Goal: Information Seeking & Learning: Compare options

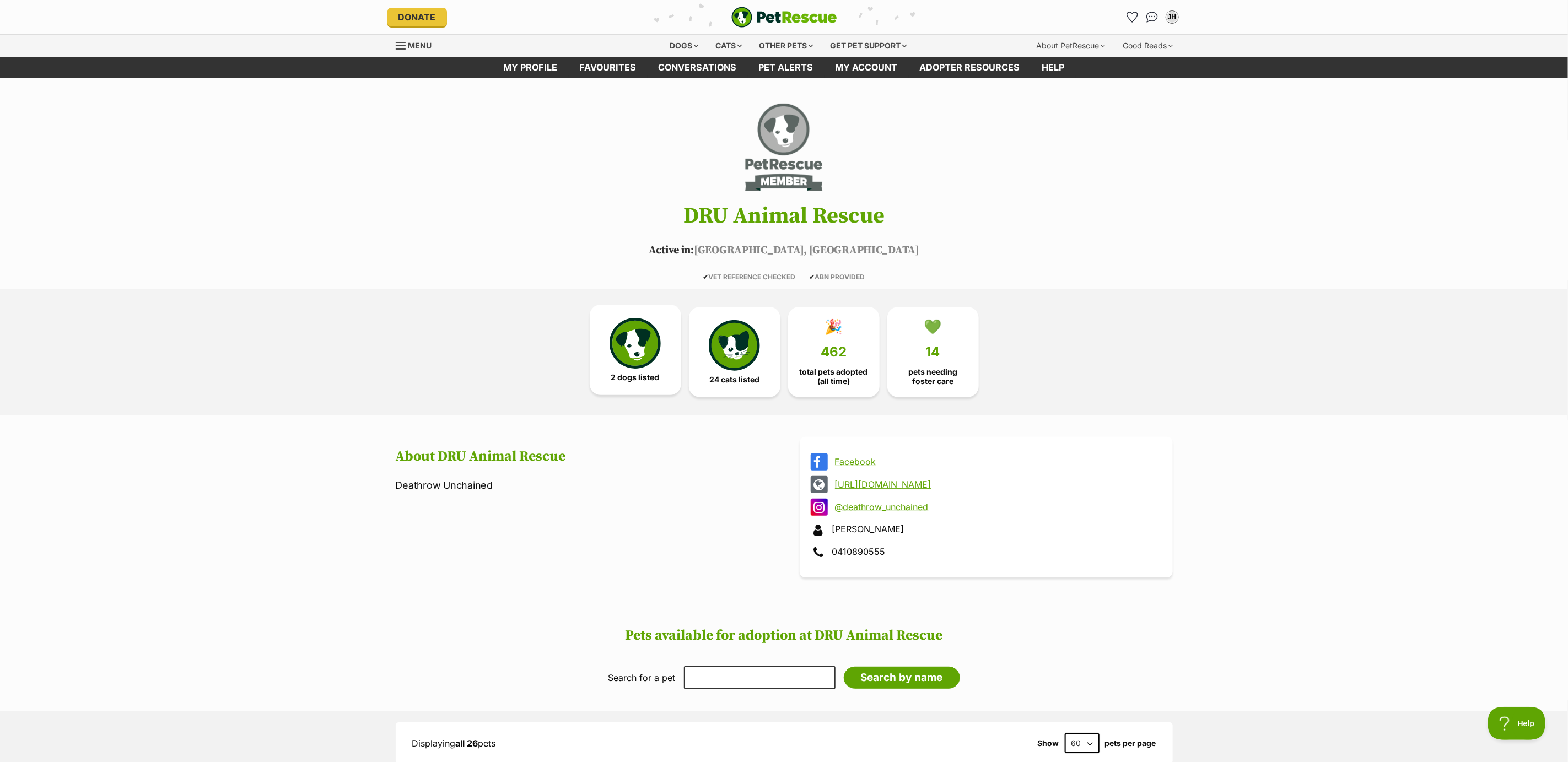
click at [629, 347] on img at bounding box center [635, 343] width 50 height 50
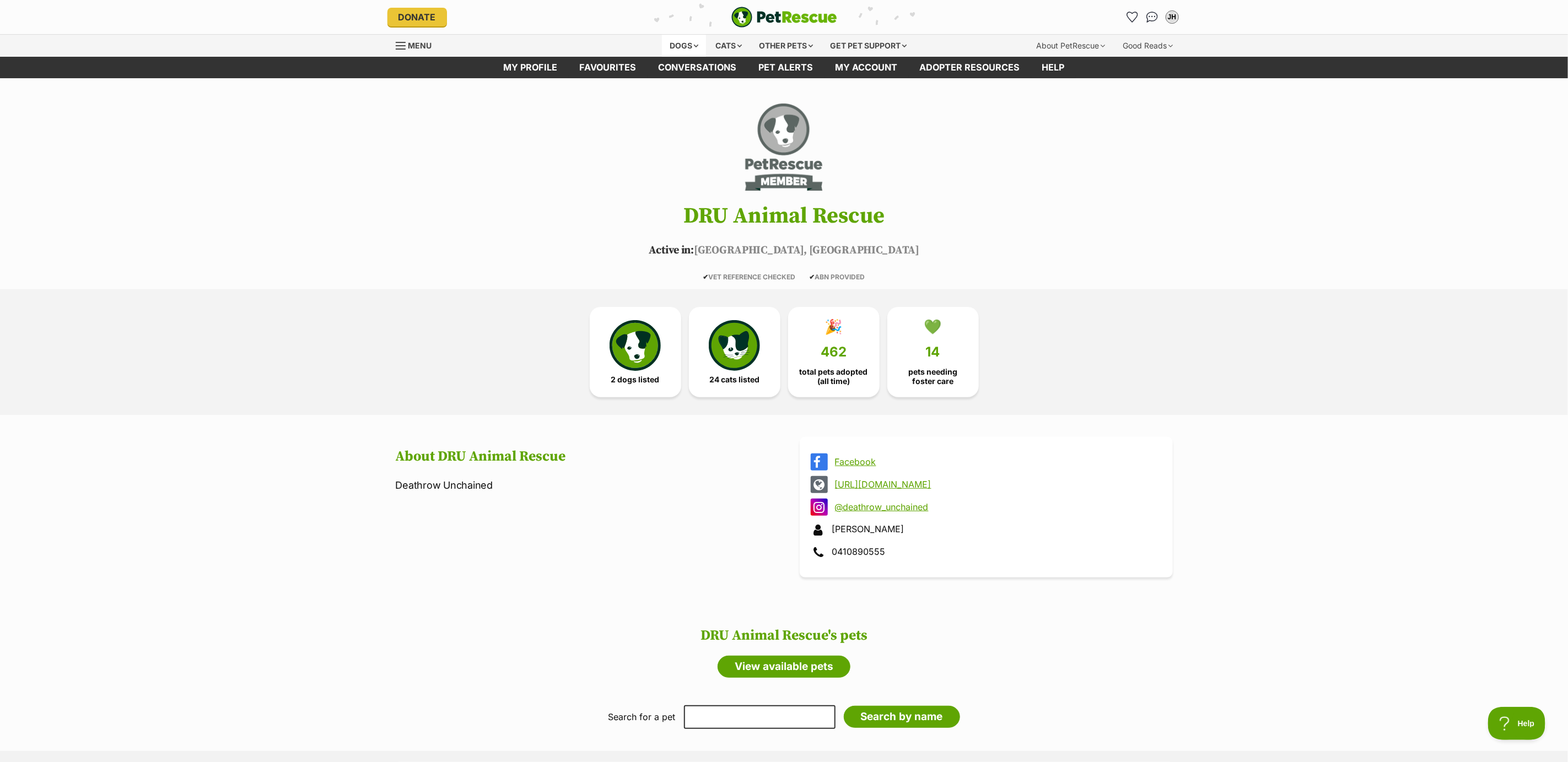
click at [677, 45] on div "Dogs" at bounding box center [684, 45] width 44 height 22
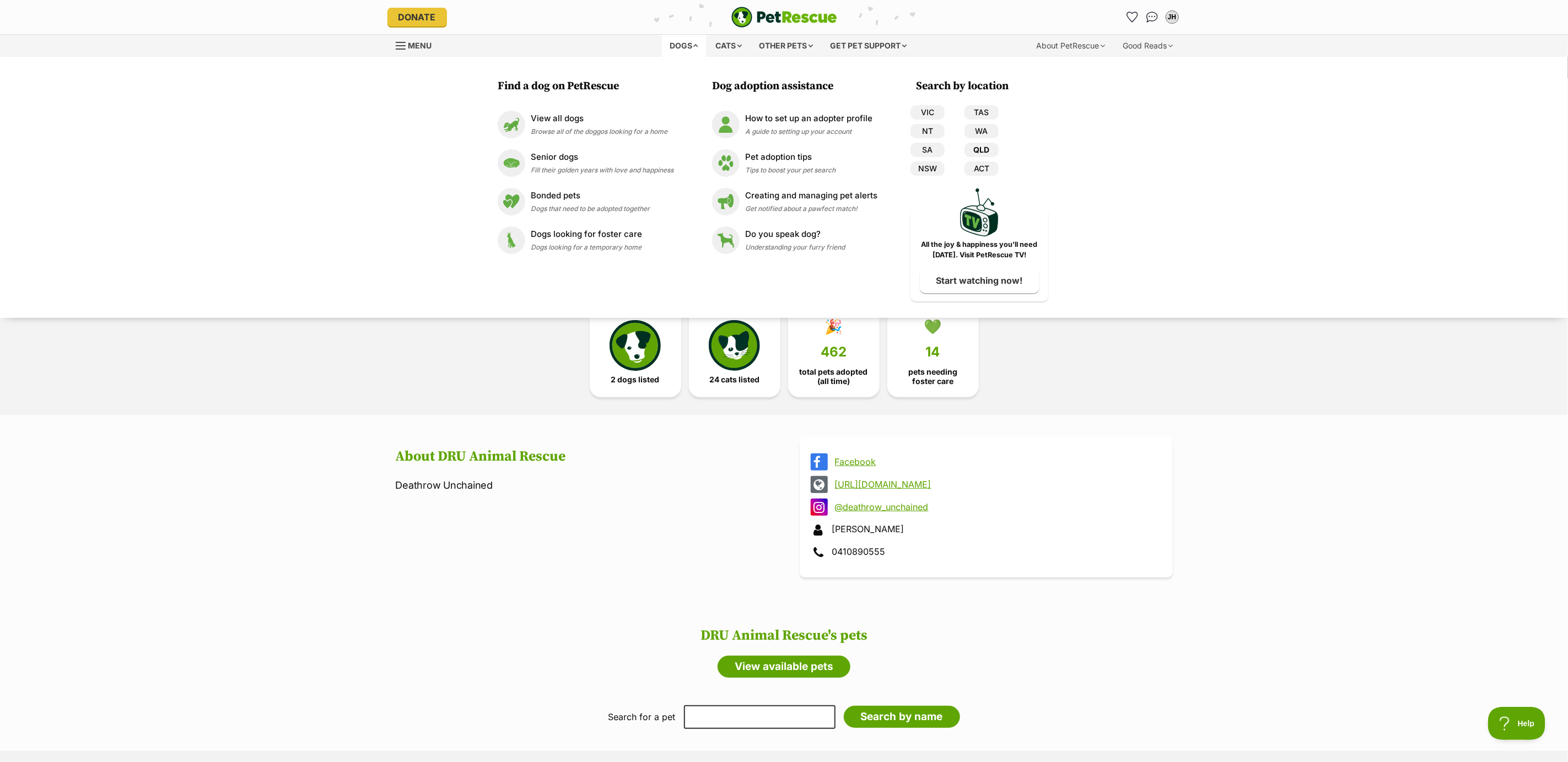
click at [984, 146] on link "QLD" at bounding box center [982, 150] width 34 height 15
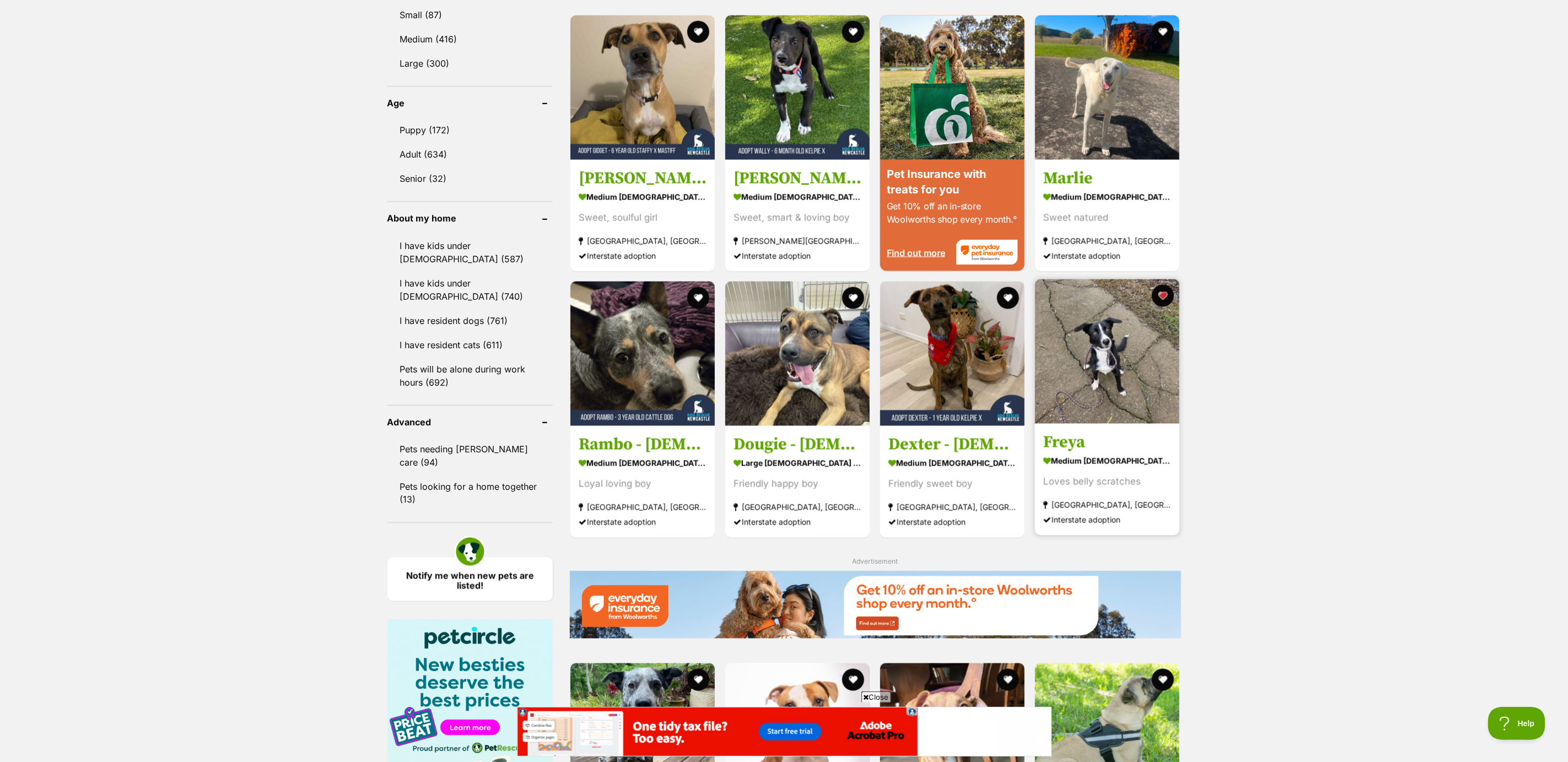
scroll to position [1075, 0]
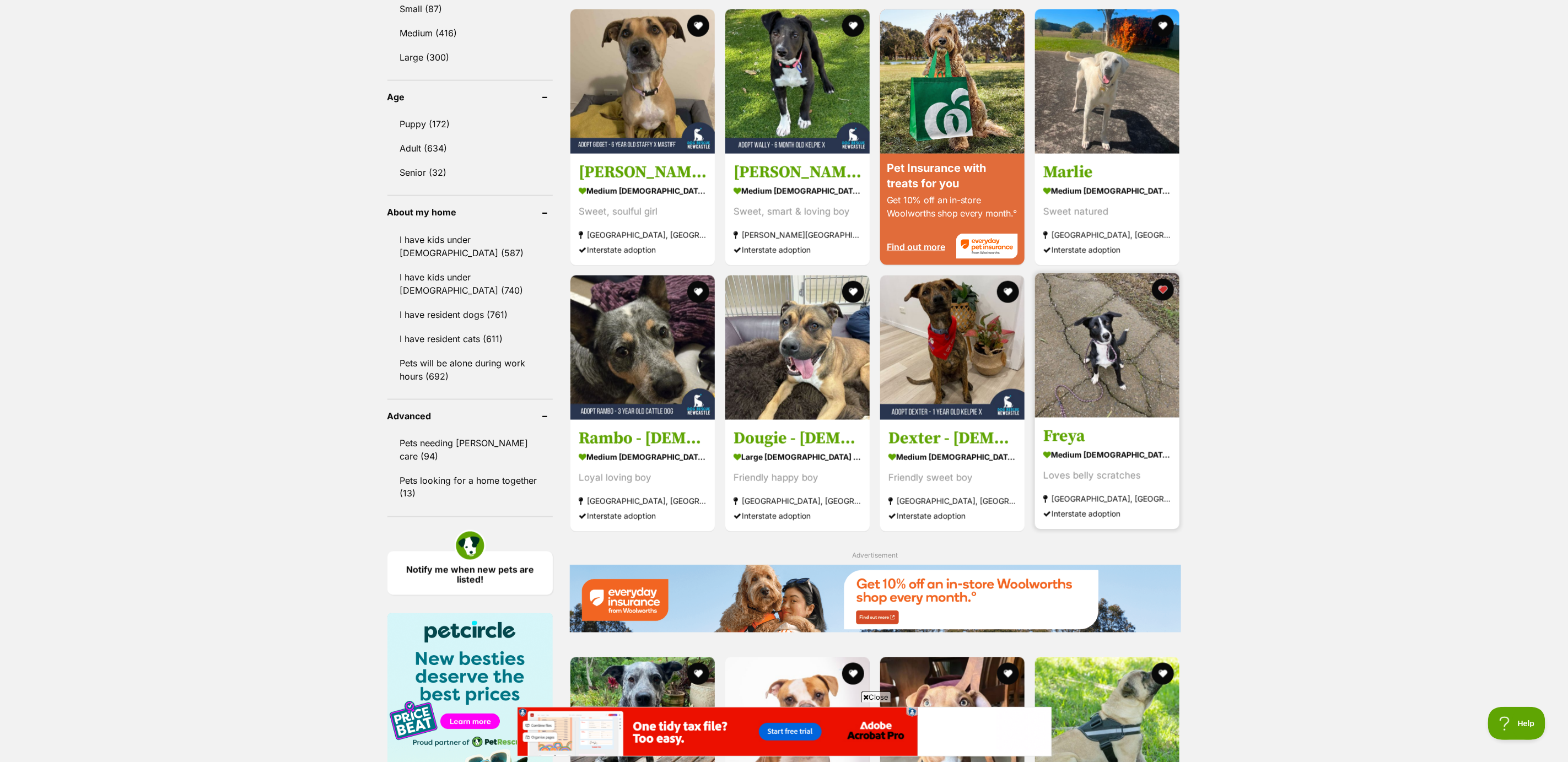
click at [1101, 437] on h3 "Freya" at bounding box center [1108, 437] width 128 height 21
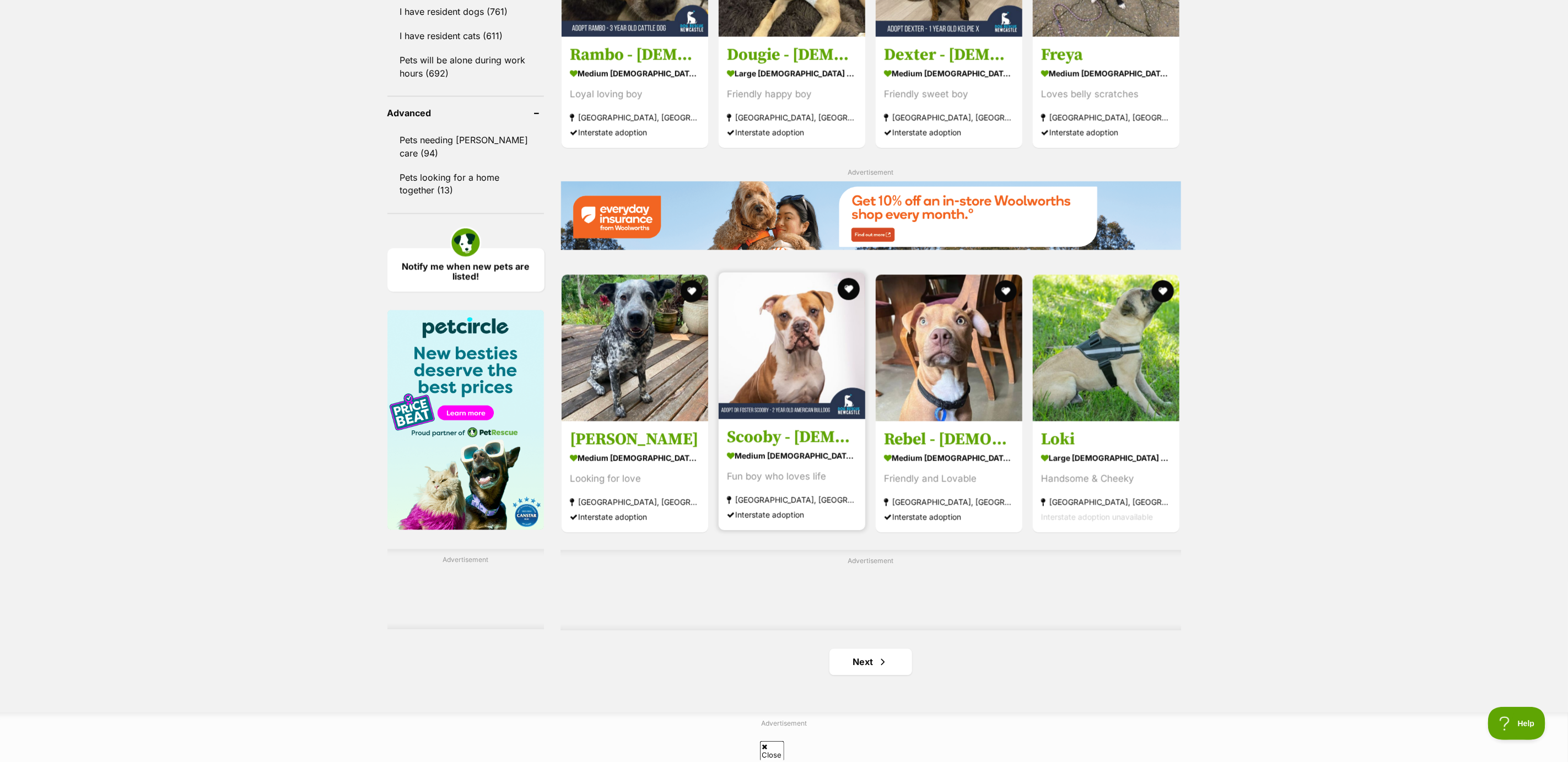
scroll to position [1399, 0]
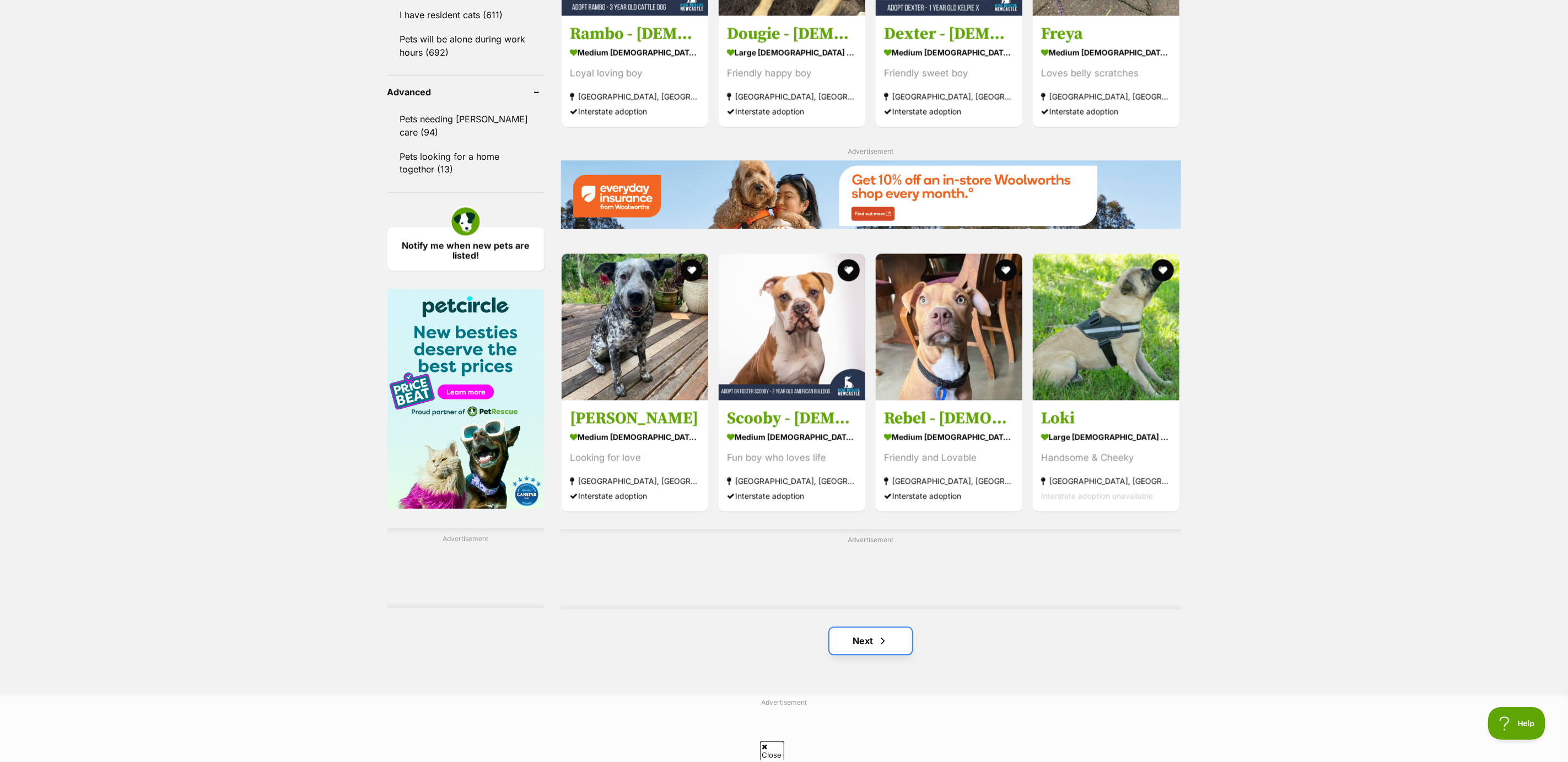
click at [884, 648] on span "Next page" at bounding box center [883, 641] width 11 height 13
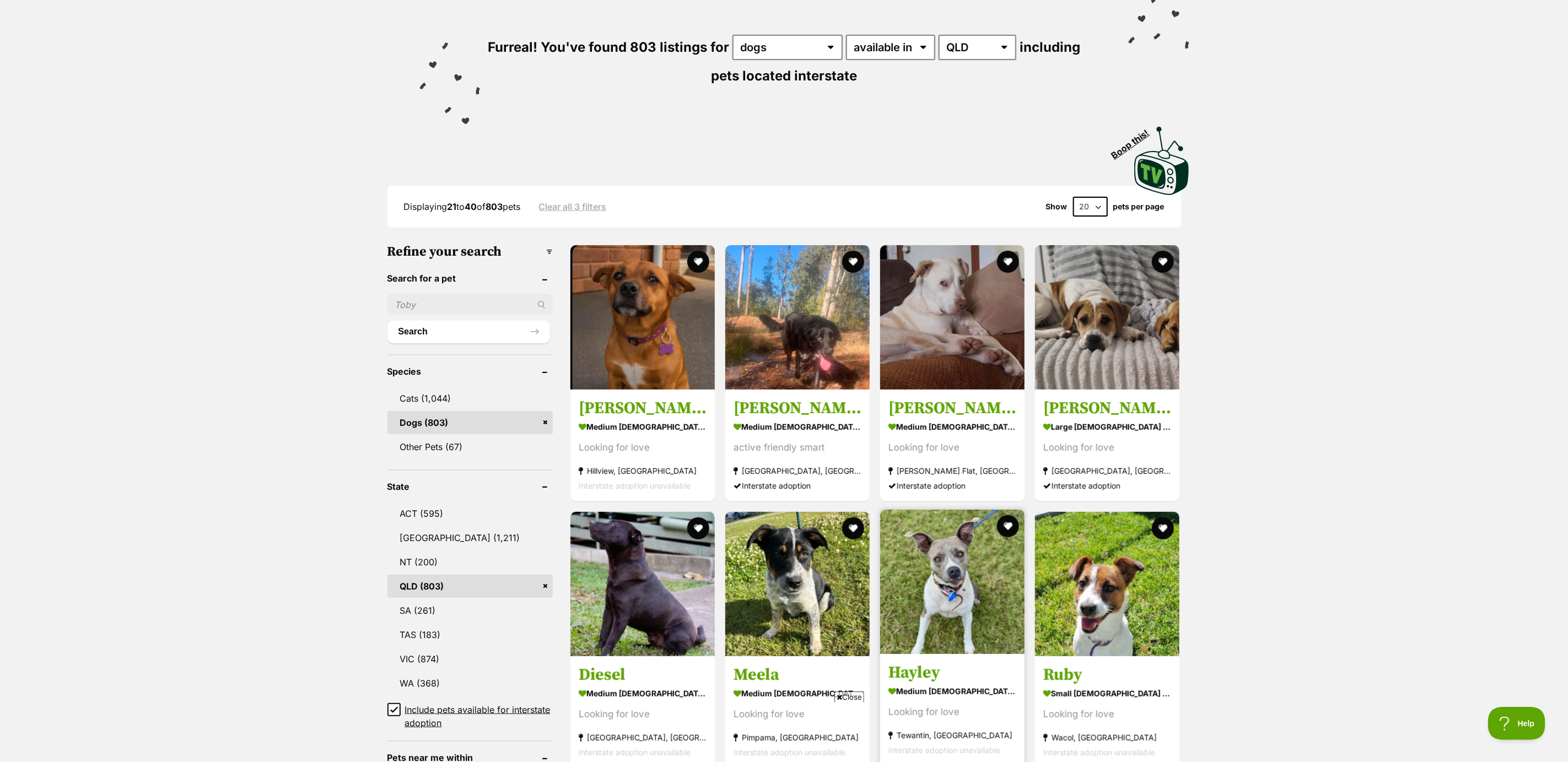
scroll to position [83, 0]
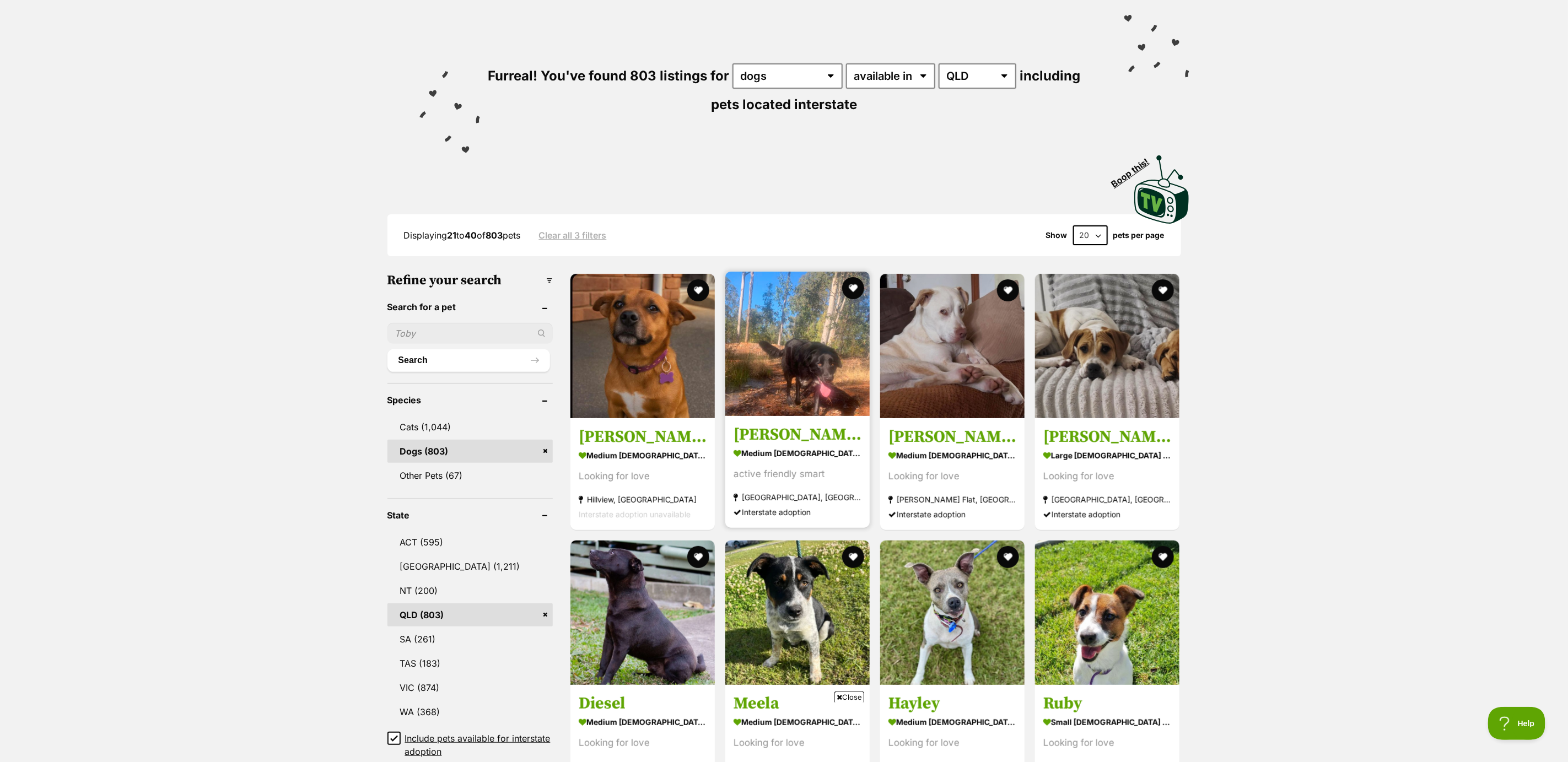
click at [781, 454] on strong "medium [DEMOGRAPHIC_DATA] Dog" at bounding box center [798, 454] width 128 height 16
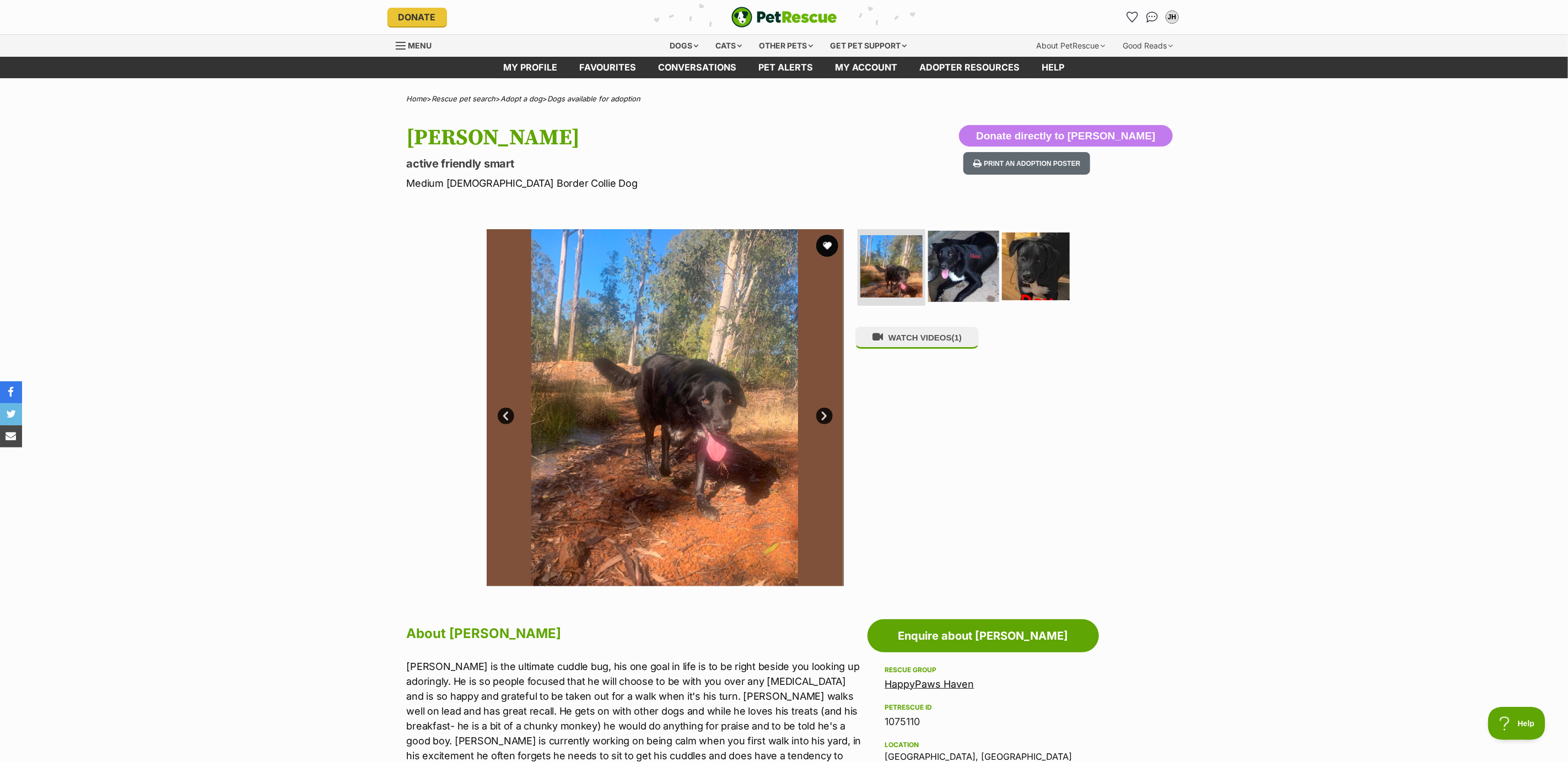
click at [948, 269] on img at bounding box center [964, 266] width 71 height 71
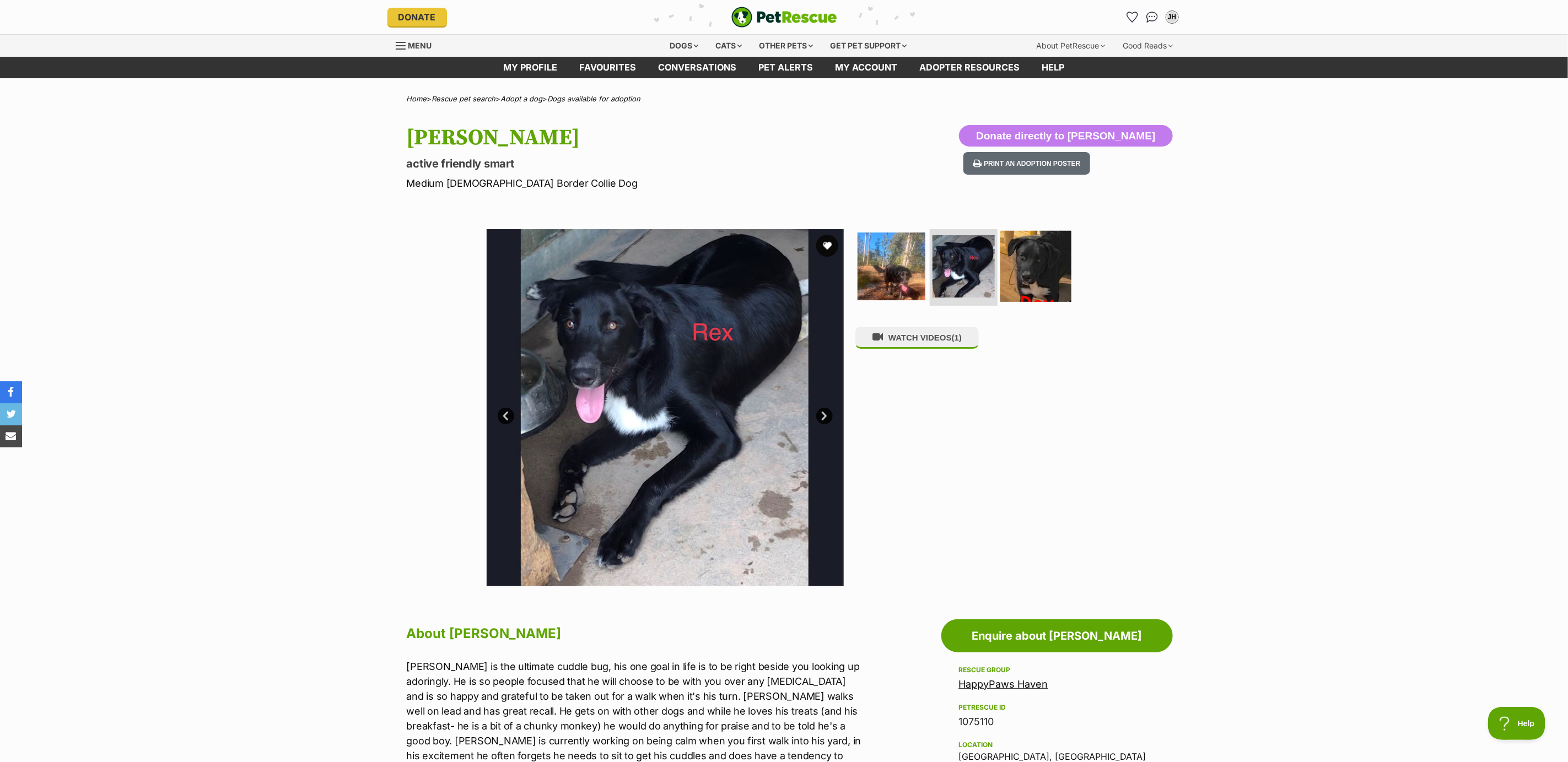
click at [1047, 272] on img at bounding box center [1036, 266] width 71 height 71
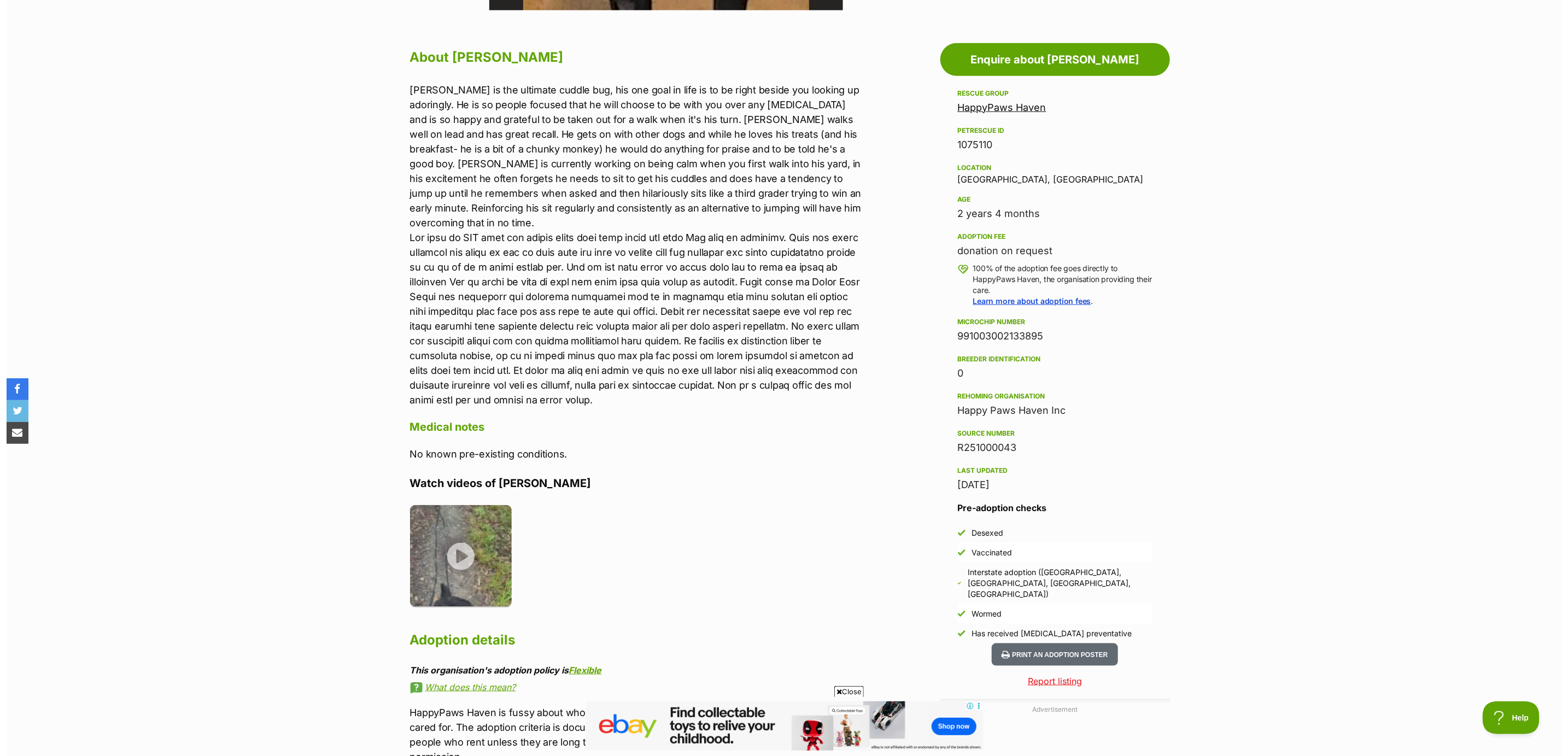
scroll to position [738, 0]
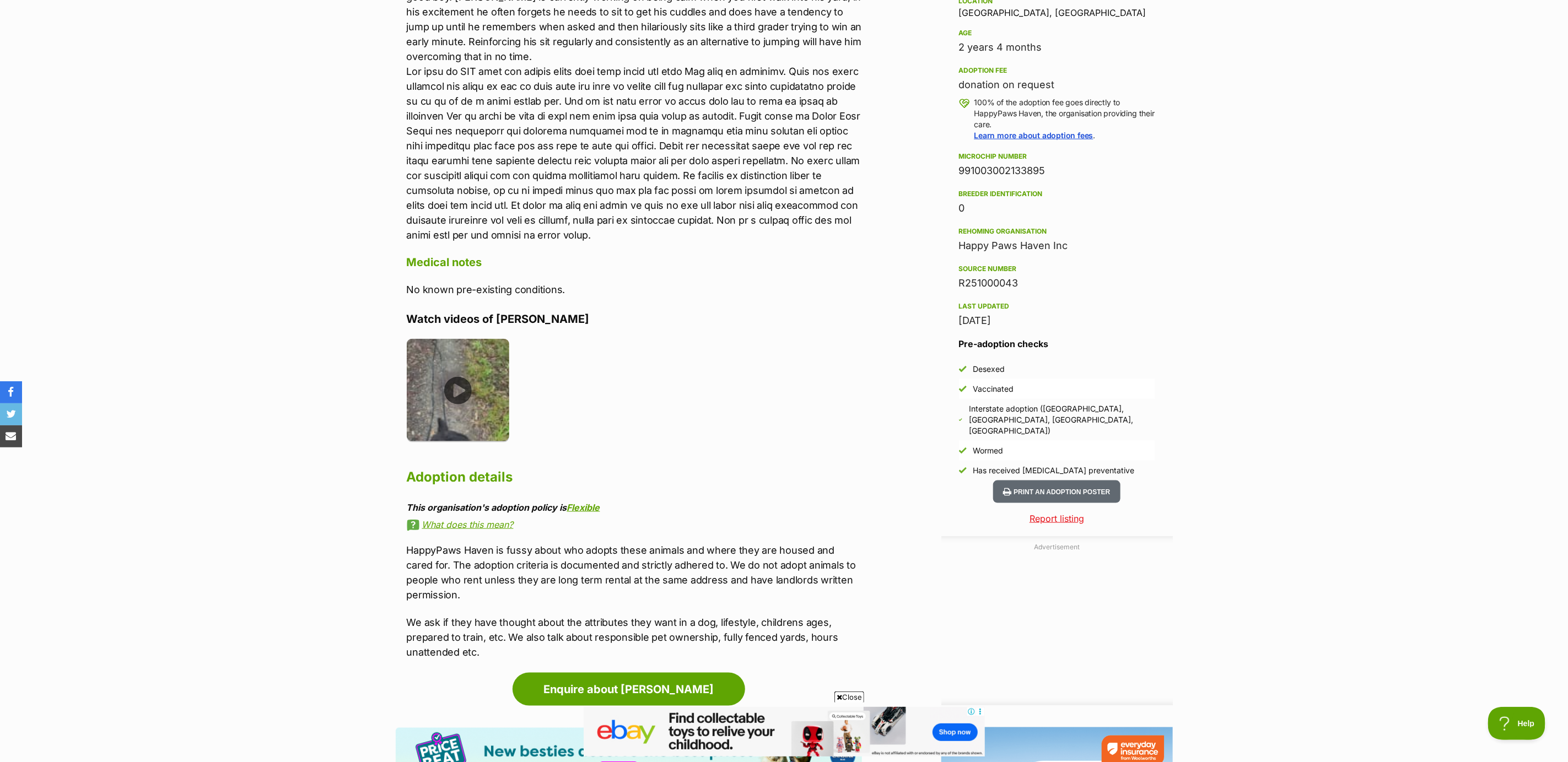
click at [454, 374] on img at bounding box center [458, 390] width 103 height 103
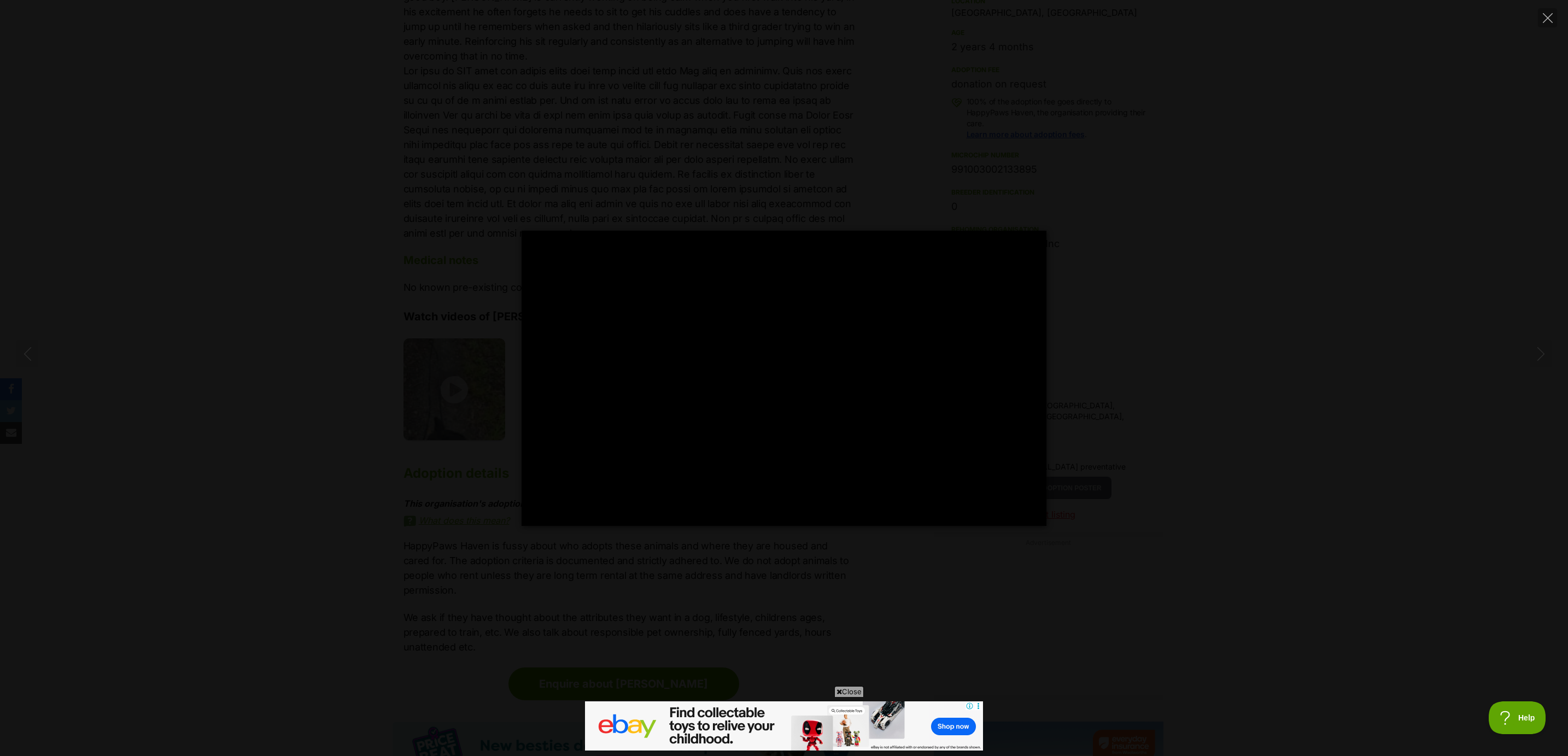
type input "100"
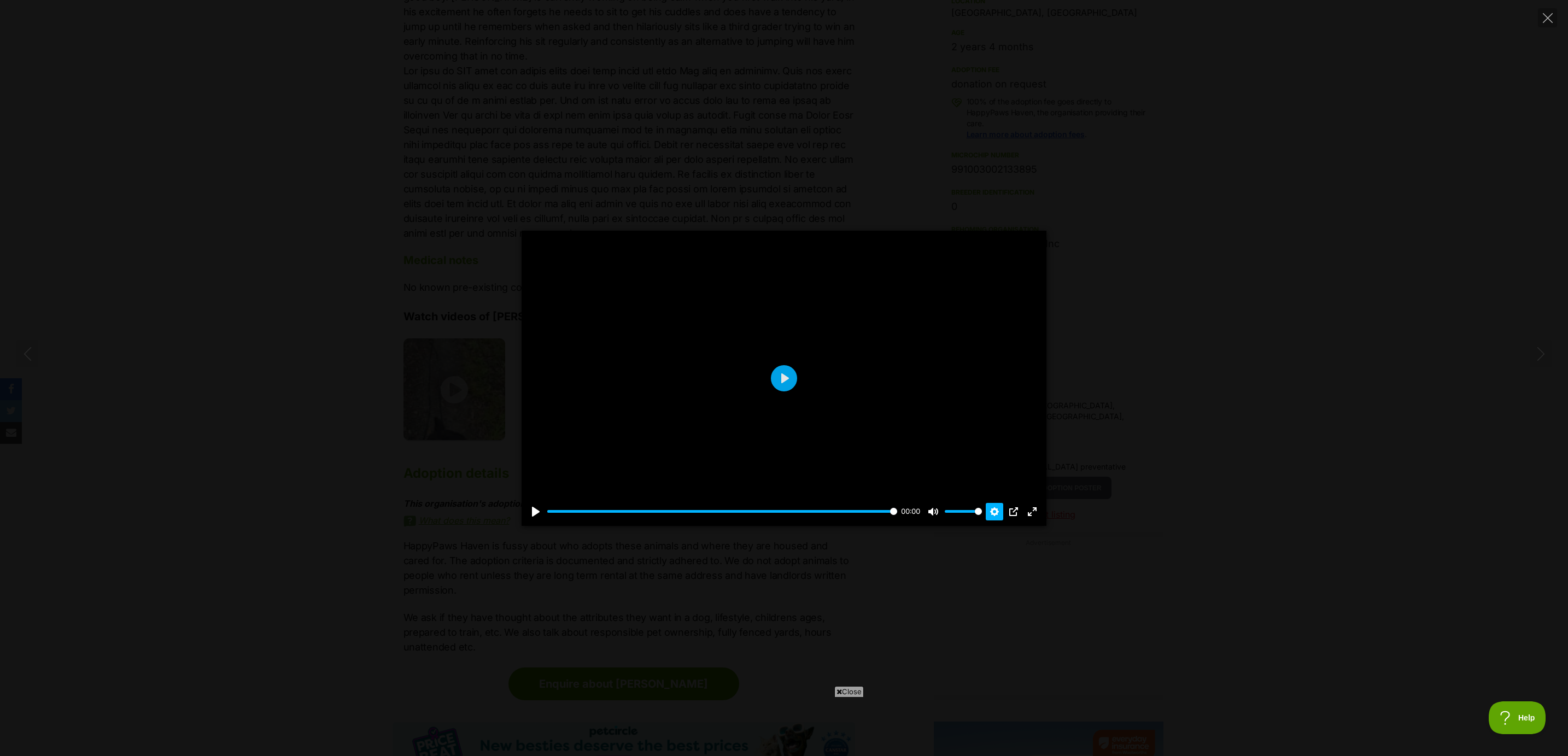
scroll to position [0, 0]
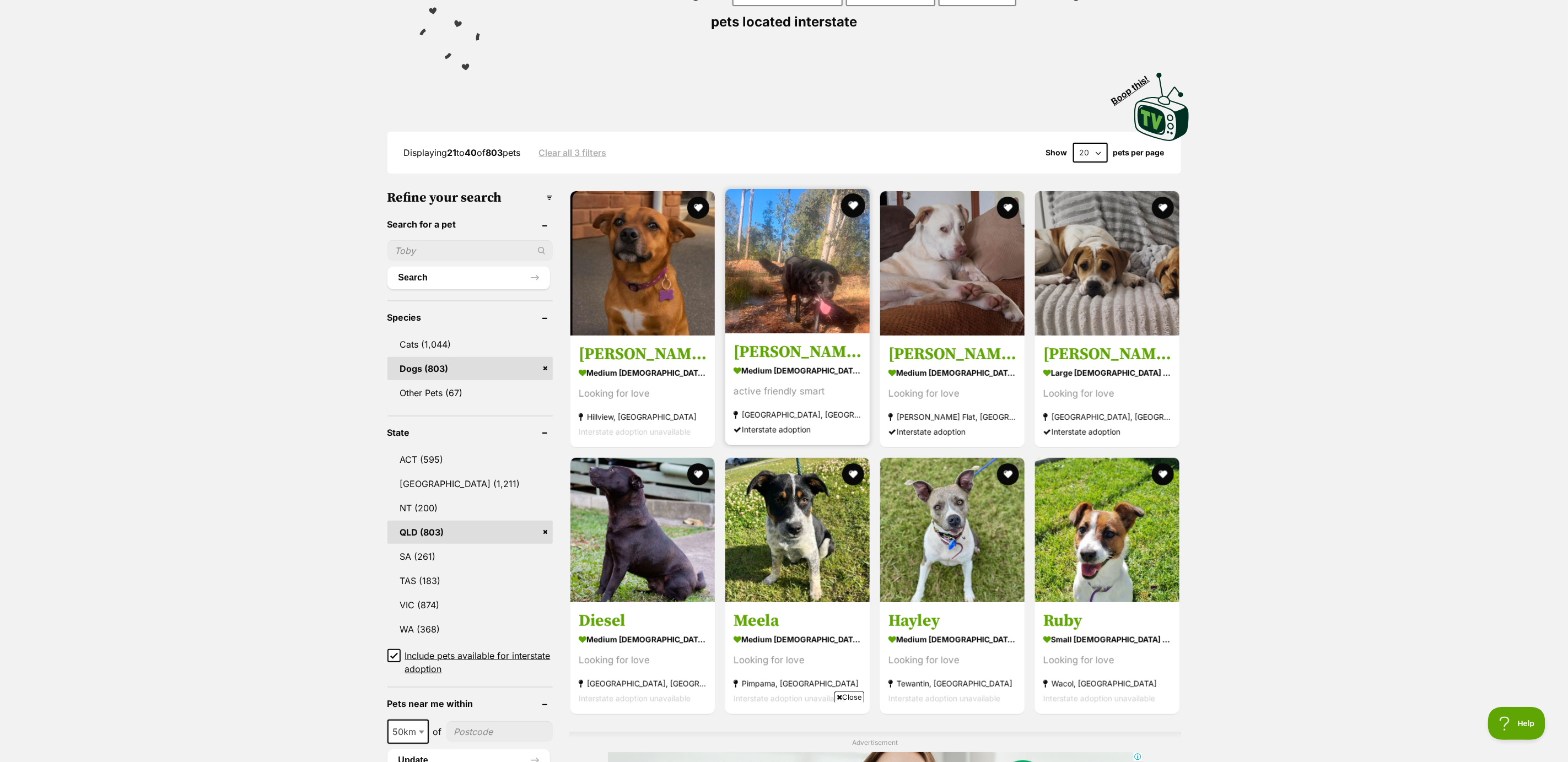
click at [854, 204] on button "favourite" at bounding box center [854, 205] width 24 height 24
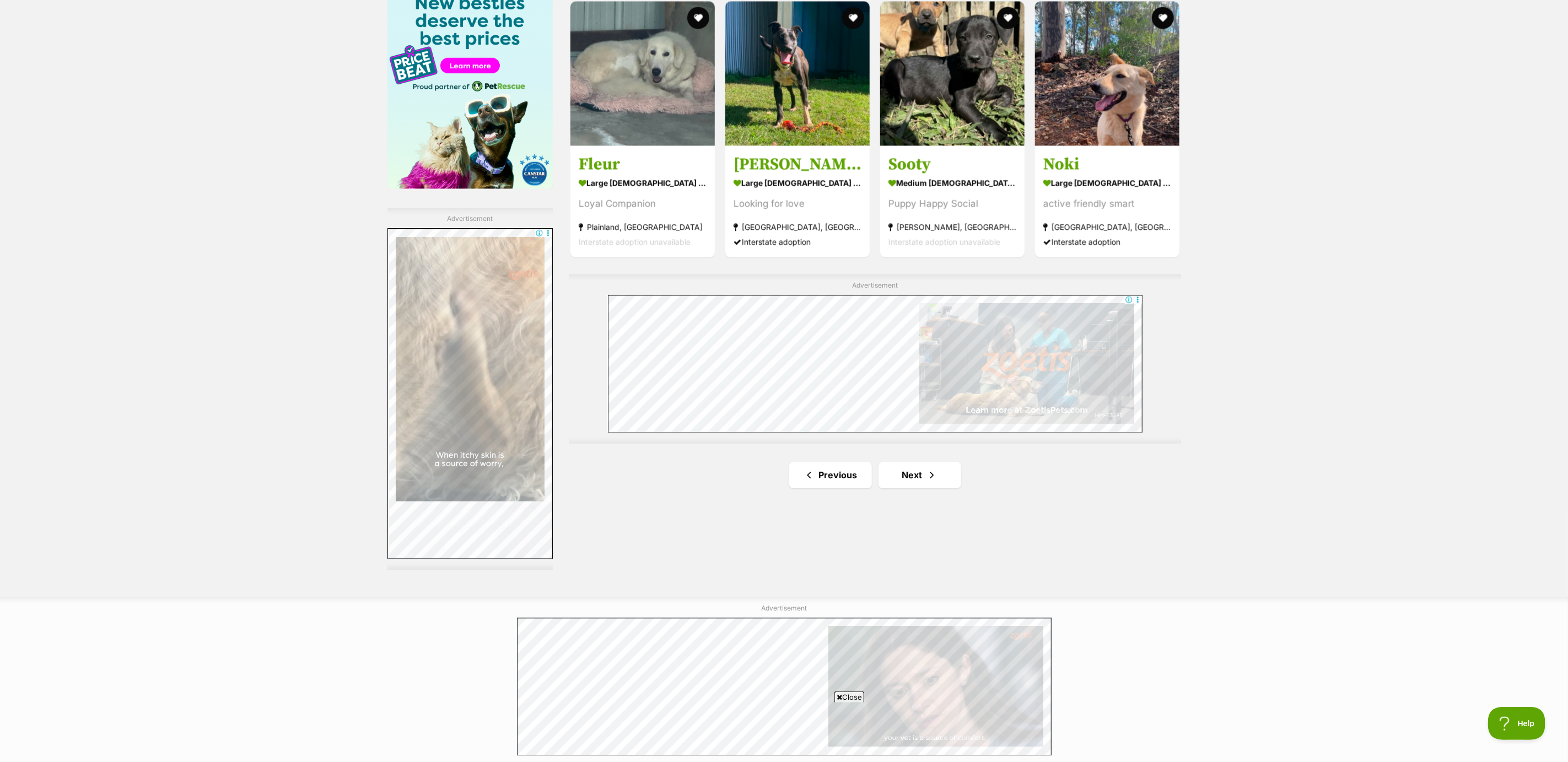
scroll to position [1819, 0]
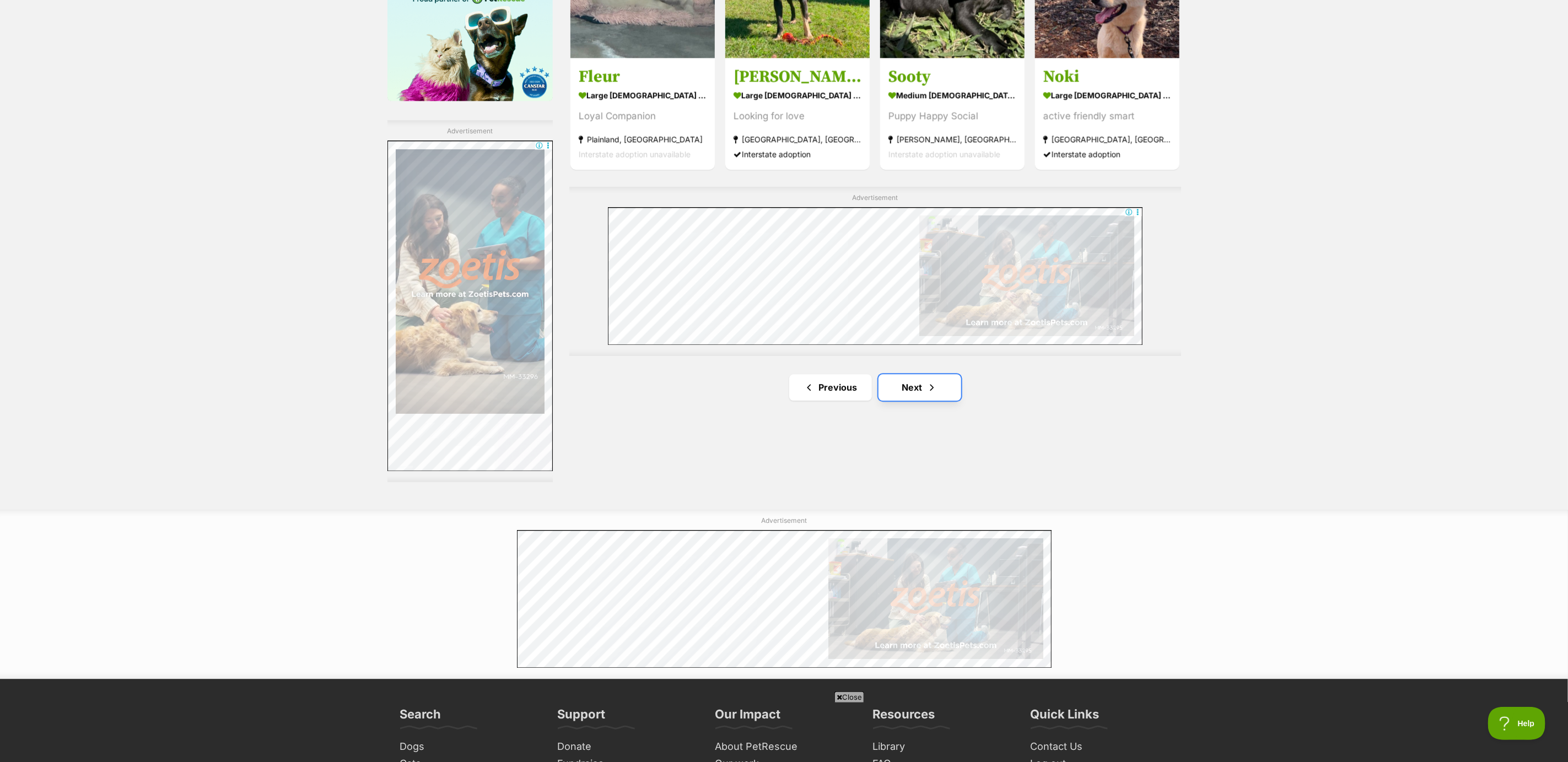
click at [921, 394] on link "Next" at bounding box center [920, 387] width 83 height 27
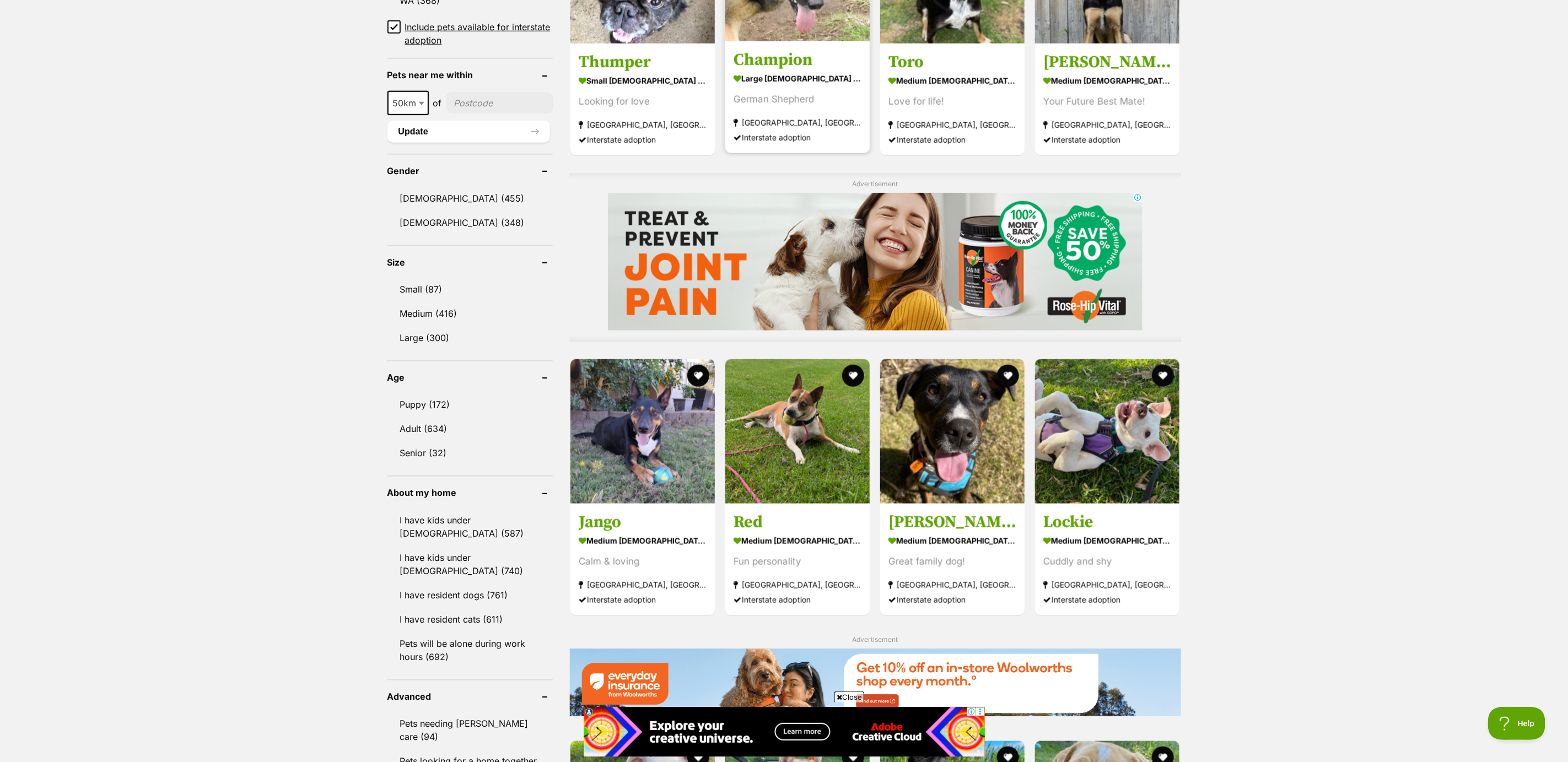
scroll to position [827, 0]
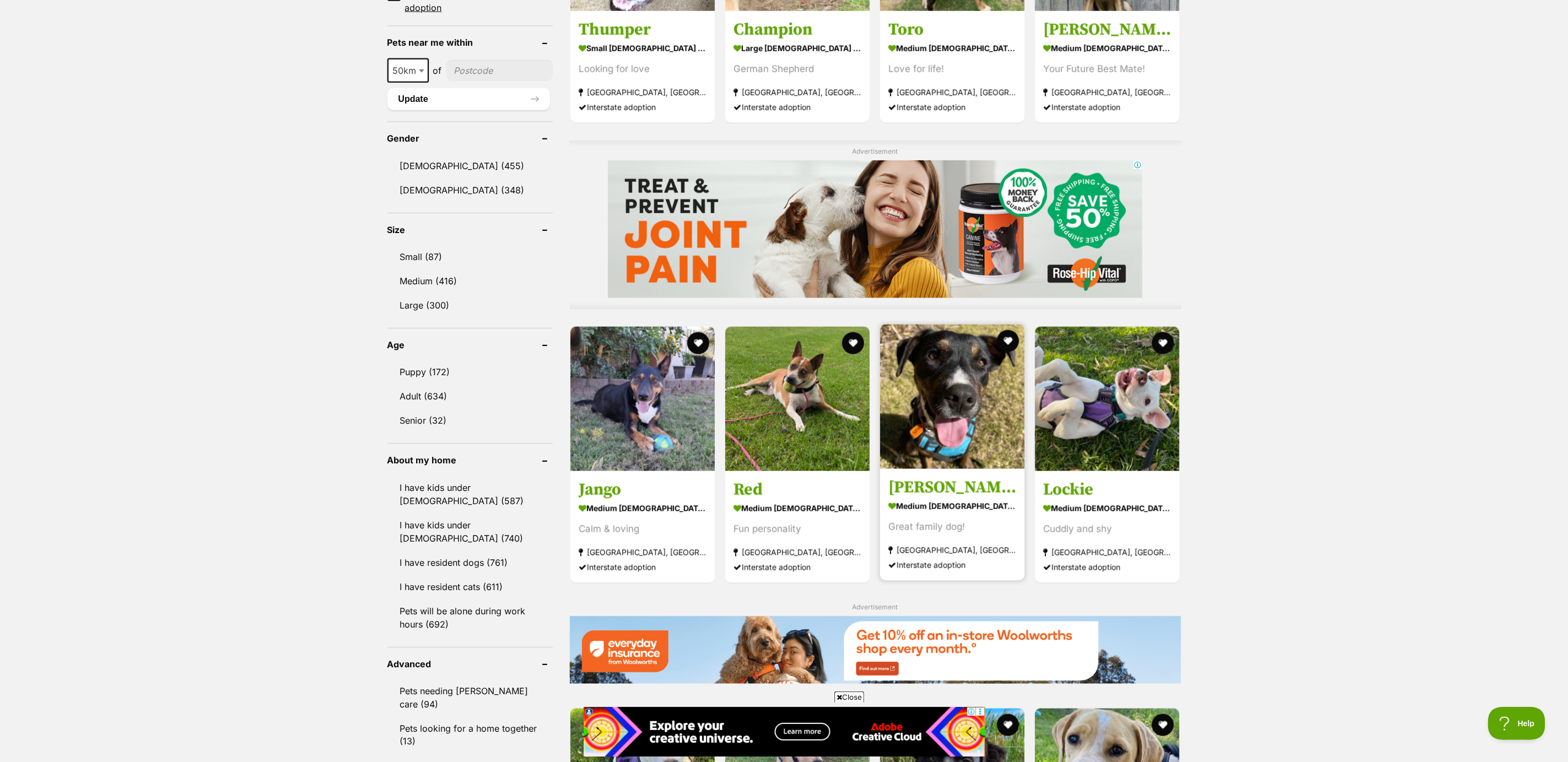
click at [945, 450] on img at bounding box center [953, 397] width 144 height 144
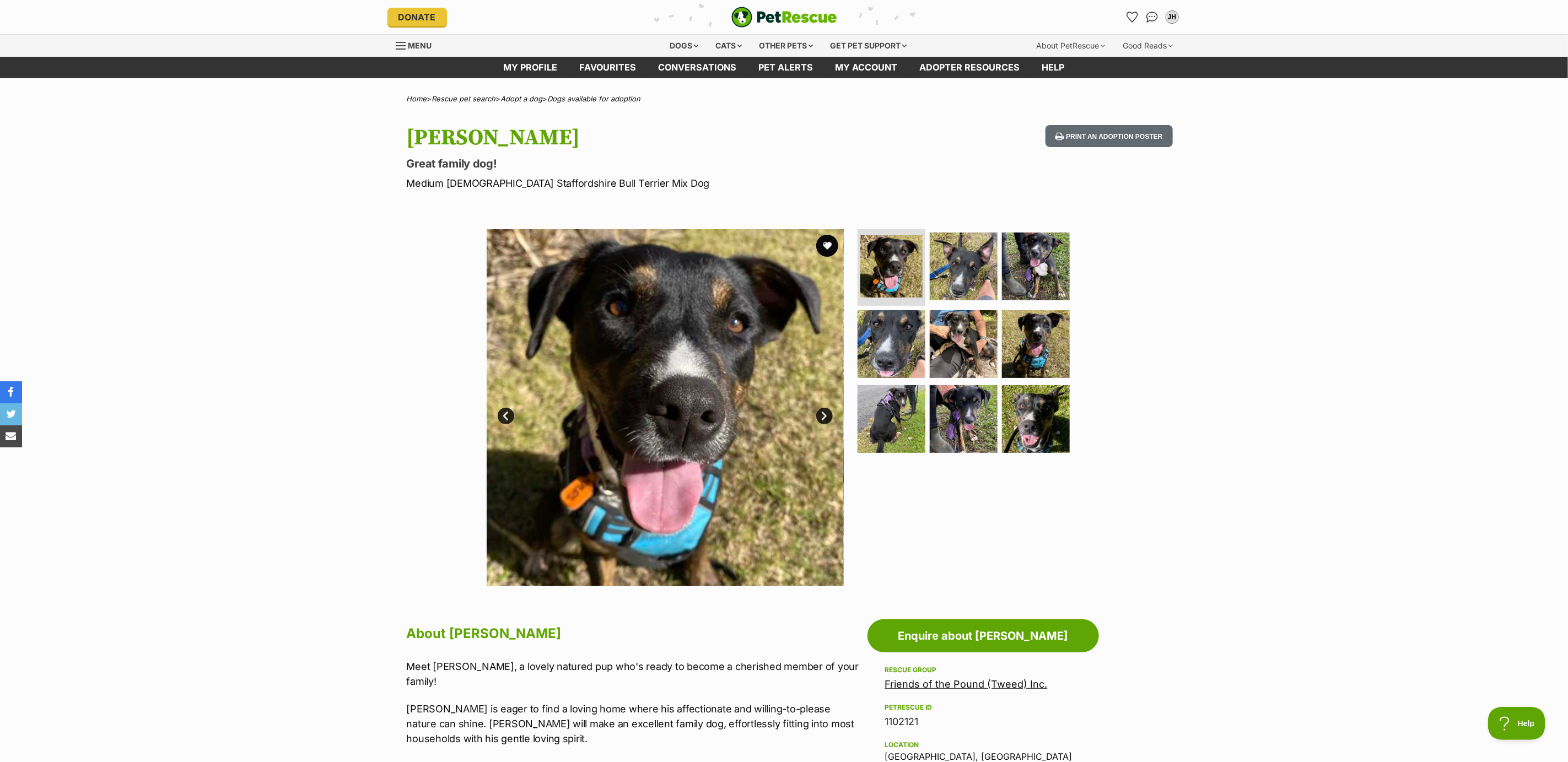
click at [832, 414] on link "Next" at bounding box center [825, 416] width 16 height 16
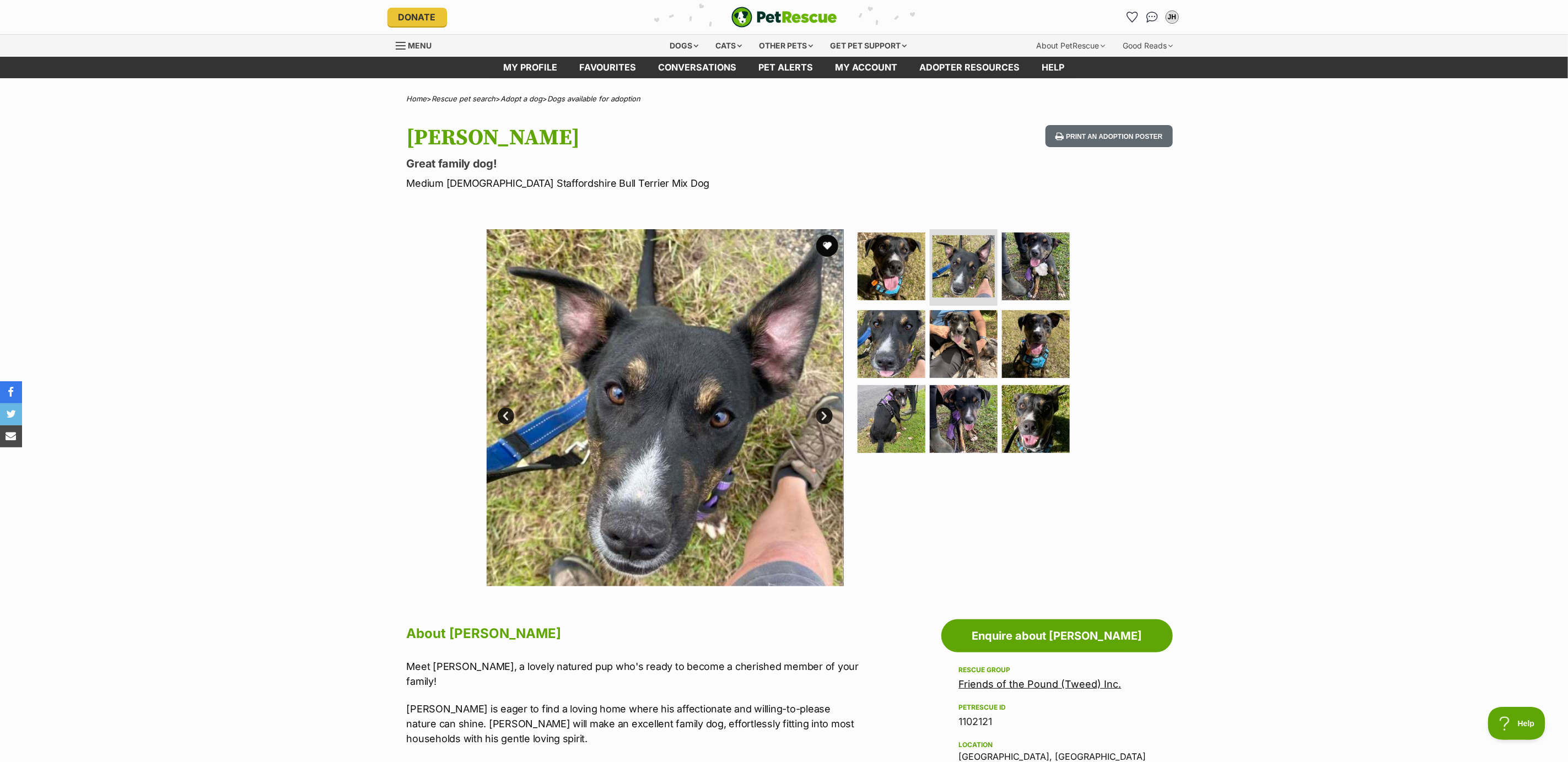
click at [832, 414] on link "Next" at bounding box center [825, 416] width 16 height 16
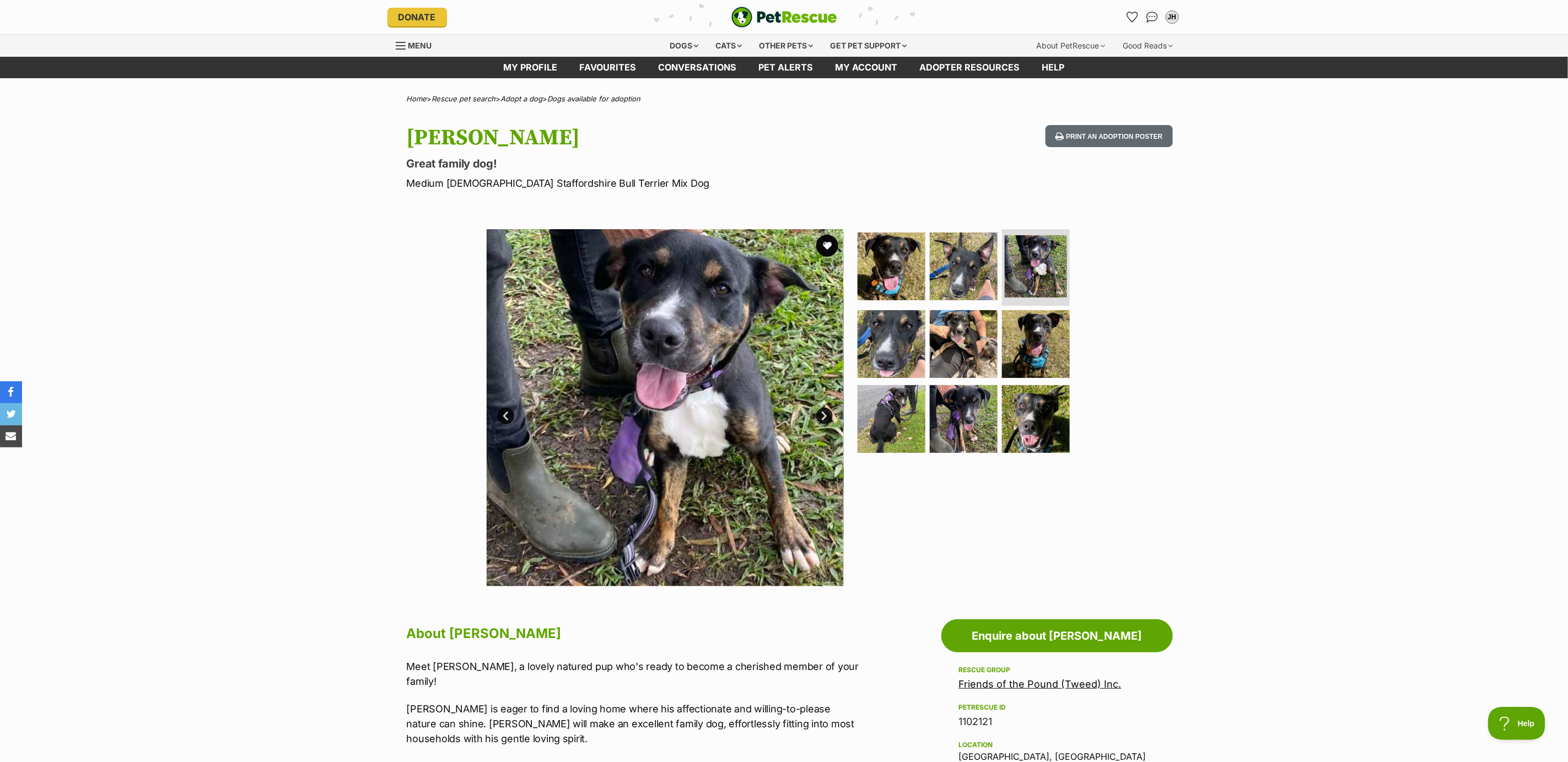
click at [832, 414] on link "Next" at bounding box center [825, 416] width 16 height 16
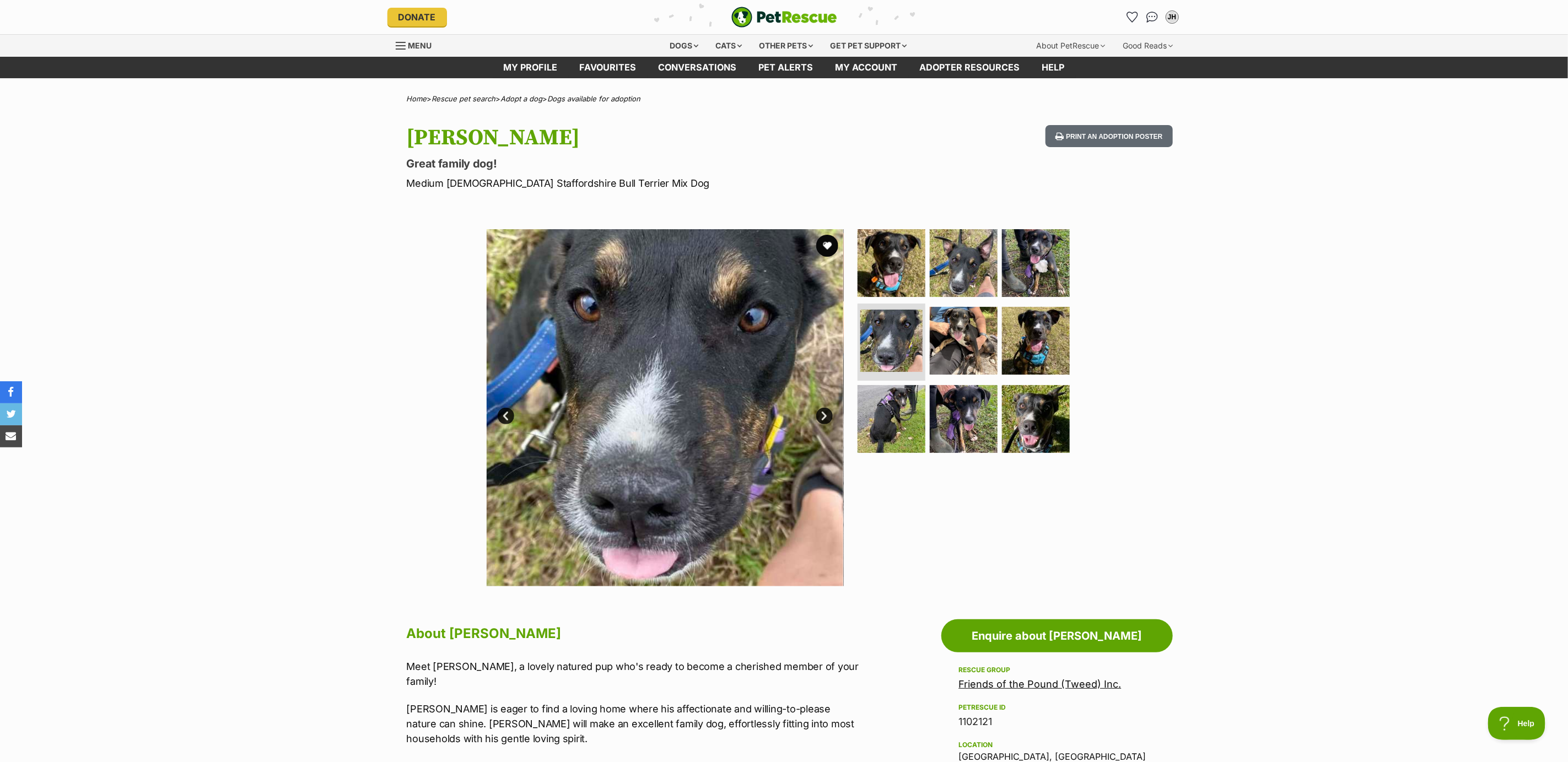
click at [832, 415] on link "Next" at bounding box center [825, 416] width 16 height 16
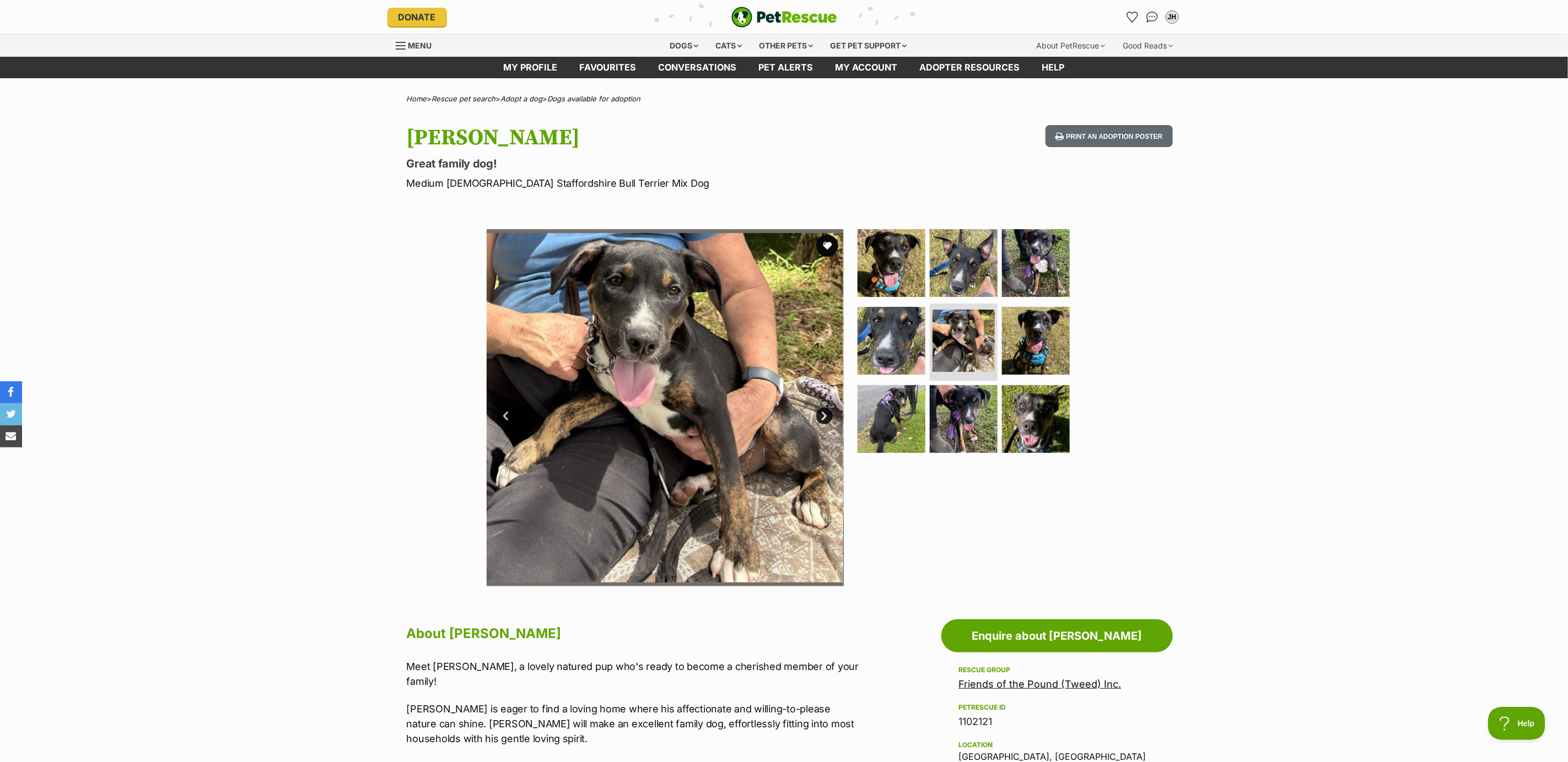
click at [832, 415] on link "Next" at bounding box center [825, 416] width 16 height 16
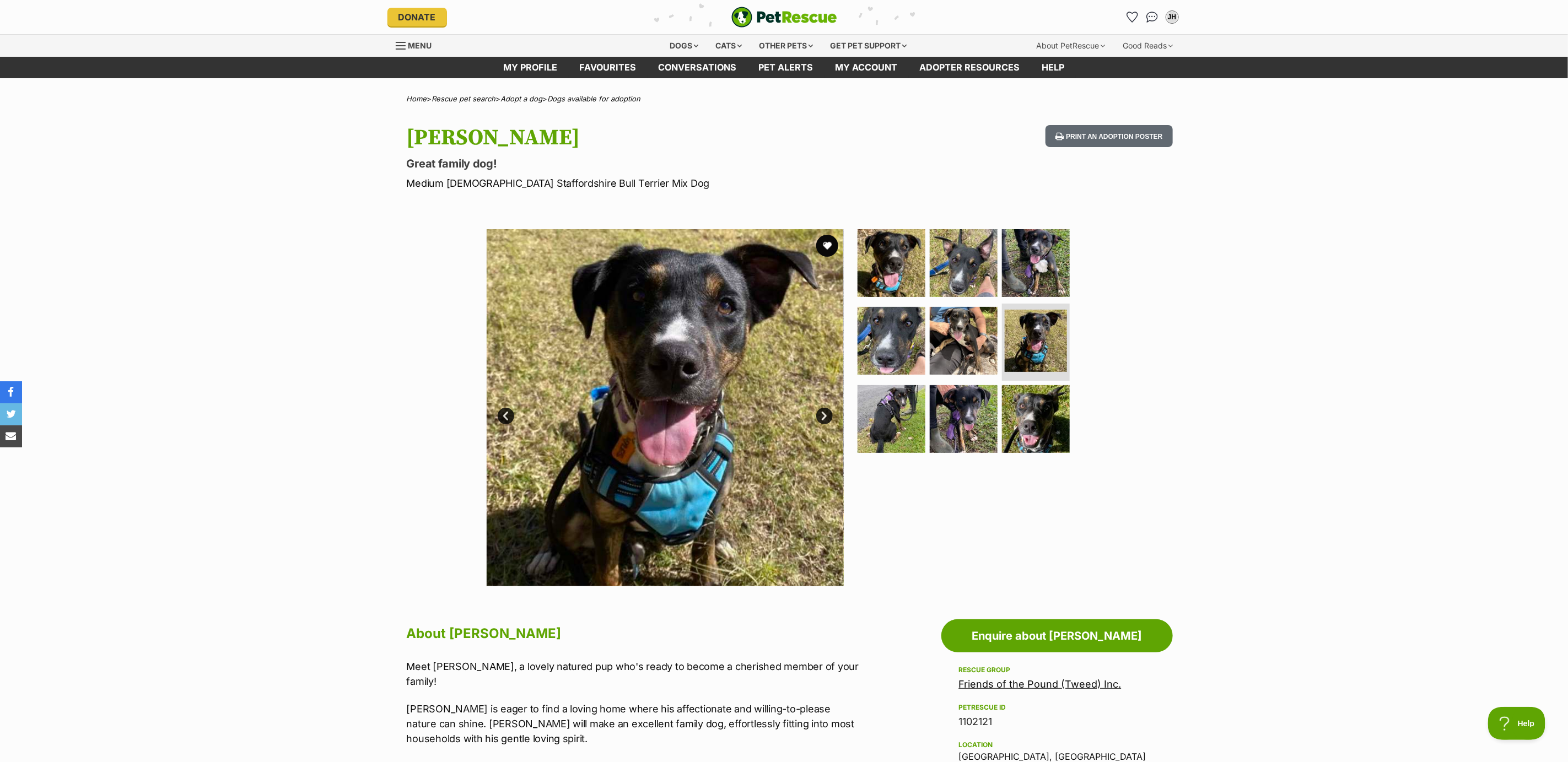
click at [832, 417] on link "Next" at bounding box center [825, 416] width 16 height 16
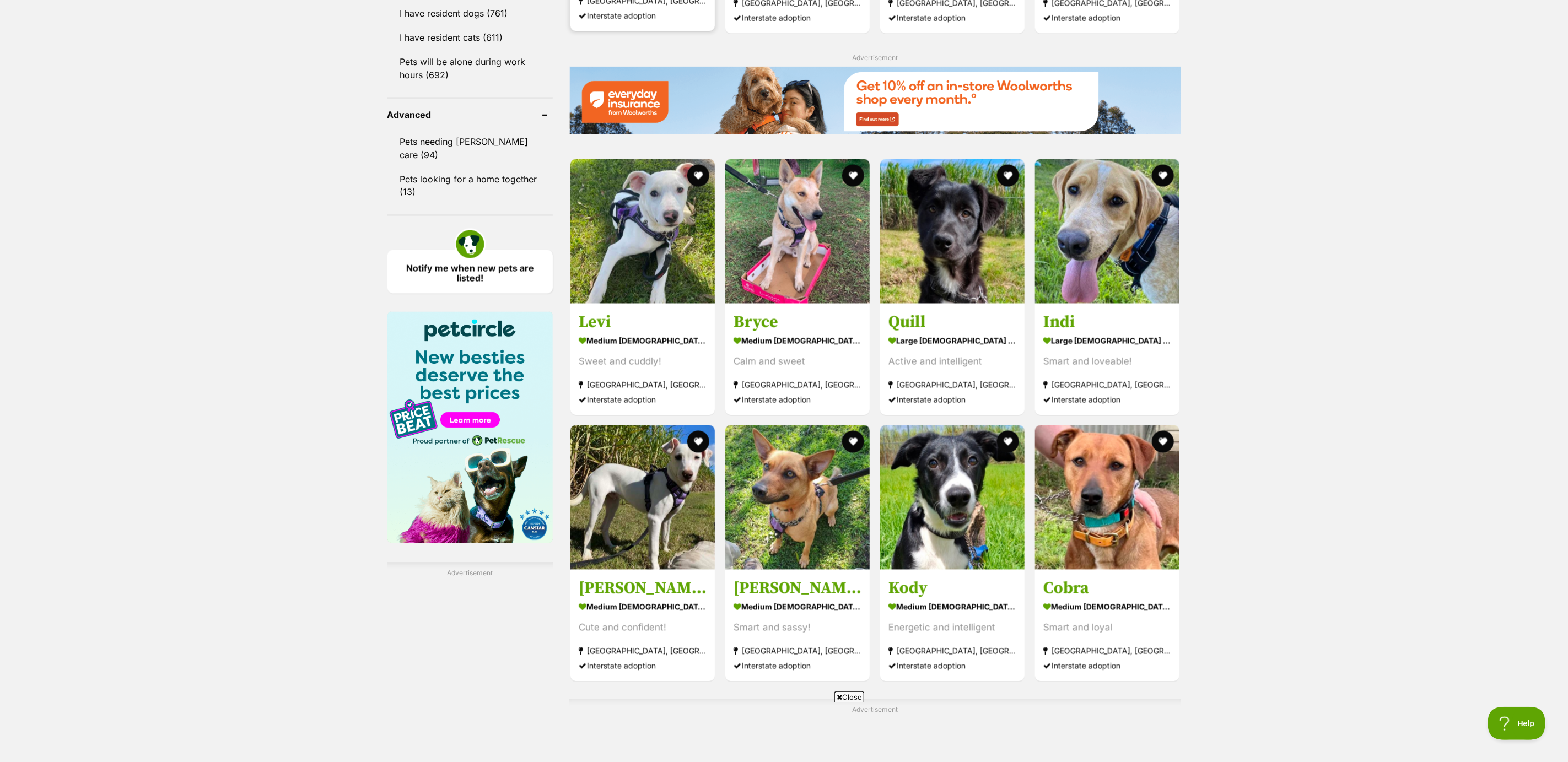
scroll to position [1406, 0]
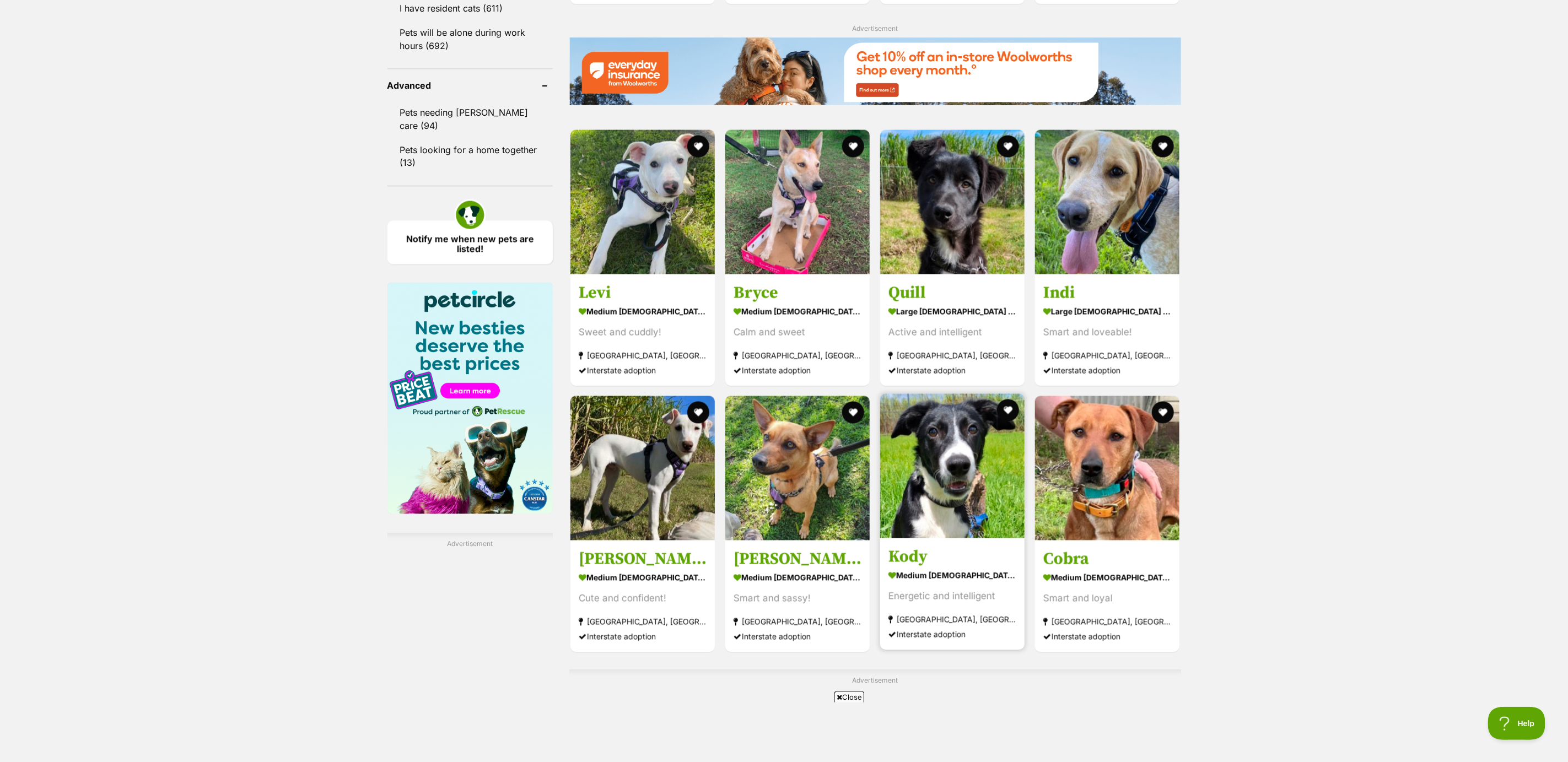
click at [938, 581] on strong "medium male Dog" at bounding box center [953, 576] width 128 height 16
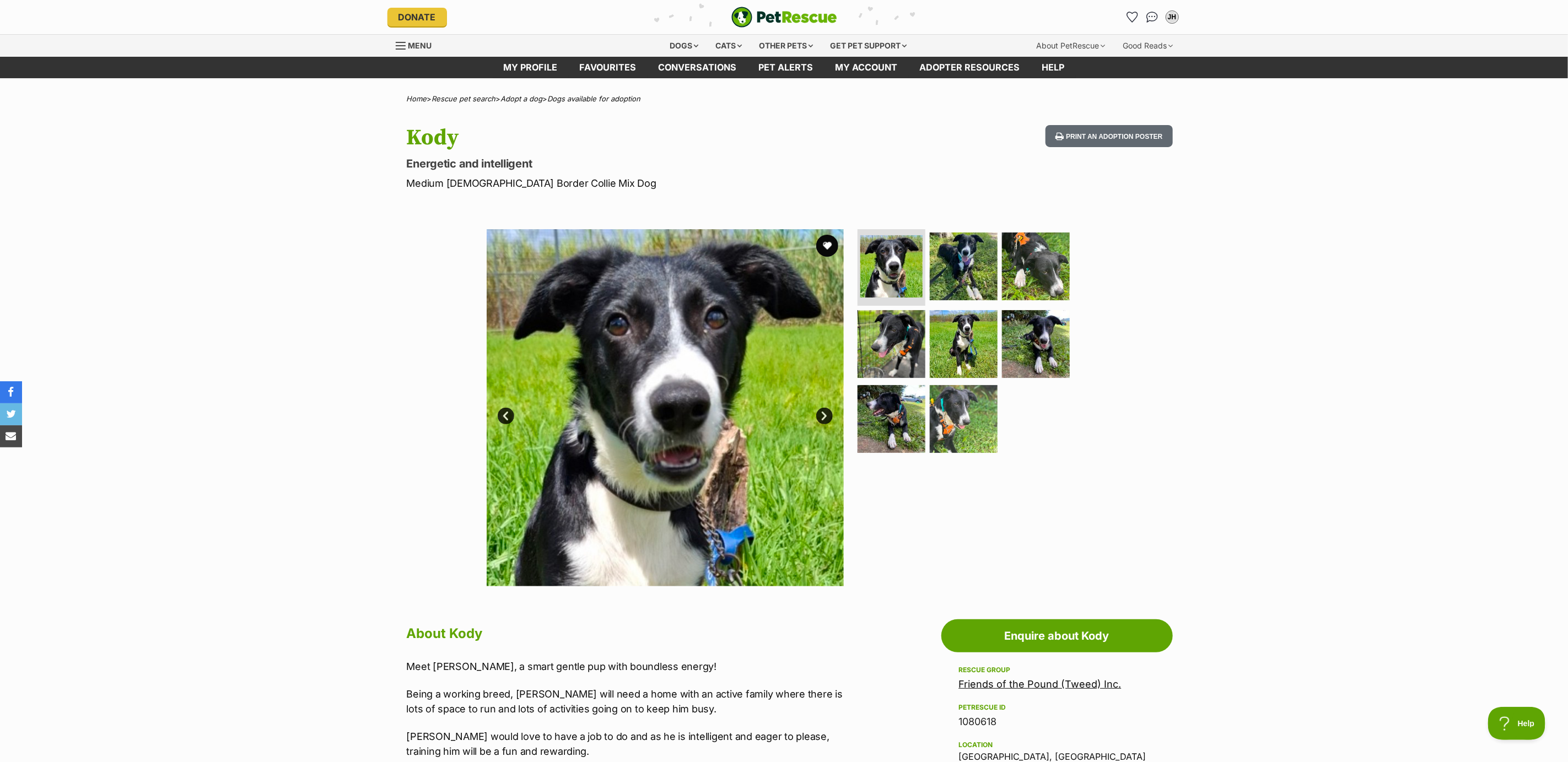
click at [827, 414] on link "Next" at bounding box center [825, 416] width 16 height 16
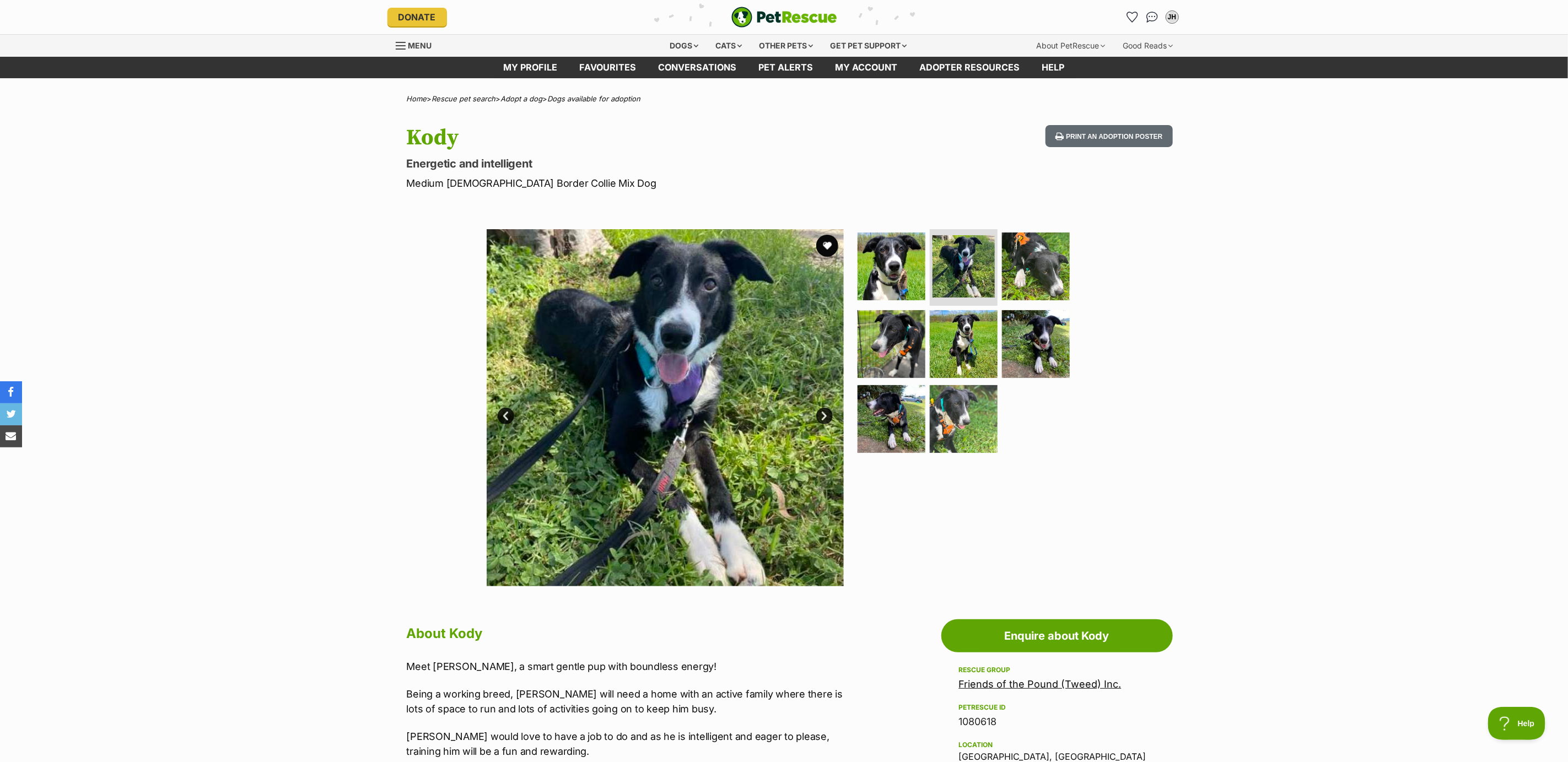
click at [827, 414] on link "Next" at bounding box center [825, 416] width 16 height 16
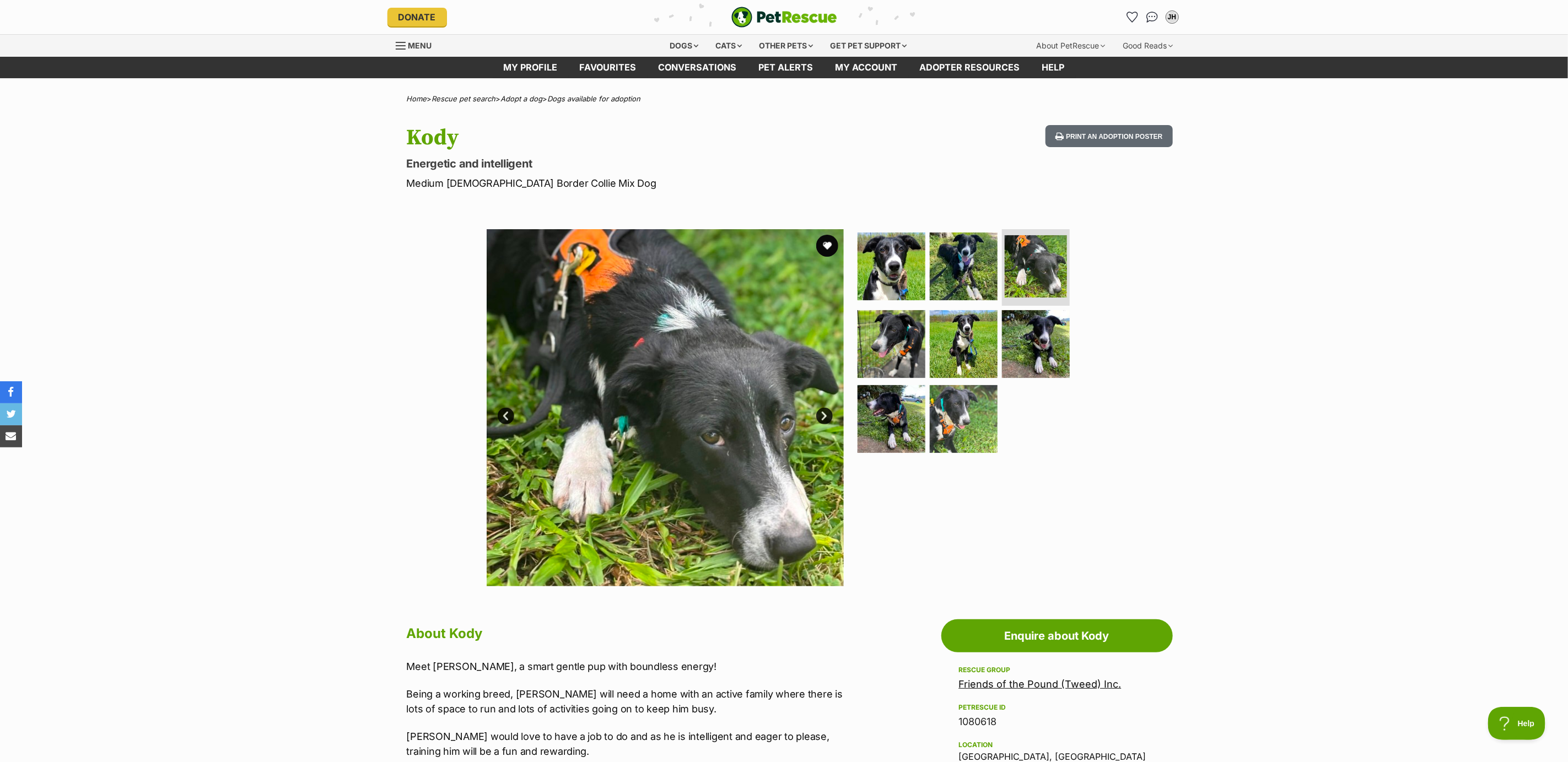
click at [827, 414] on link "Next" at bounding box center [825, 416] width 16 height 16
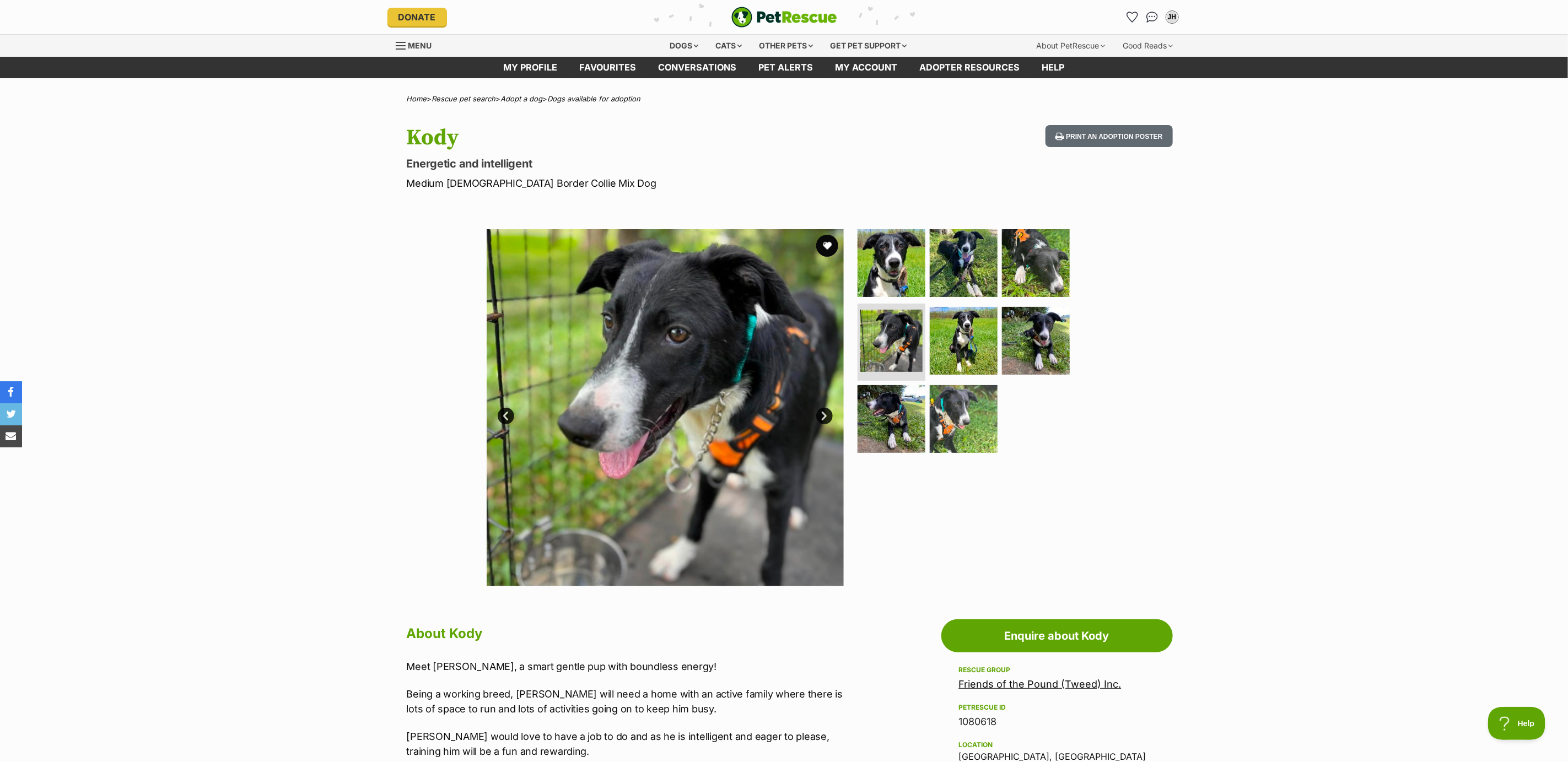
click at [827, 414] on link "Next" at bounding box center [825, 416] width 16 height 16
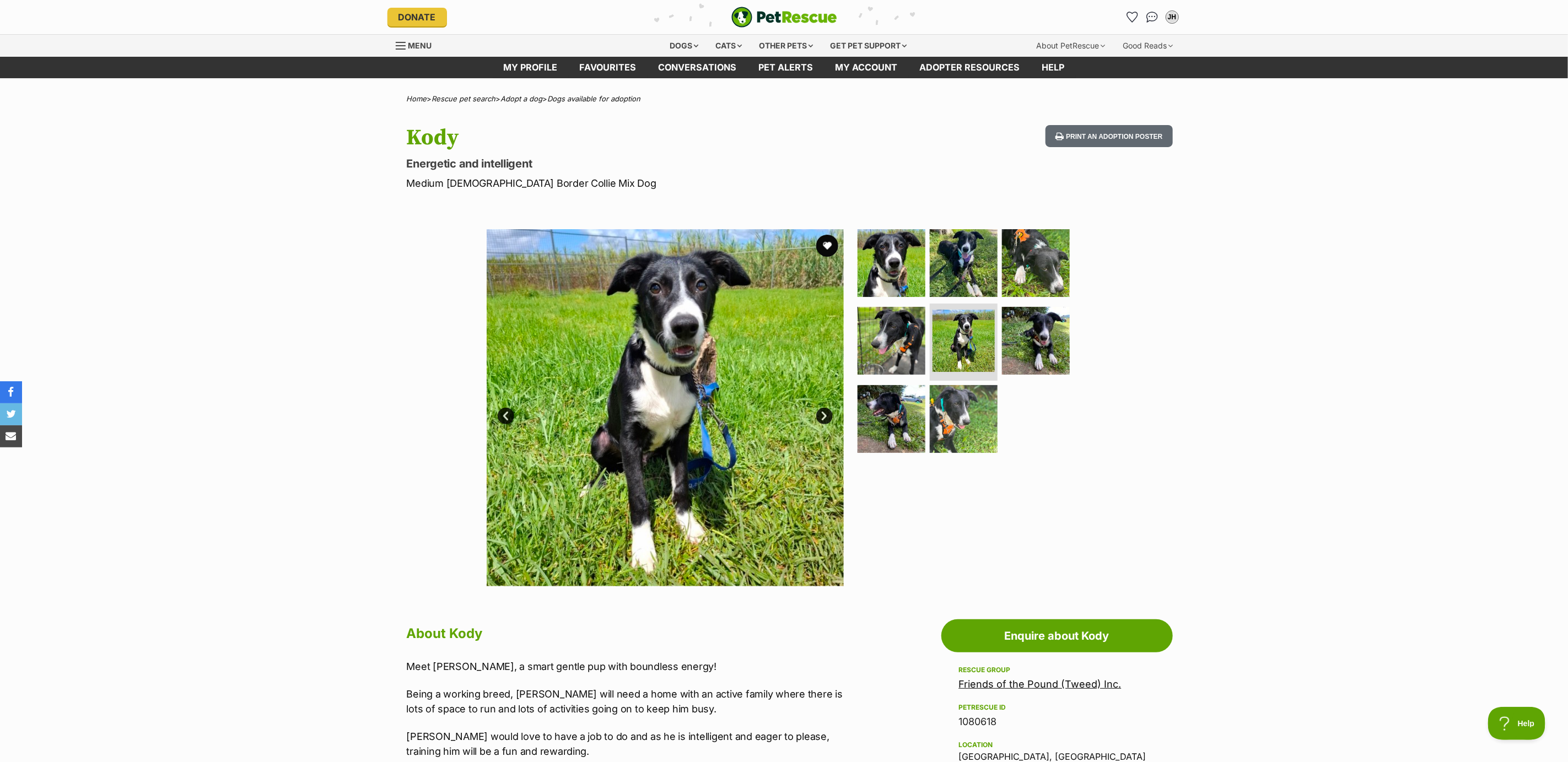
click at [827, 415] on link "Next" at bounding box center [825, 416] width 16 height 16
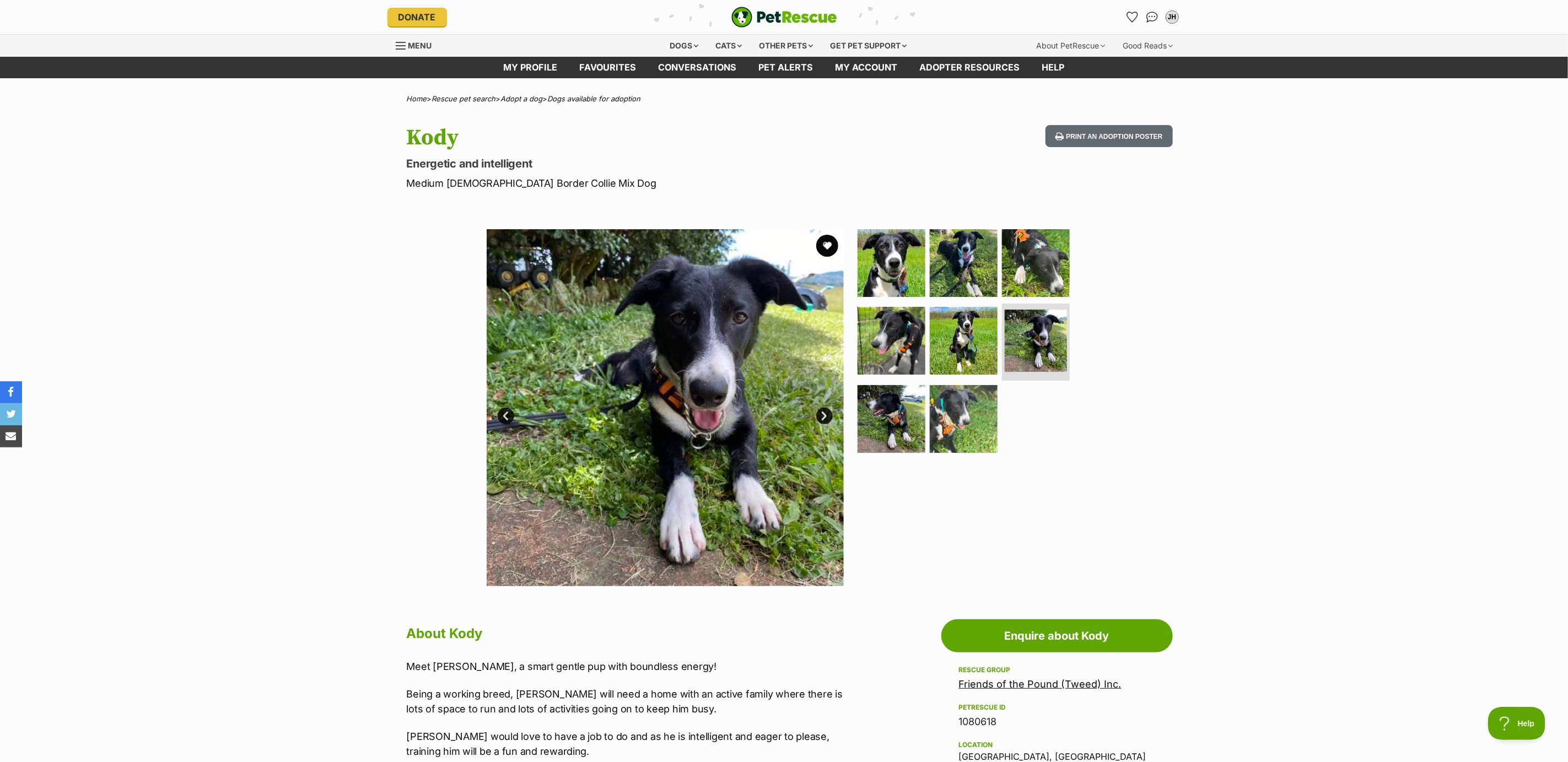
click at [827, 415] on link "Next" at bounding box center [825, 416] width 16 height 16
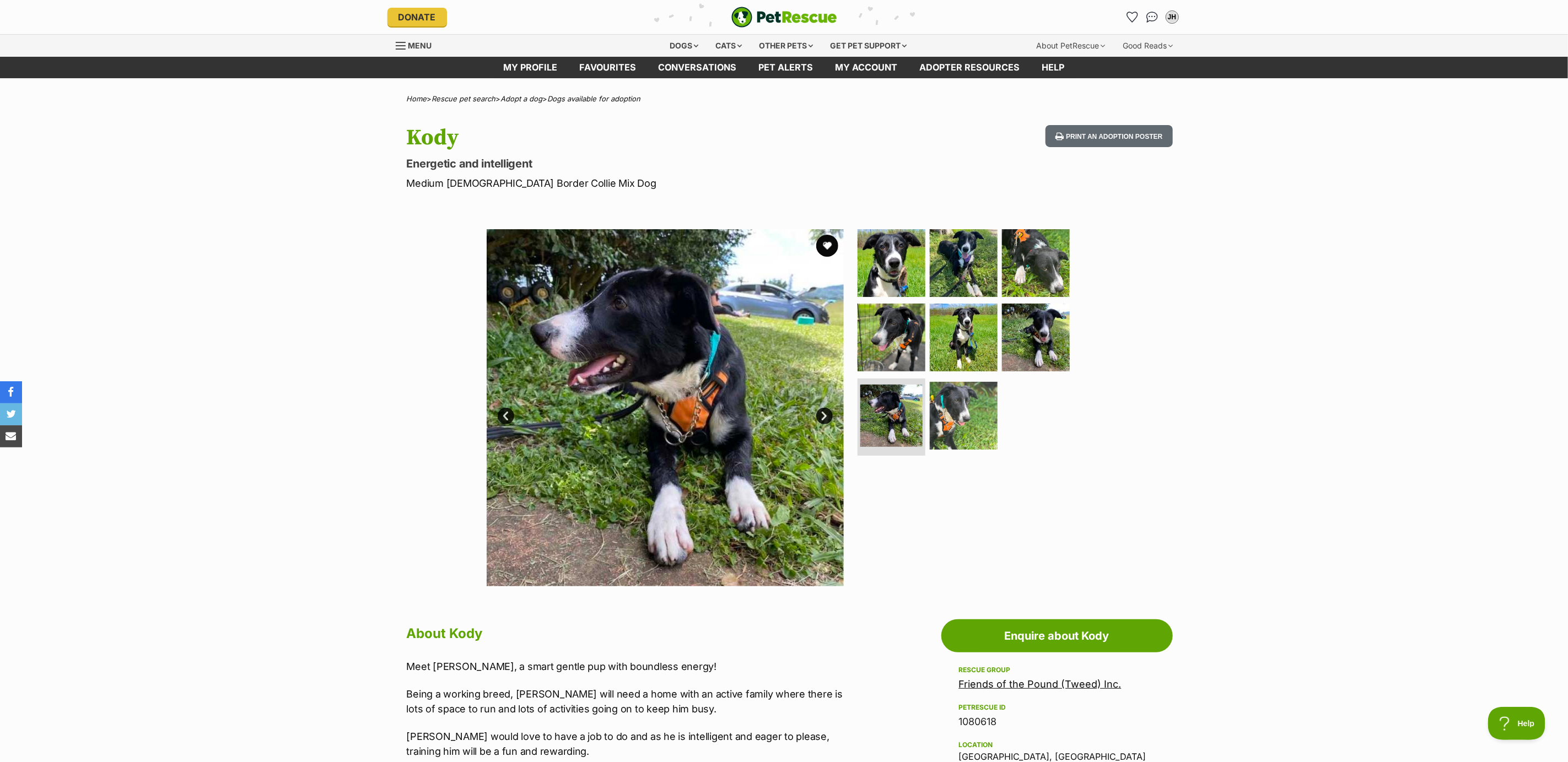
click at [827, 415] on link "Next" at bounding box center [825, 416] width 16 height 16
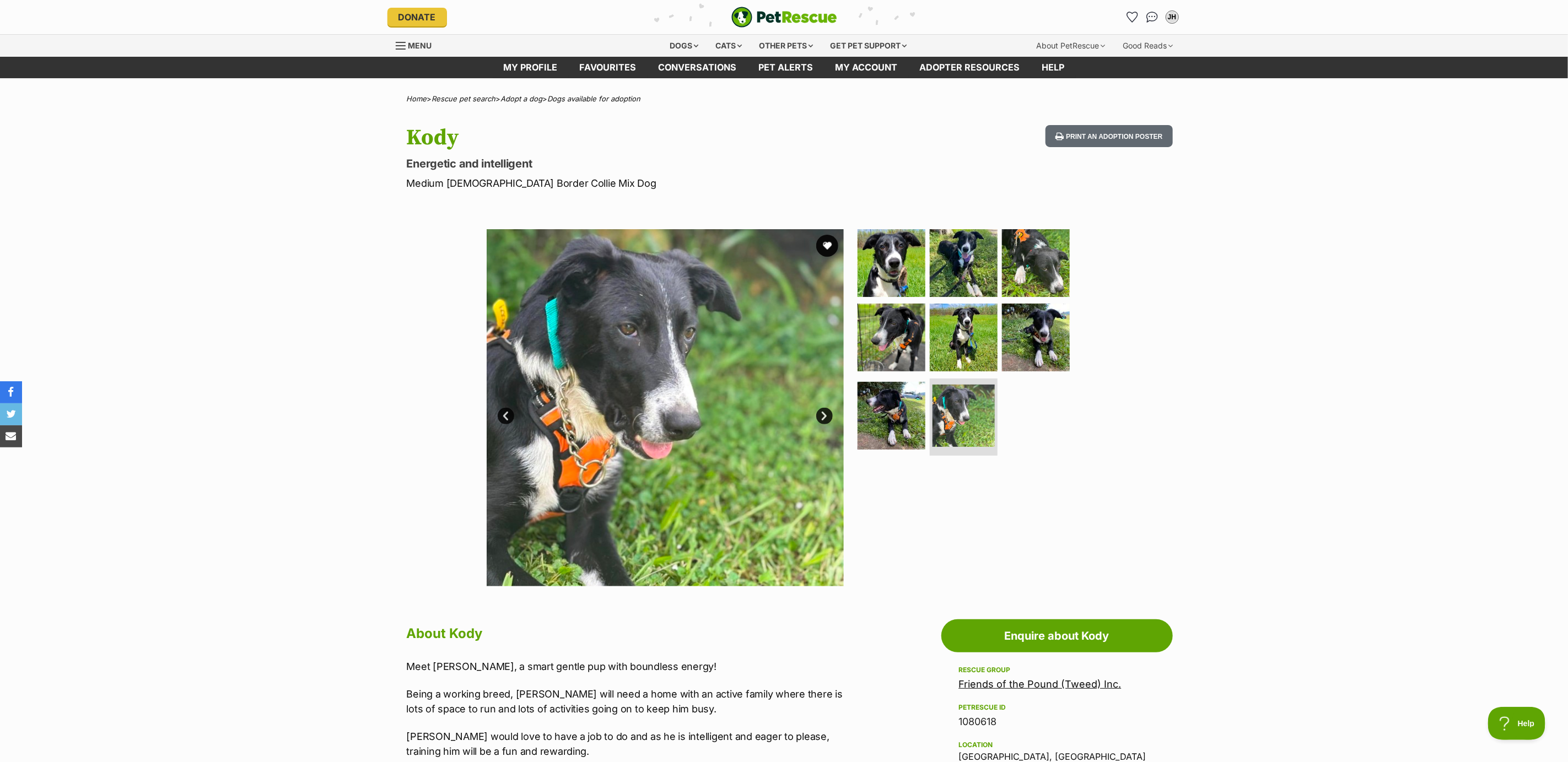
click at [827, 415] on link "Next" at bounding box center [825, 416] width 16 height 16
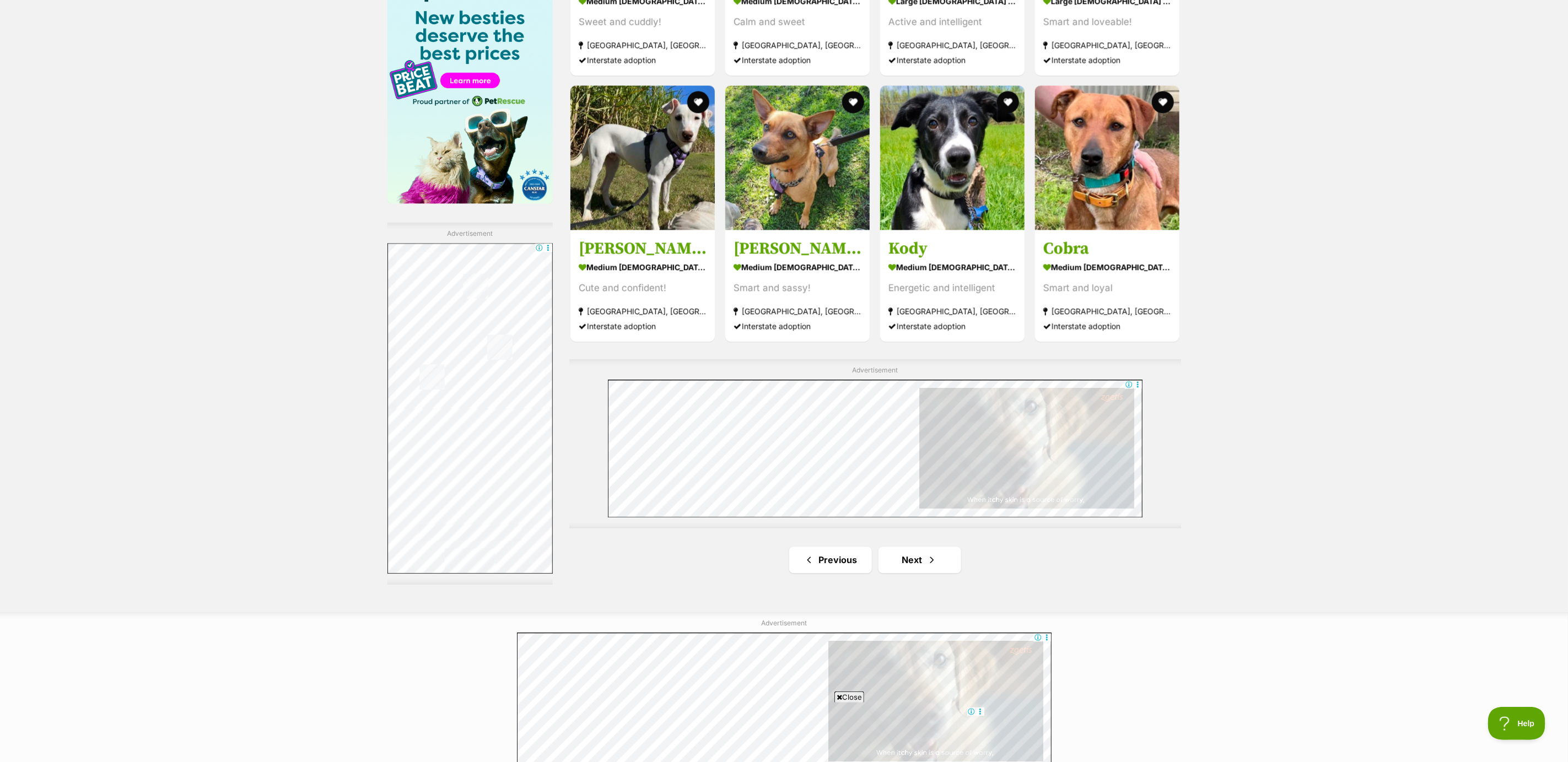
scroll to position [1730, 0]
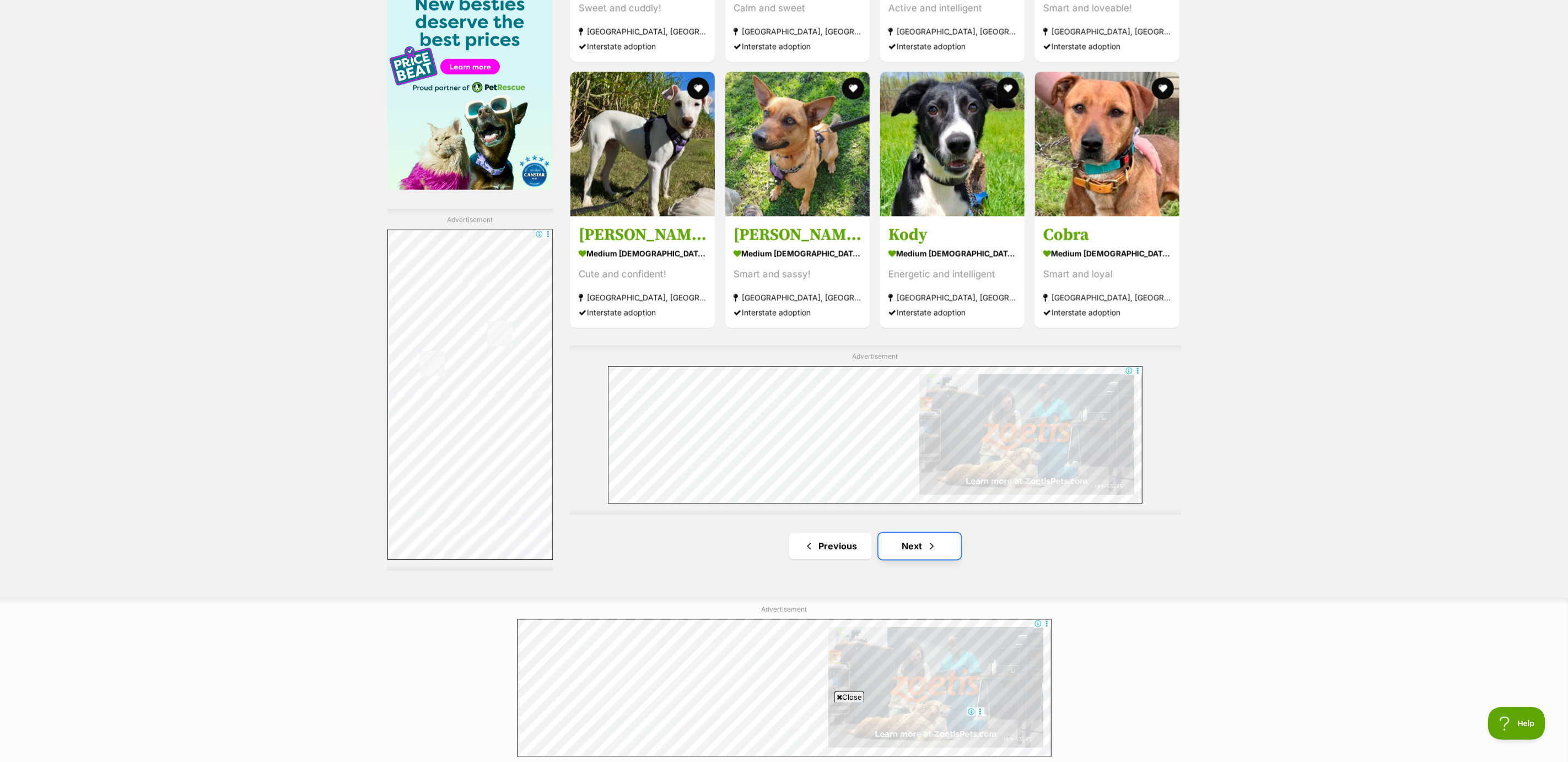
click at [919, 548] on link "Next" at bounding box center [920, 546] width 83 height 27
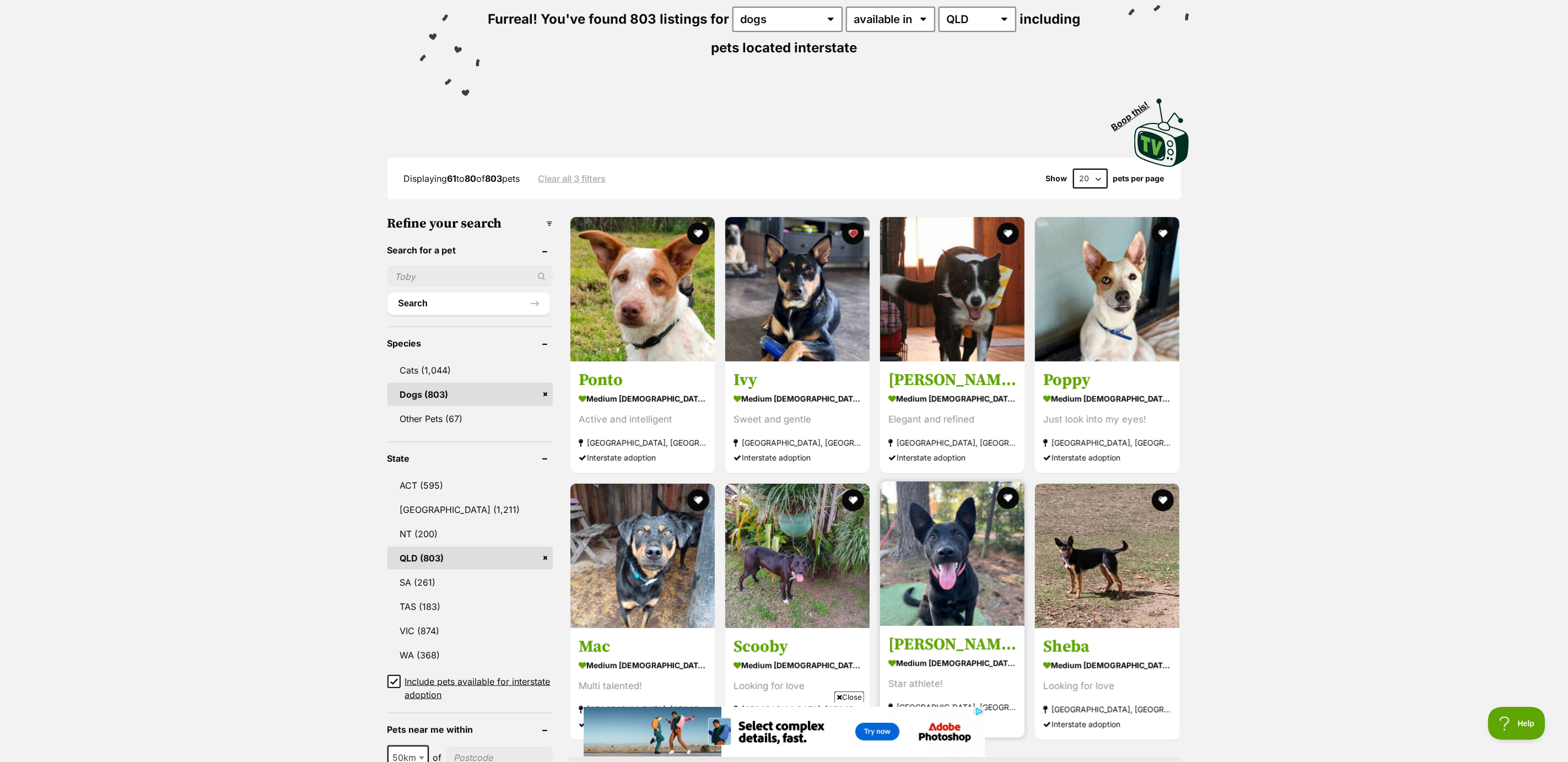
scroll to position [166, 0]
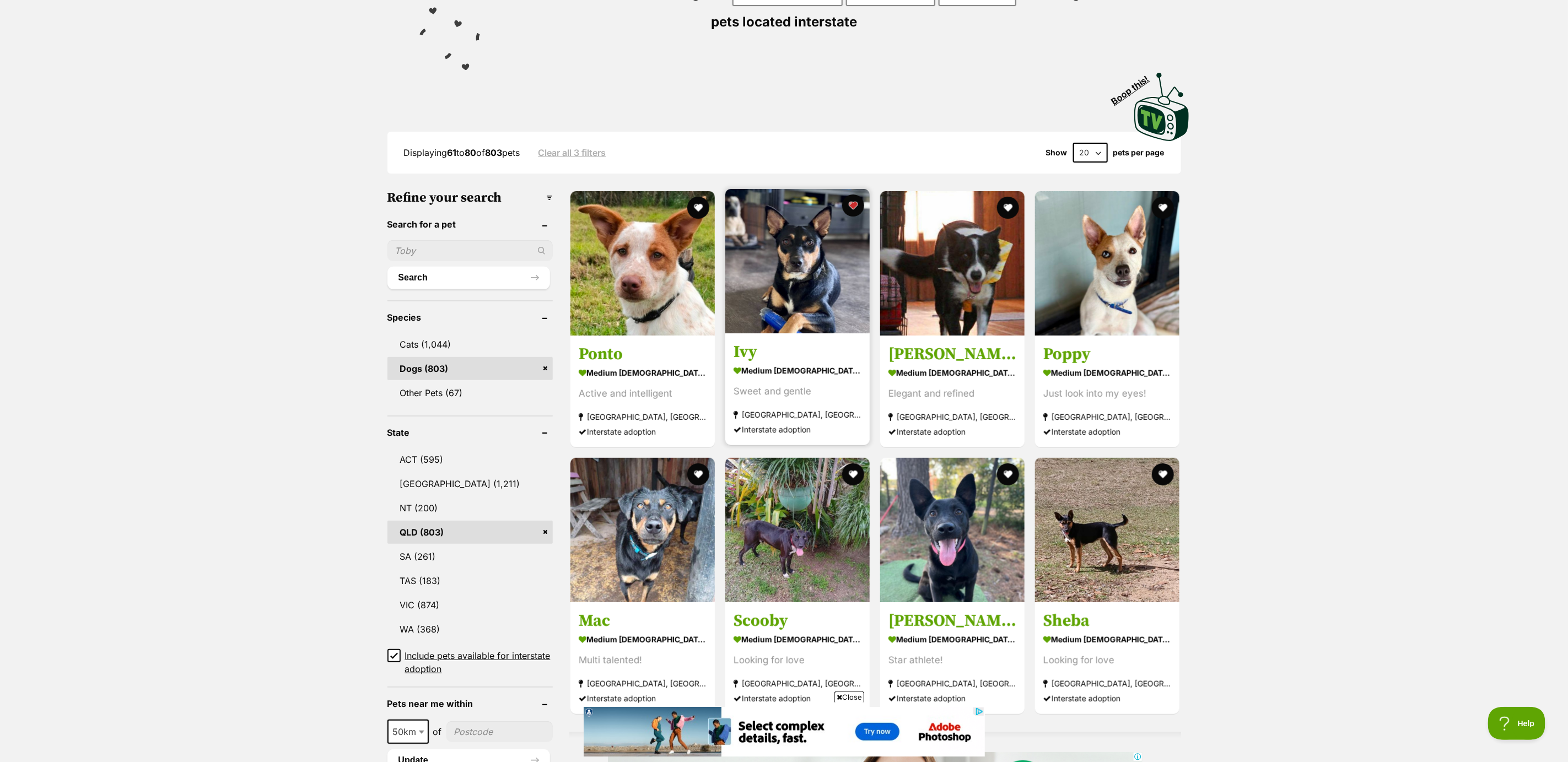
click at [781, 415] on strong "[GEOGRAPHIC_DATA], [GEOGRAPHIC_DATA]" at bounding box center [798, 415] width 128 height 15
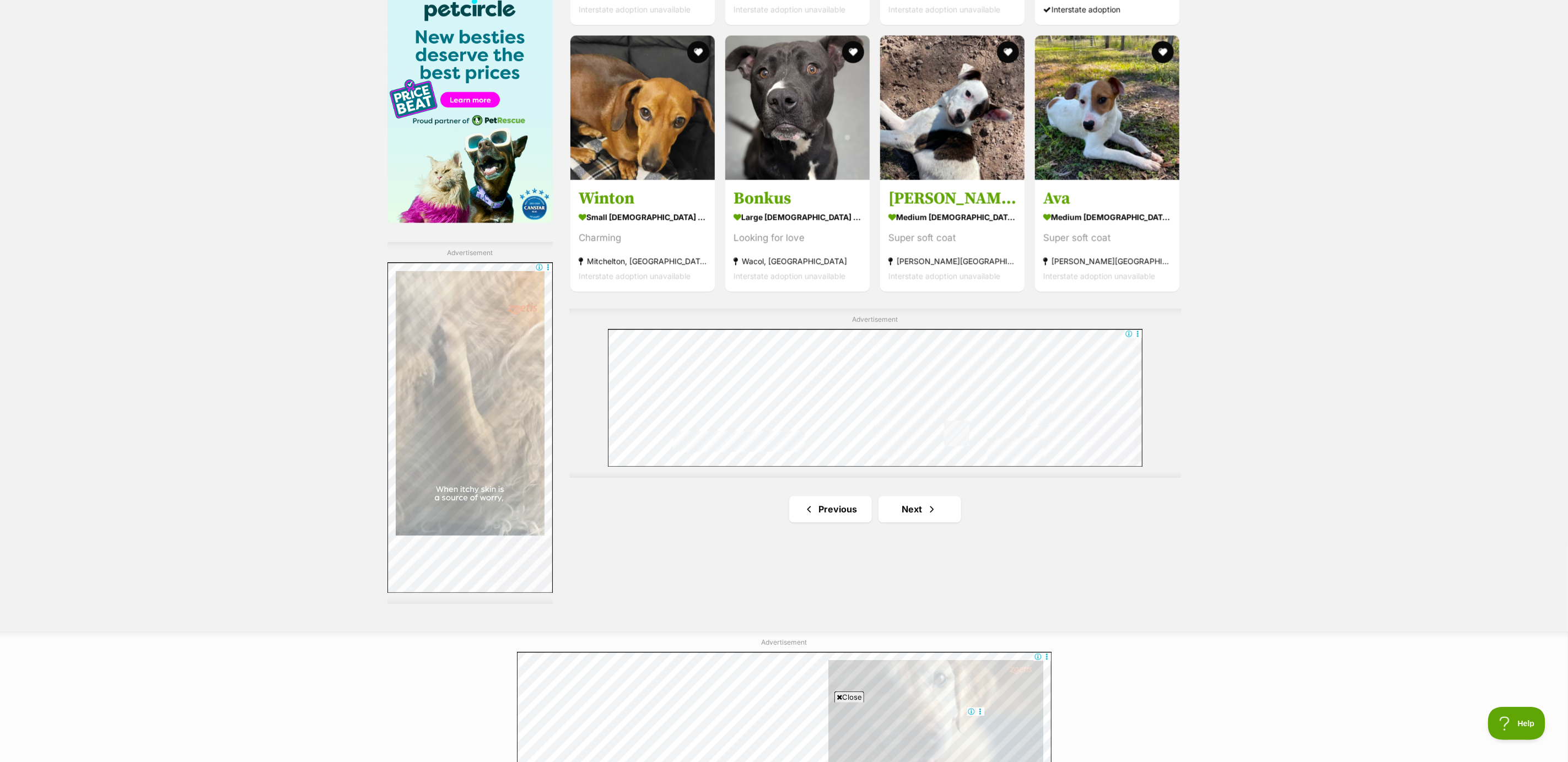
scroll to position [1737, 0]
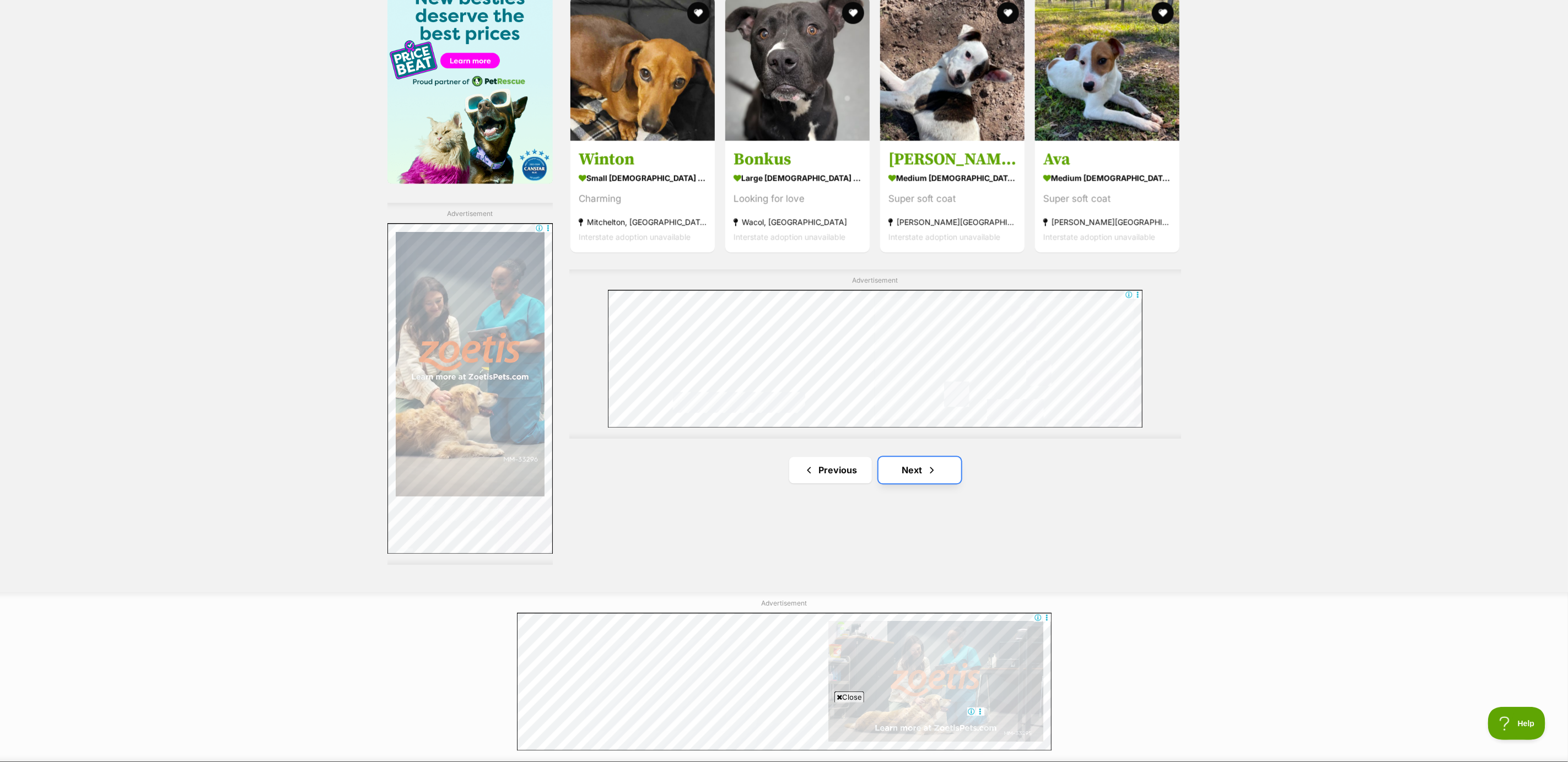
click at [917, 473] on link "Next" at bounding box center [920, 470] width 83 height 27
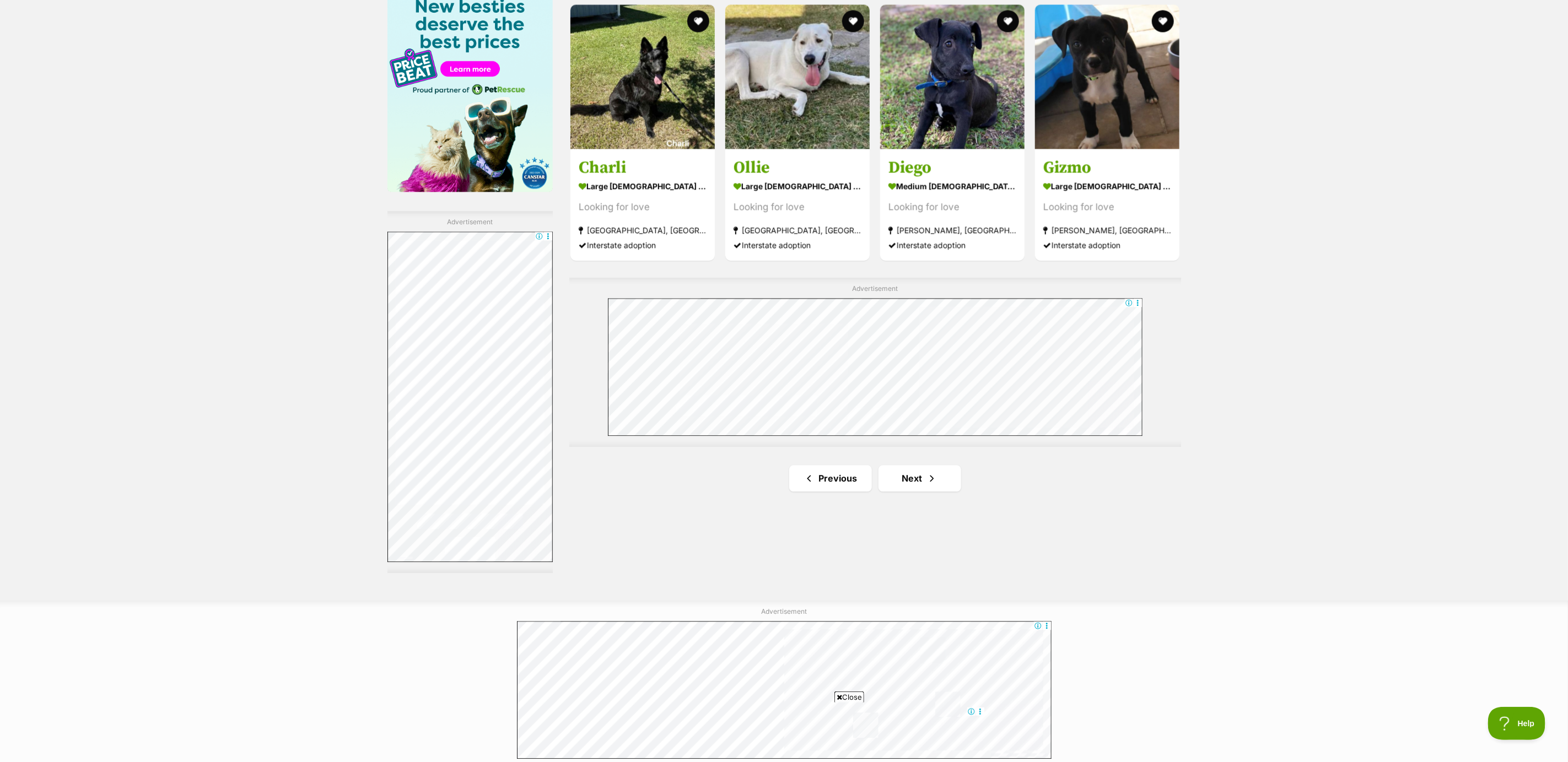
scroll to position [1737, 0]
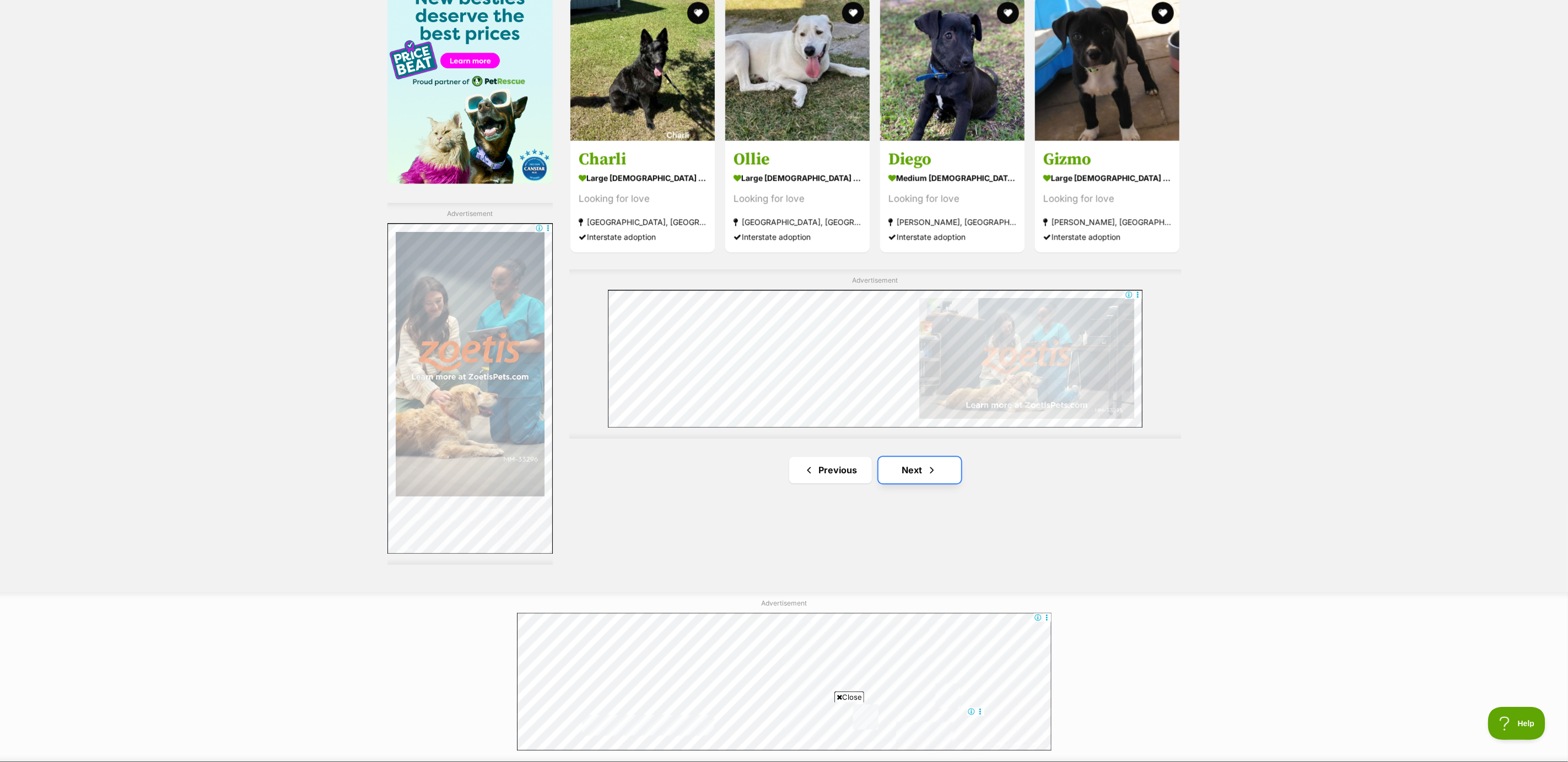
click at [915, 468] on link "Next" at bounding box center [920, 470] width 83 height 27
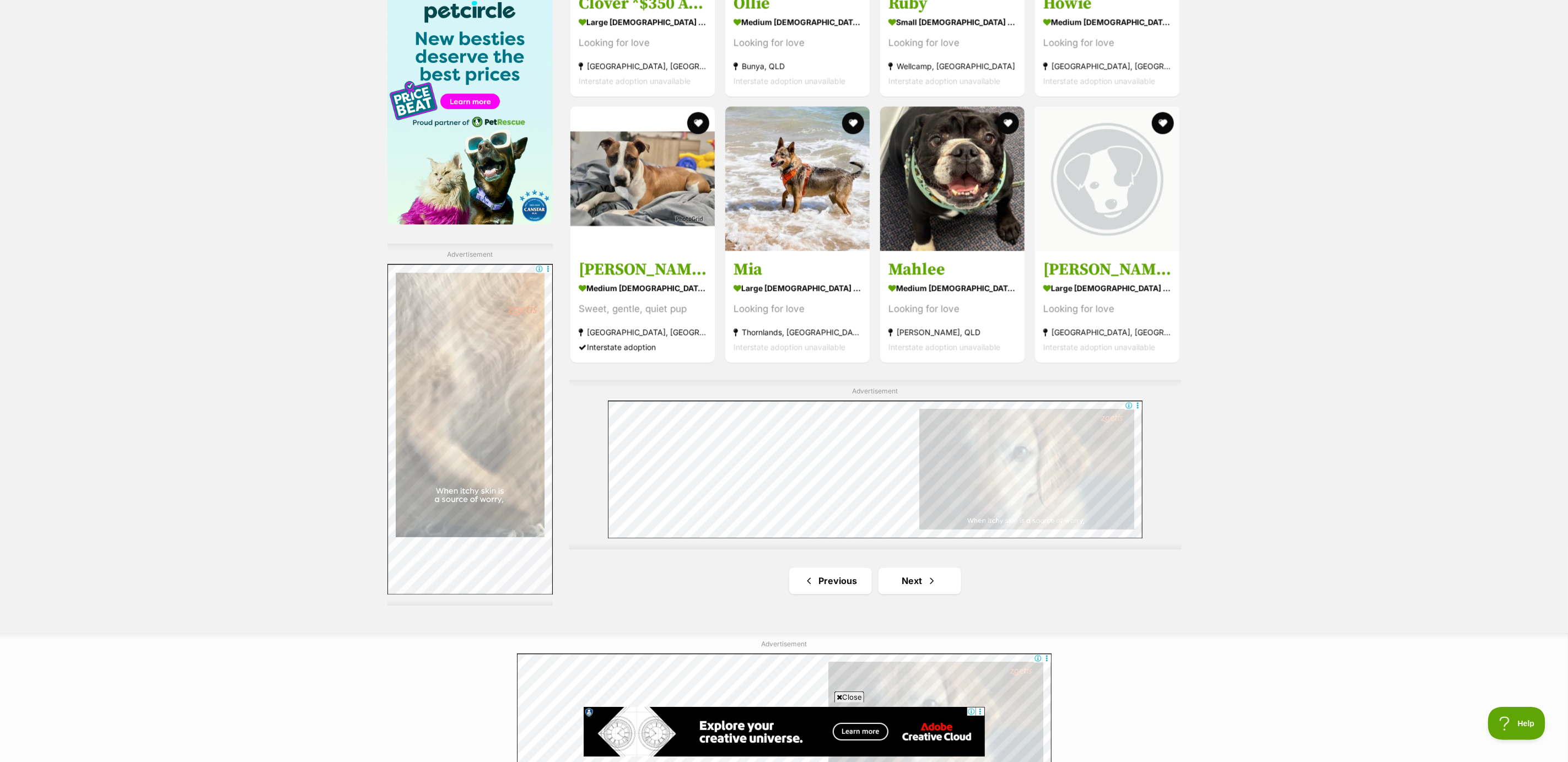
scroll to position [1737, 0]
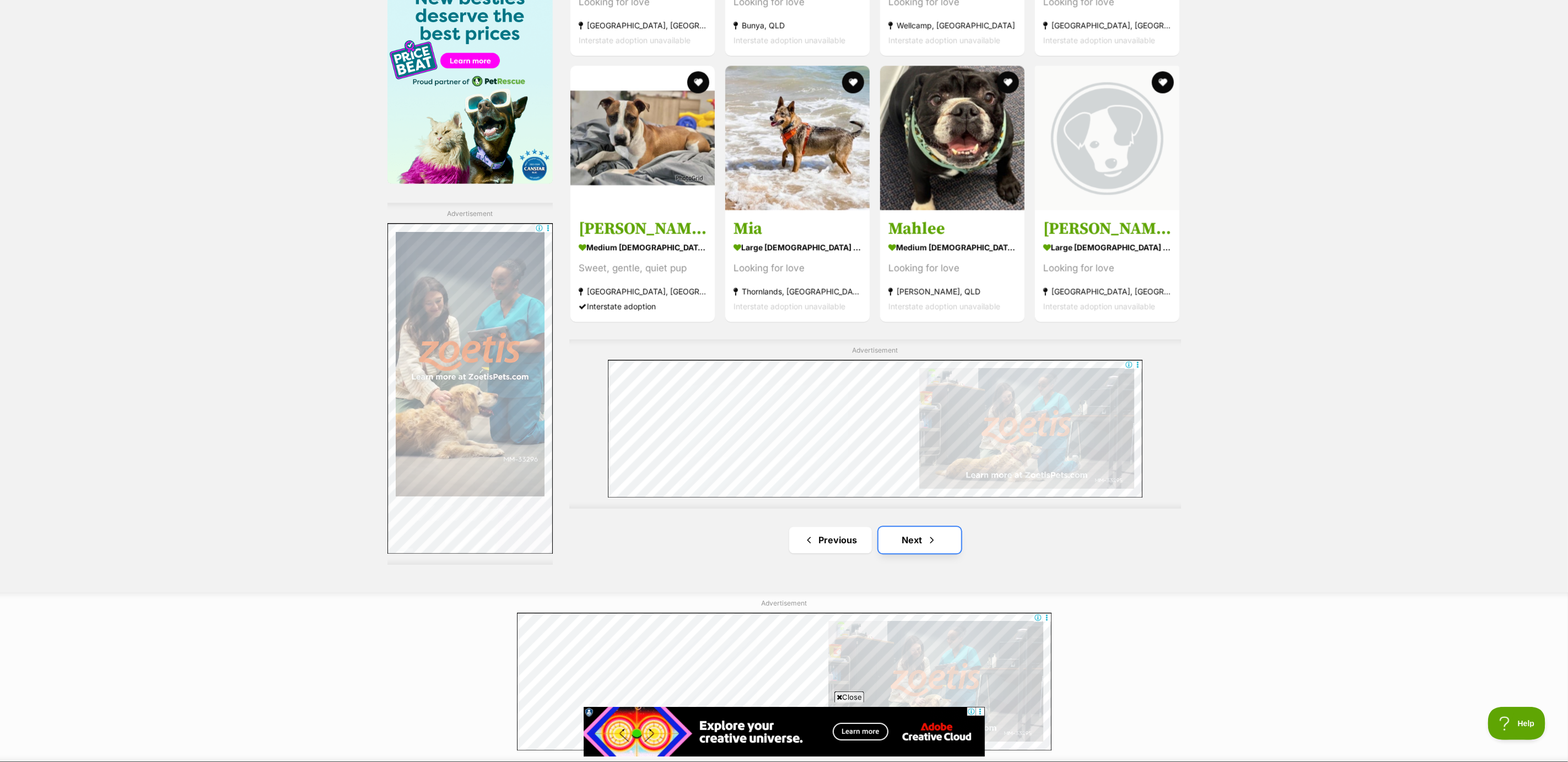
click at [920, 540] on link "Next" at bounding box center [920, 540] width 83 height 27
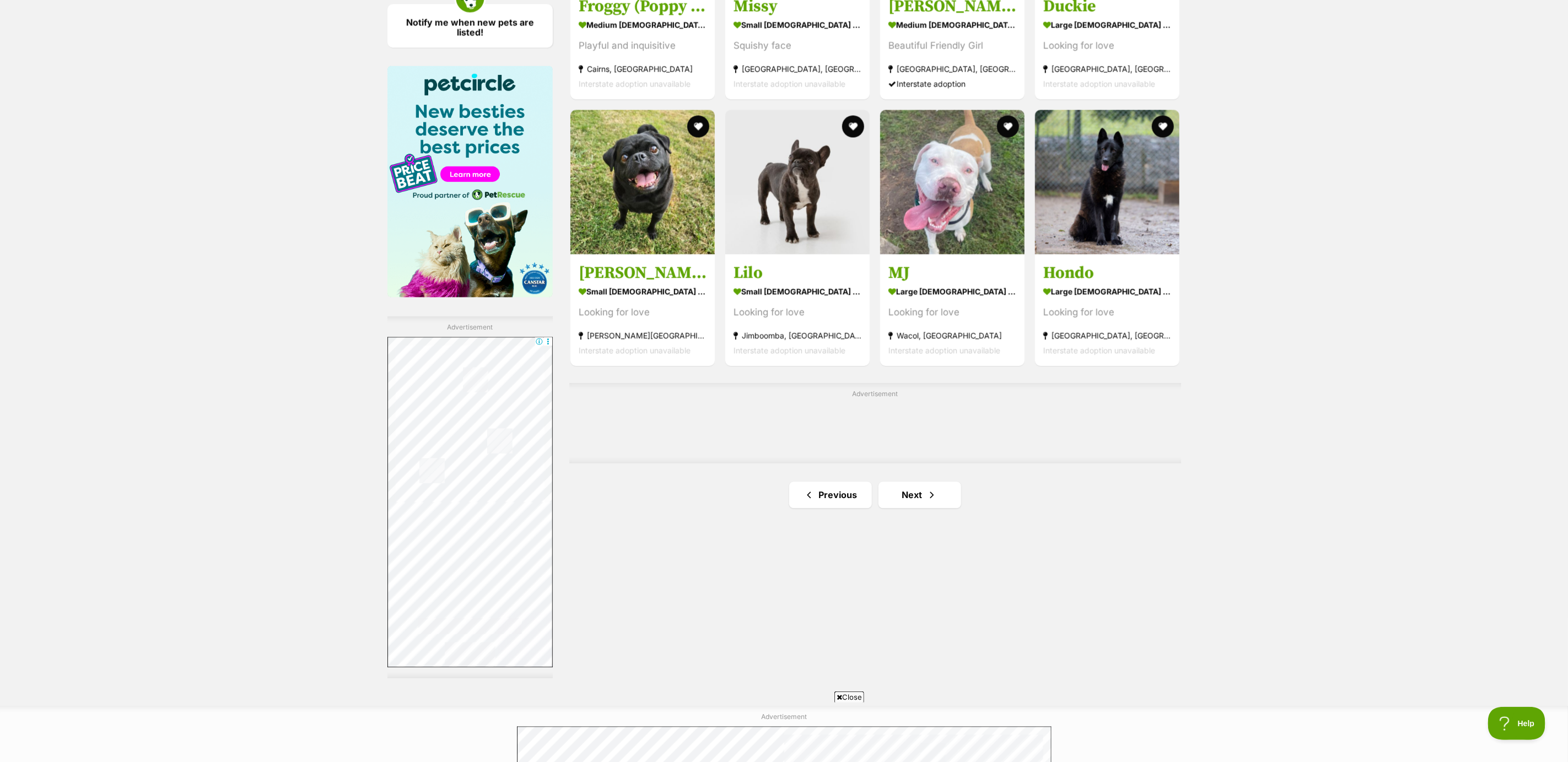
scroll to position [1654, 0]
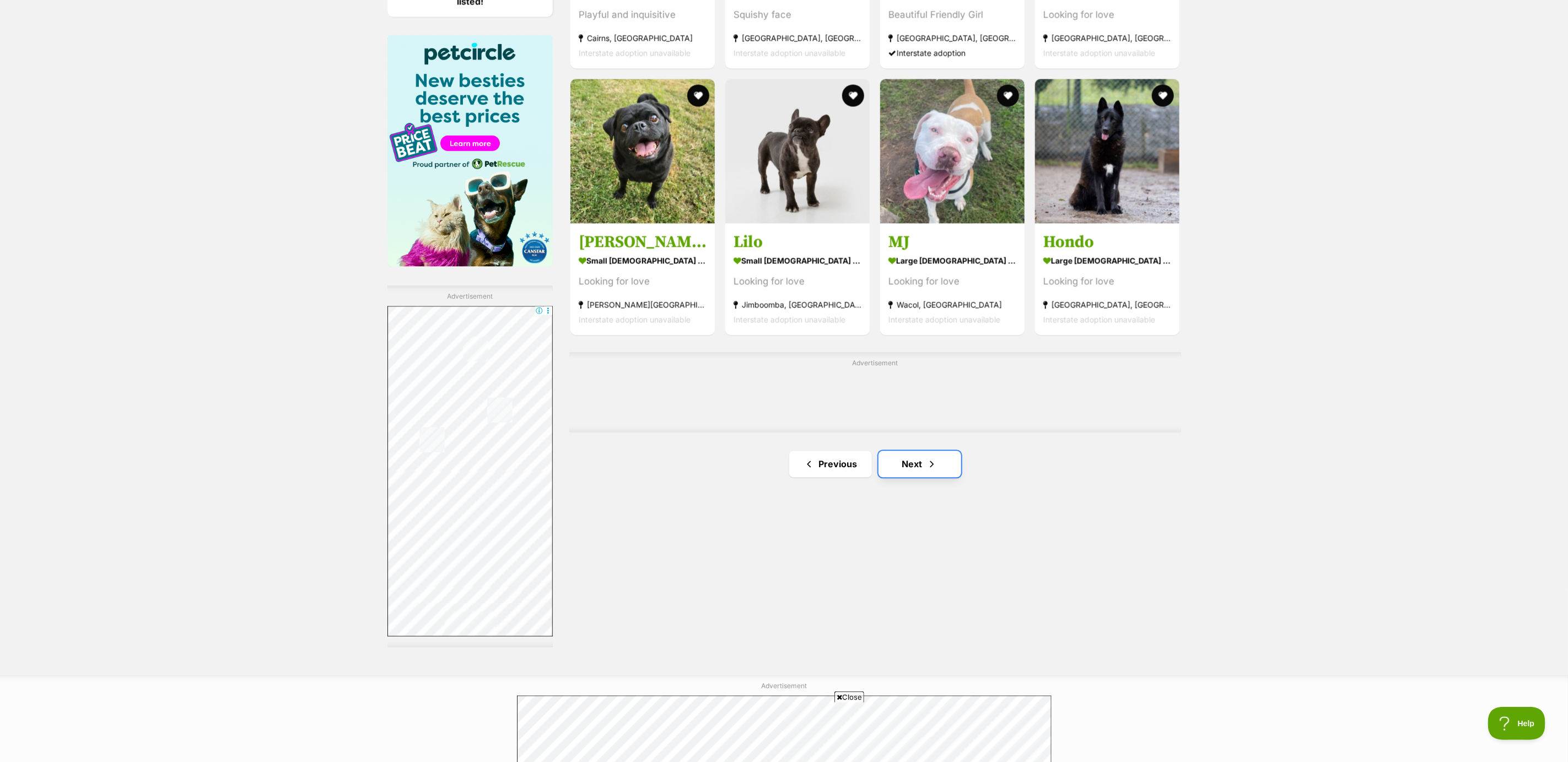
click at [913, 462] on link "Next" at bounding box center [920, 464] width 83 height 27
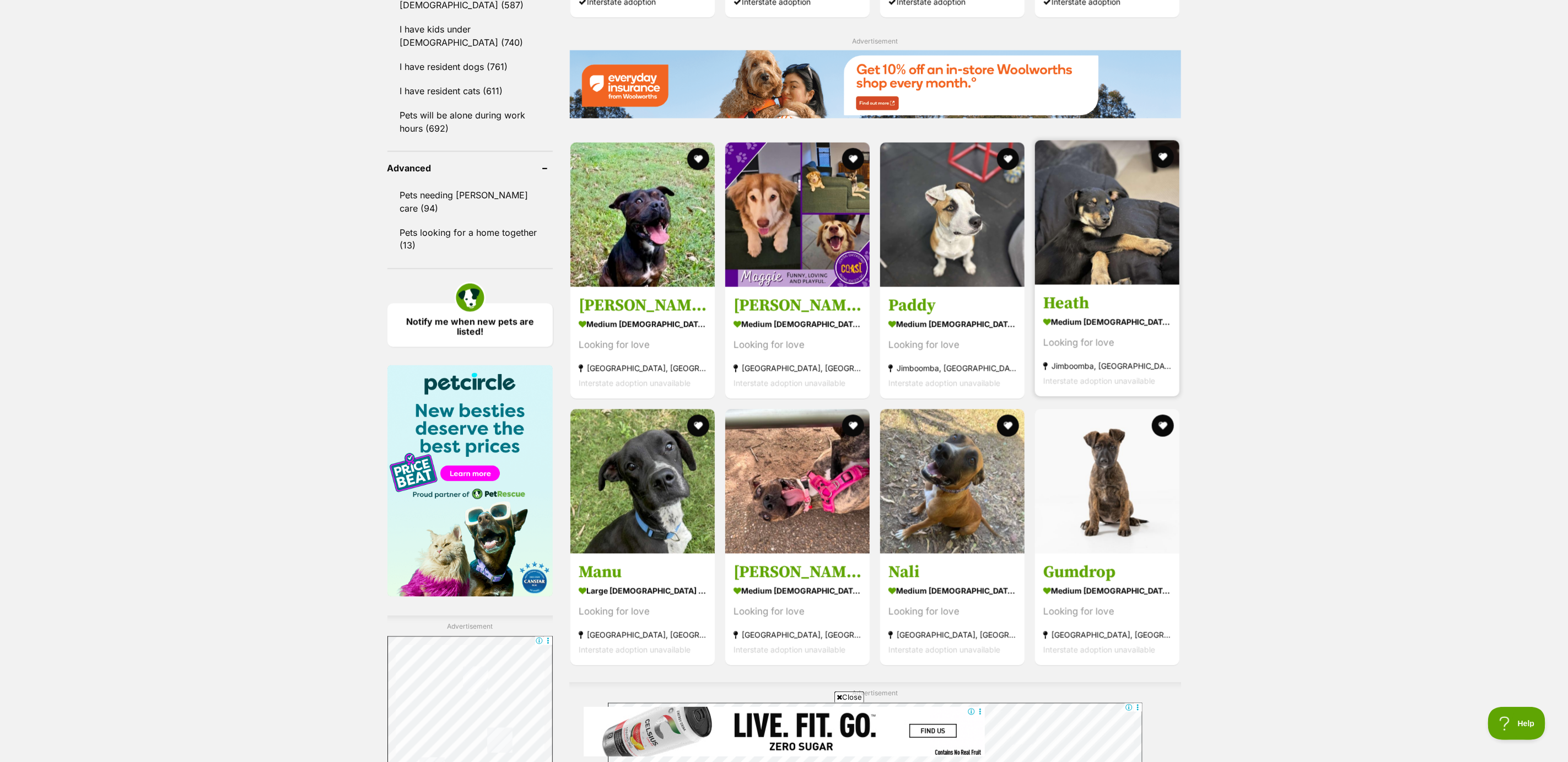
click at [1098, 309] on h3 "Heath" at bounding box center [1108, 304] width 128 height 21
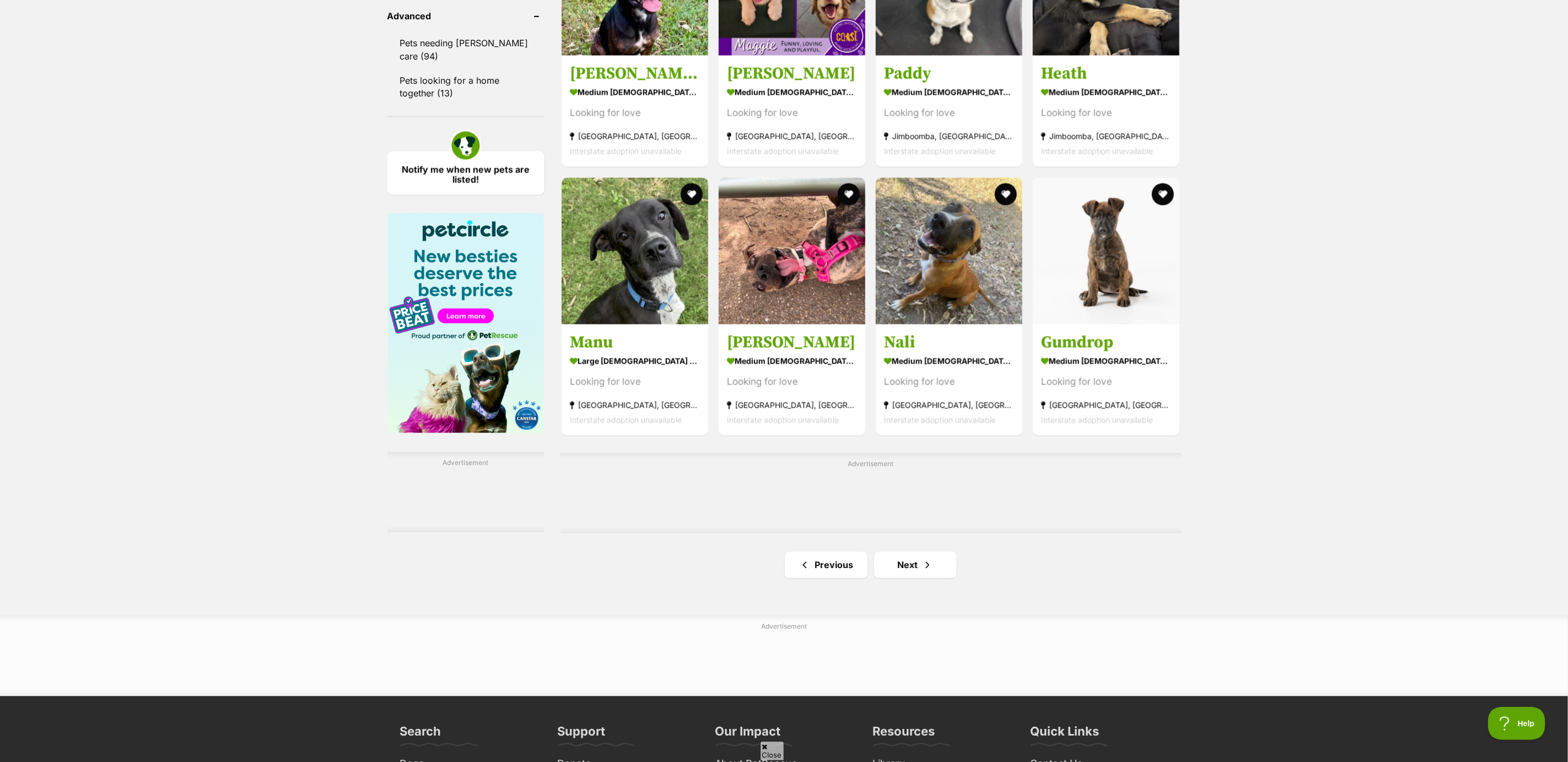
scroll to position [1482, 0]
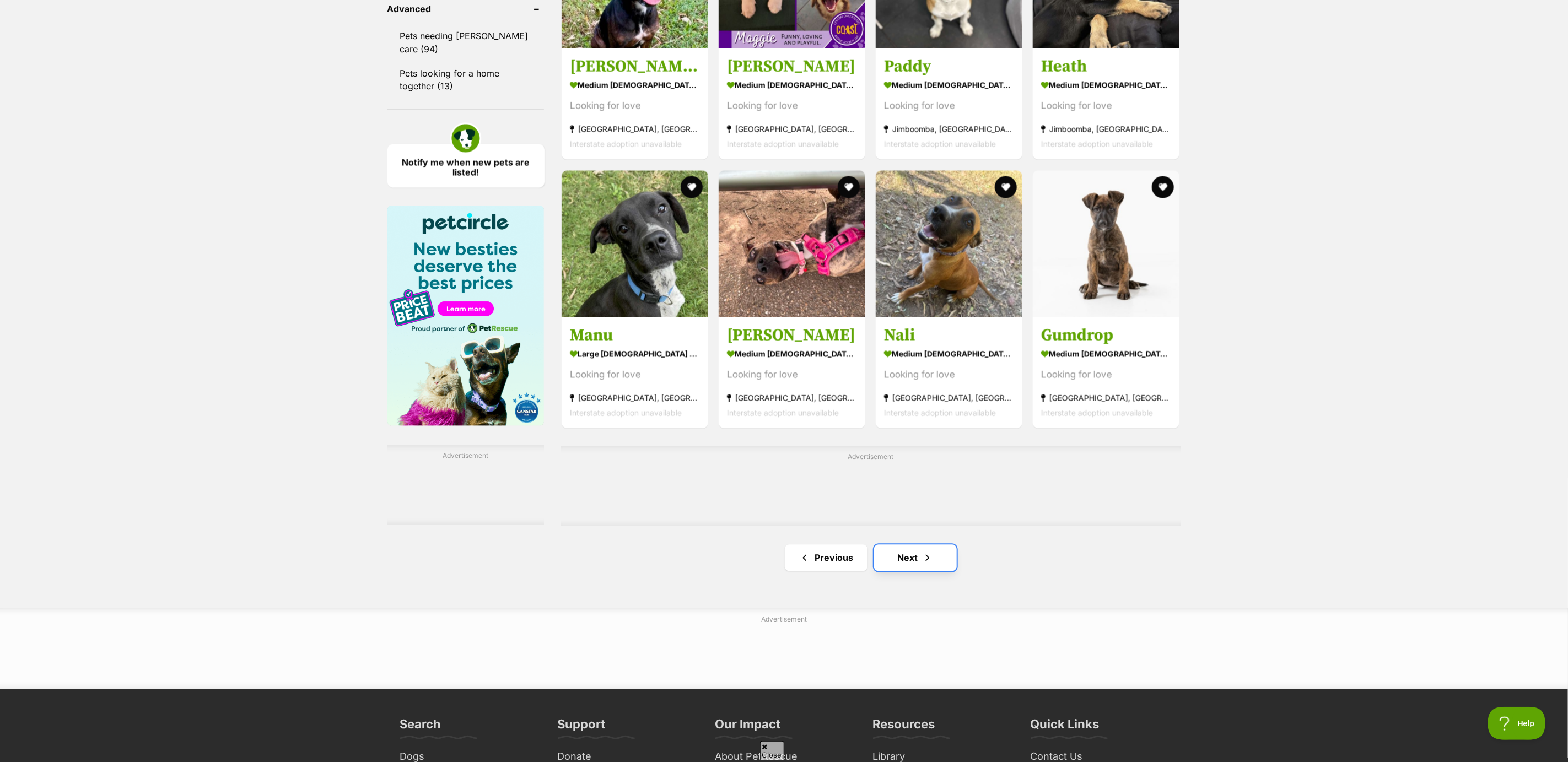
click at [918, 558] on link "Next" at bounding box center [915, 558] width 83 height 27
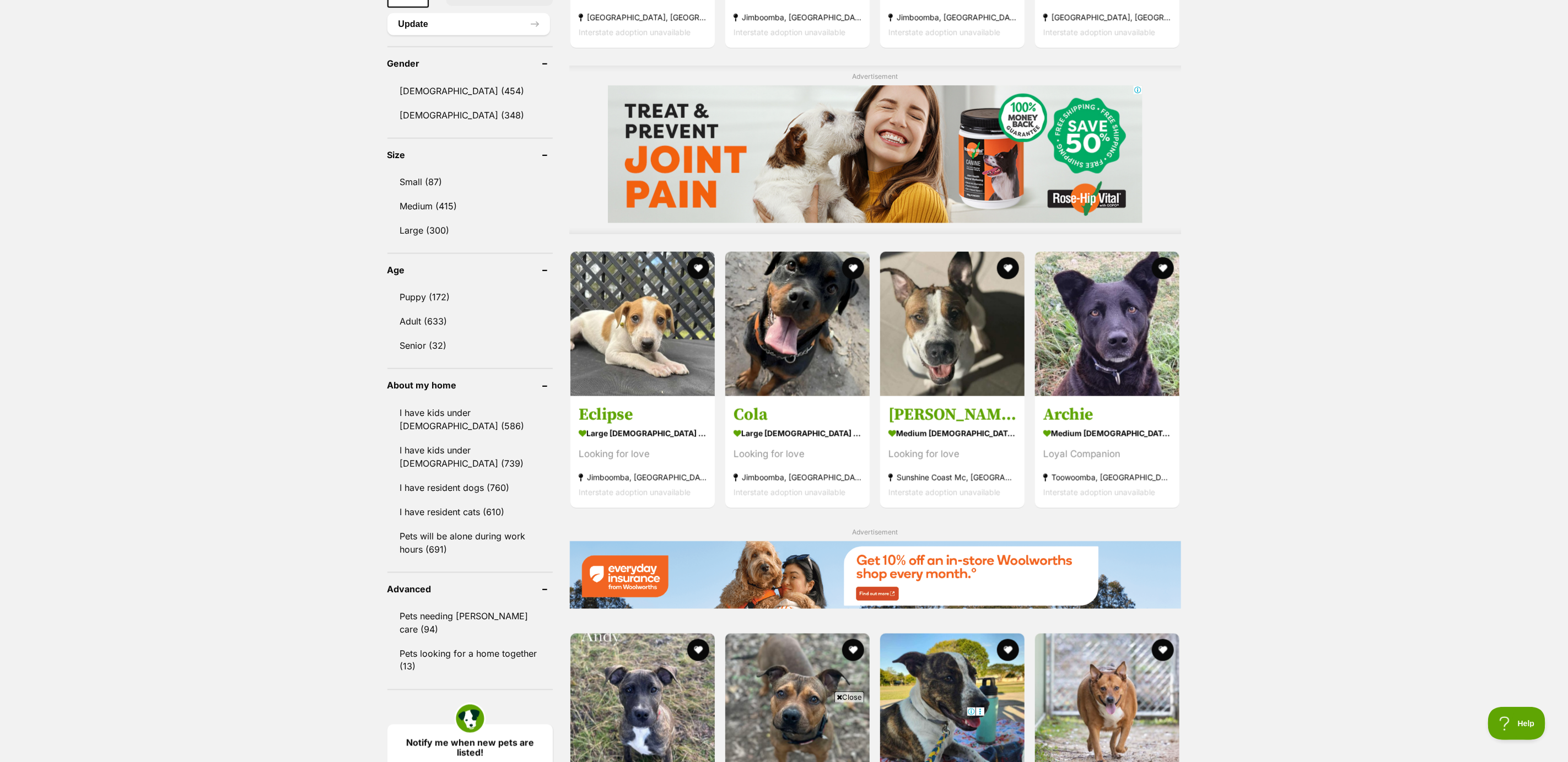
scroll to position [910, 0]
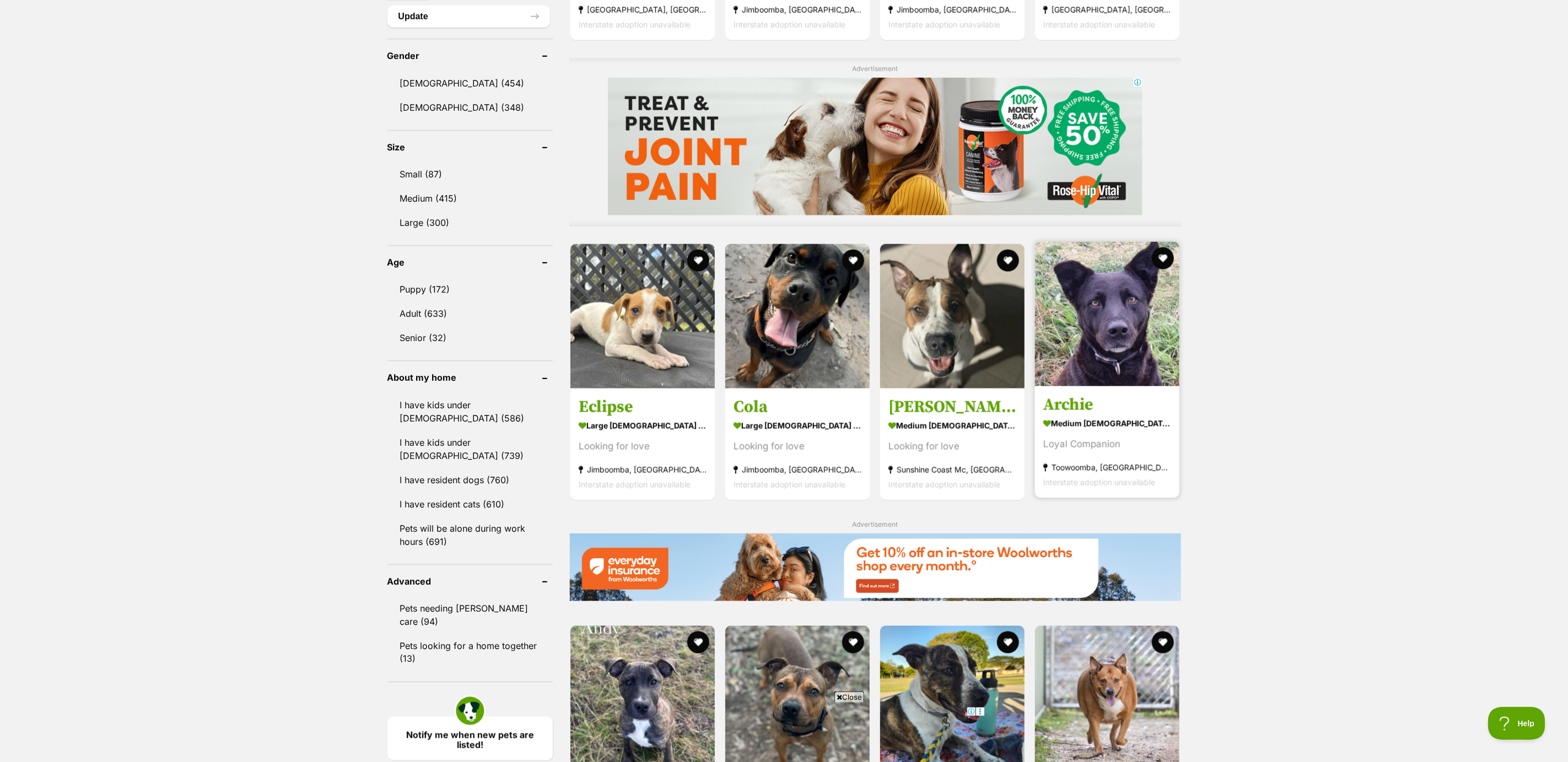
click at [1109, 392] on article "Archie medium male Dog Loyal Companion Toowoomba, QLD Interstate adoption unava…" at bounding box center [1107, 370] width 147 height 259
click at [1107, 372] on img at bounding box center [1108, 314] width 144 height 144
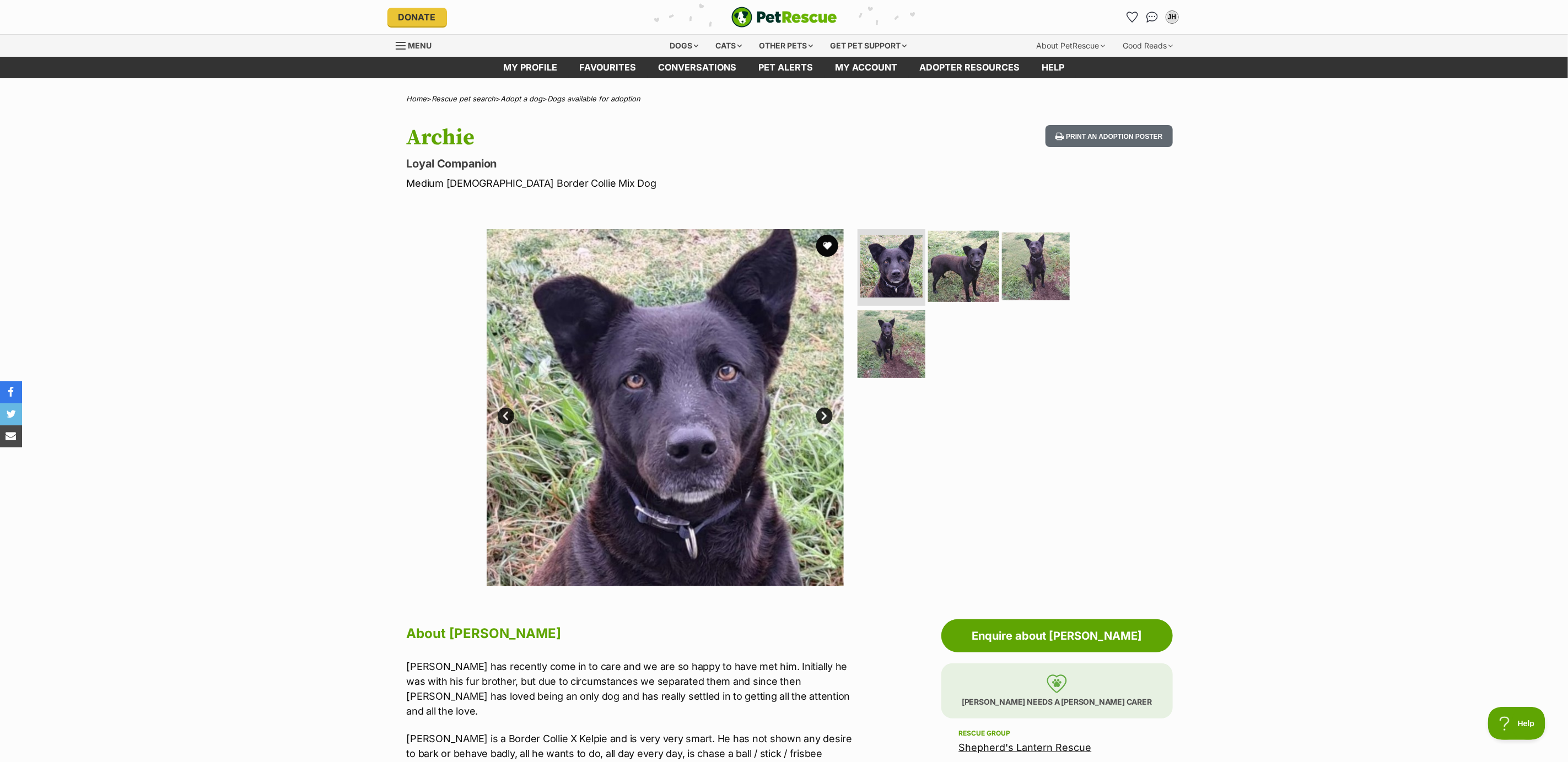
click at [970, 278] on img at bounding box center [964, 266] width 71 height 71
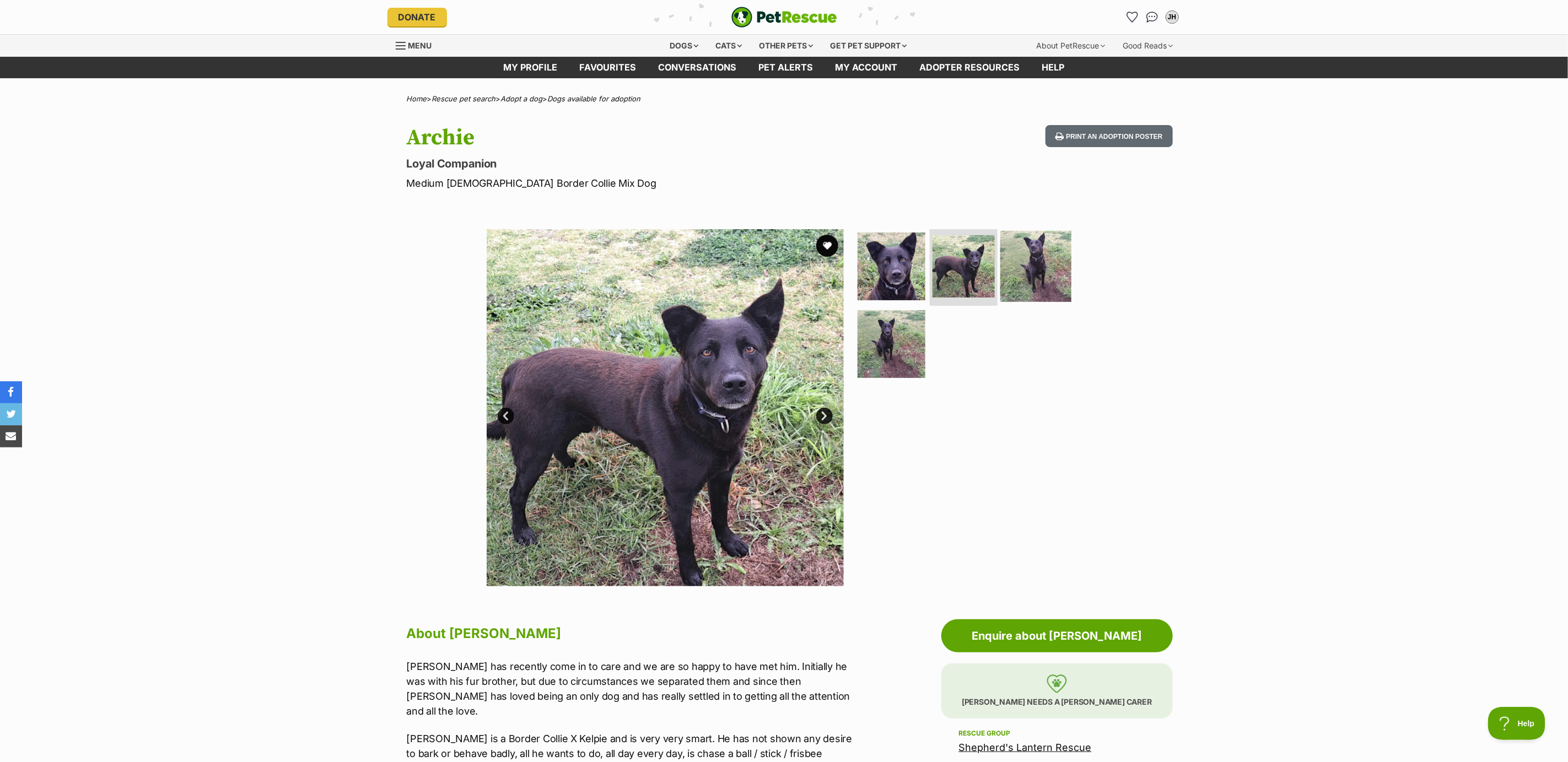
click at [1039, 264] on img at bounding box center [1036, 266] width 71 height 71
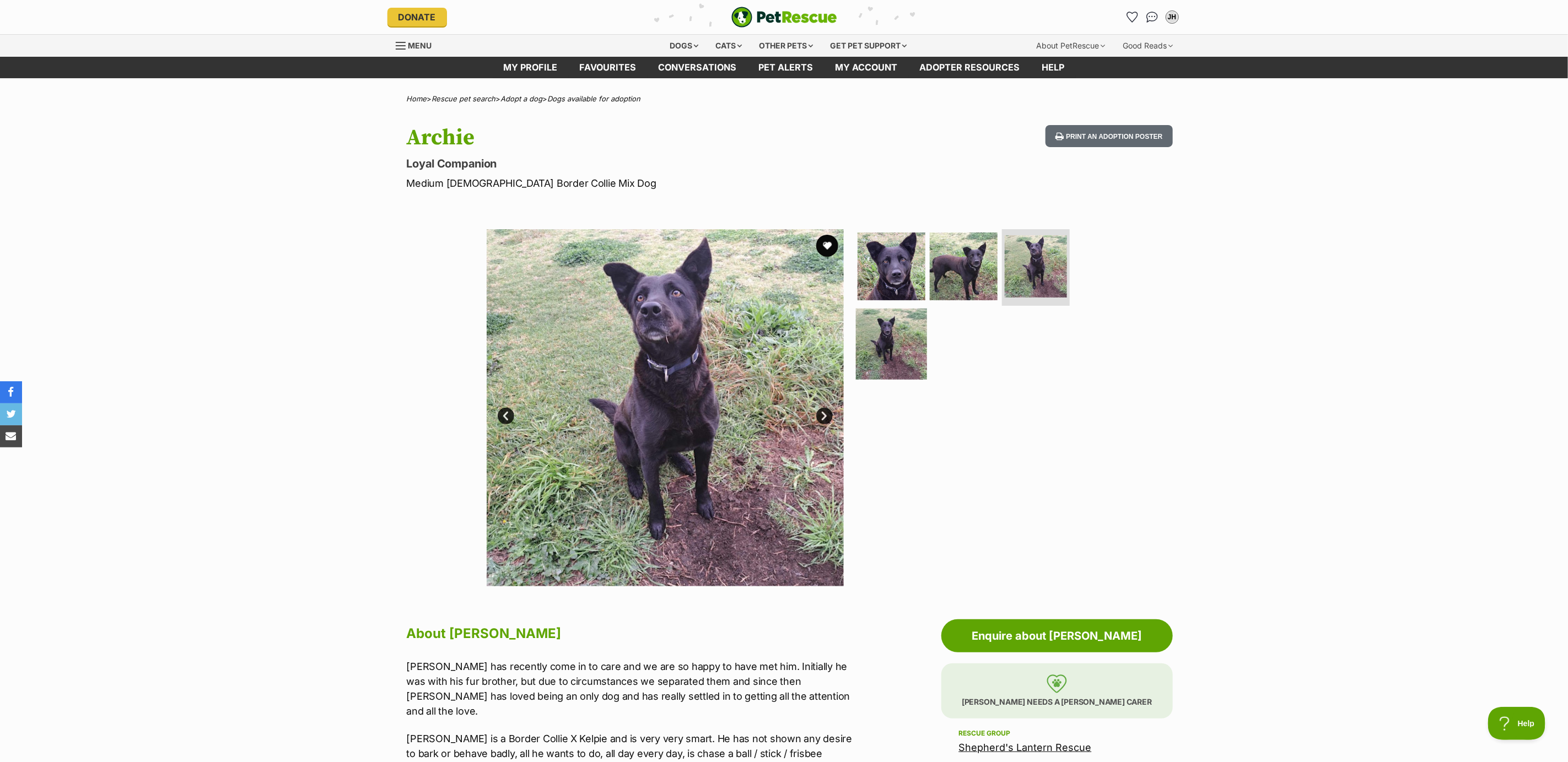
click at [888, 356] on img at bounding box center [892, 344] width 71 height 71
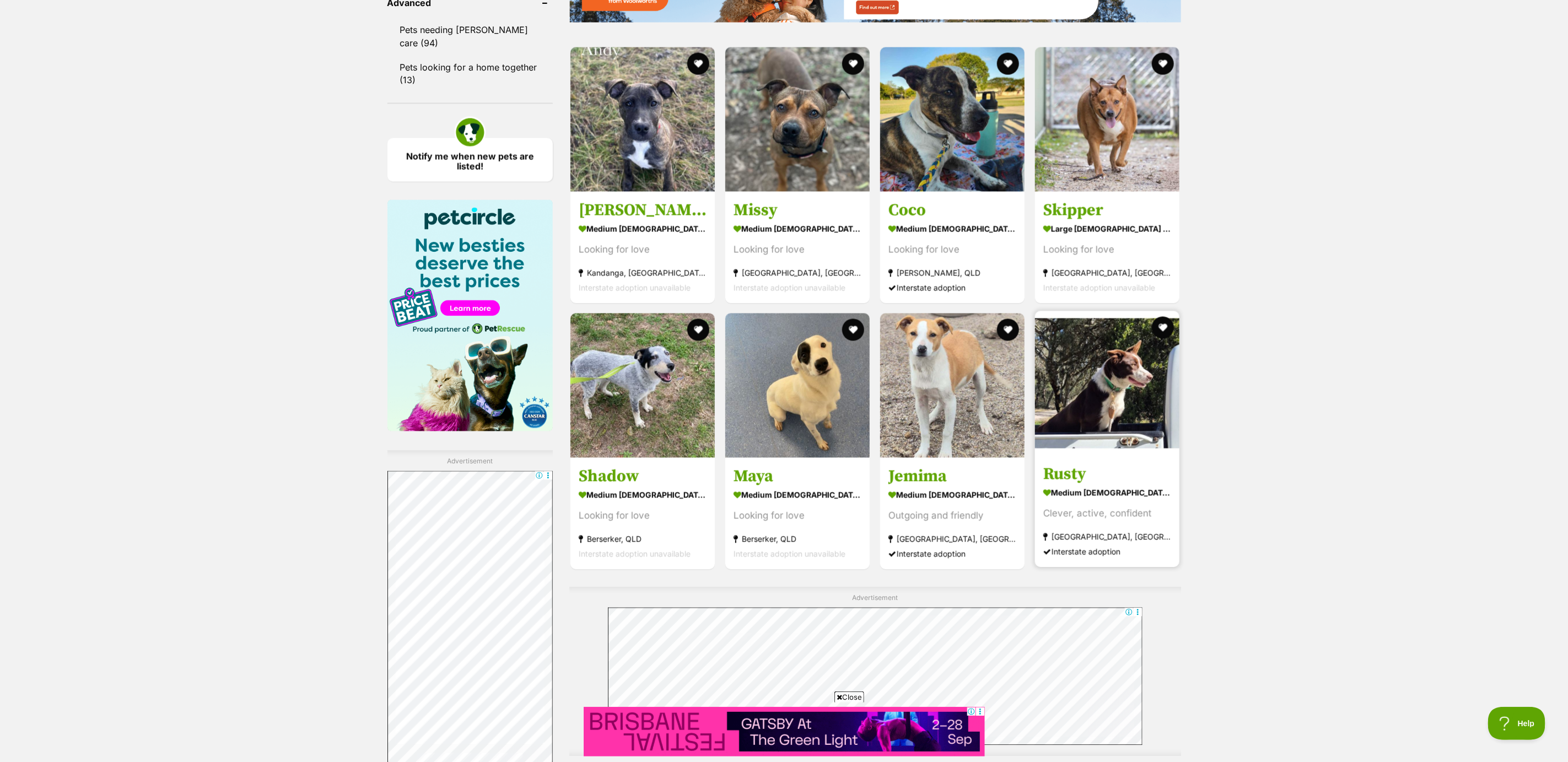
click at [1105, 501] on strong "medium [DEMOGRAPHIC_DATA] Dog" at bounding box center [1108, 493] width 128 height 16
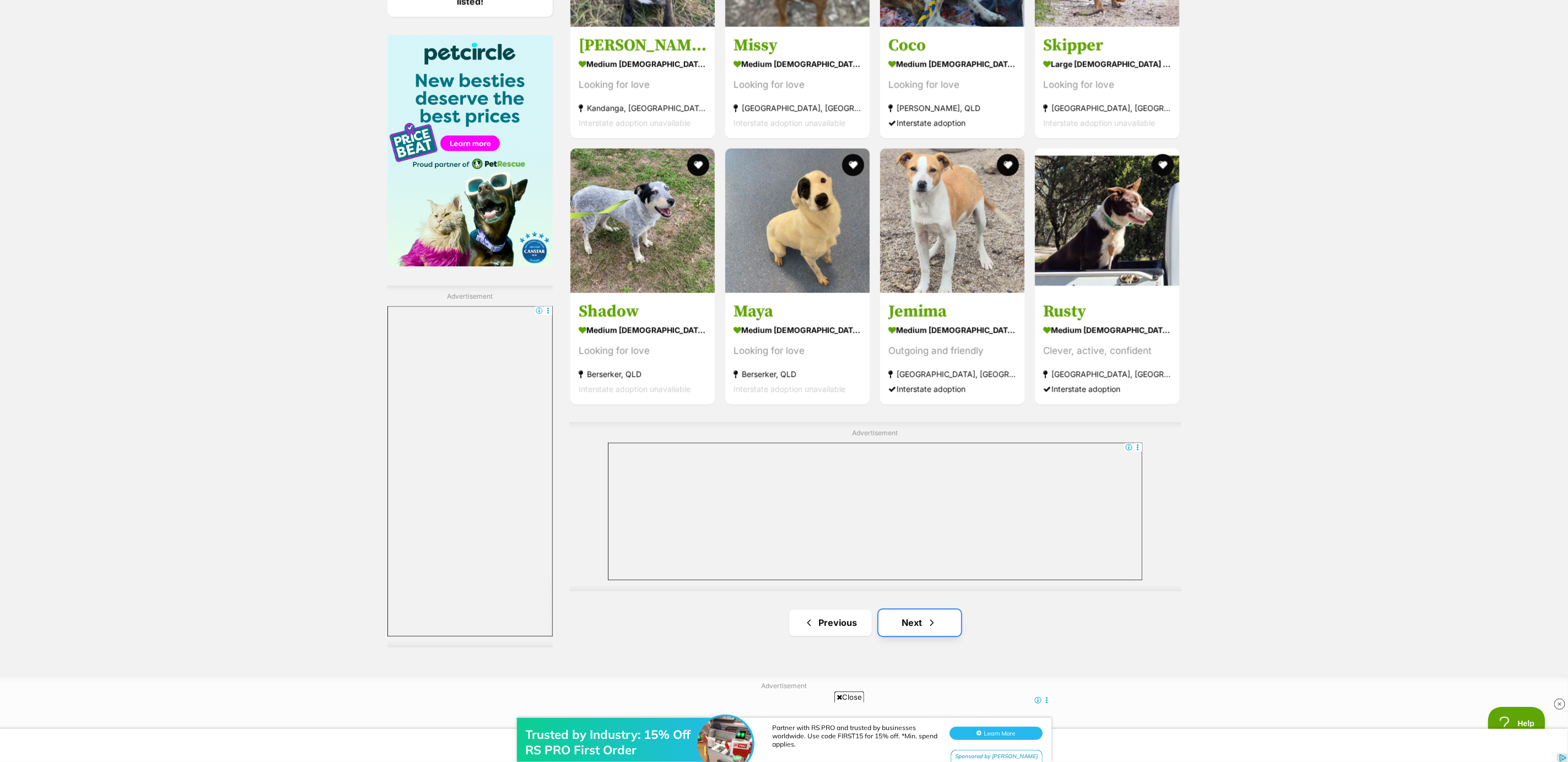
click at [920, 624] on link "Next" at bounding box center [920, 622] width 83 height 27
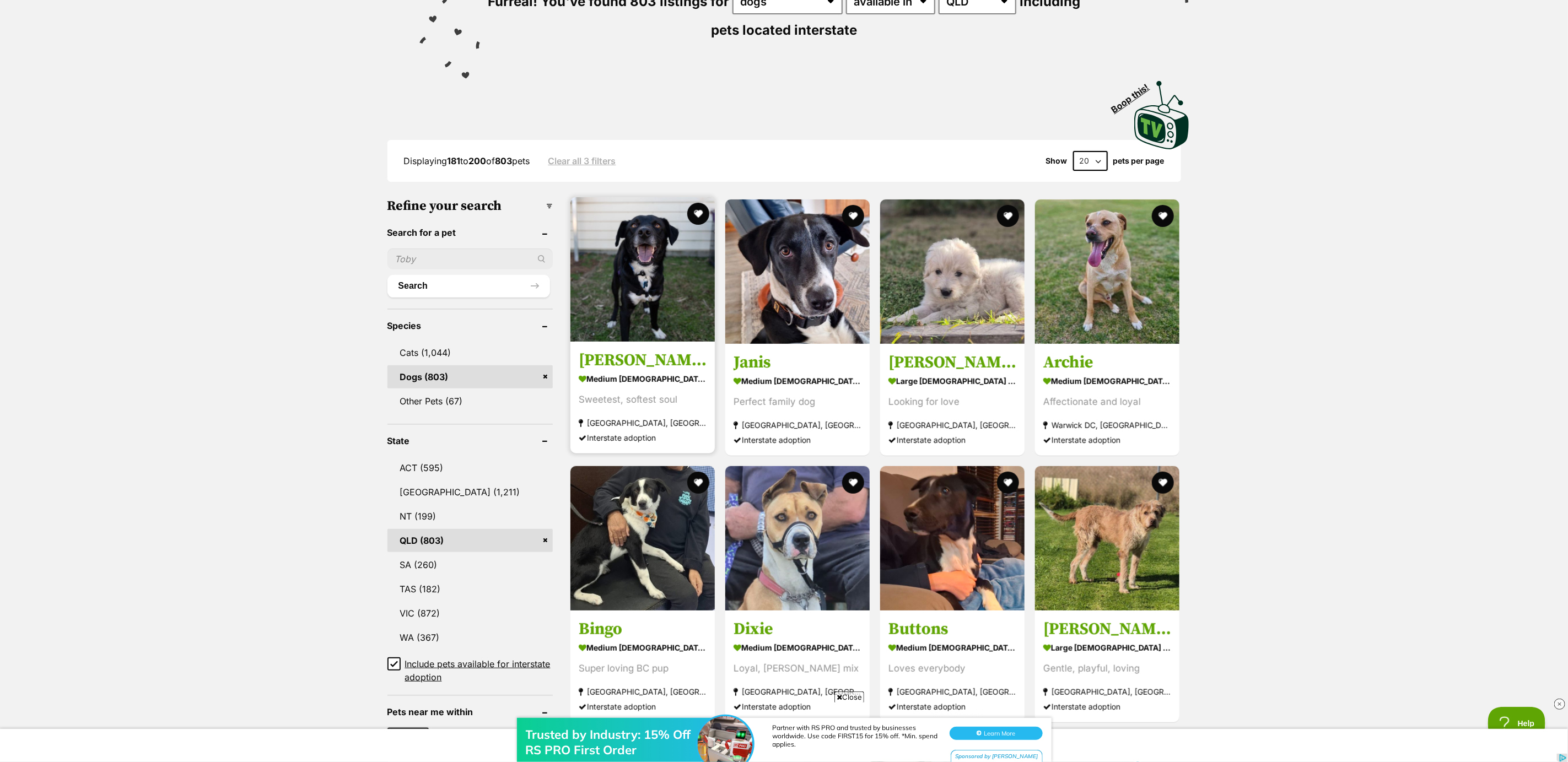
scroll to position [166, 0]
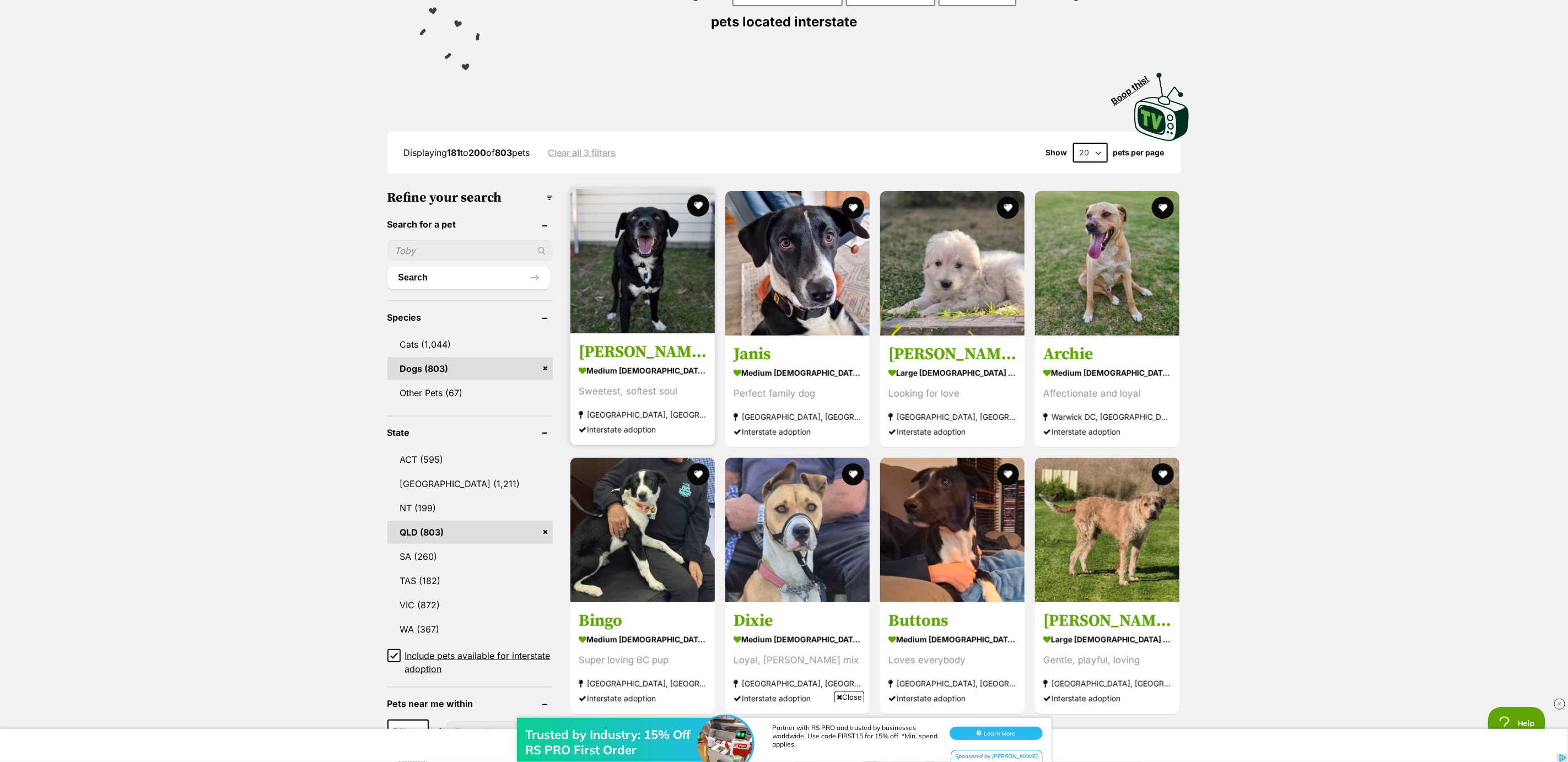
click at [614, 368] on strong "medium [DEMOGRAPHIC_DATA] Dog" at bounding box center [643, 371] width 128 height 16
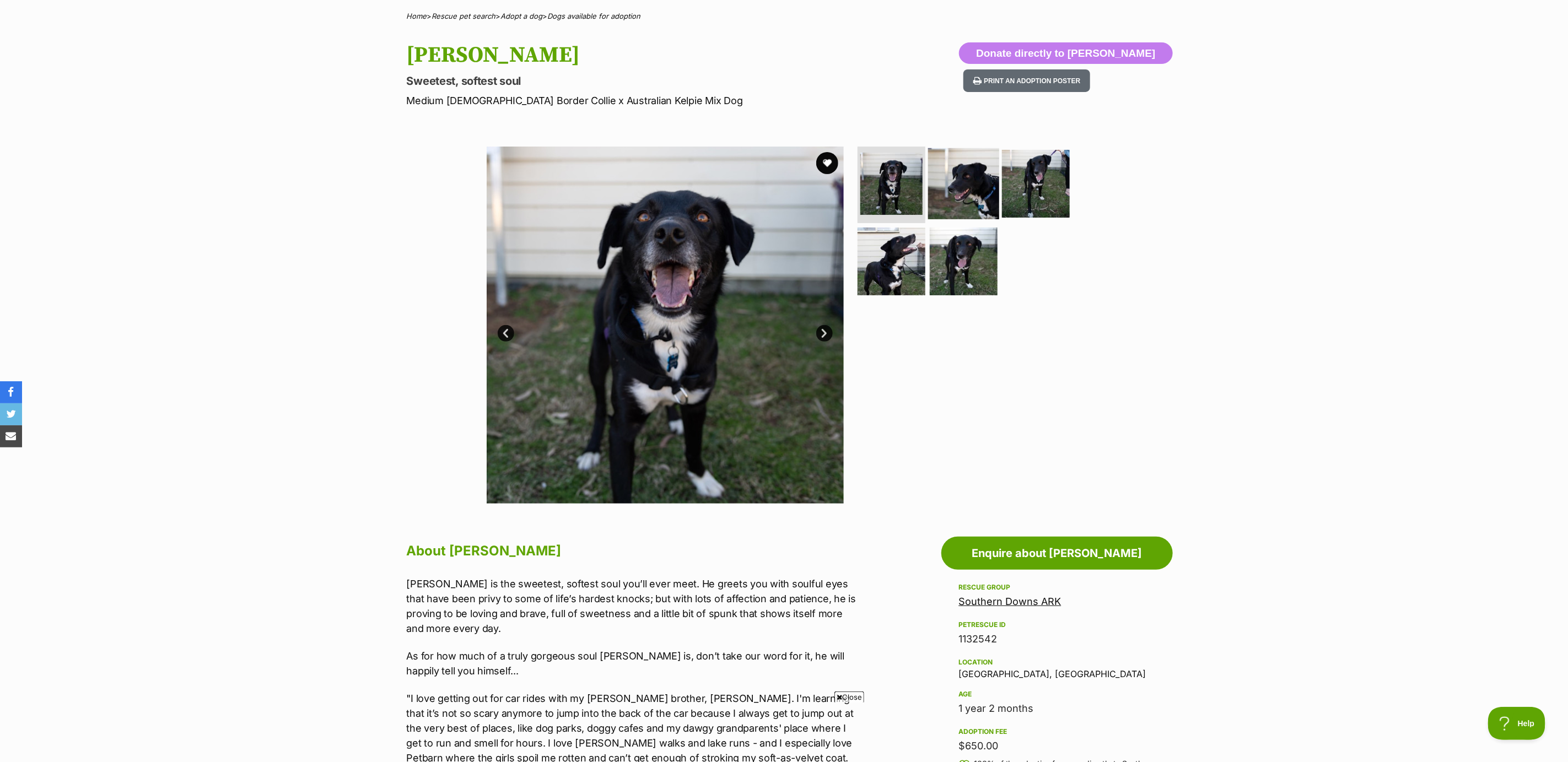
click at [953, 187] on img at bounding box center [964, 183] width 71 height 71
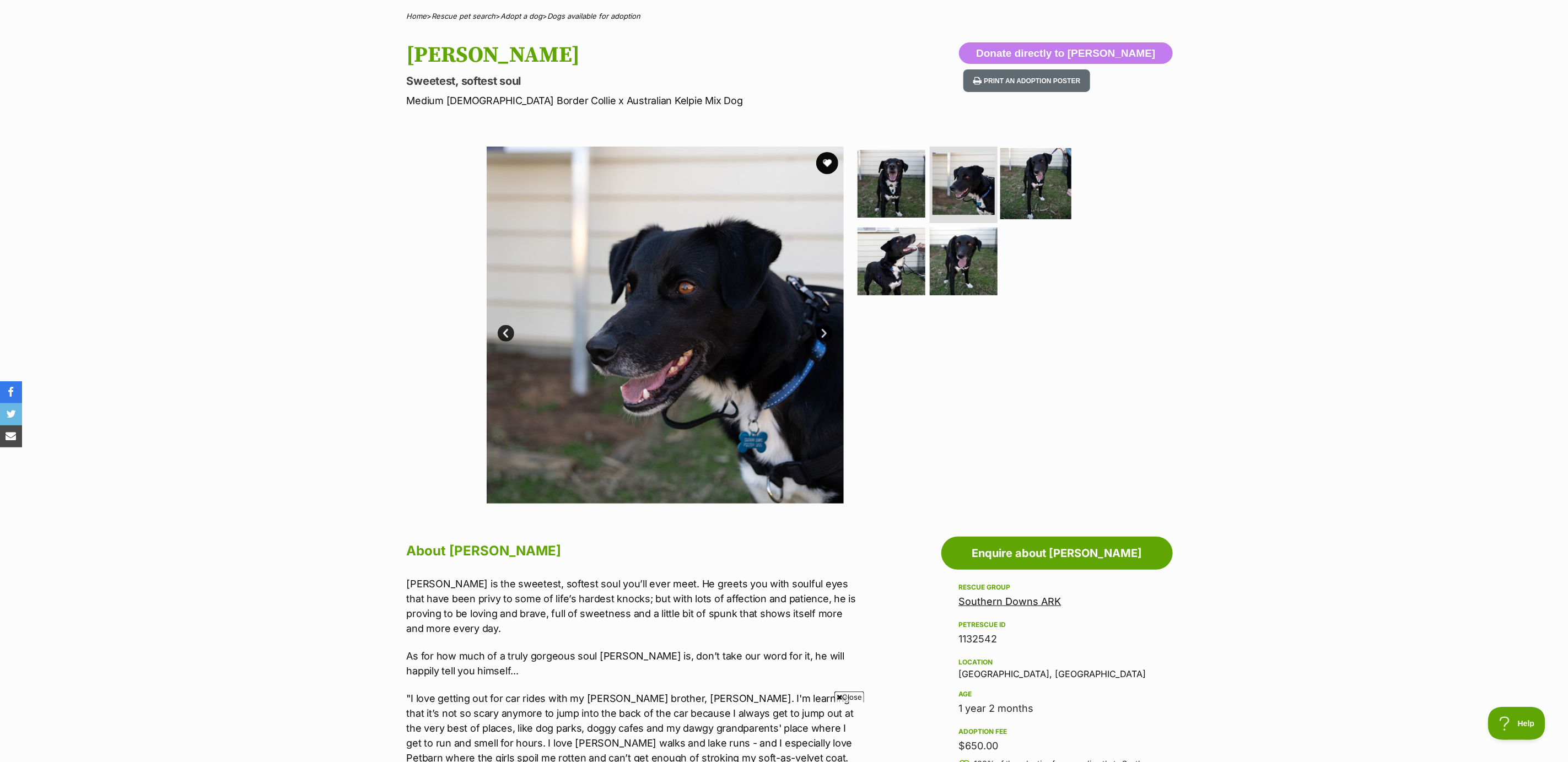
click at [1028, 183] on img at bounding box center [1036, 183] width 71 height 71
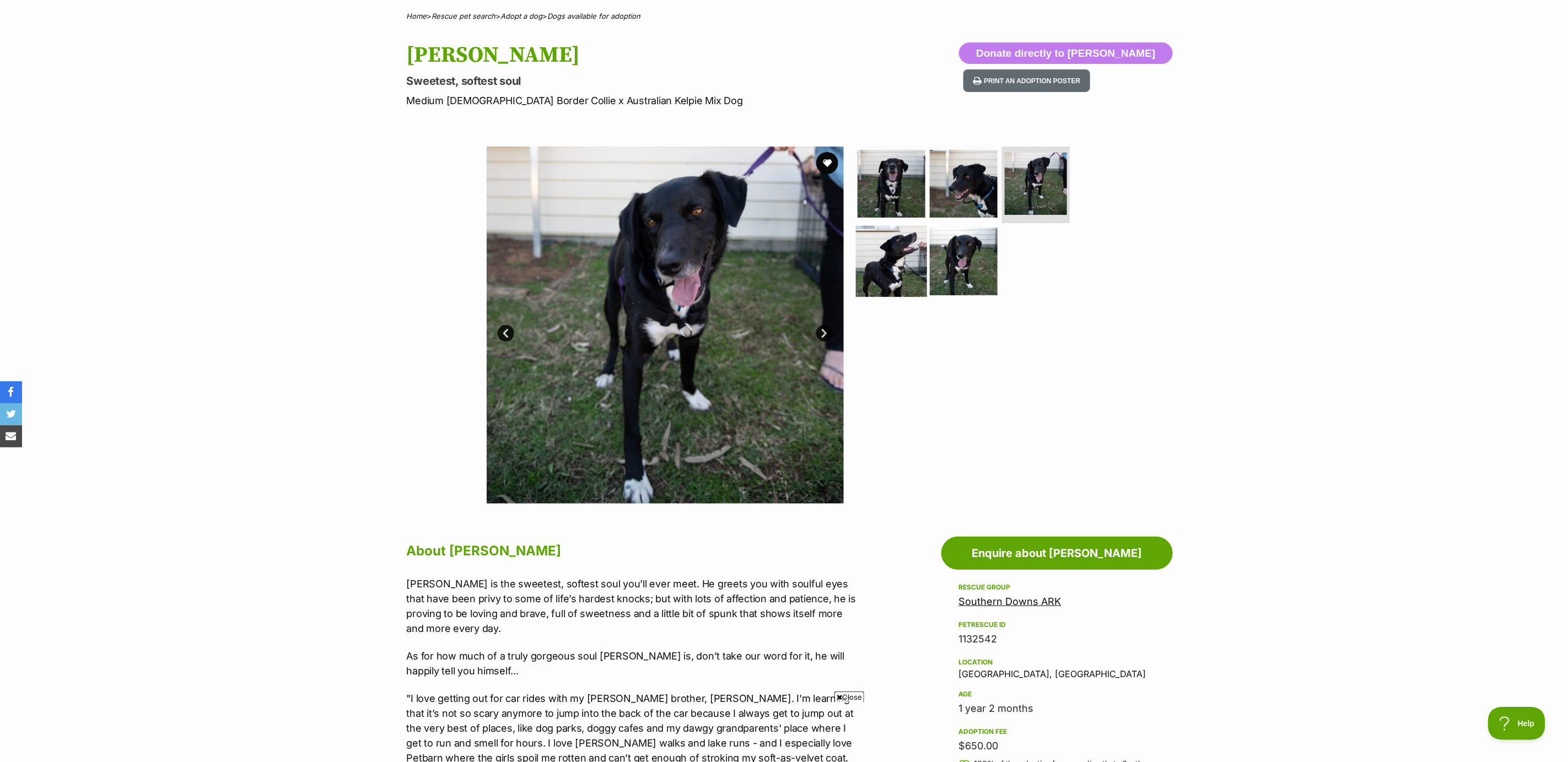
click at [885, 269] on img at bounding box center [892, 261] width 71 height 71
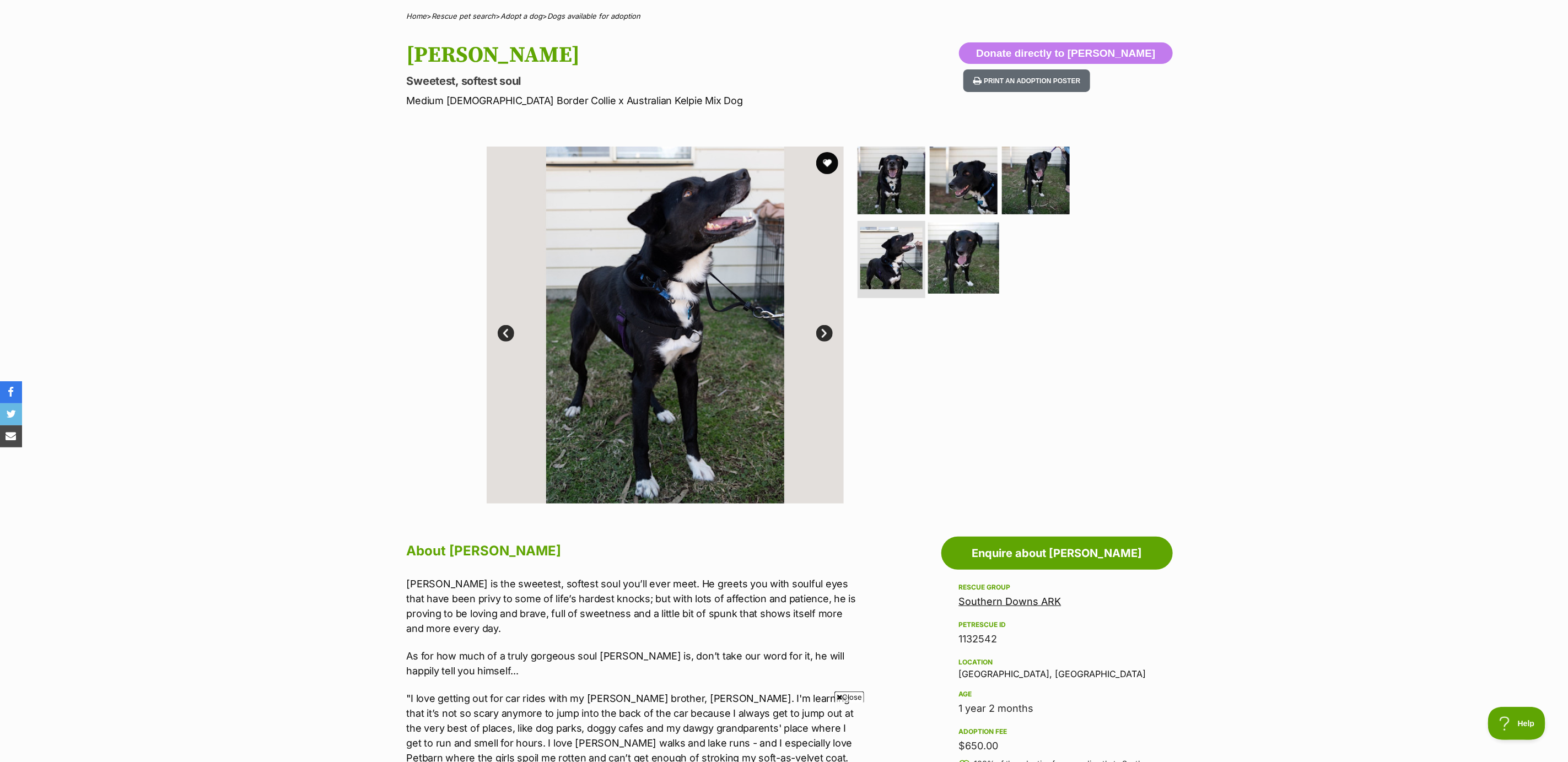
click at [964, 259] on img at bounding box center [964, 258] width 71 height 71
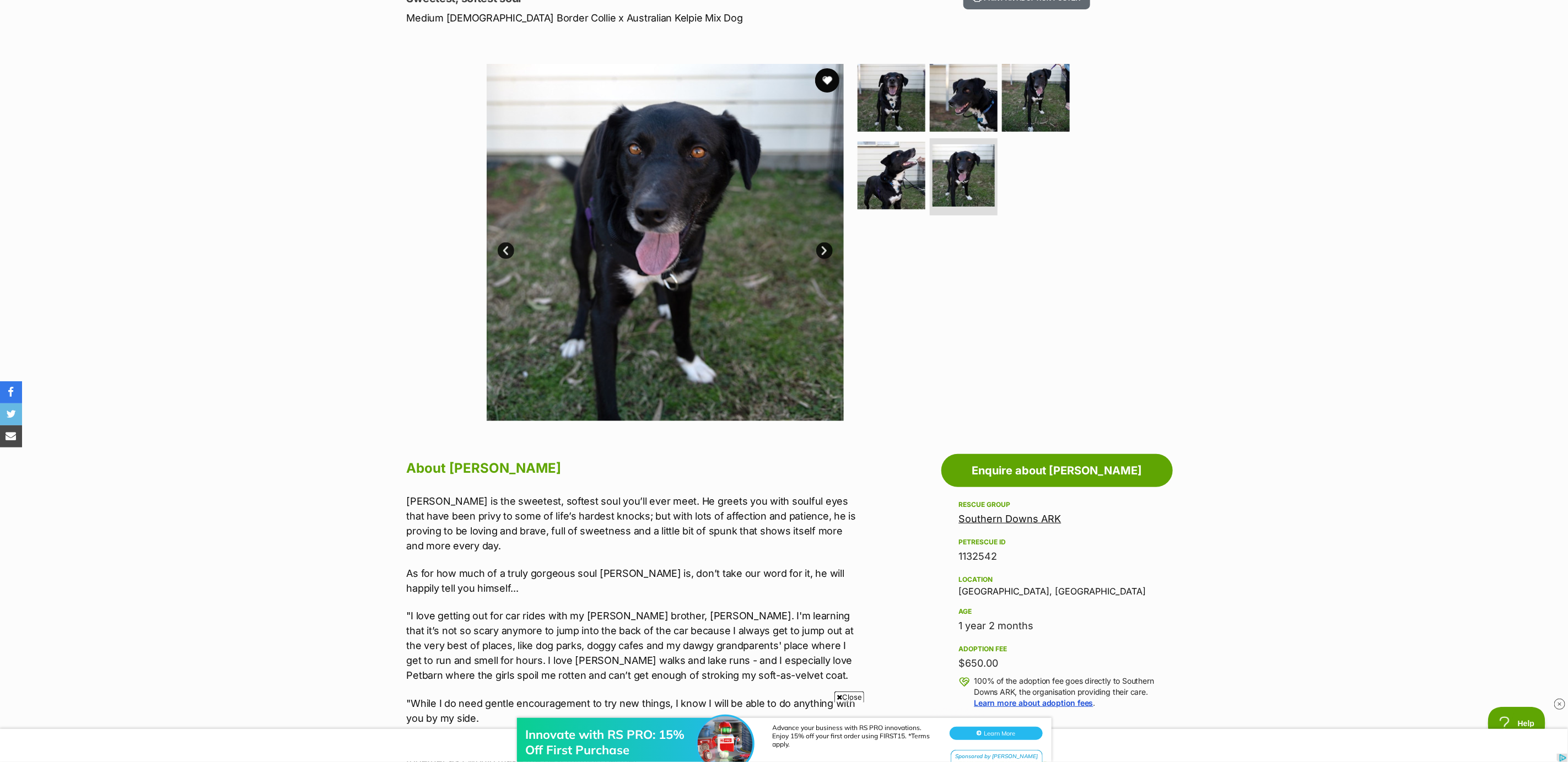
click at [831, 76] on button "favourite" at bounding box center [828, 80] width 24 height 24
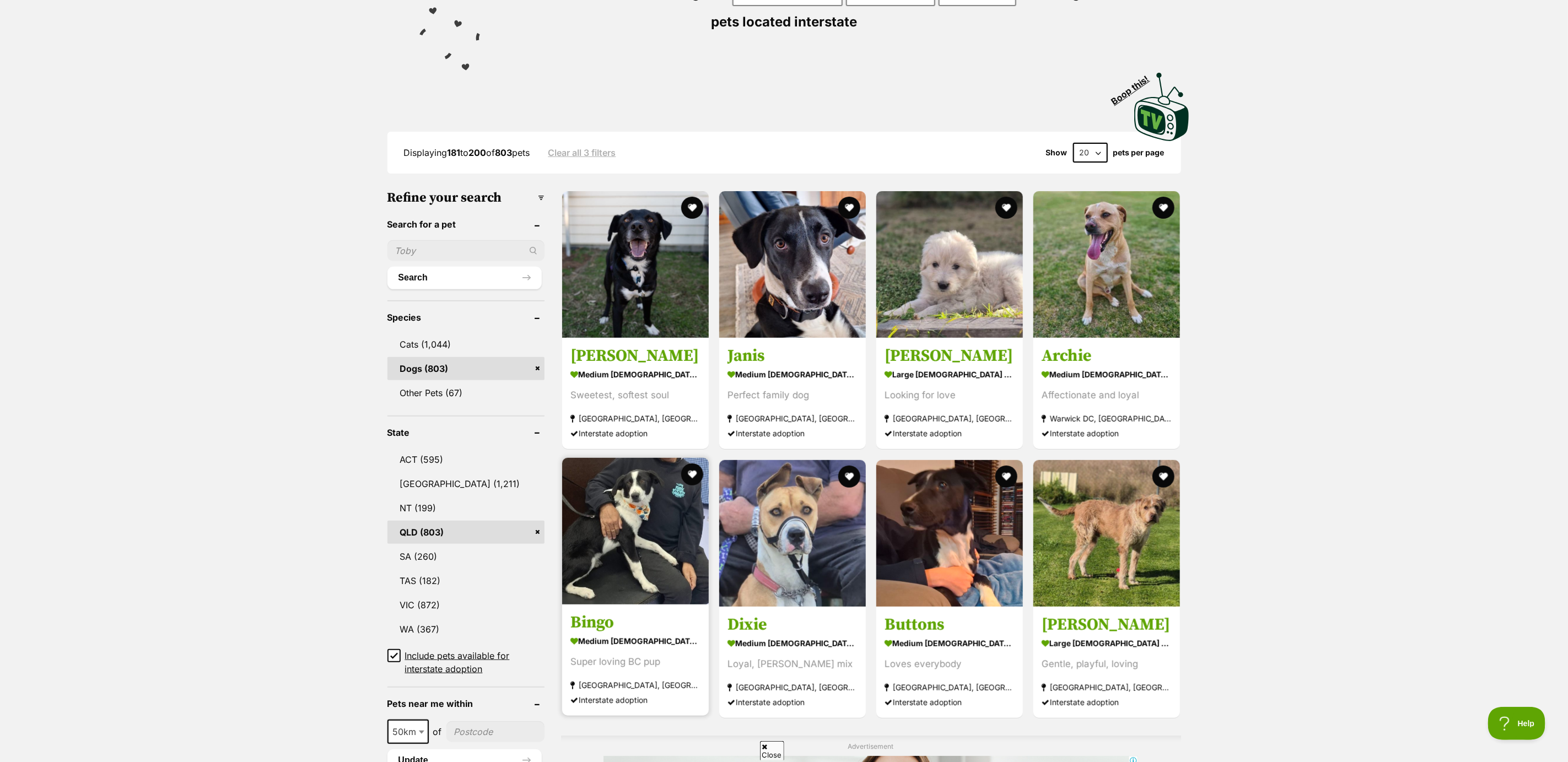
click at [620, 607] on link at bounding box center [635, 601] width 147 height 11
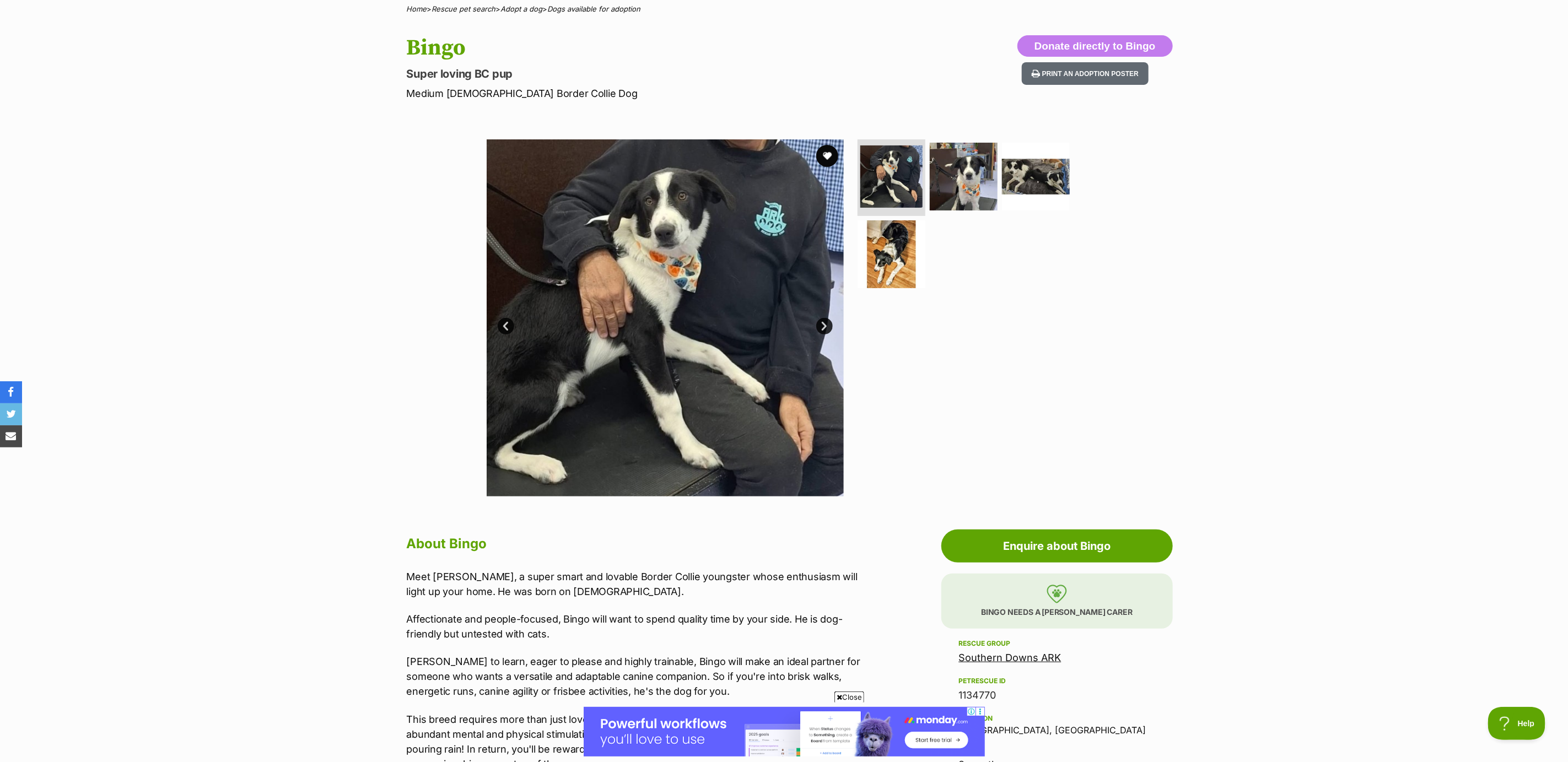
scroll to position [83, 0]
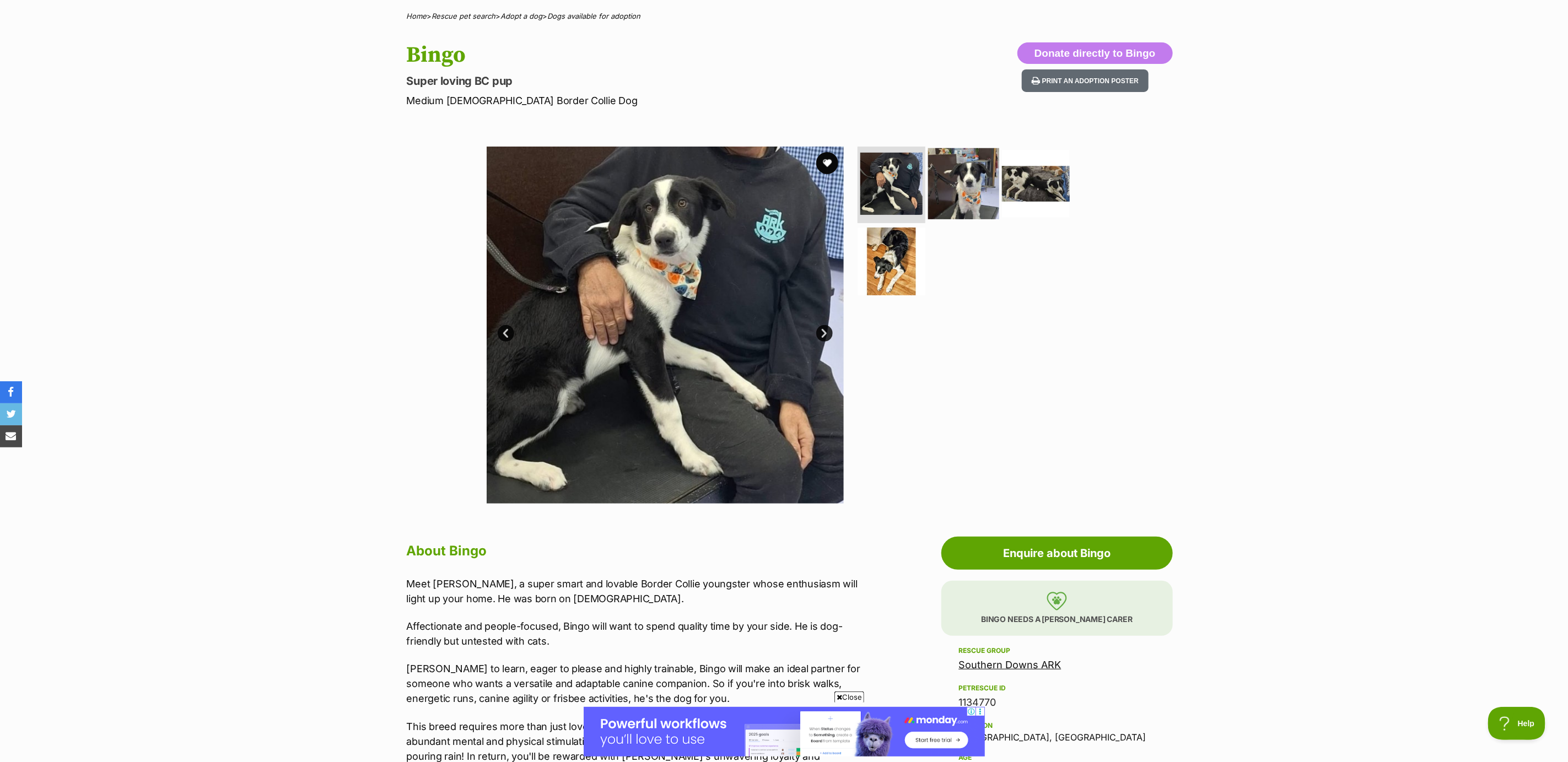
click at [968, 194] on img at bounding box center [964, 183] width 71 height 71
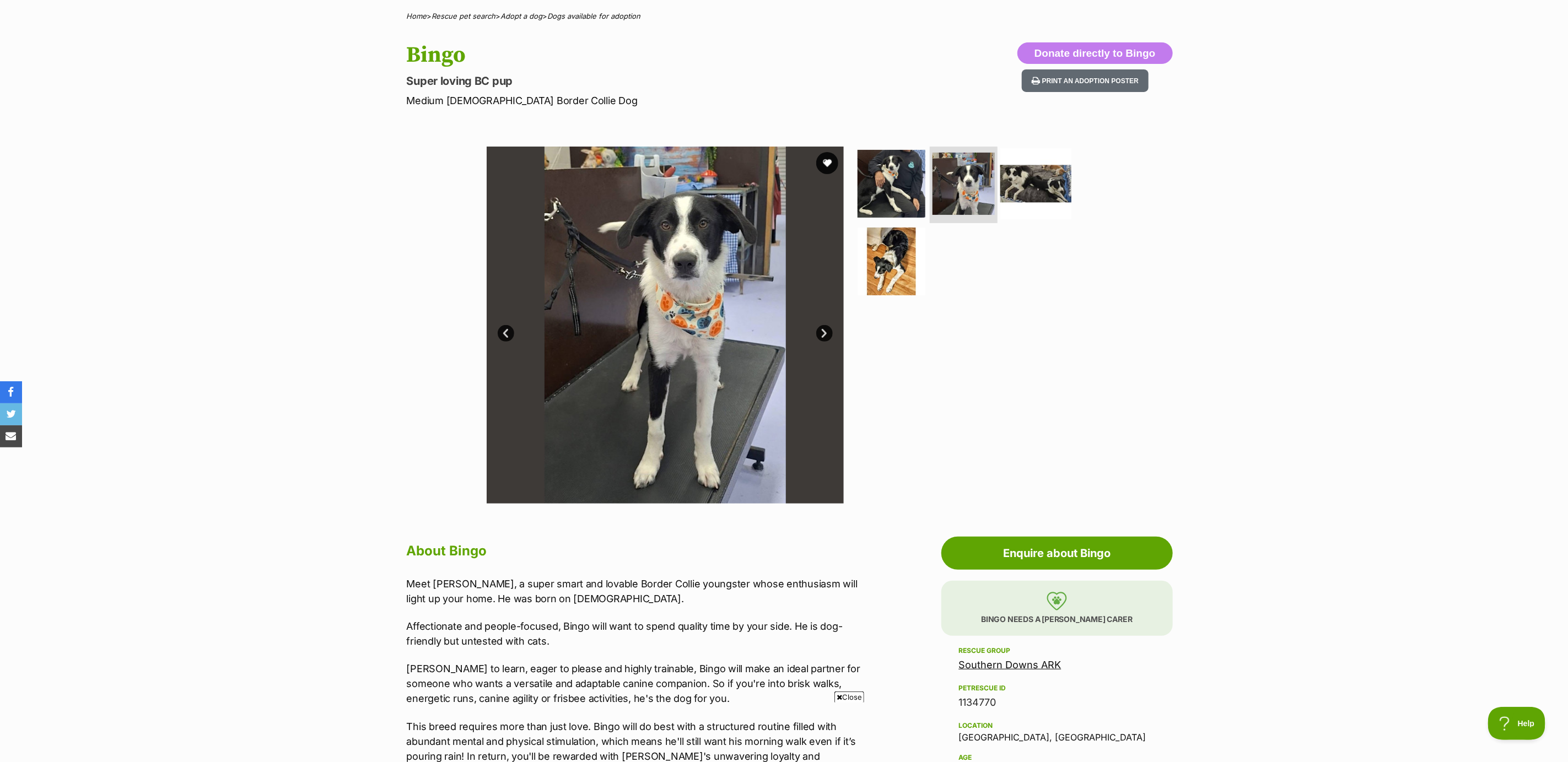
click at [1025, 179] on img at bounding box center [1036, 183] width 71 height 71
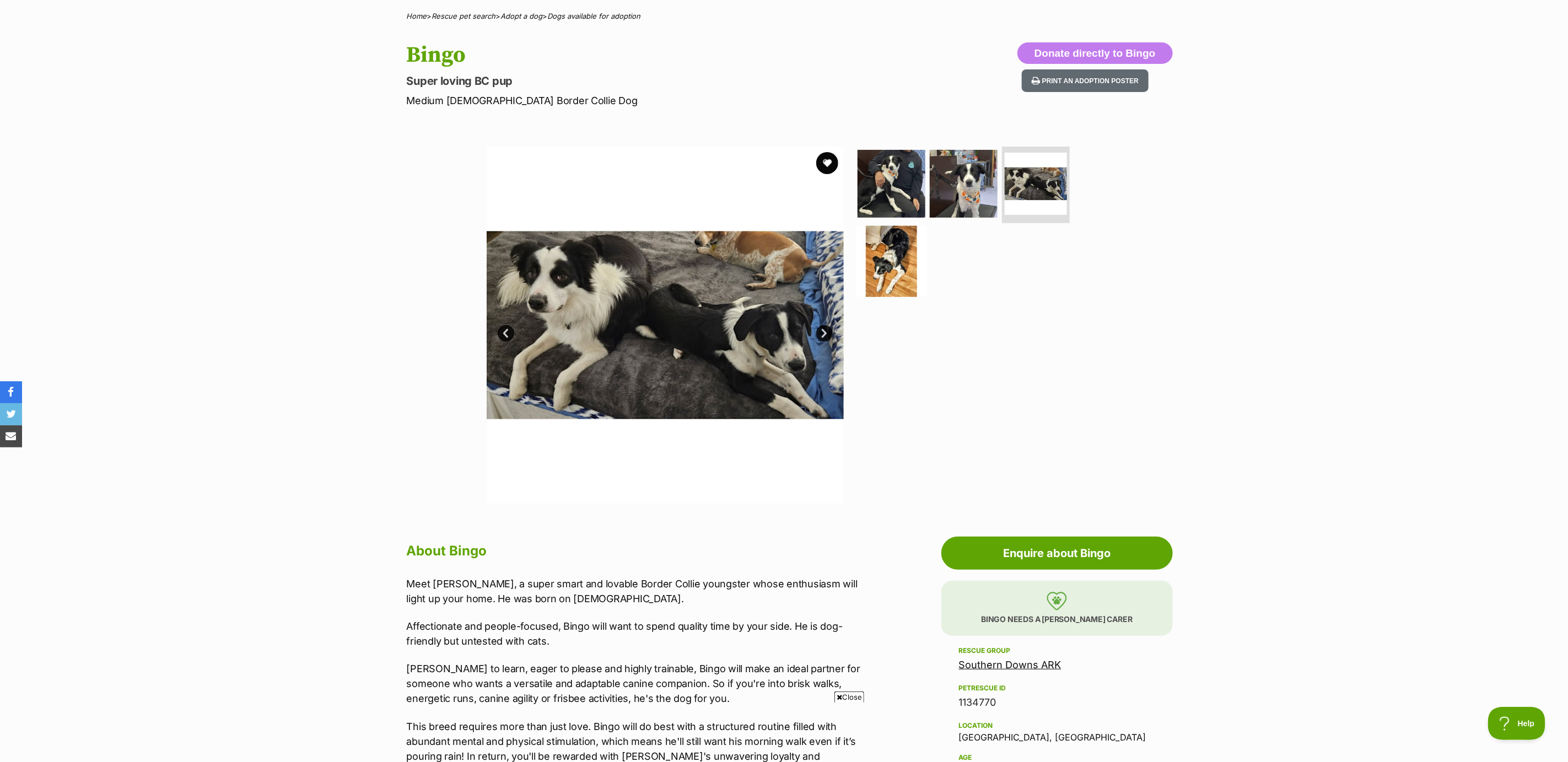
click at [885, 273] on img at bounding box center [892, 261] width 71 height 71
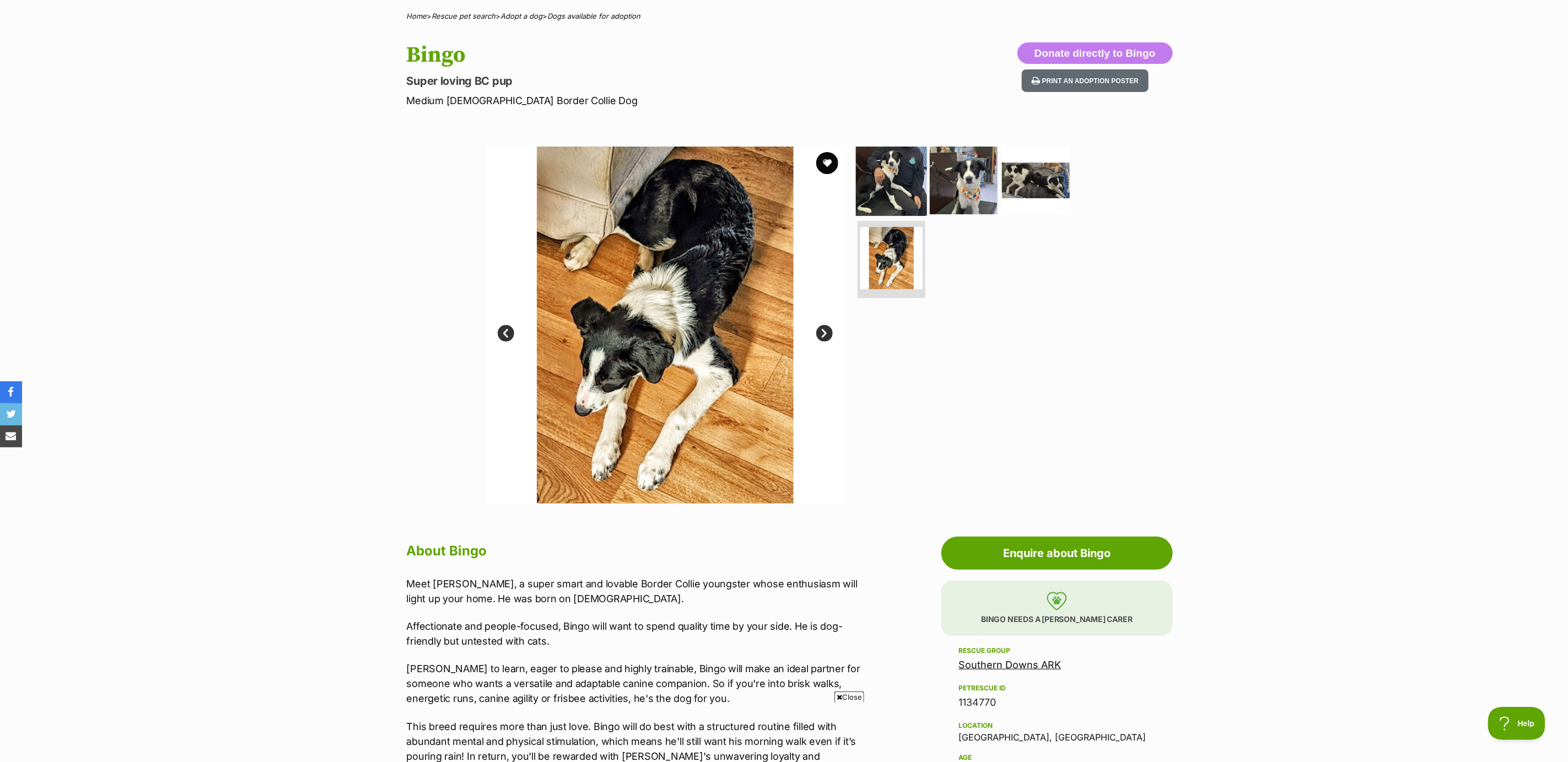
click at [900, 175] on img at bounding box center [892, 180] width 71 height 71
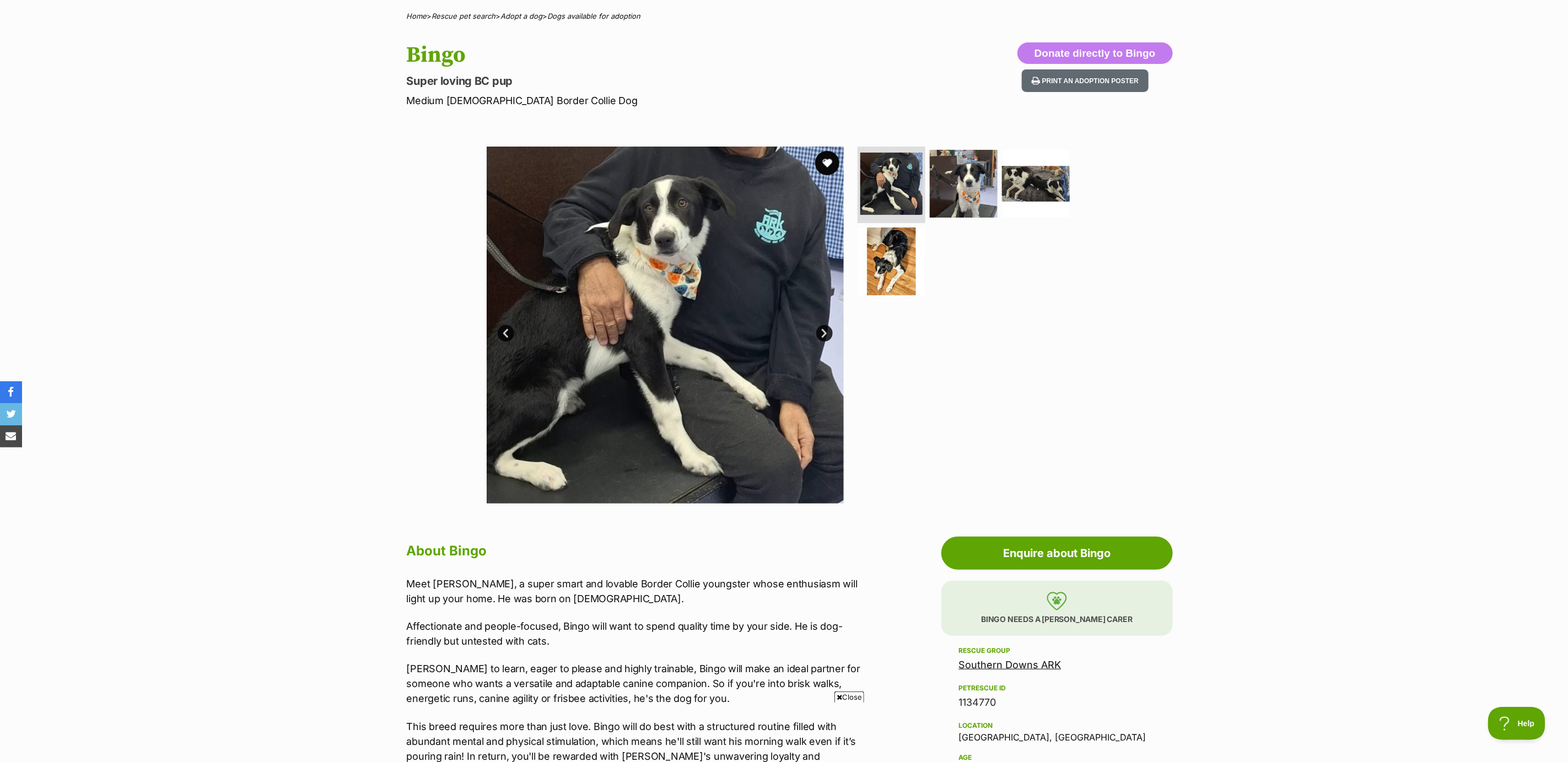
click at [824, 162] on button "favourite" at bounding box center [828, 163] width 24 height 24
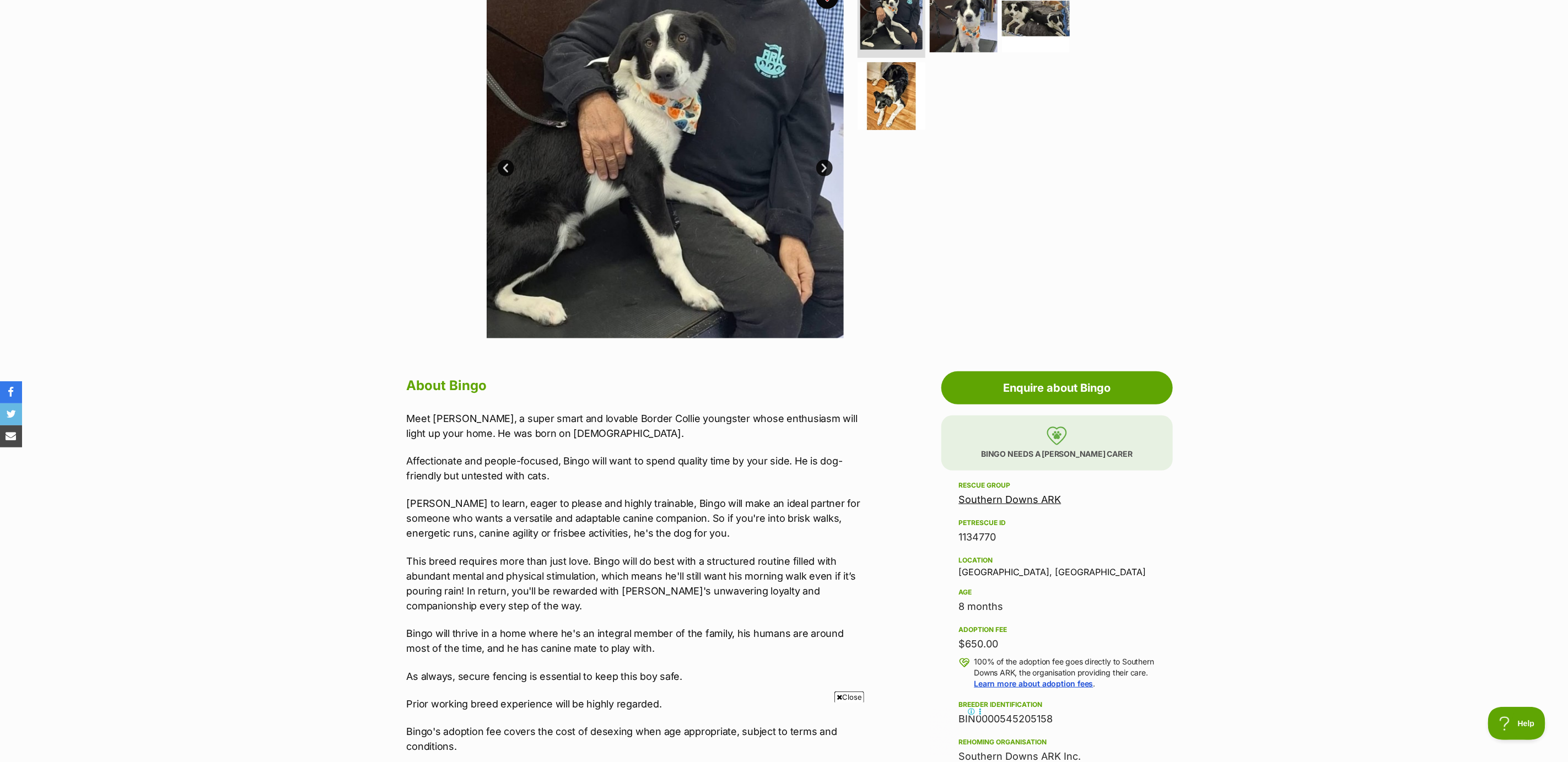
scroll to position [0, 0]
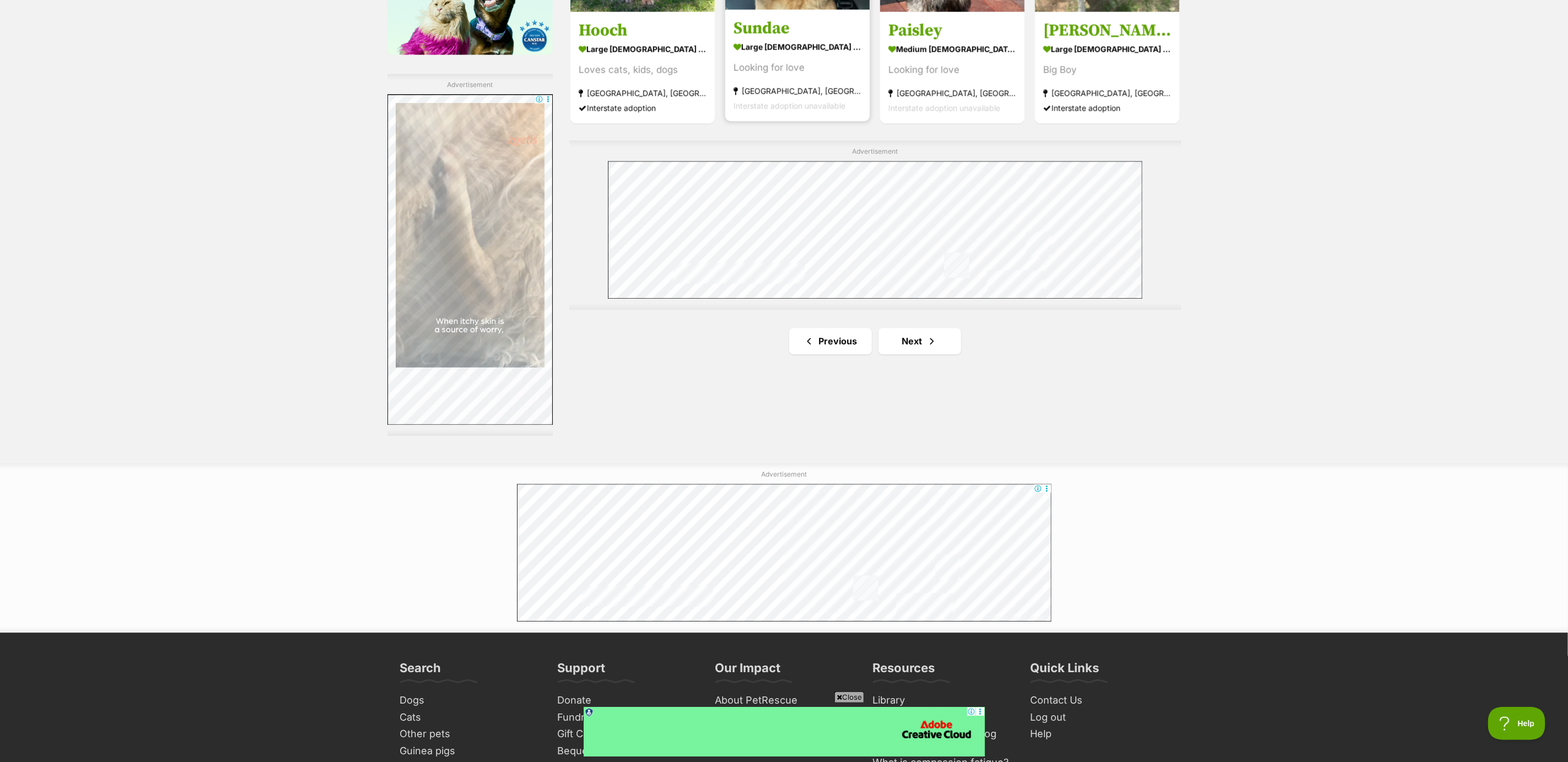
scroll to position [1901, 0]
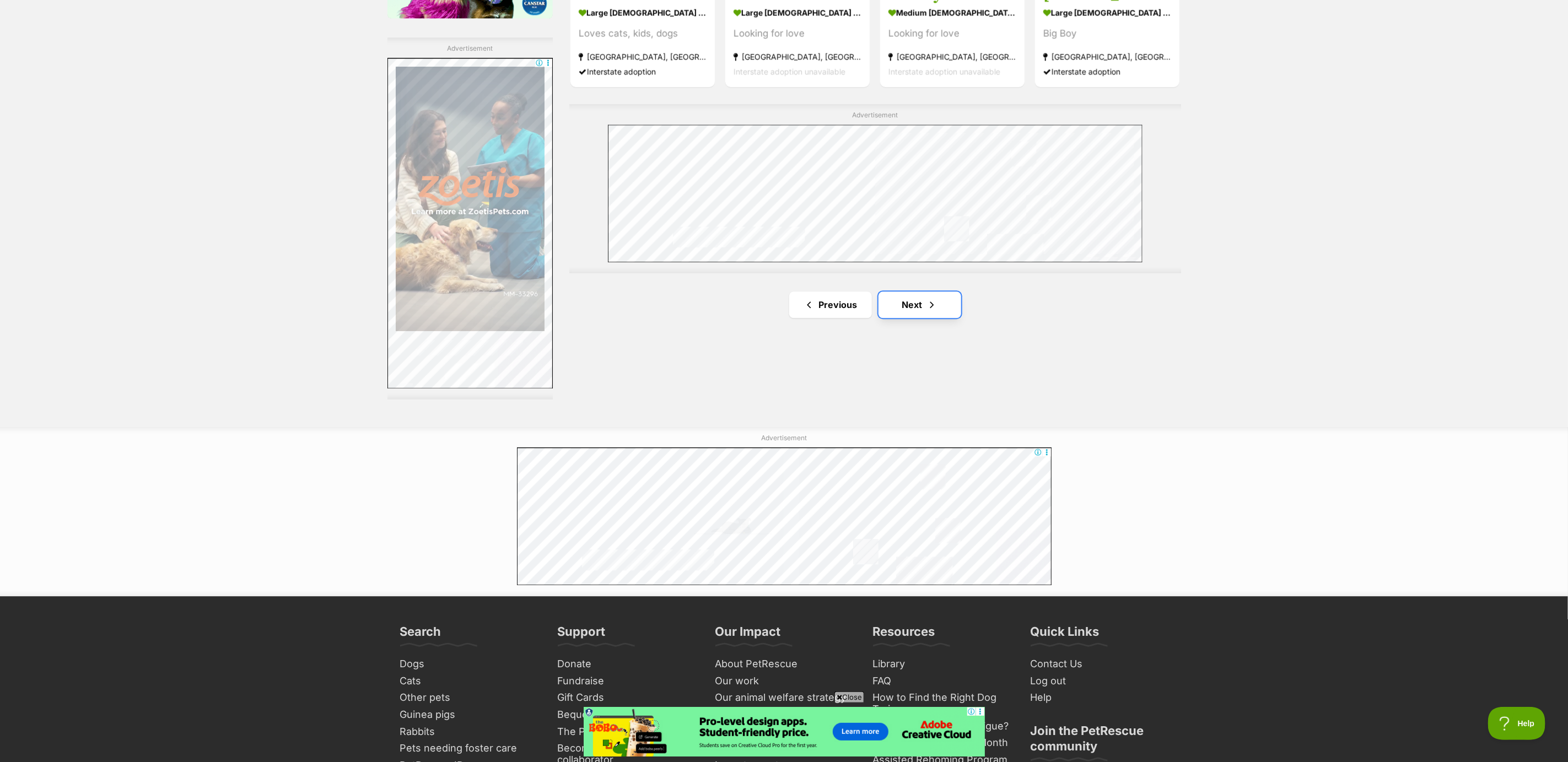
click at [920, 305] on link "Next" at bounding box center [920, 304] width 83 height 27
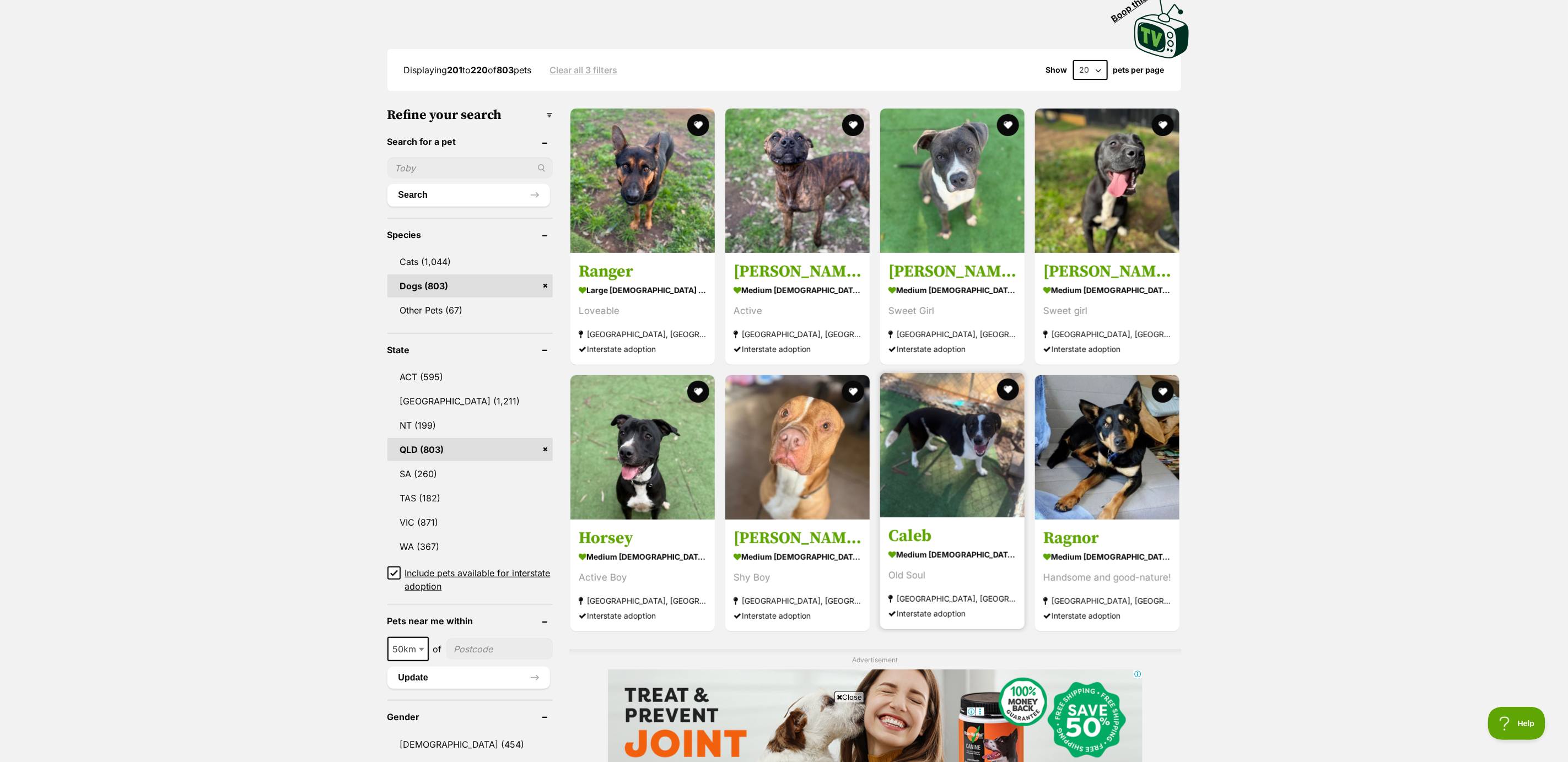
click at [956, 503] on img at bounding box center [953, 446] width 144 height 144
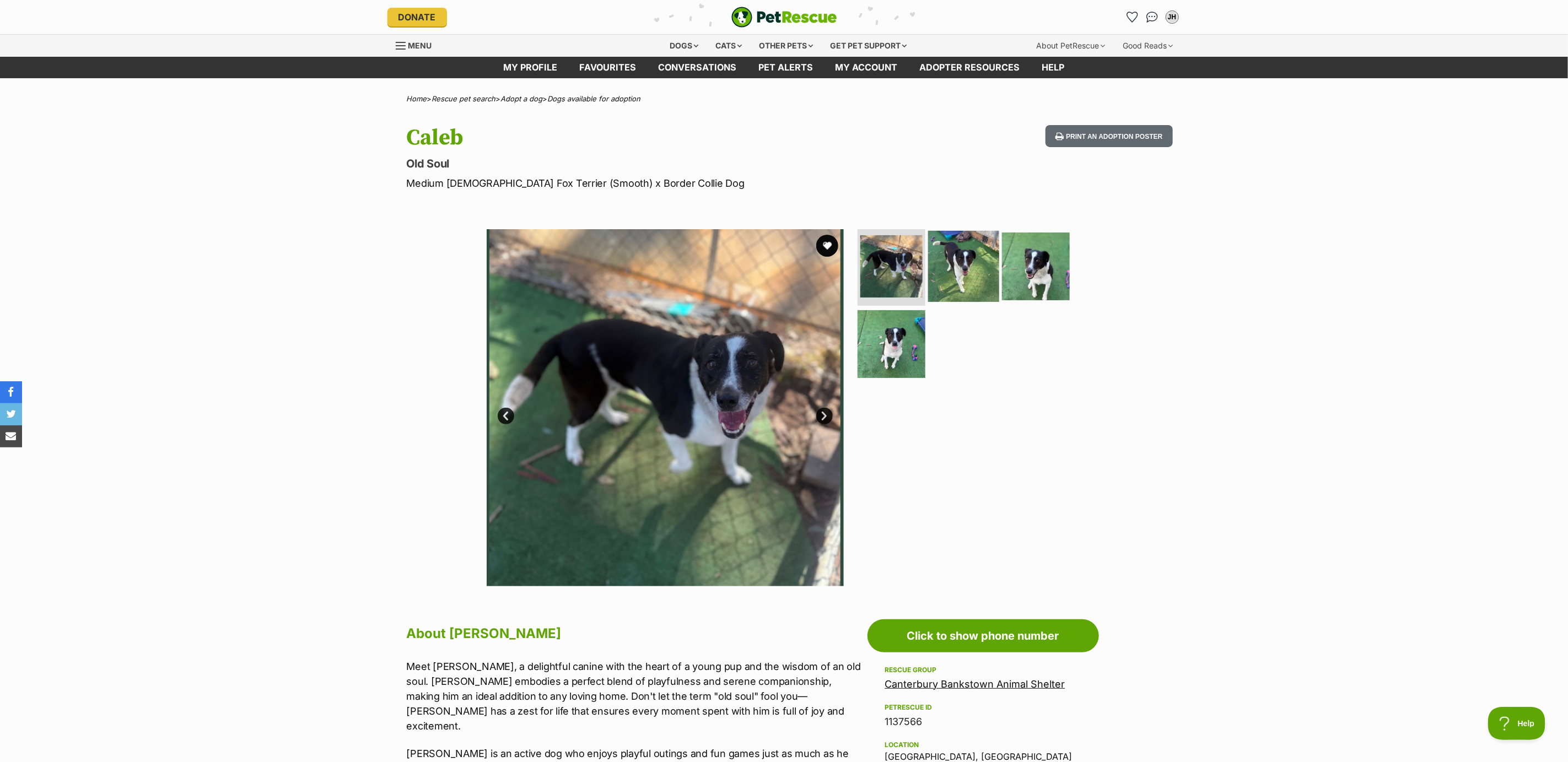
click at [960, 270] on img at bounding box center [964, 266] width 71 height 71
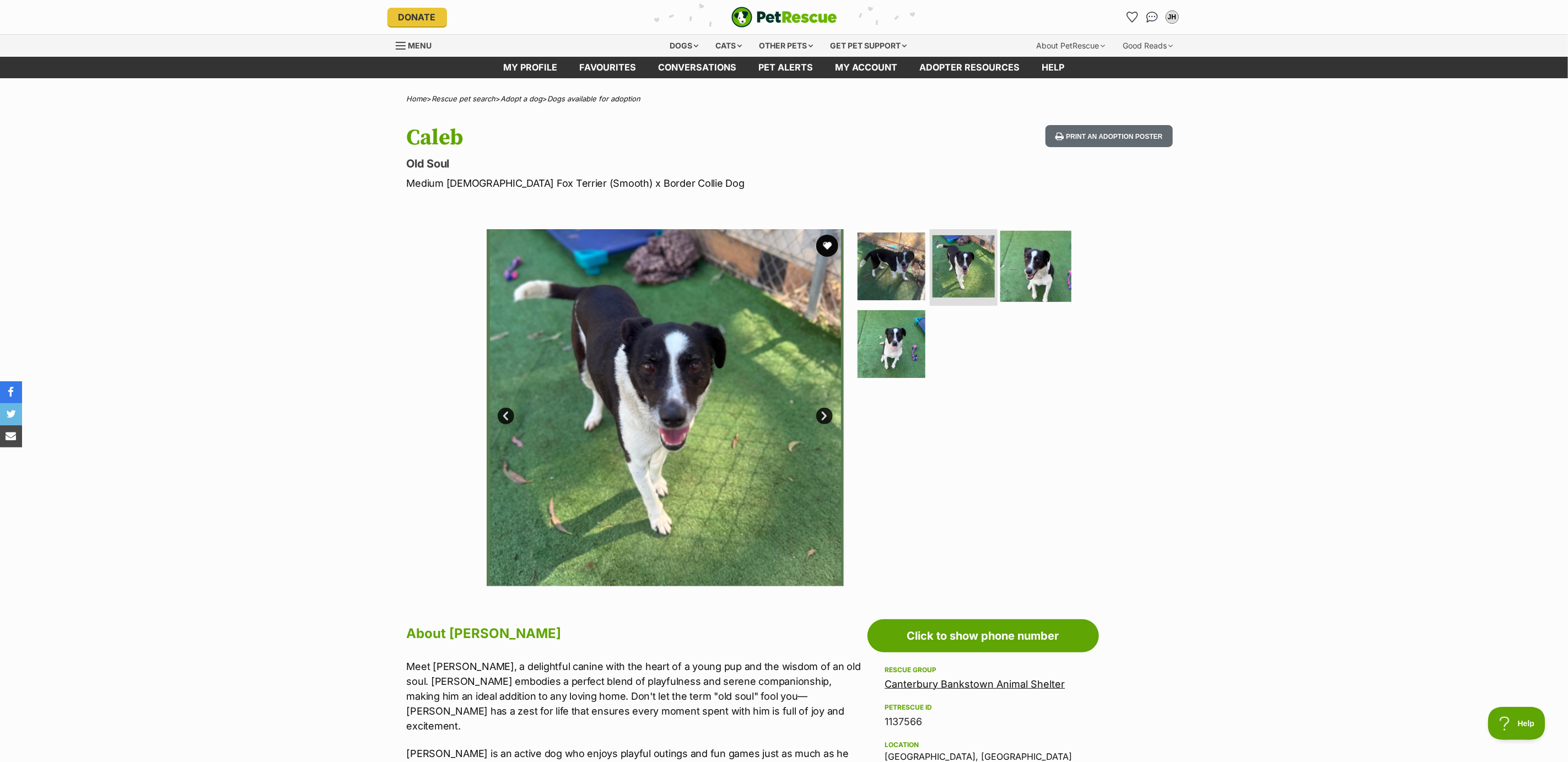
click at [1031, 258] on img at bounding box center [1036, 266] width 71 height 71
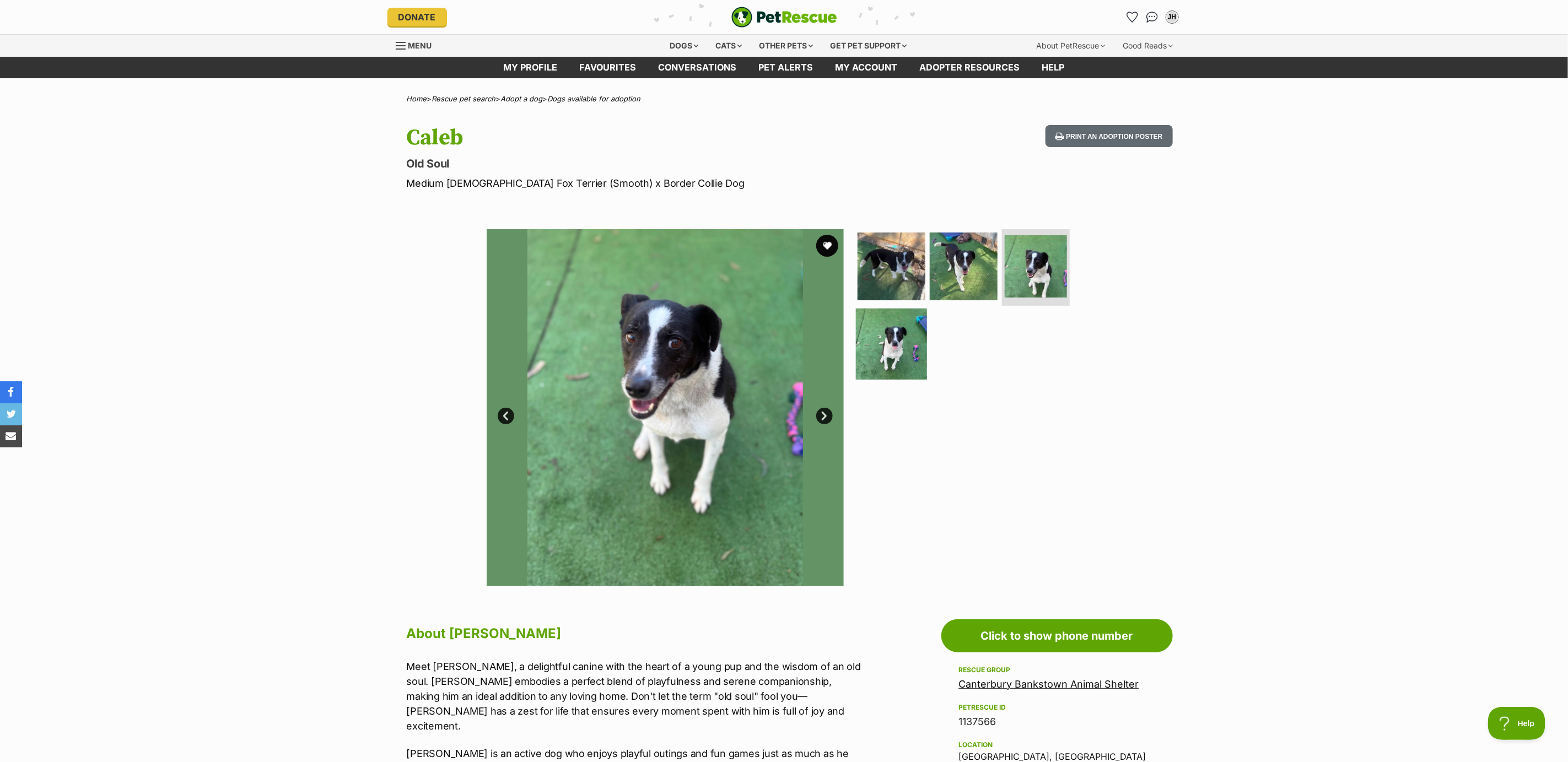
click at [876, 331] on img at bounding box center [892, 344] width 71 height 71
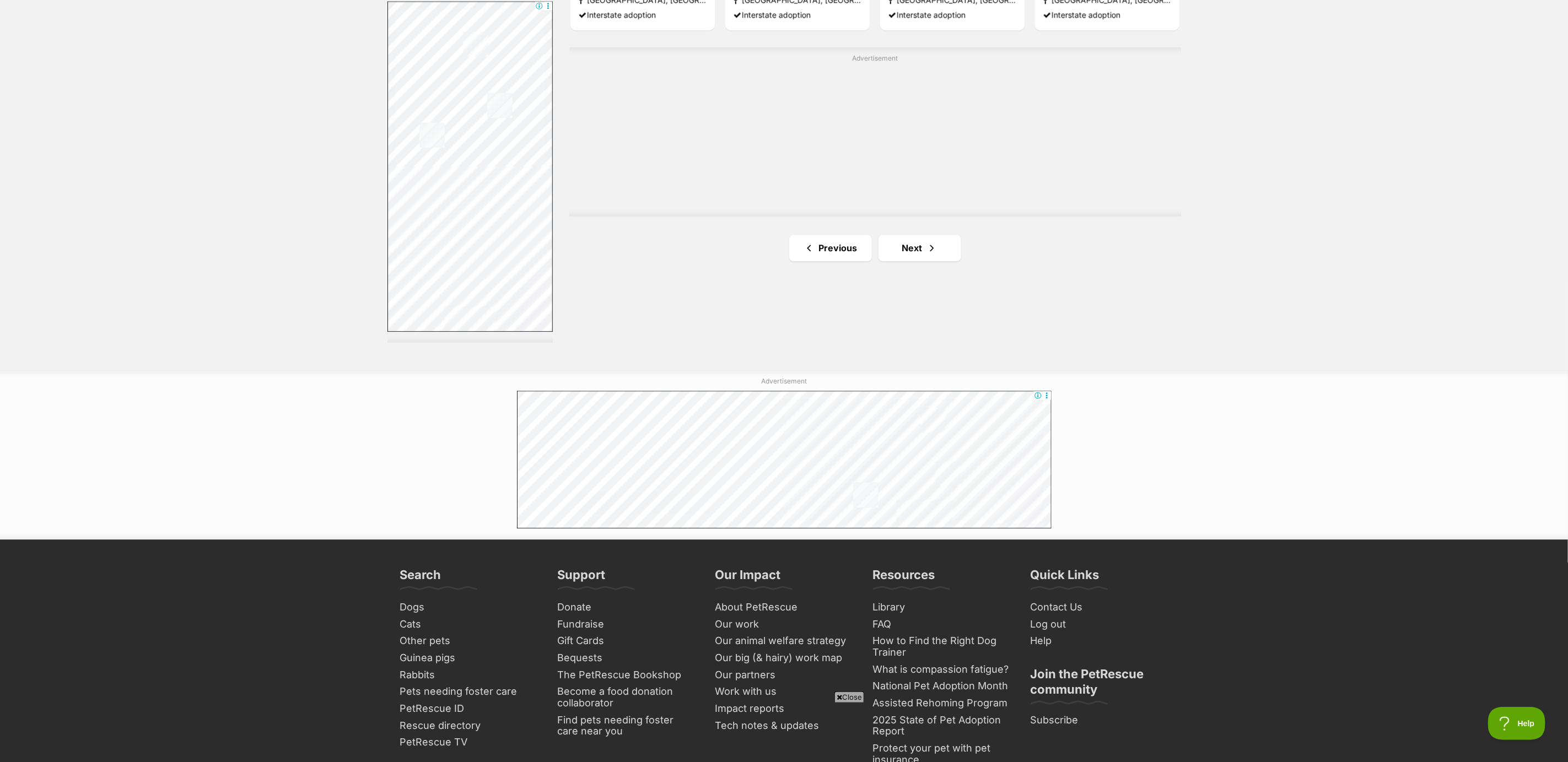
scroll to position [1978, 0]
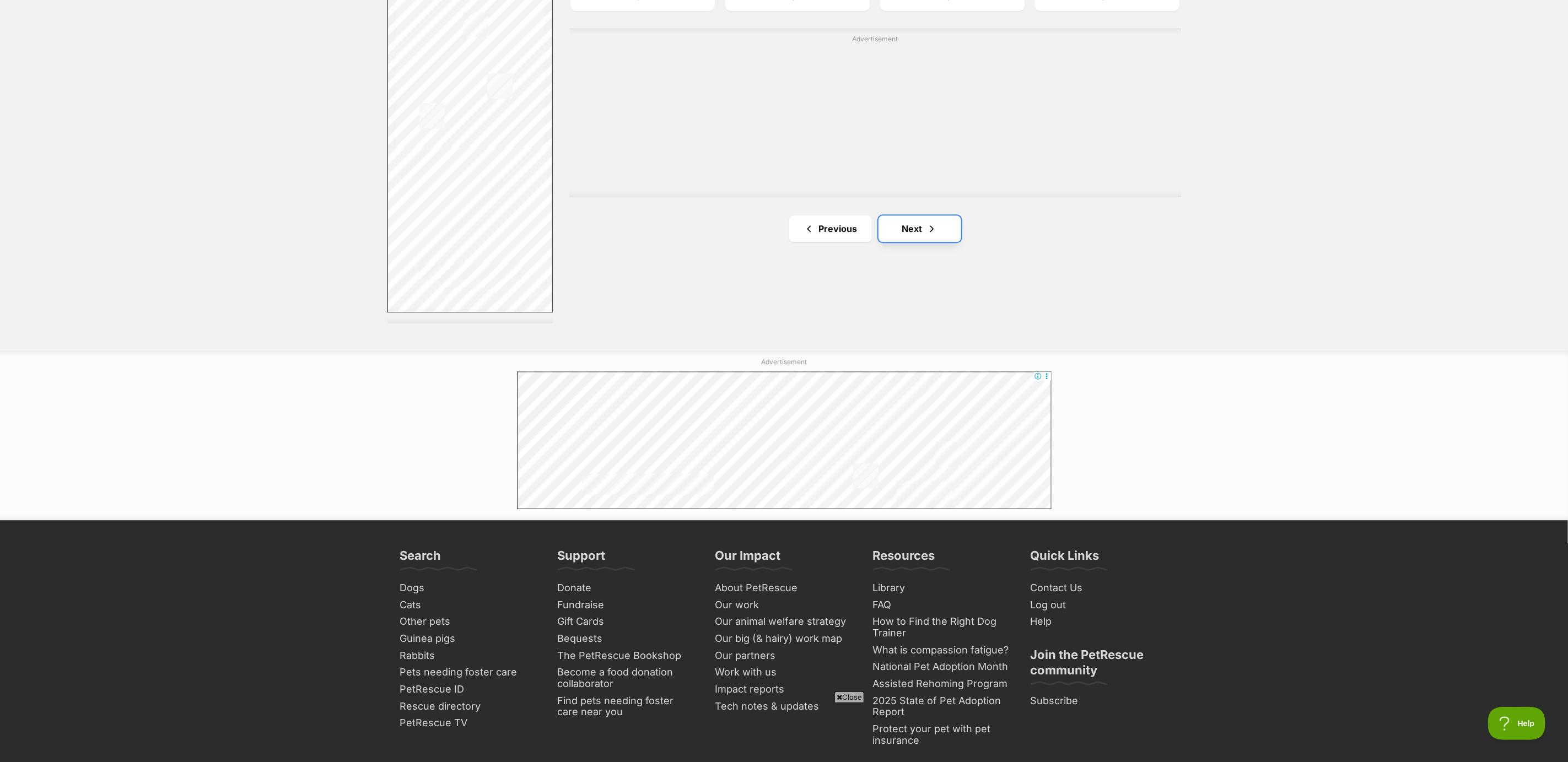
click at [911, 233] on link "Next" at bounding box center [920, 229] width 83 height 27
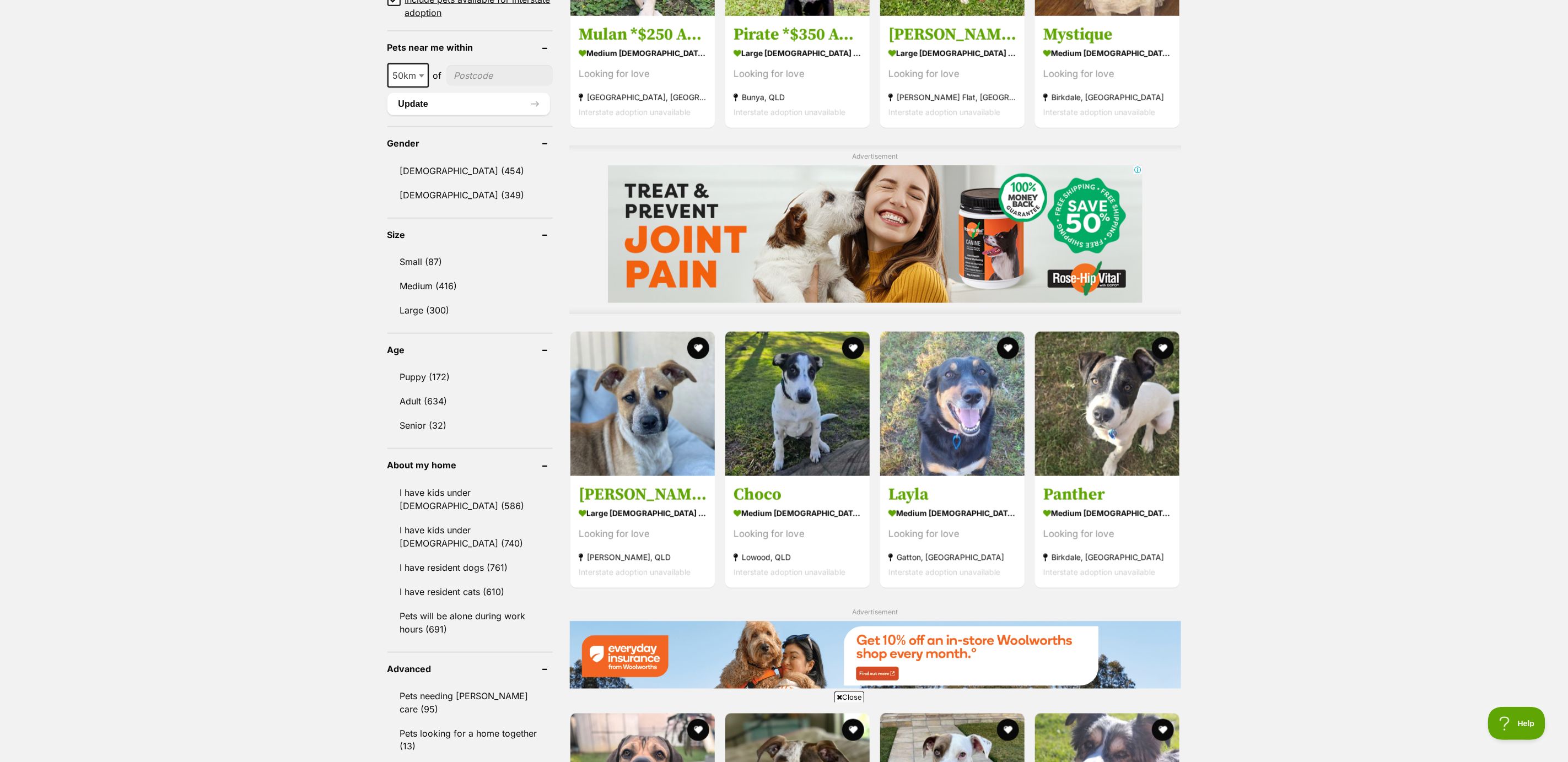
scroll to position [827, 0]
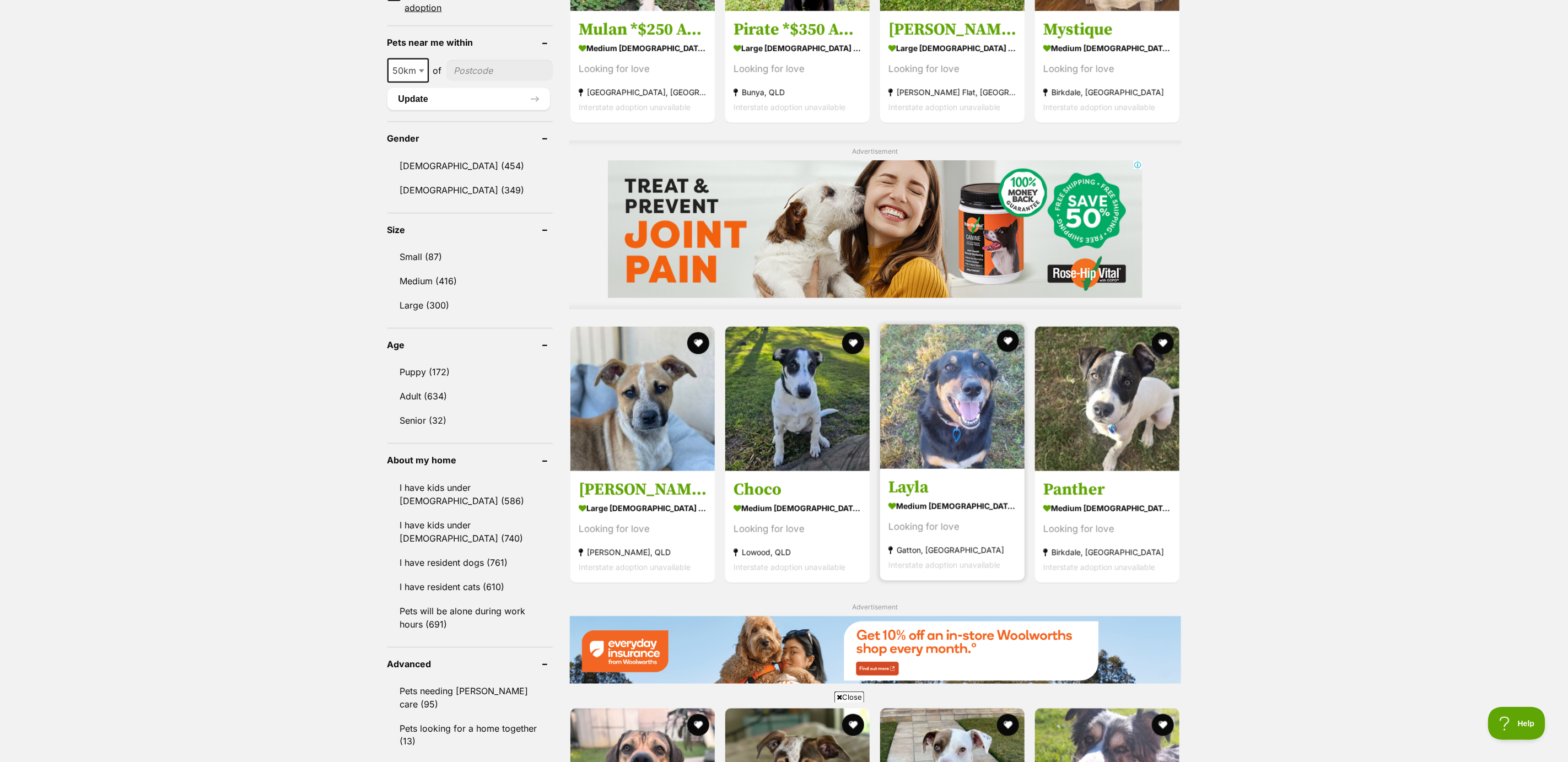
click at [965, 513] on strong "medium female Dog" at bounding box center [953, 506] width 128 height 16
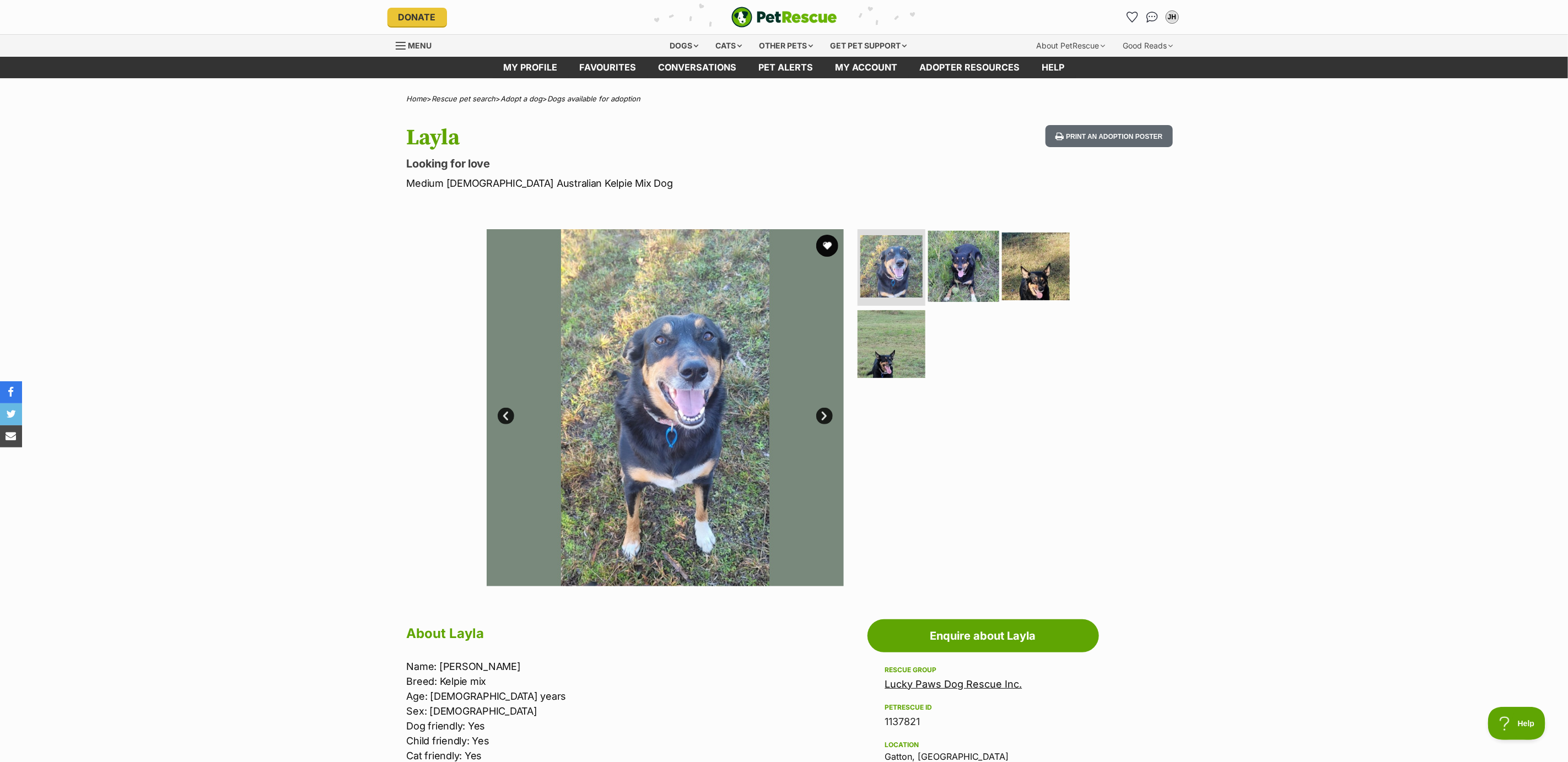
click at [967, 277] on img at bounding box center [964, 266] width 71 height 71
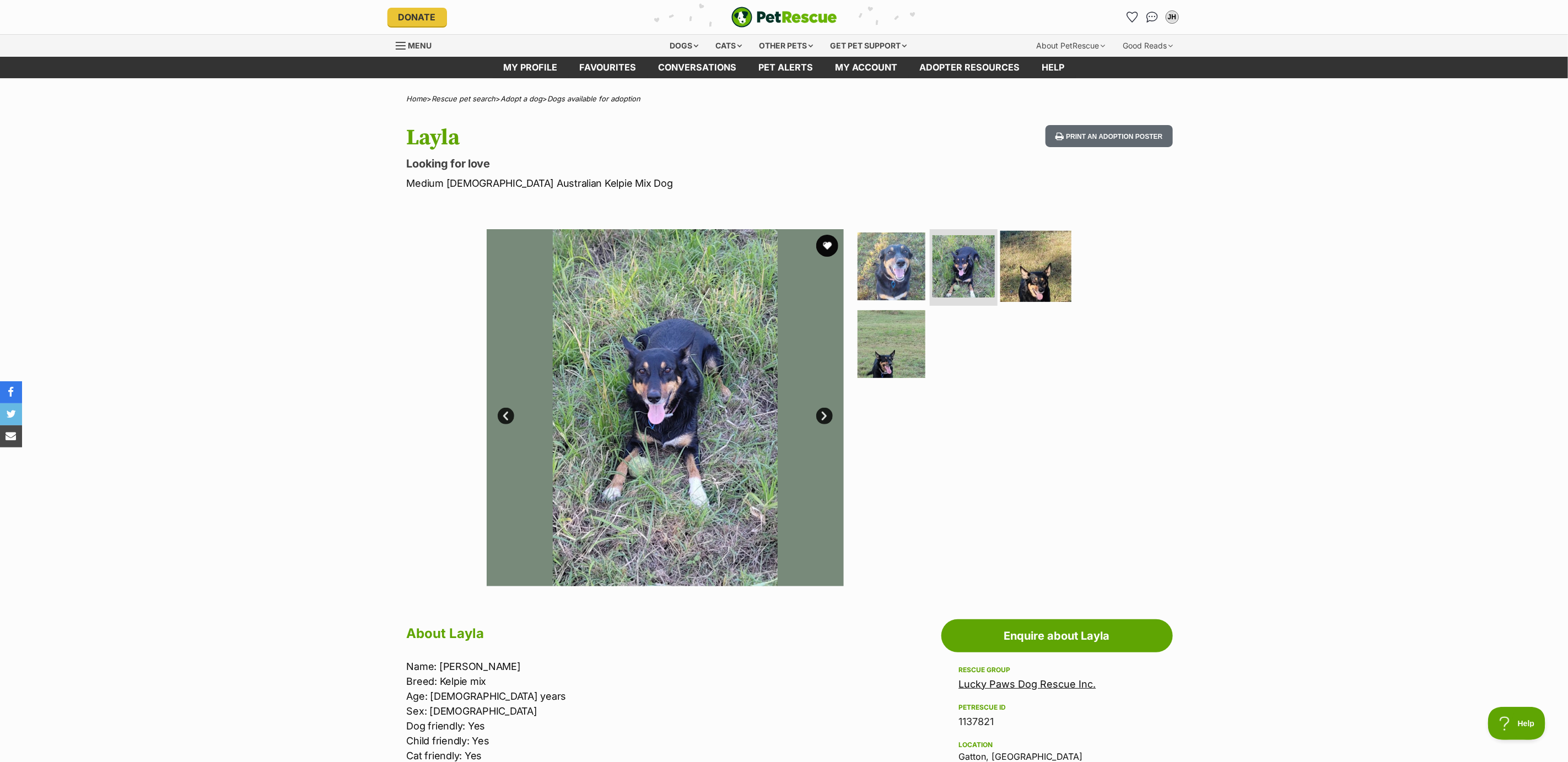
click at [1027, 269] on img at bounding box center [1036, 266] width 71 height 71
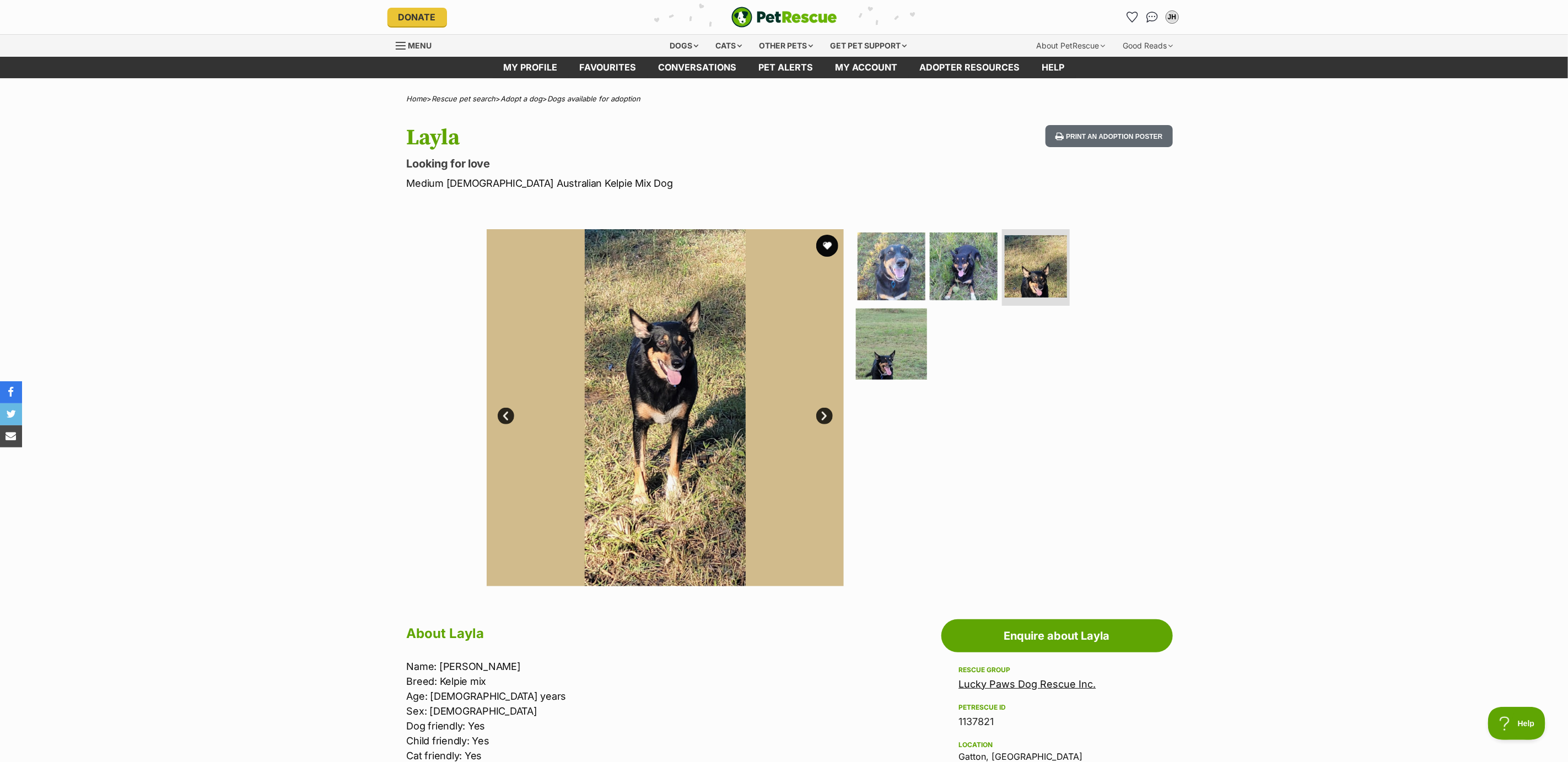
click at [889, 349] on img at bounding box center [892, 344] width 71 height 71
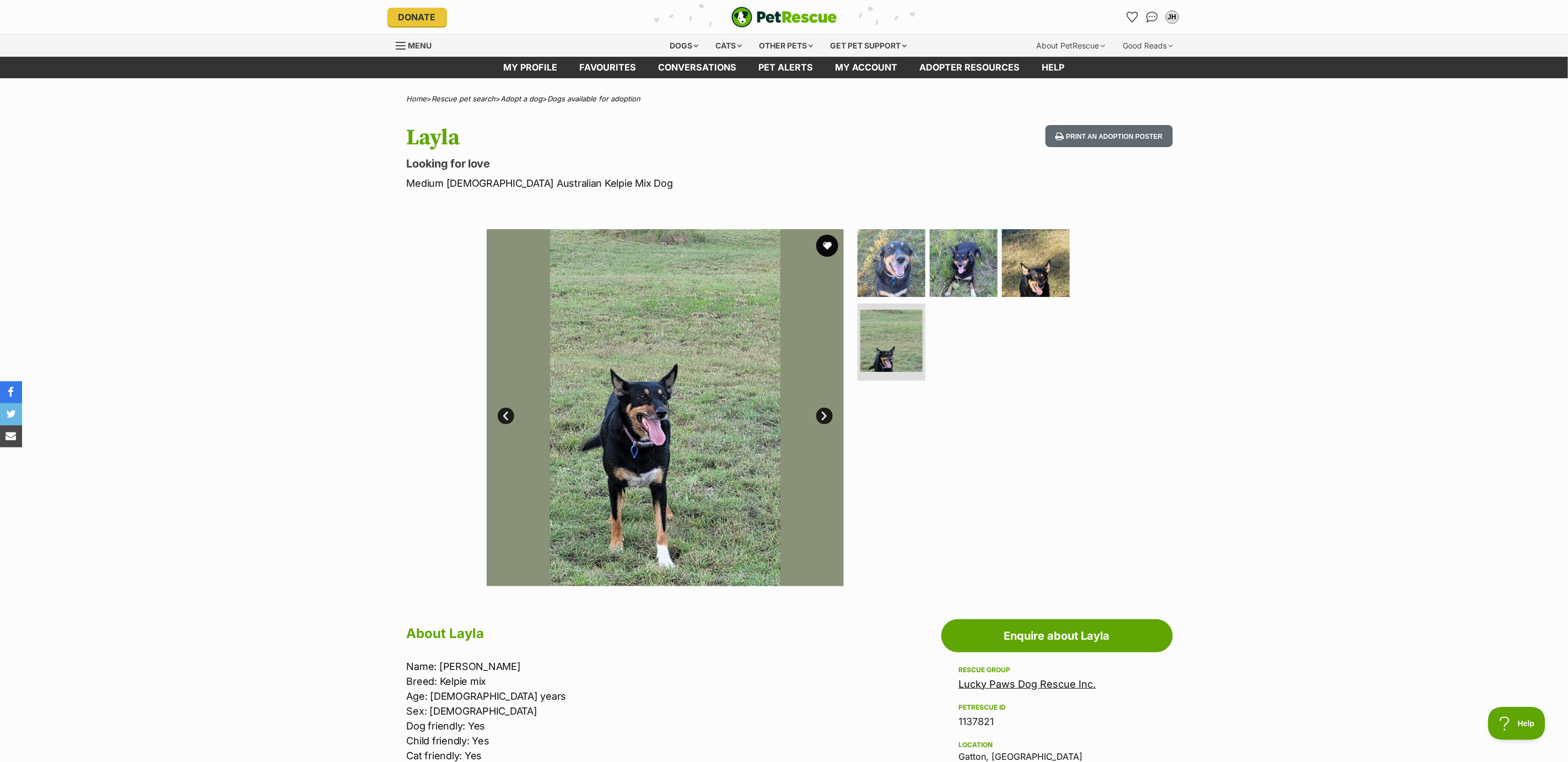
drag, startPoint x: 825, startPoint y: 245, endPoint x: 852, endPoint y: 245, distance: 27.0
click at [830, 245] on button "favourite" at bounding box center [827, 245] width 22 height 22
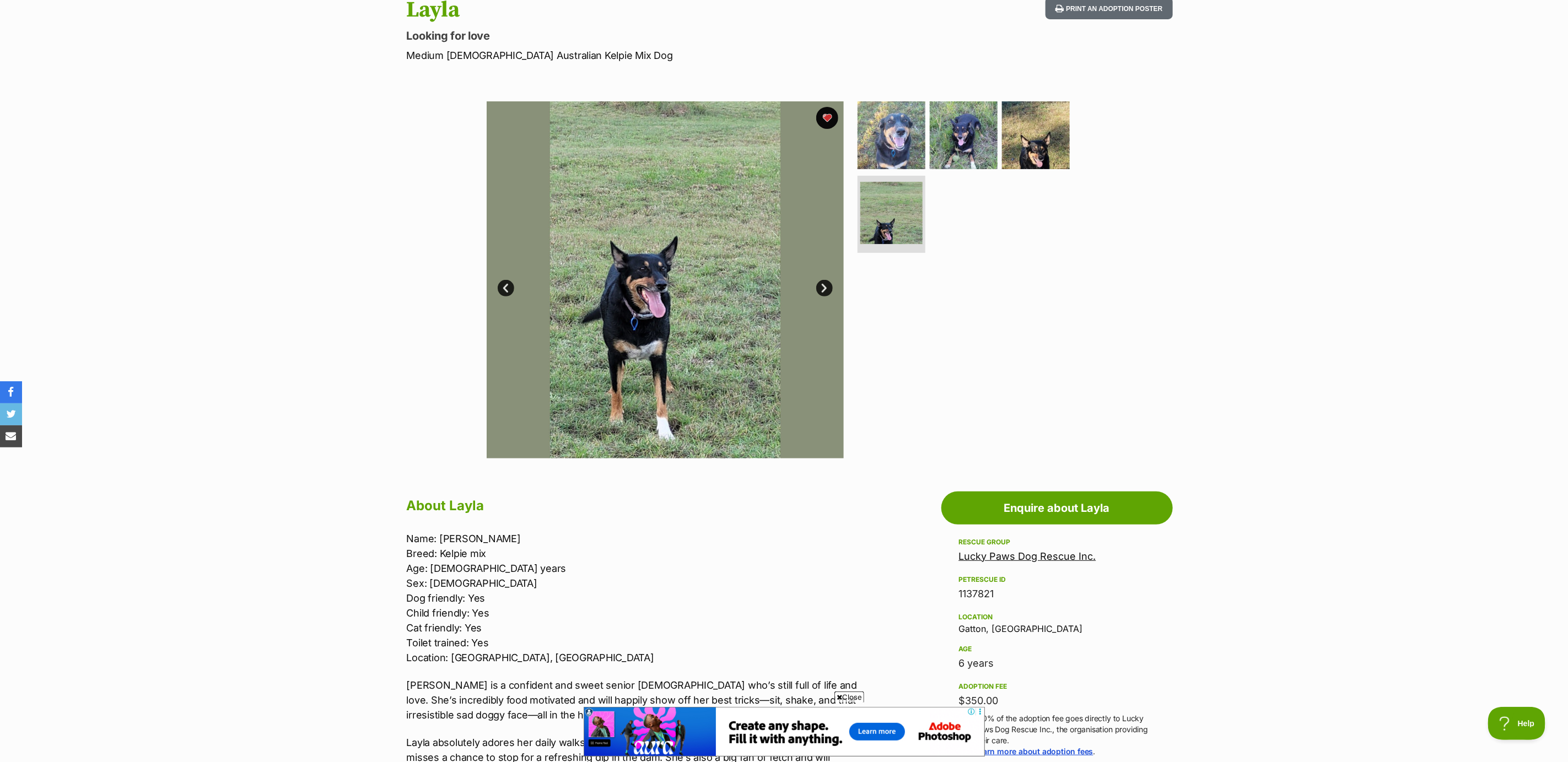
scroll to position [83, 0]
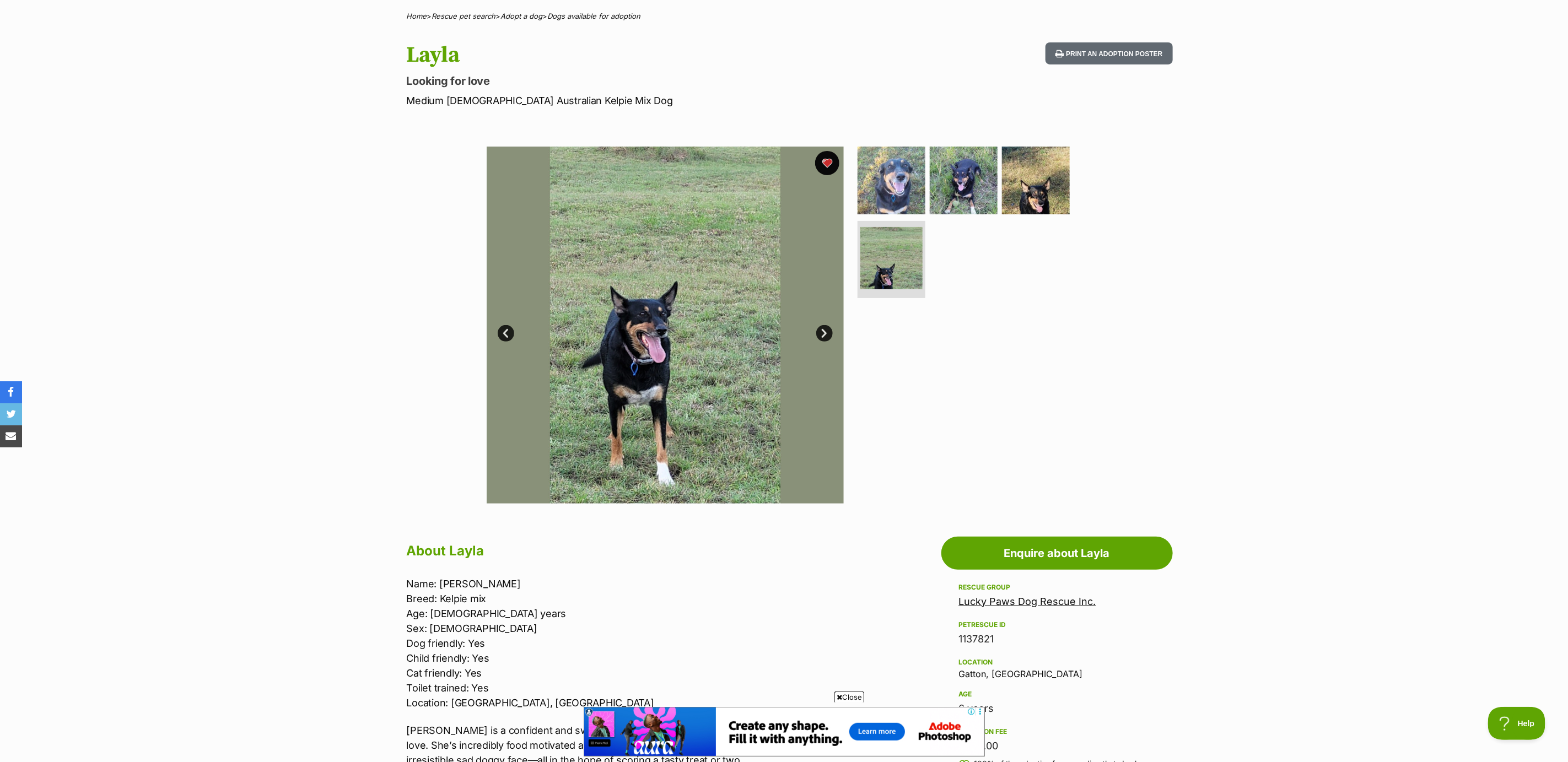
click at [829, 161] on button "favourite" at bounding box center [828, 163] width 24 height 24
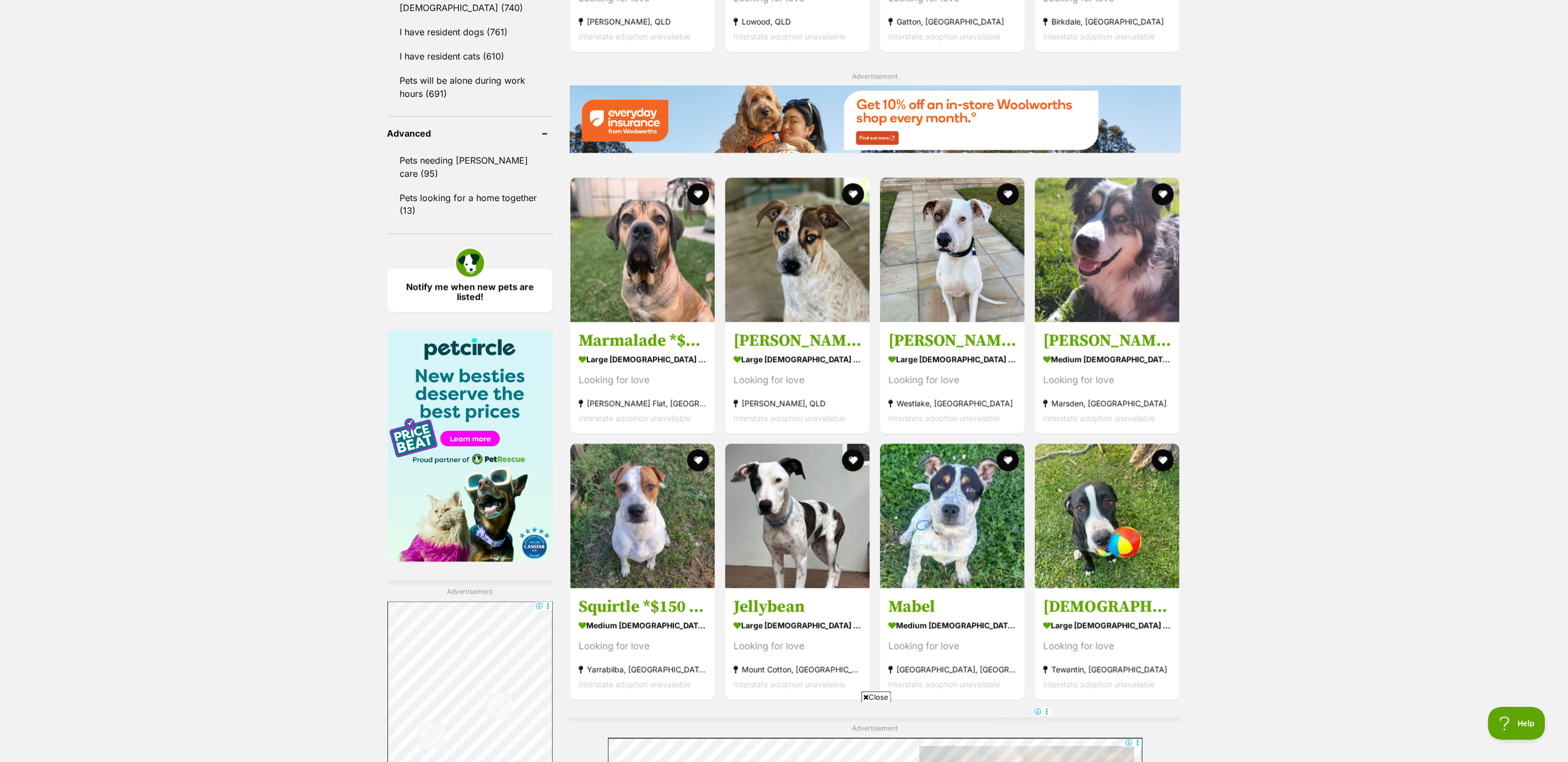
scroll to position [1406, 0]
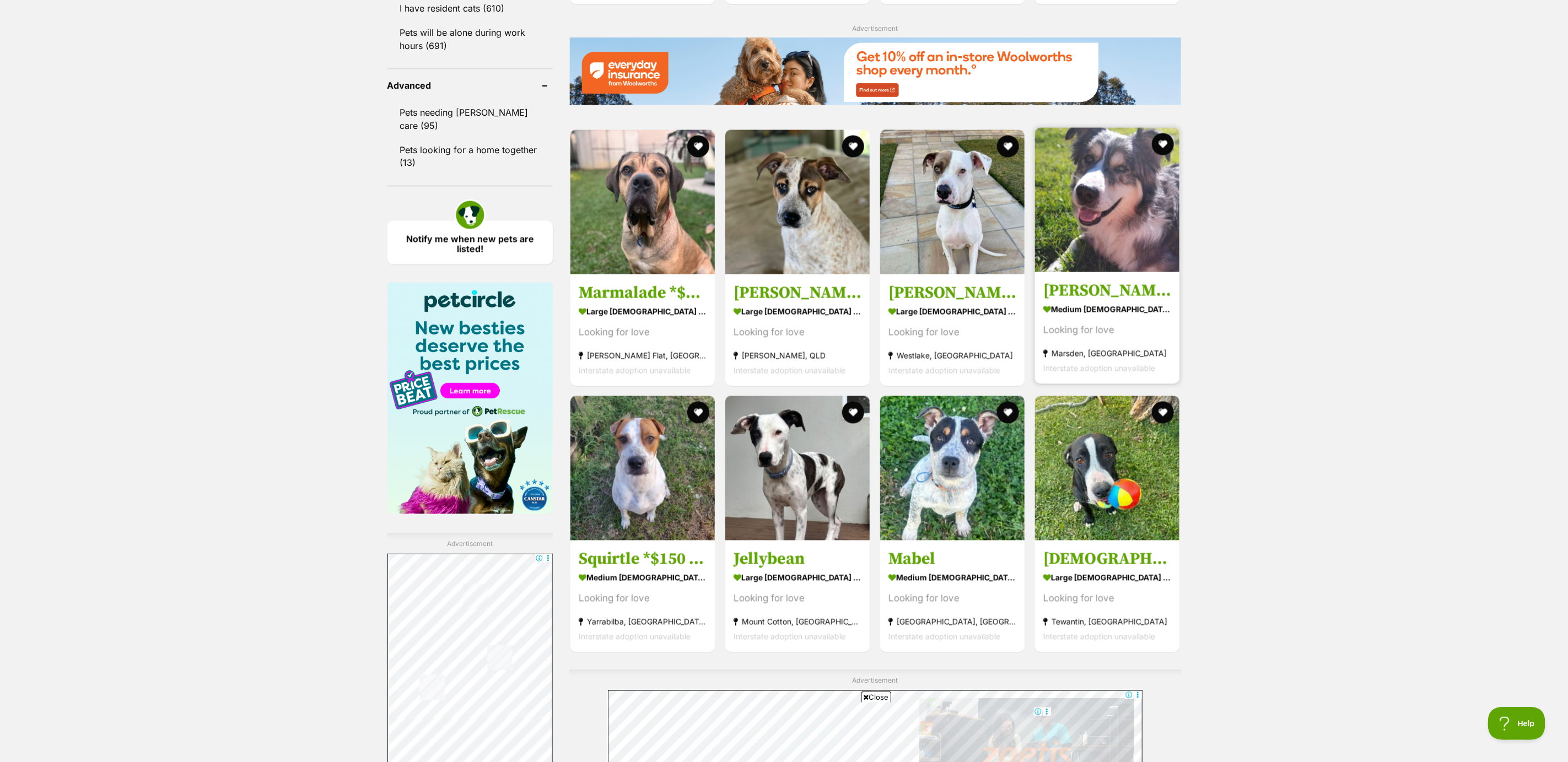
click at [1088, 313] on strong "medium male Dog" at bounding box center [1108, 309] width 128 height 16
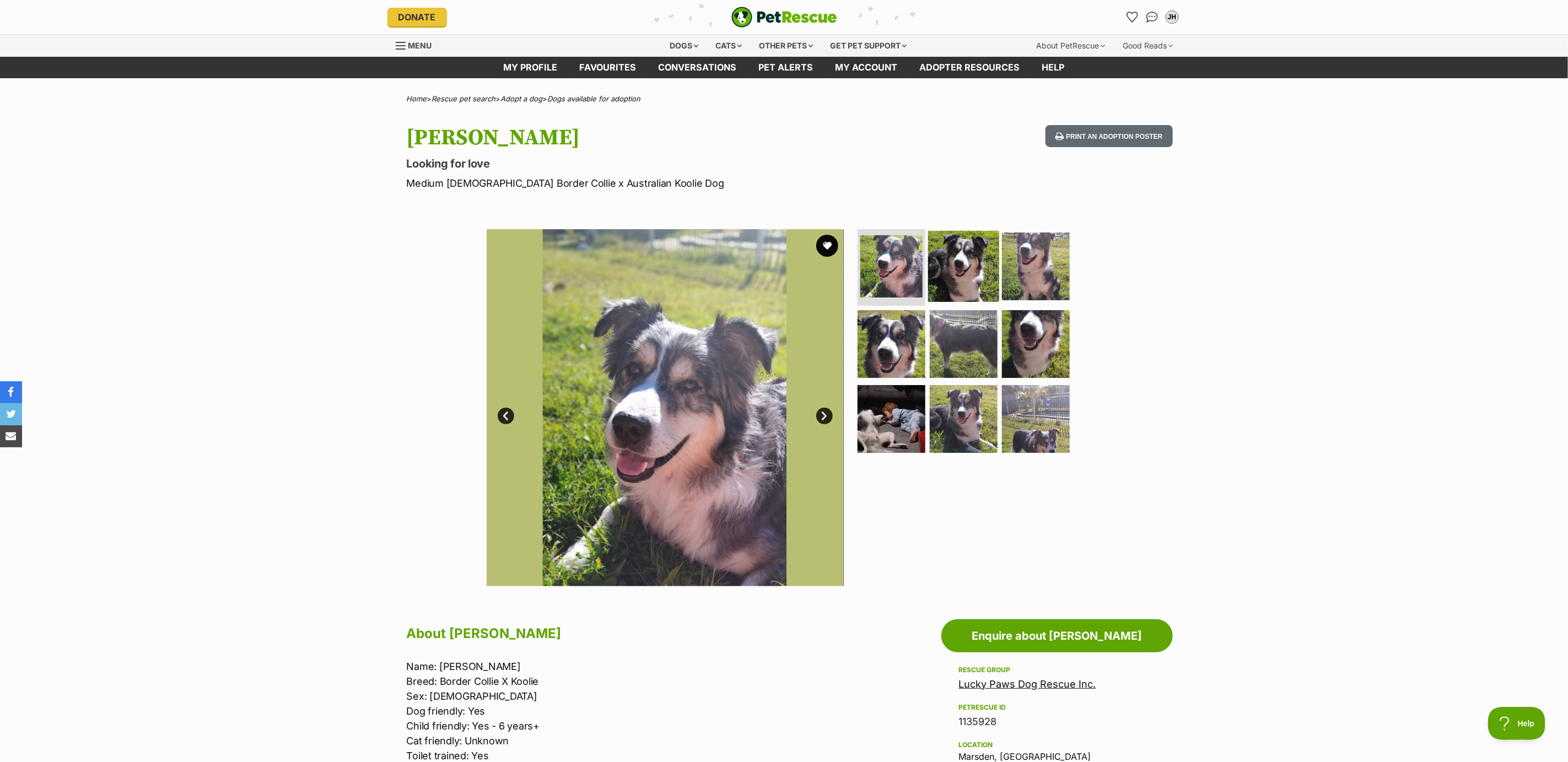
click at [967, 278] on img at bounding box center [964, 266] width 71 height 71
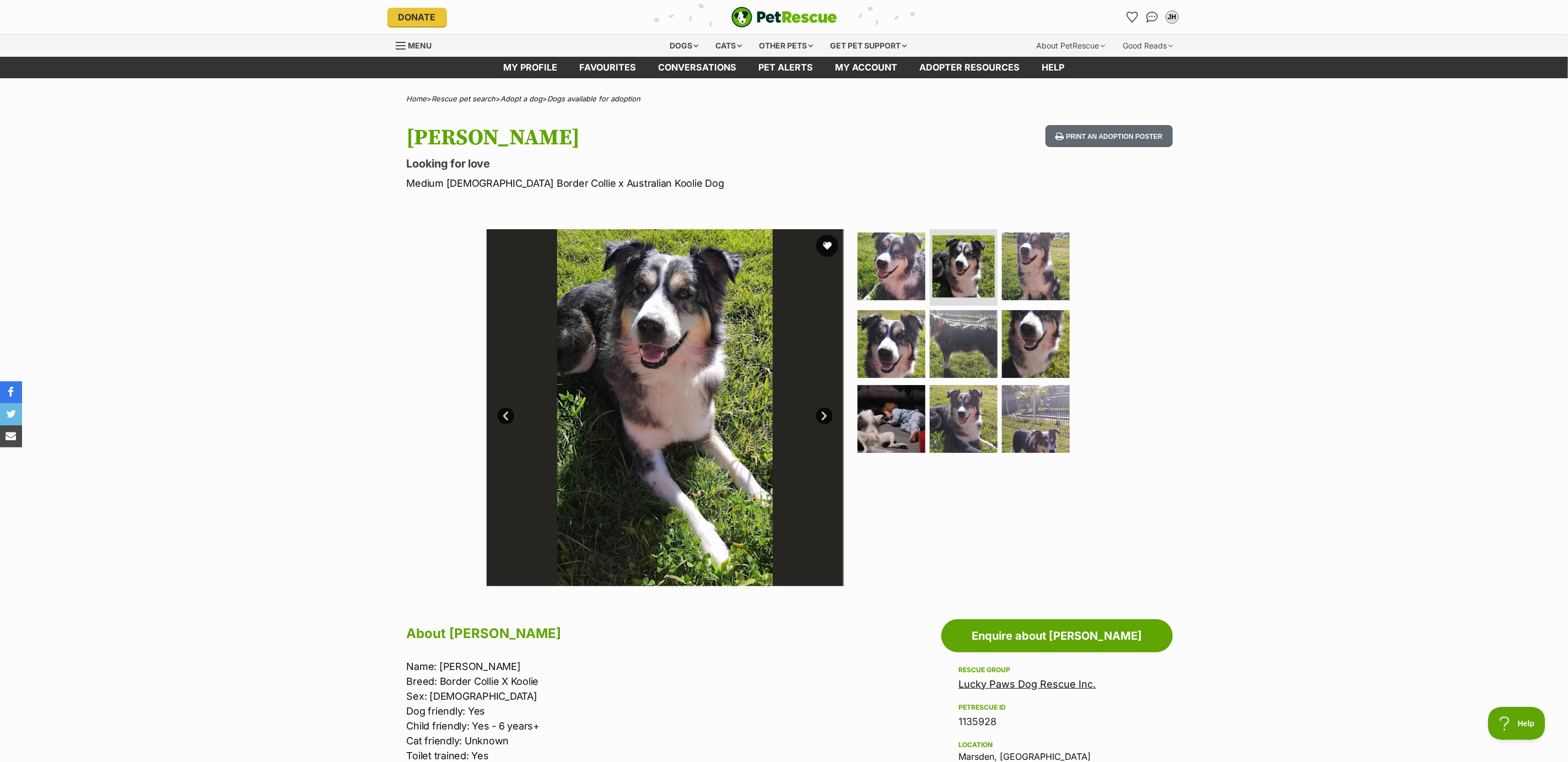
click at [824, 415] on link "Next" at bounding box center [825, 416] width 16 height 16
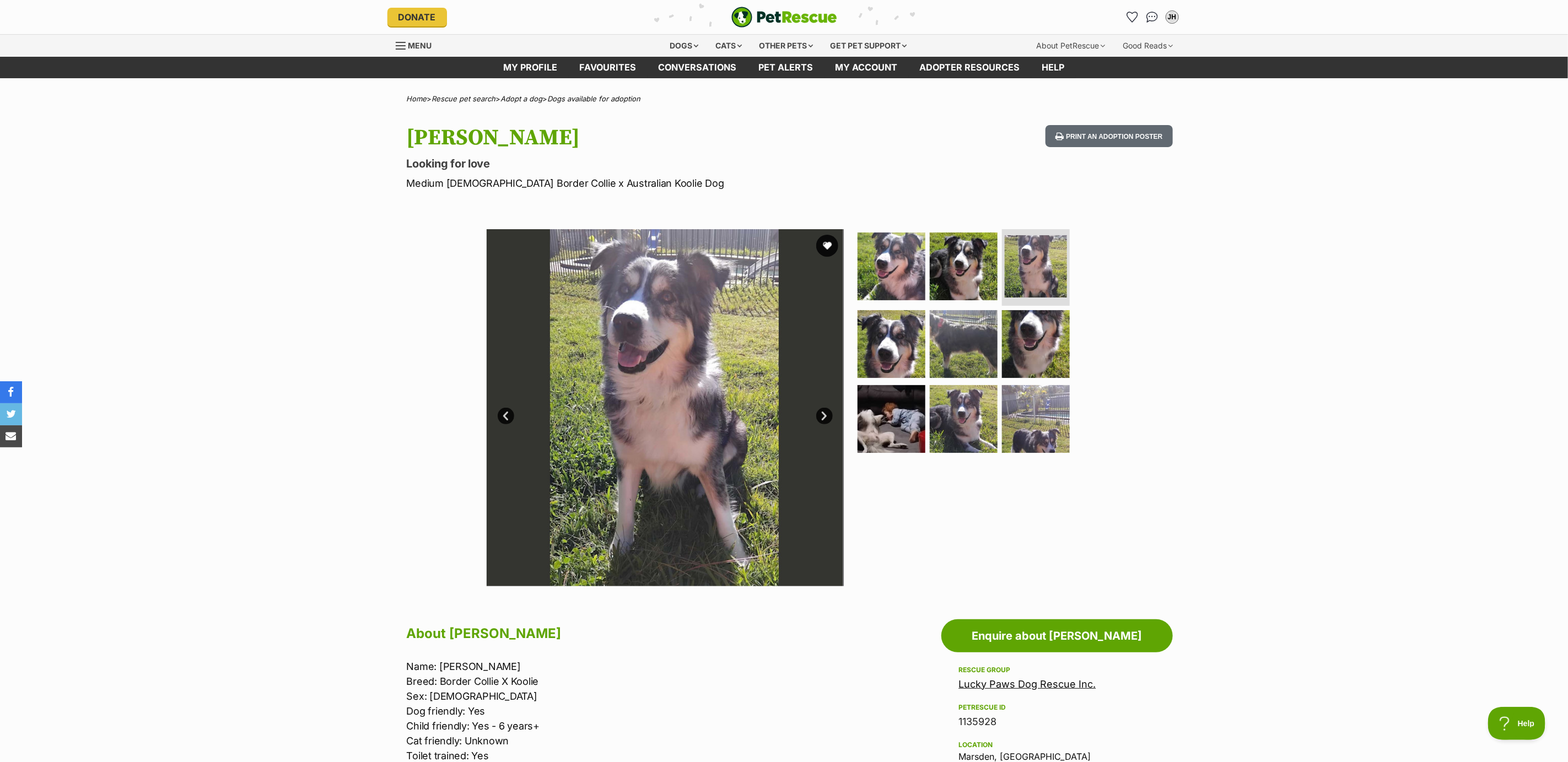
click at [824, 415] on link "Next" at bounding box center [825, 416] width 16 height 16
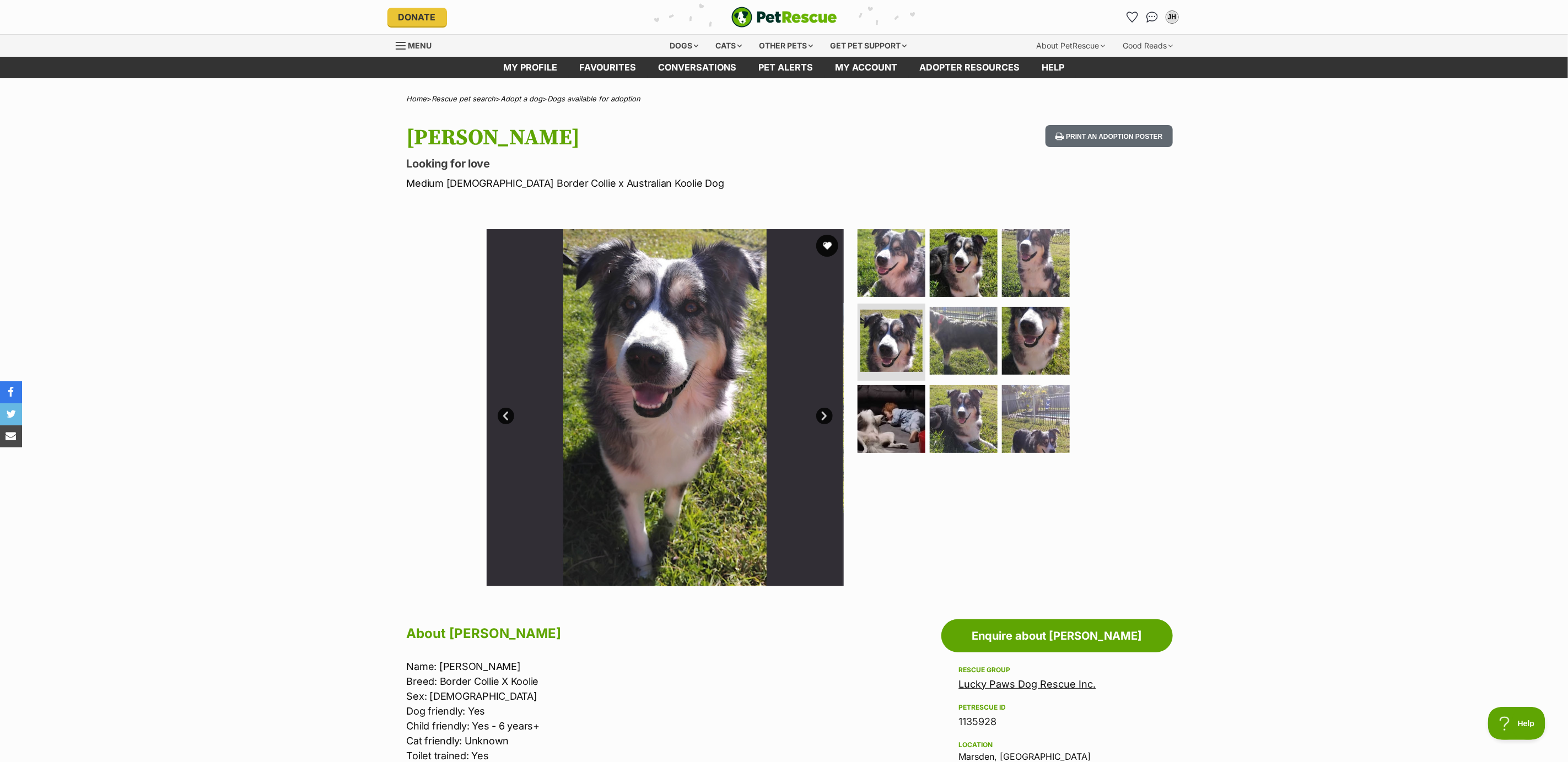
click at [824, 415] on link "Next" at bounding box center [825, 416] width 16 height 16
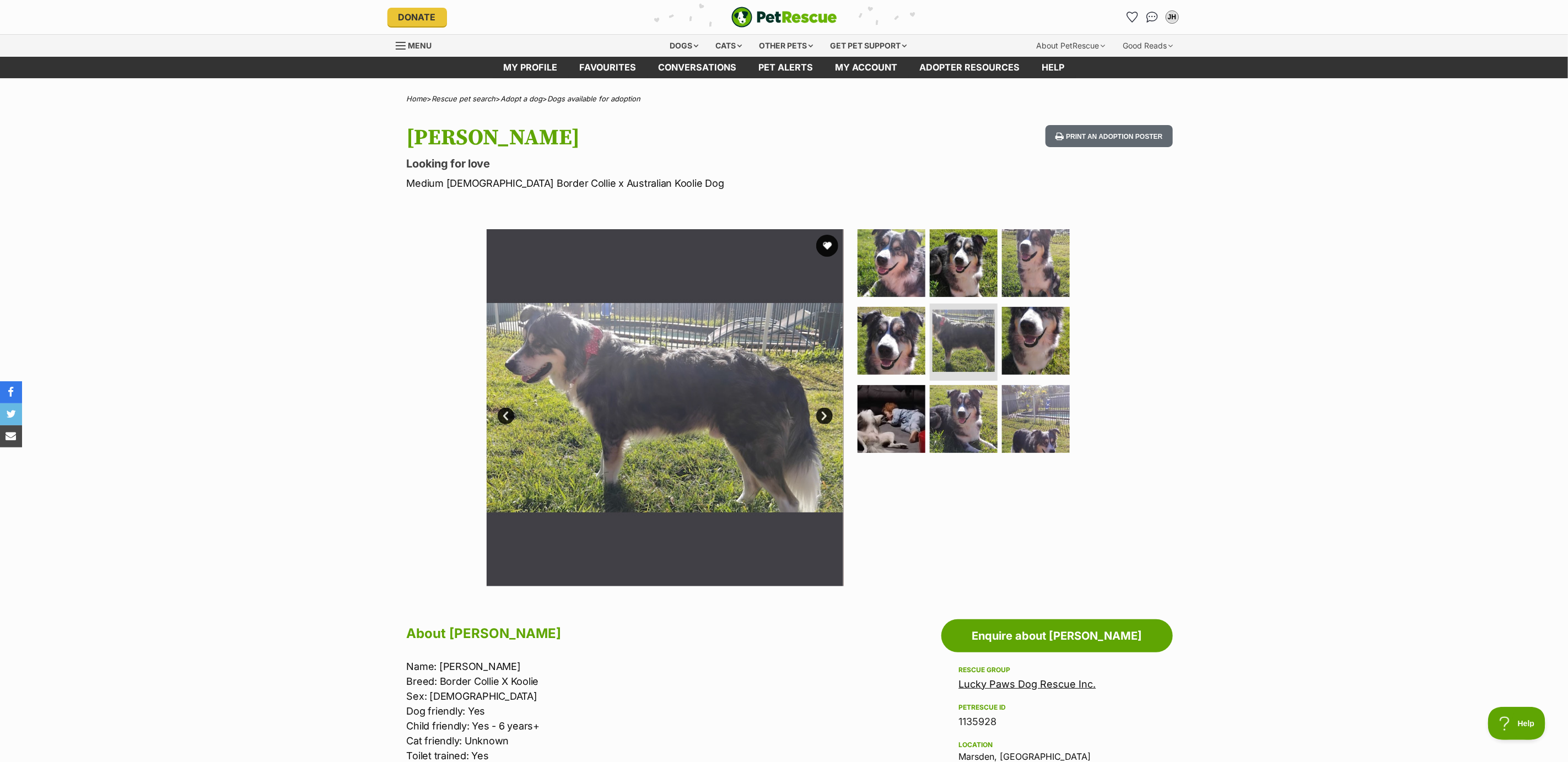
click at [824, 415] on link "Next" at bounding box center [825, 416] width 16 height 16
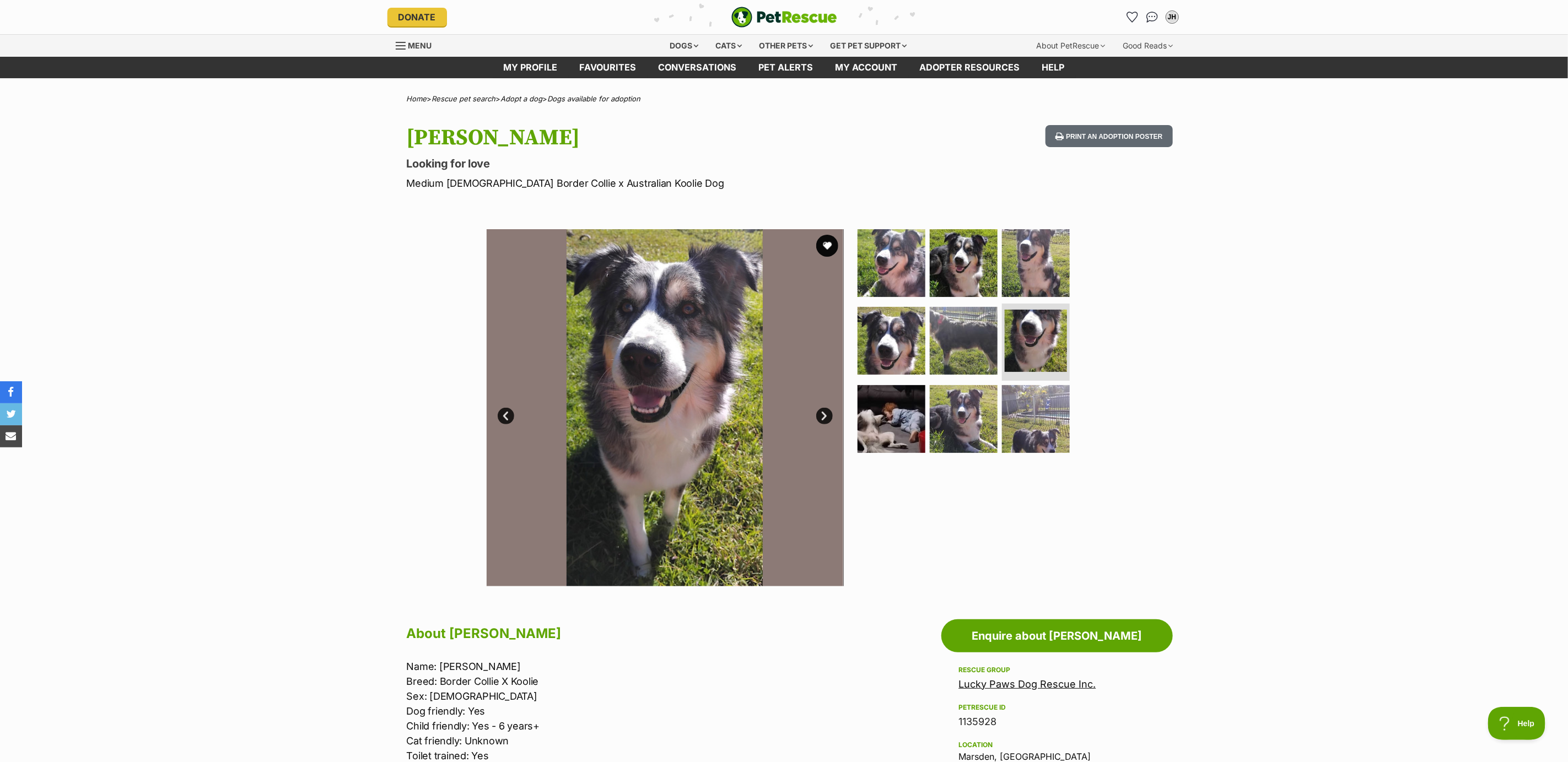
click at [824, 415] on link "Next" at bounding box center [825, 416] width 16 height 16
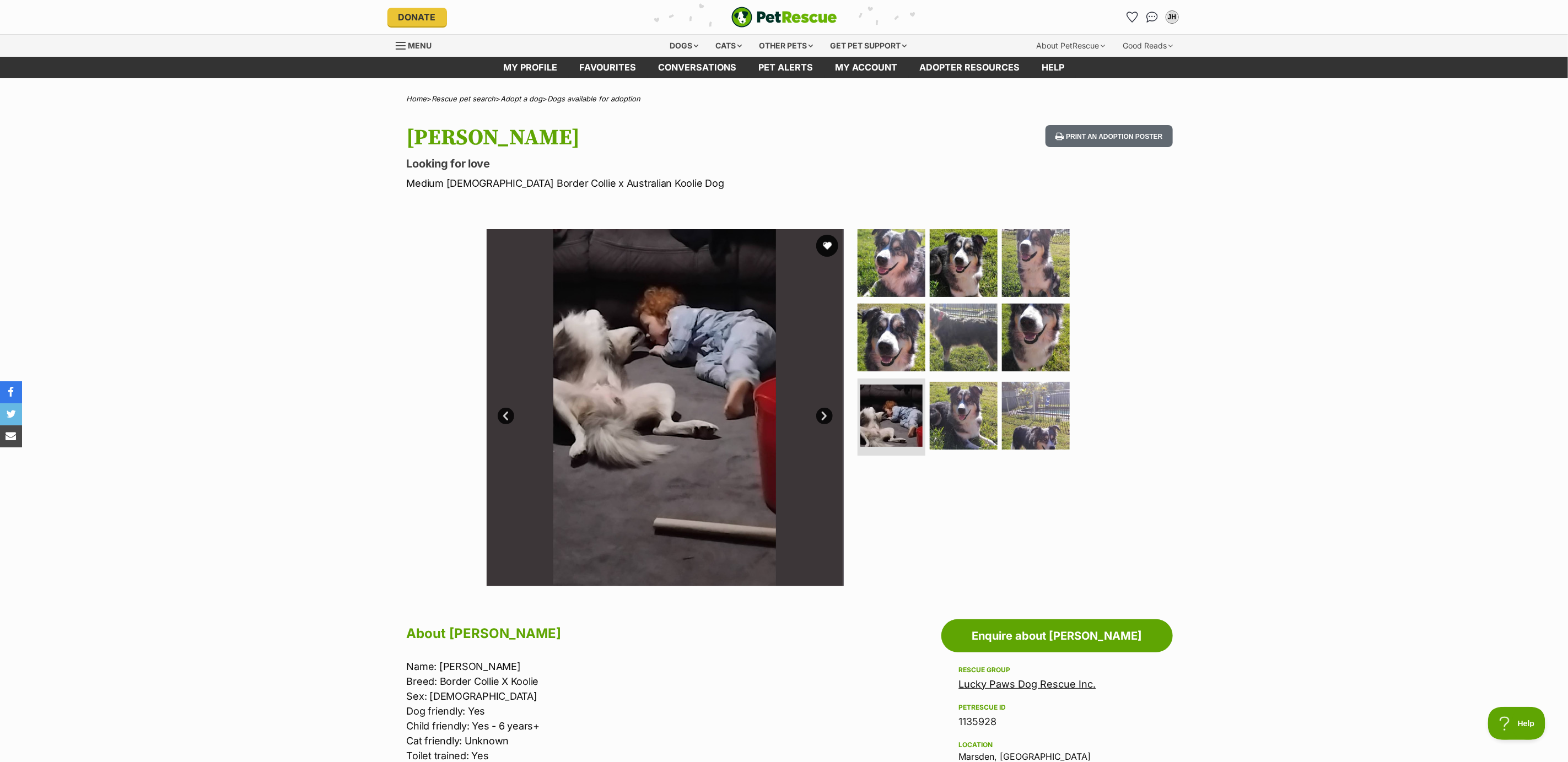
click at [824, 419] on link "Next" at bounding box center [825, 416] width 16 height 16
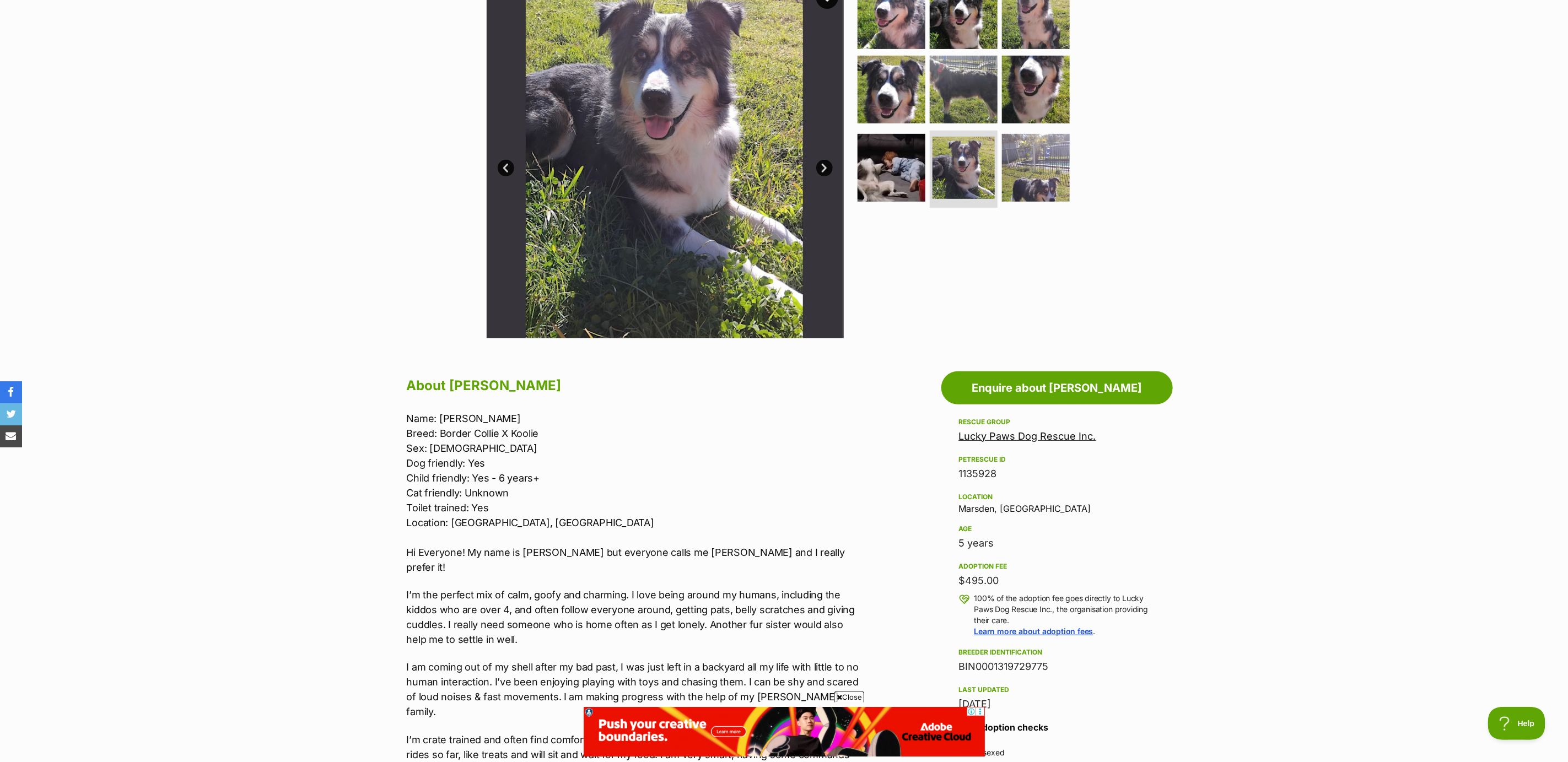
scroll to position [166, 0]
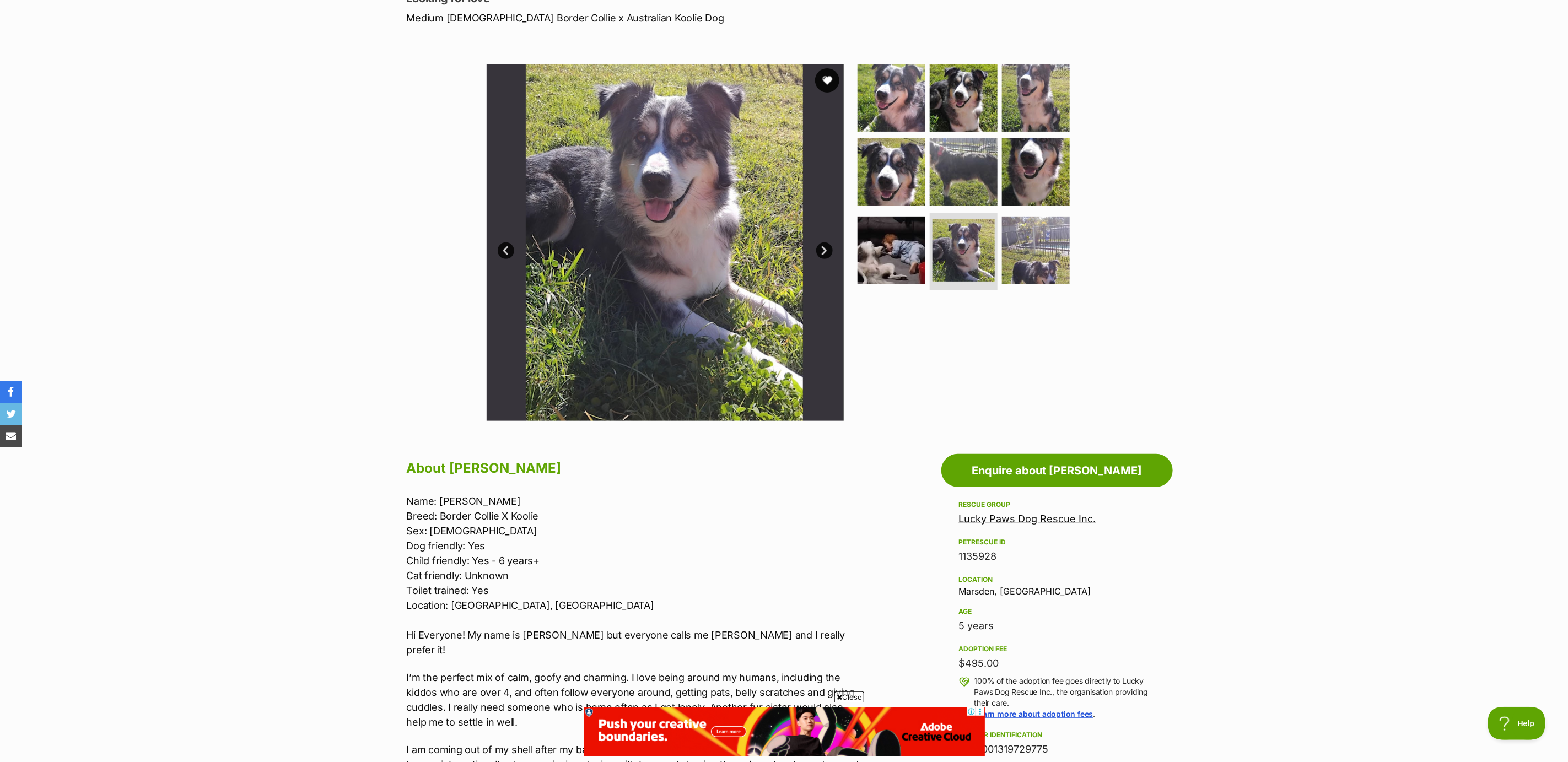
click at [827, 78] on button "favourite" at bounding box center [828, 80] width 24 height 24
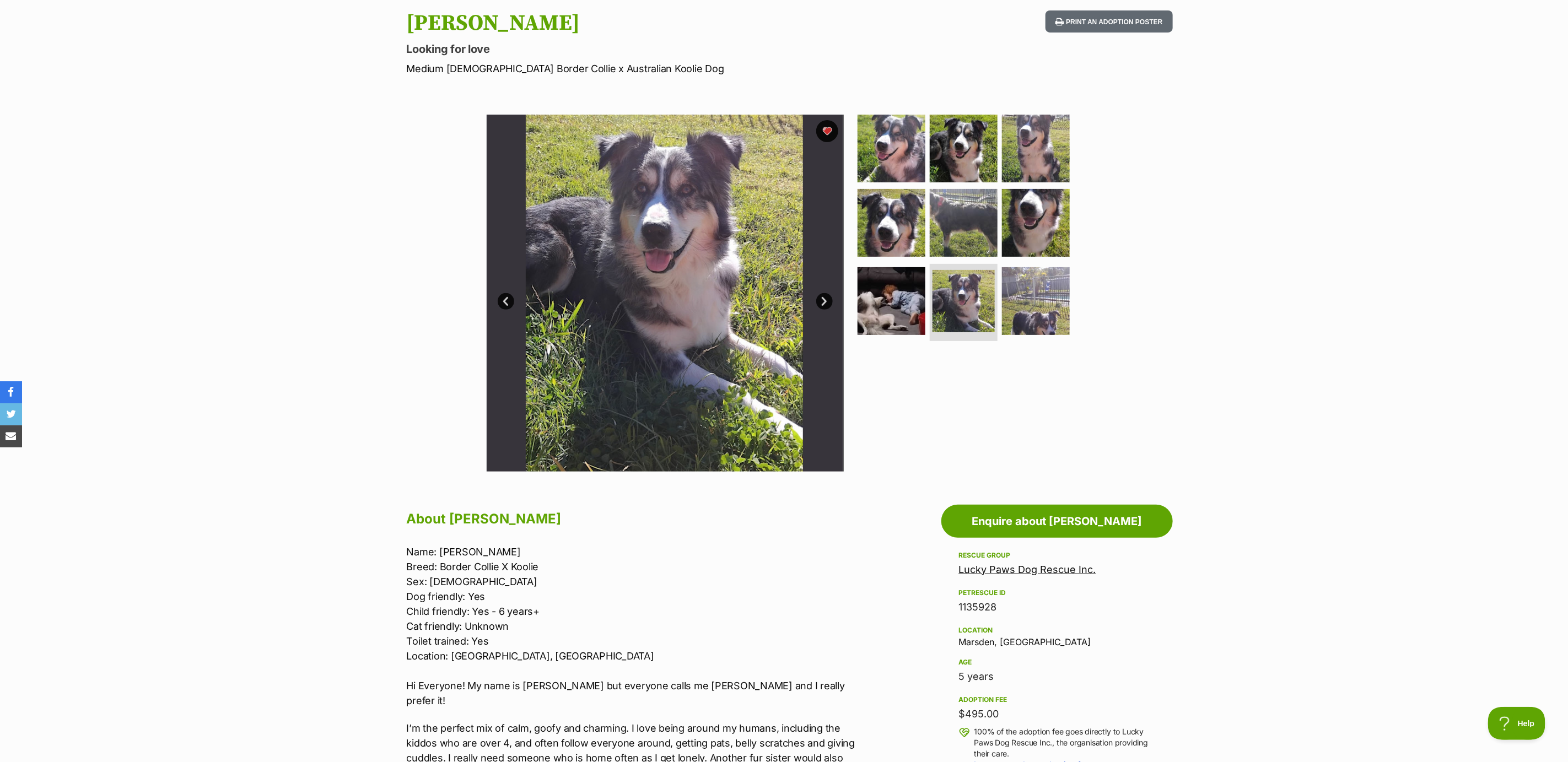
scroll to position [0, 0]
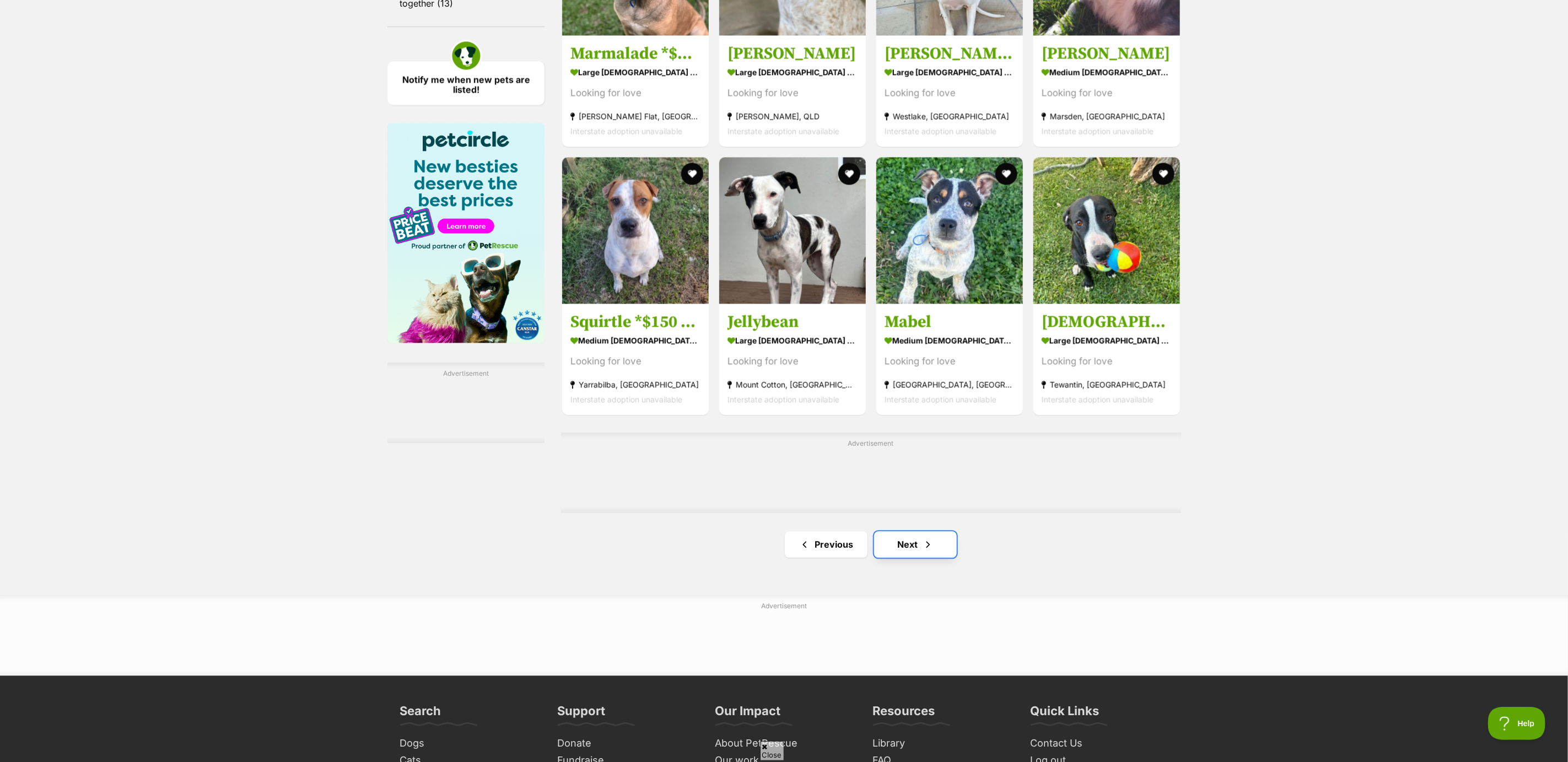
click at [911, 549] on link "Next" at bounding box center [915, 545] width 83 height 27
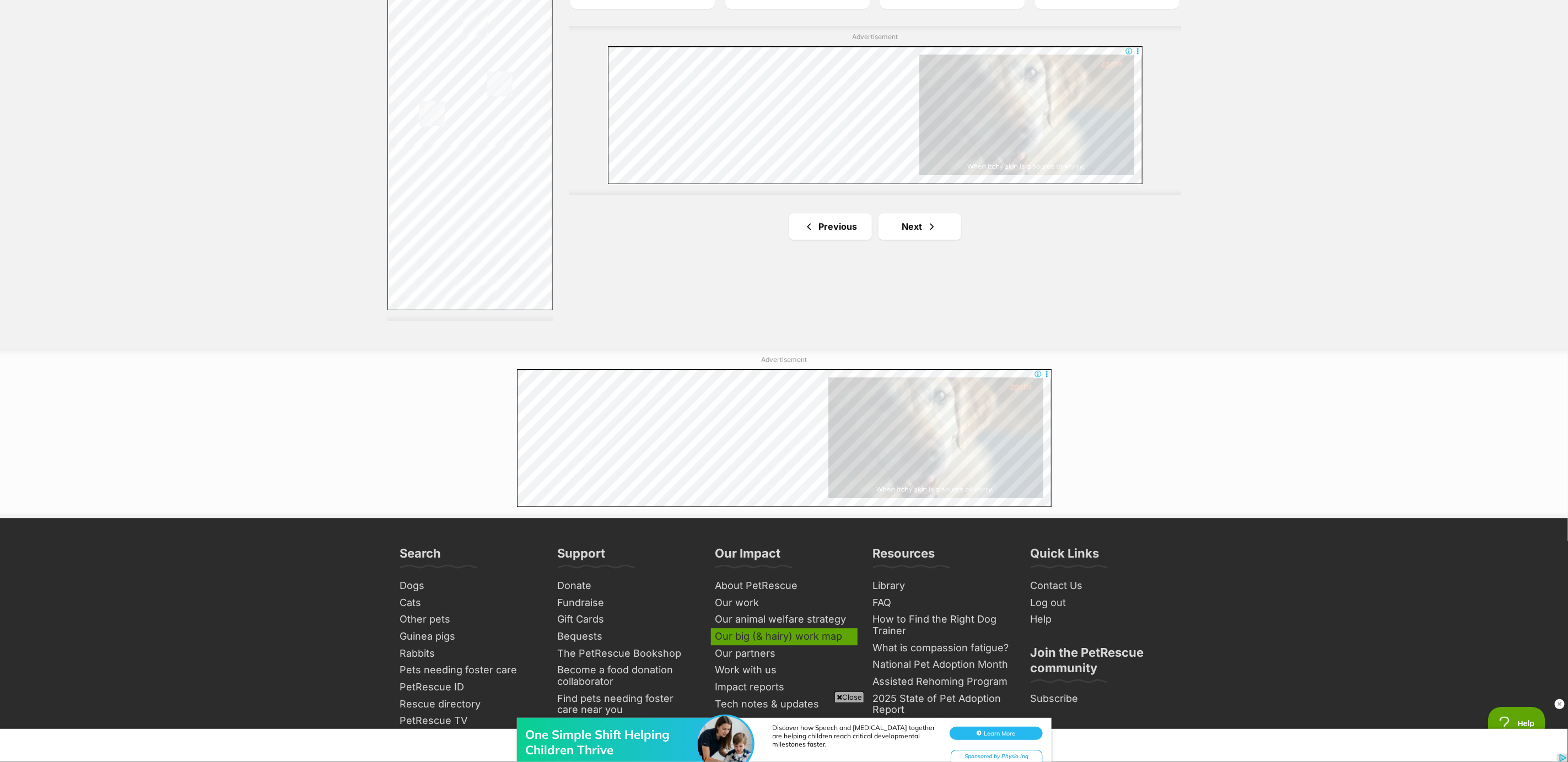
scroll to position [1984, 0]
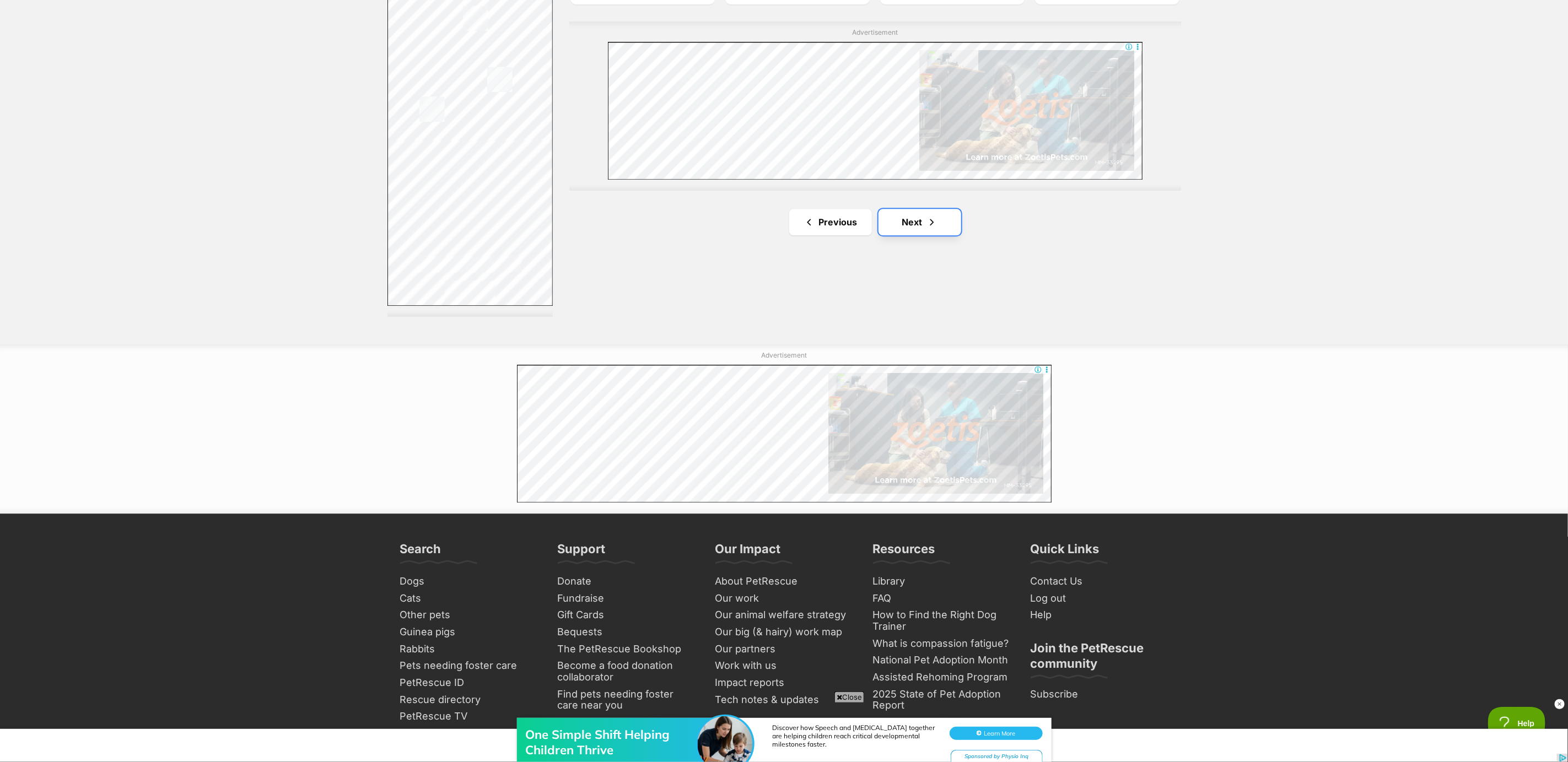
click at [910, 222] on link "Next" at bounding box center [920, 222] width 83 height 27
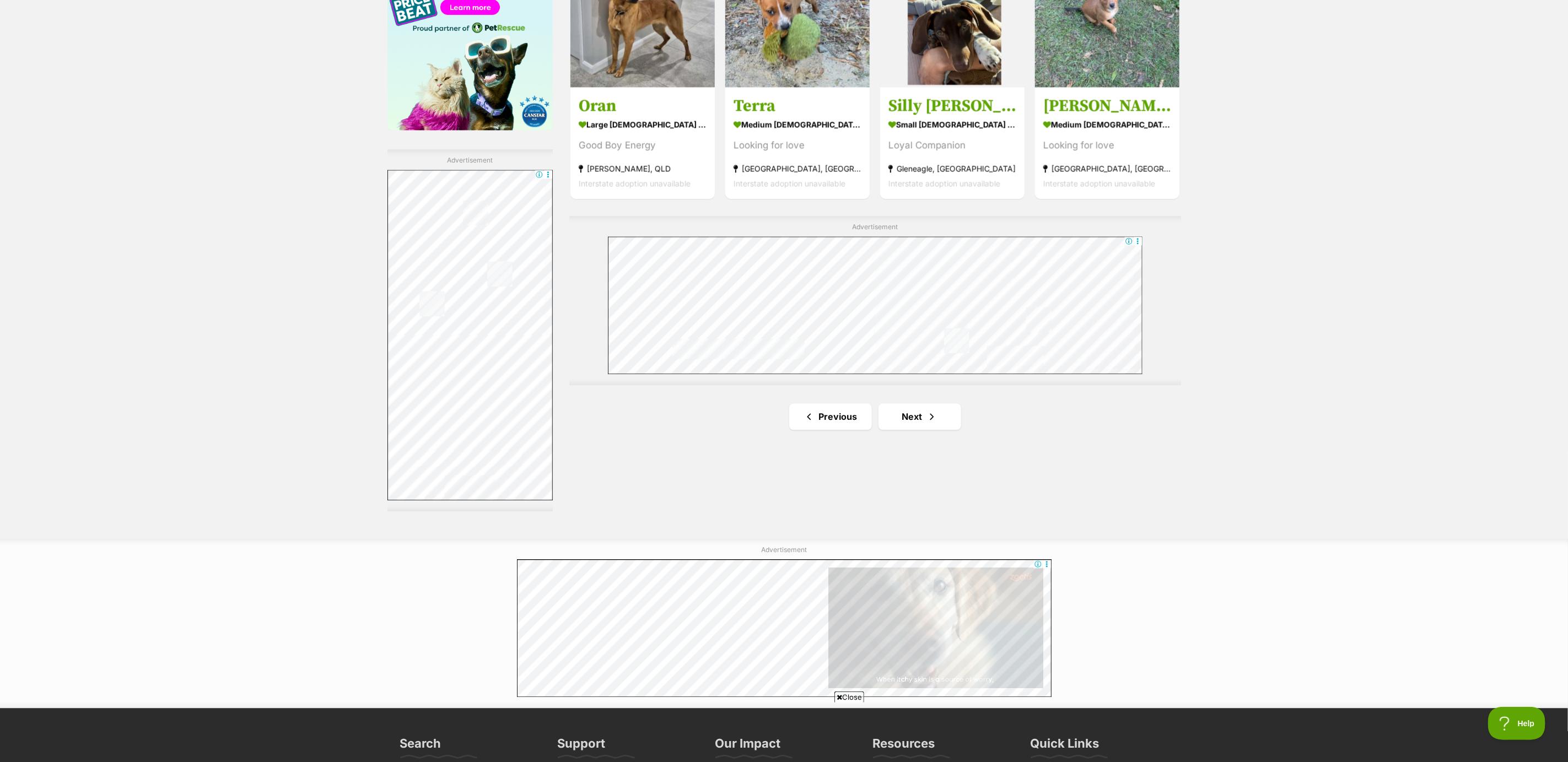
scroll to position [1819, 0]
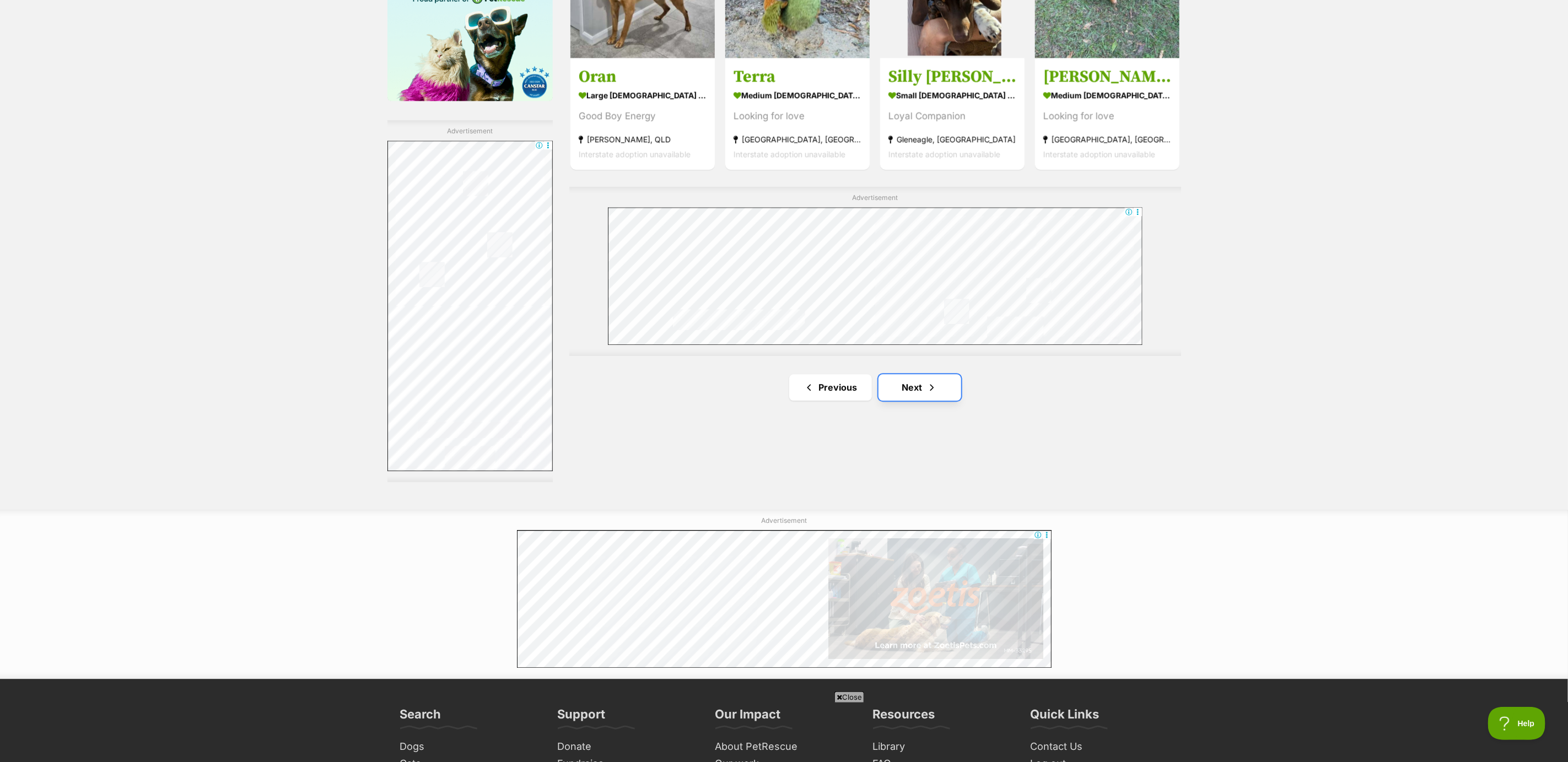
click at [924, 393] on link "Next" at bounding box center [920, 387] width 83 height 27
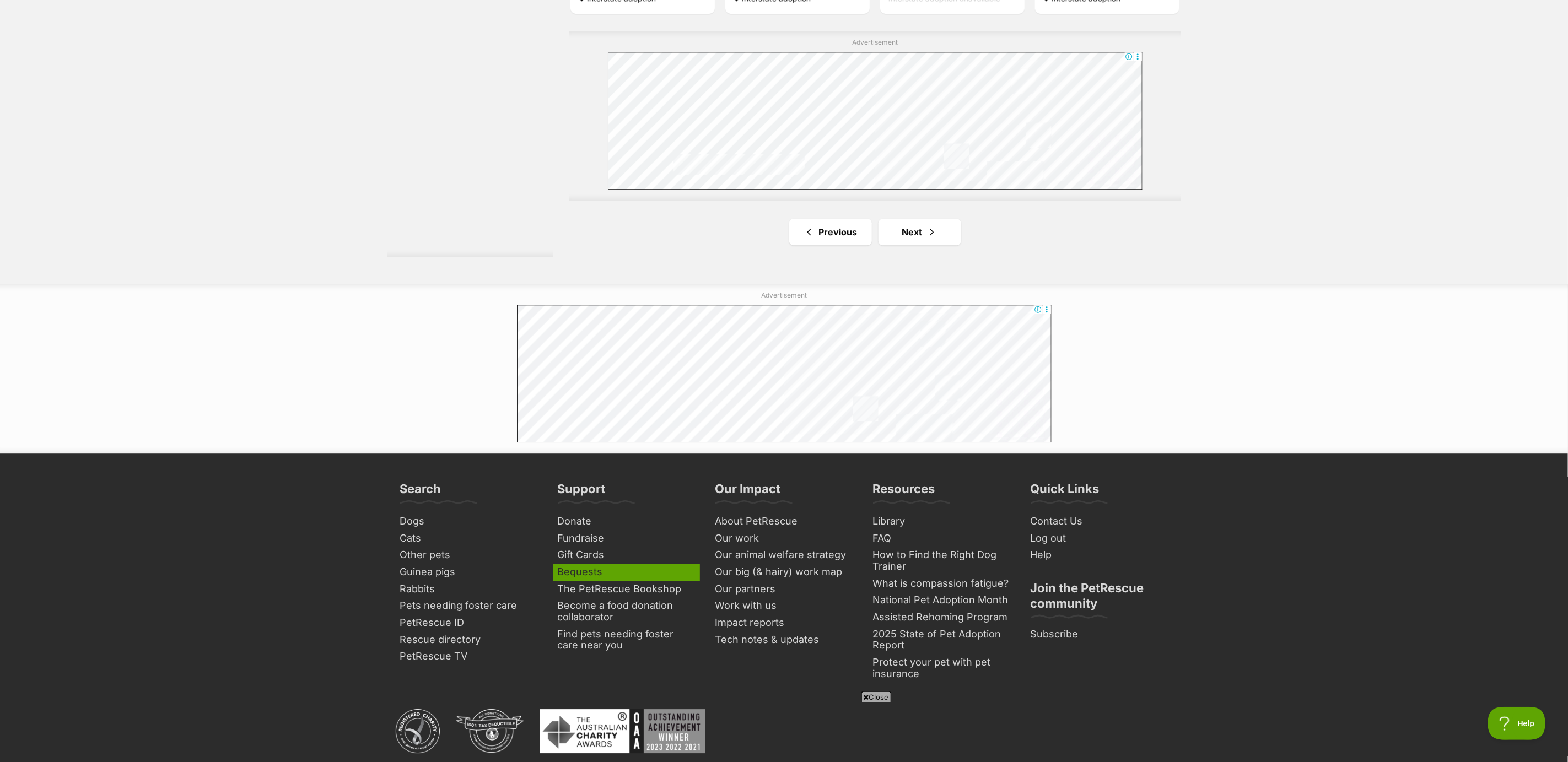
scroll to position [2067, 0]
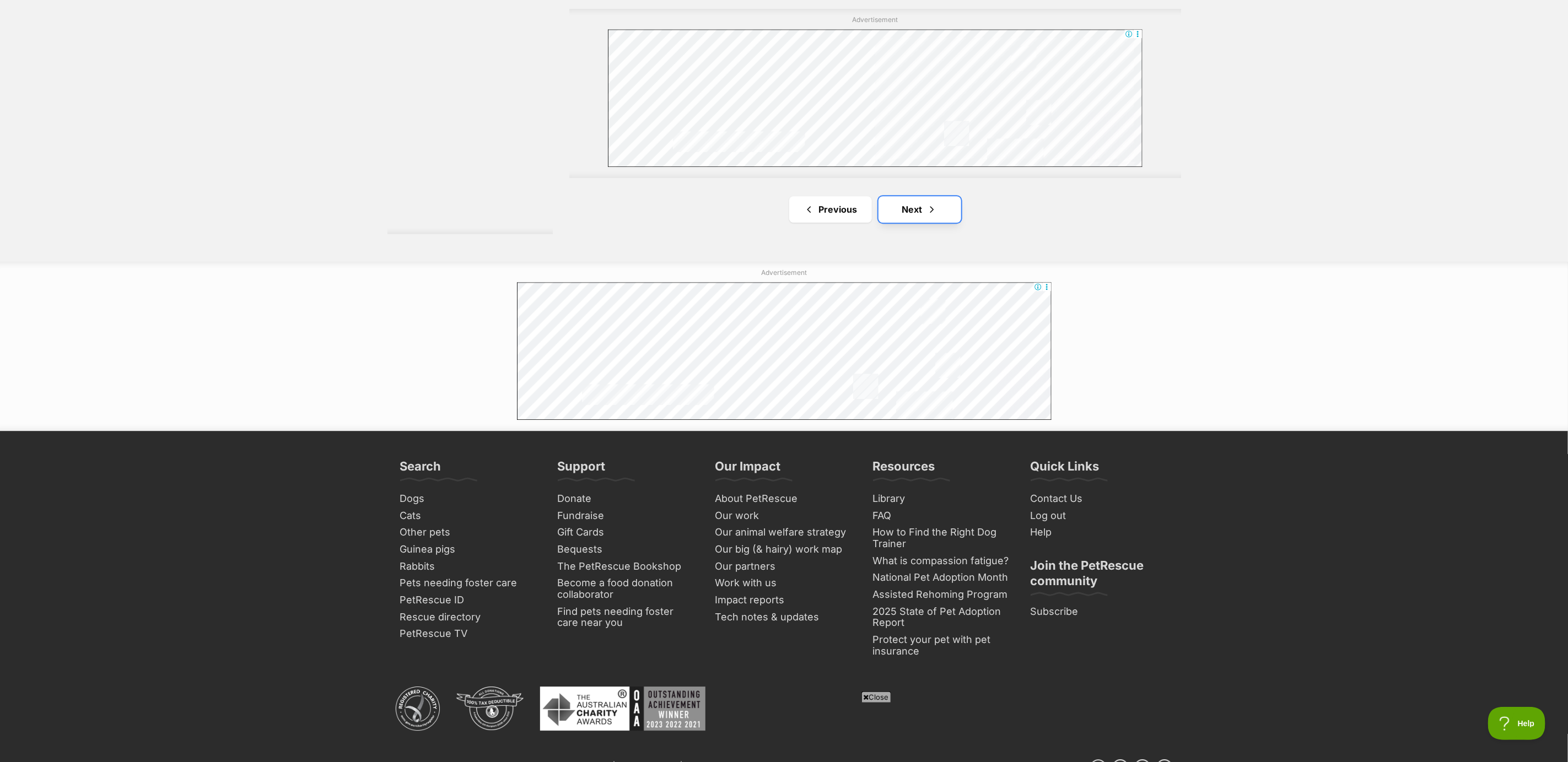
click at [916, 207] on link "Next" at bounding box center [920, 209] width 83 height 27
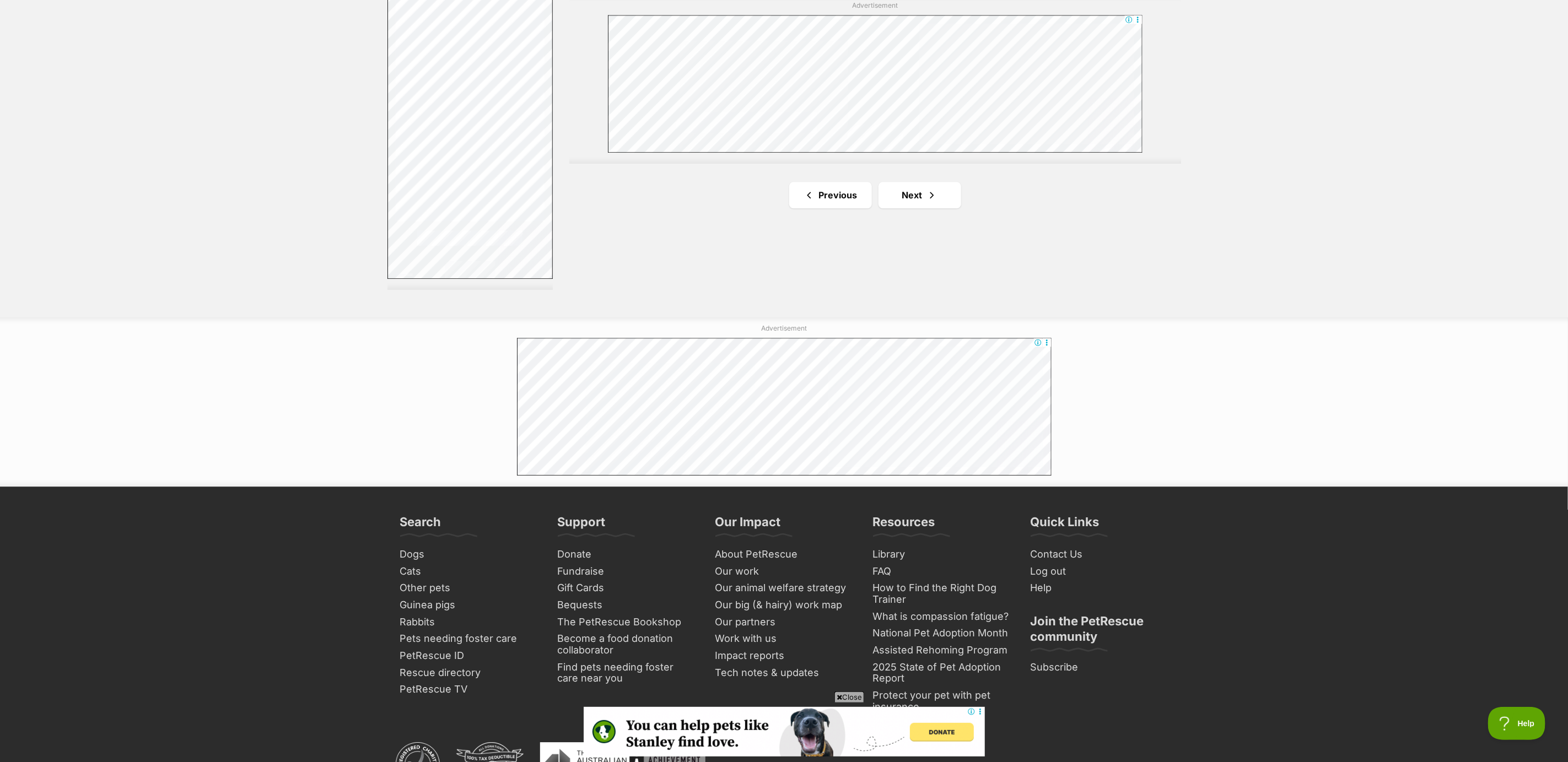
scroll to position [2067, 0]
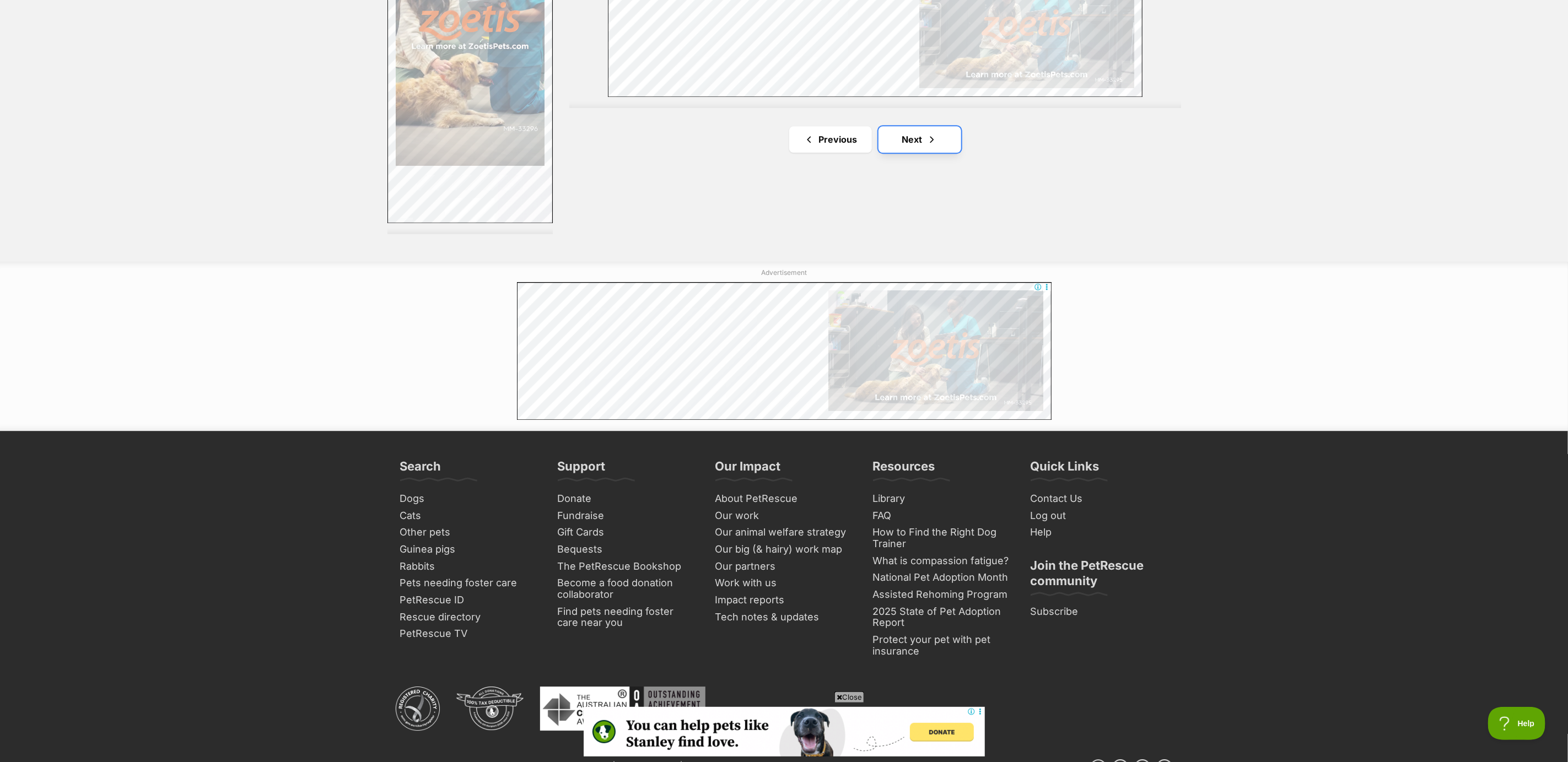
click at [915, 144] on link "Next" at bounding box center [920, 140] width 83 height 27
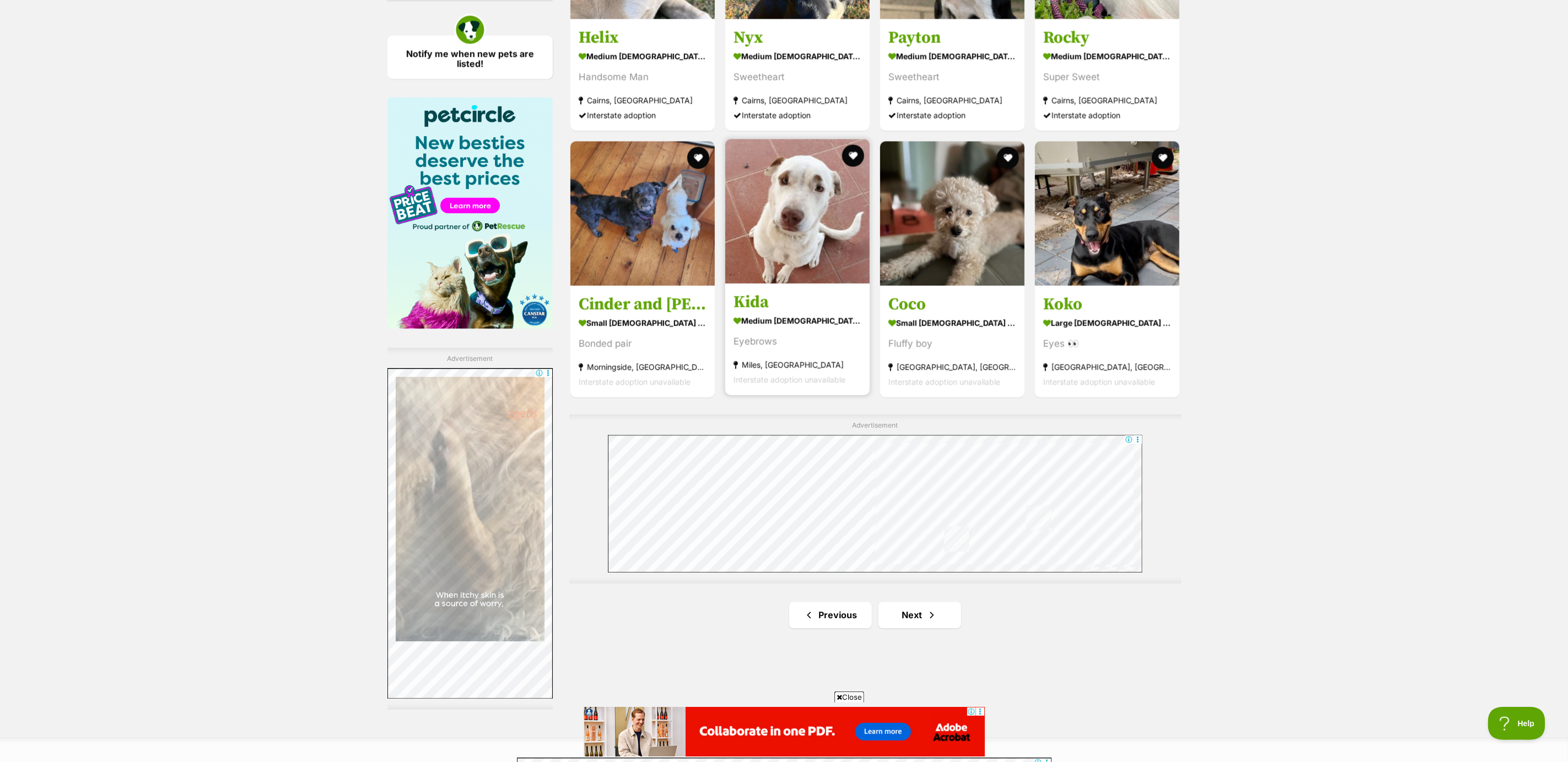
scroll to position [1654, 0]
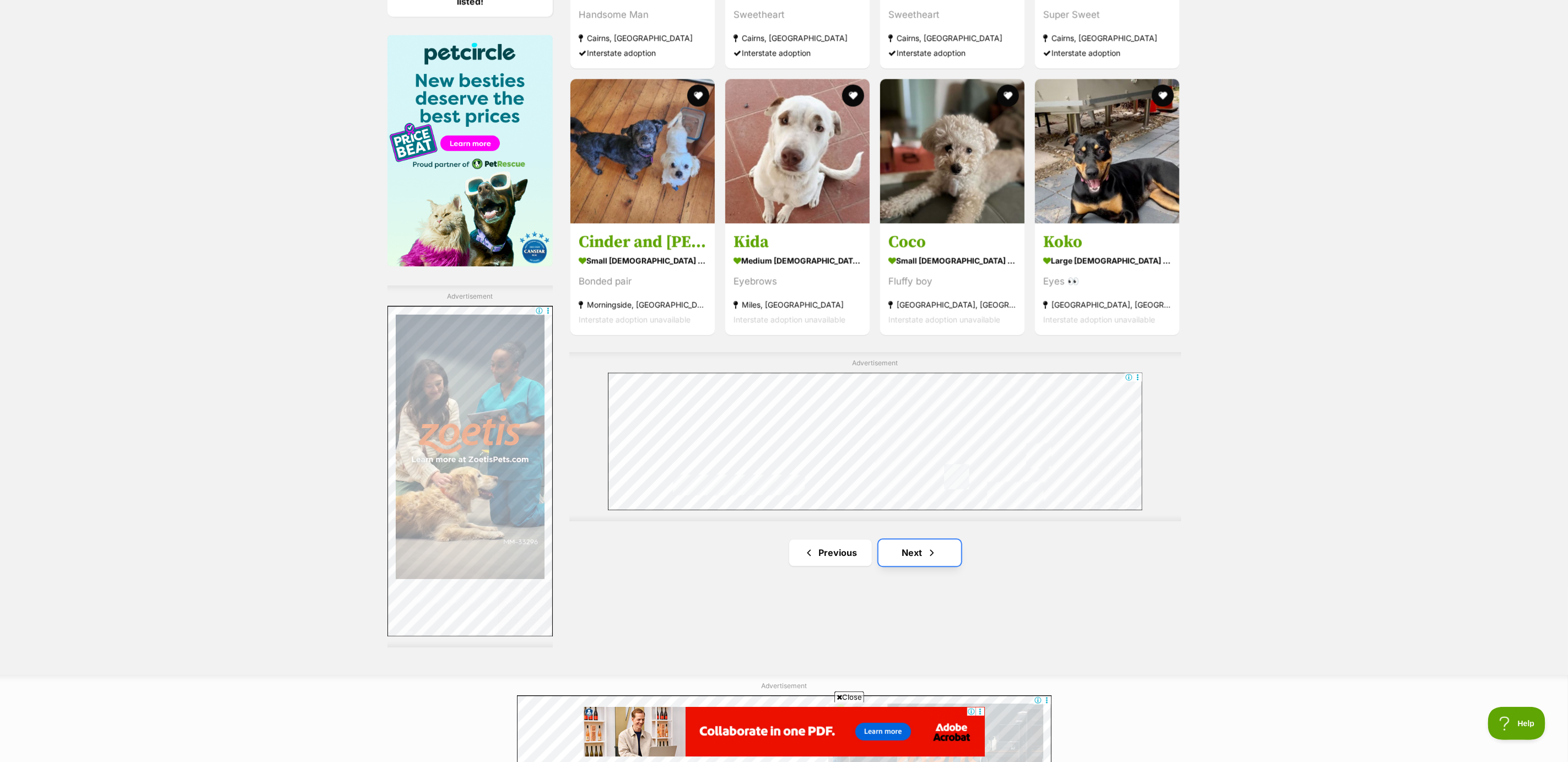
click at [913, 554] on link "Next" at bounding box center [920, 553] width 83 height 27
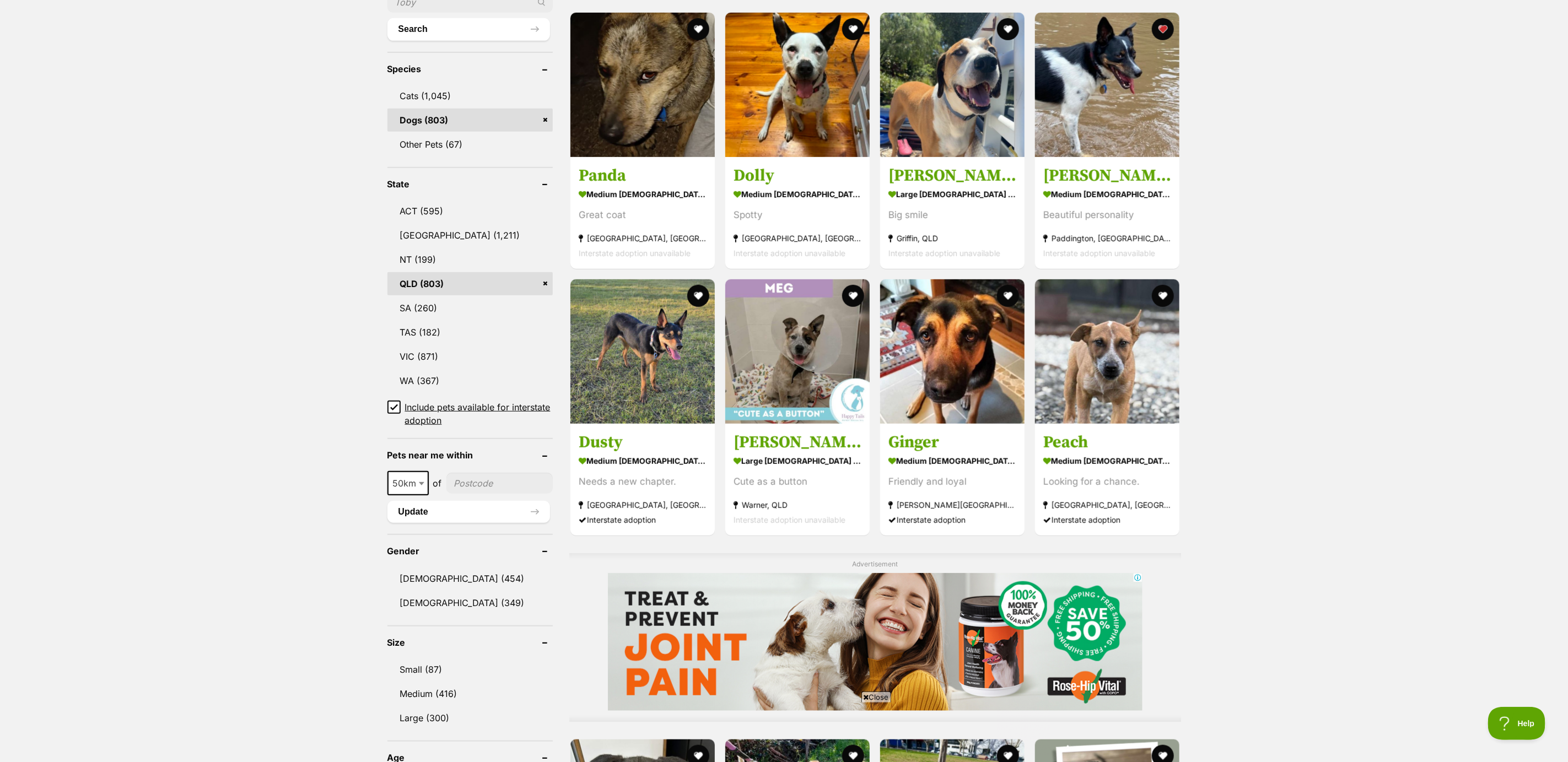
scroll to position [413, 0]
click at [640, 417] on img at bounding box center [643, 350] width 144 height 144
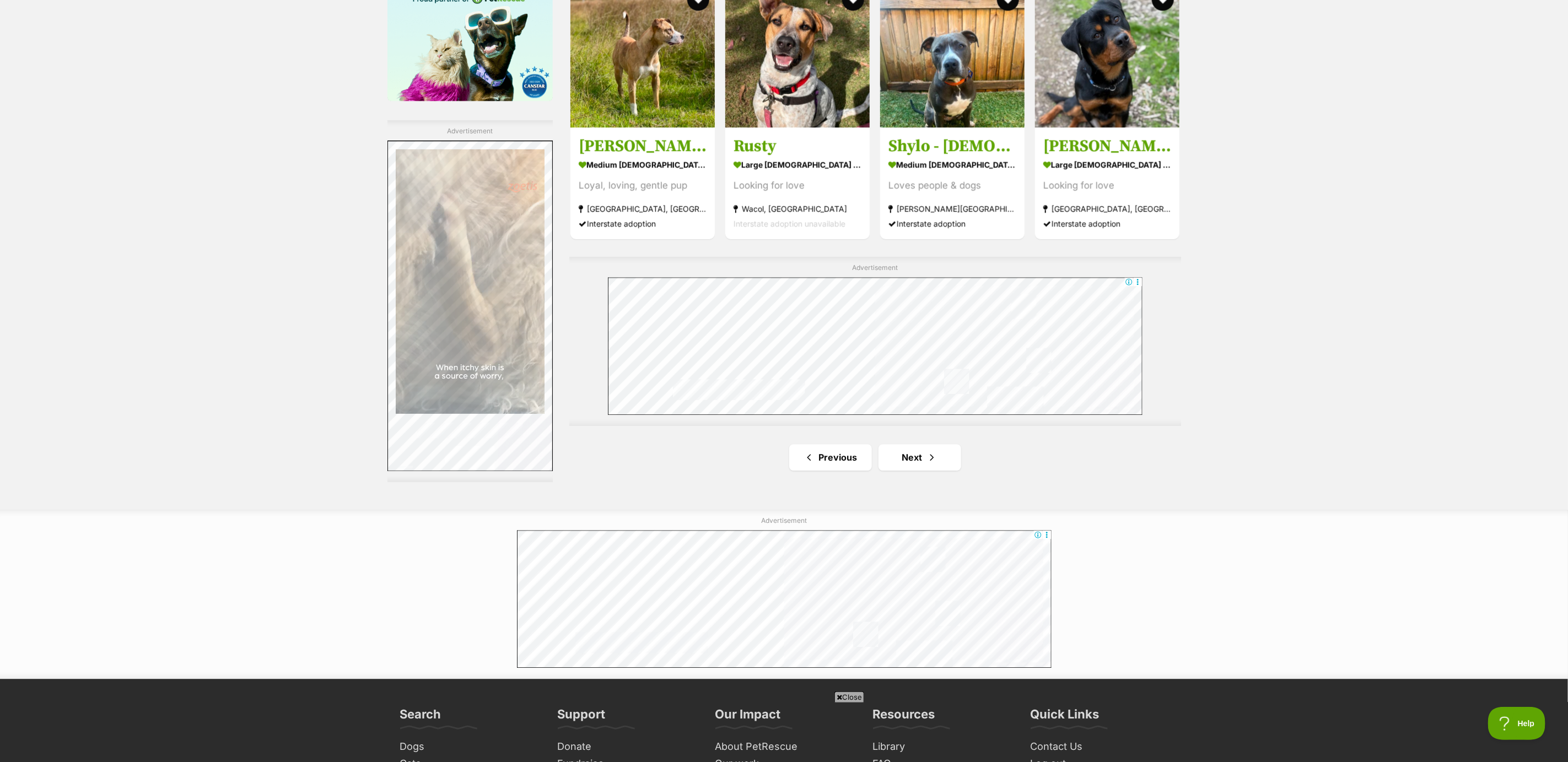
scroll to position [1901, 0]
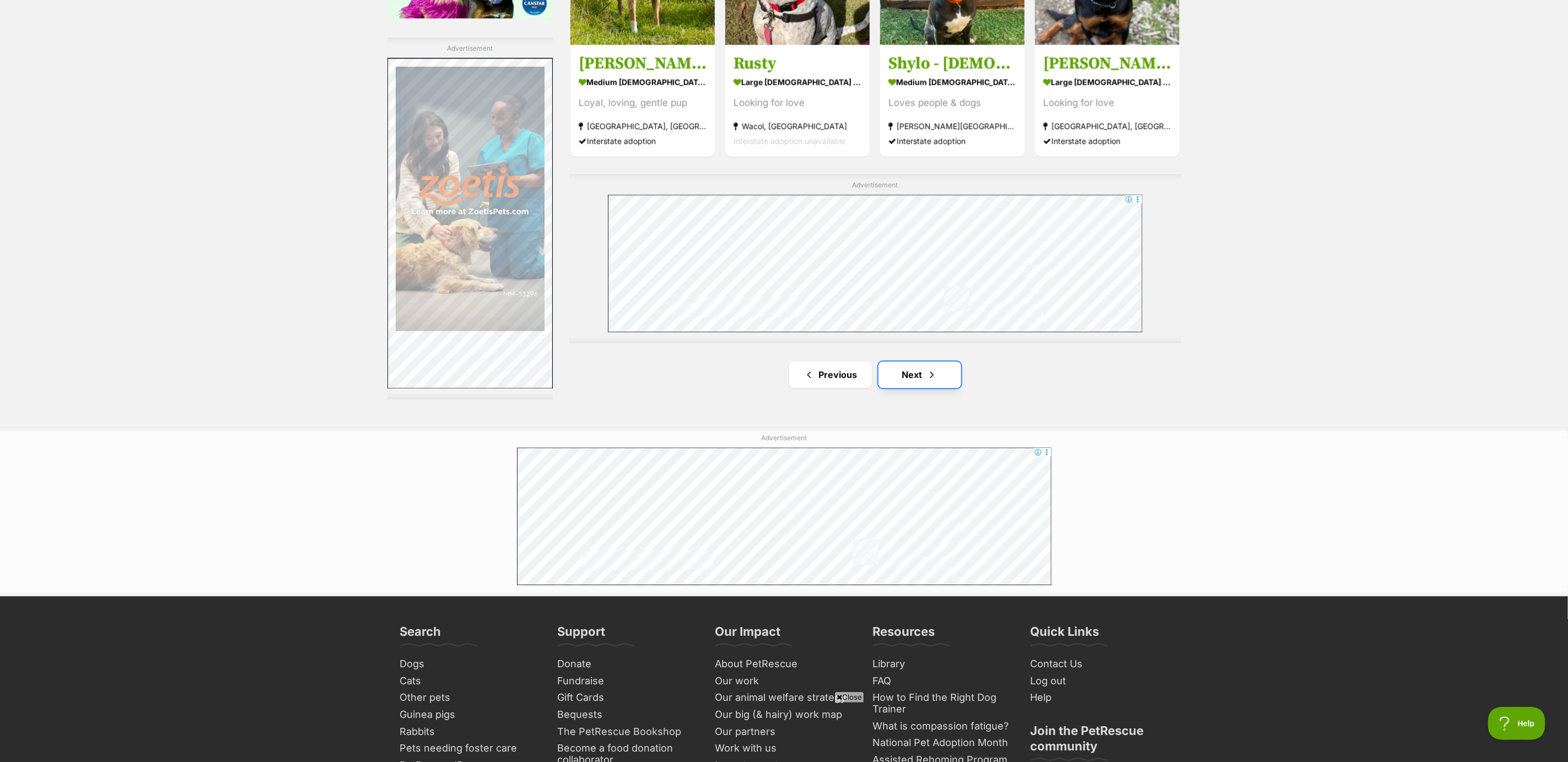
click at [925, 376] on link "Next" at bounding box center [920, 375] width 83 height 27
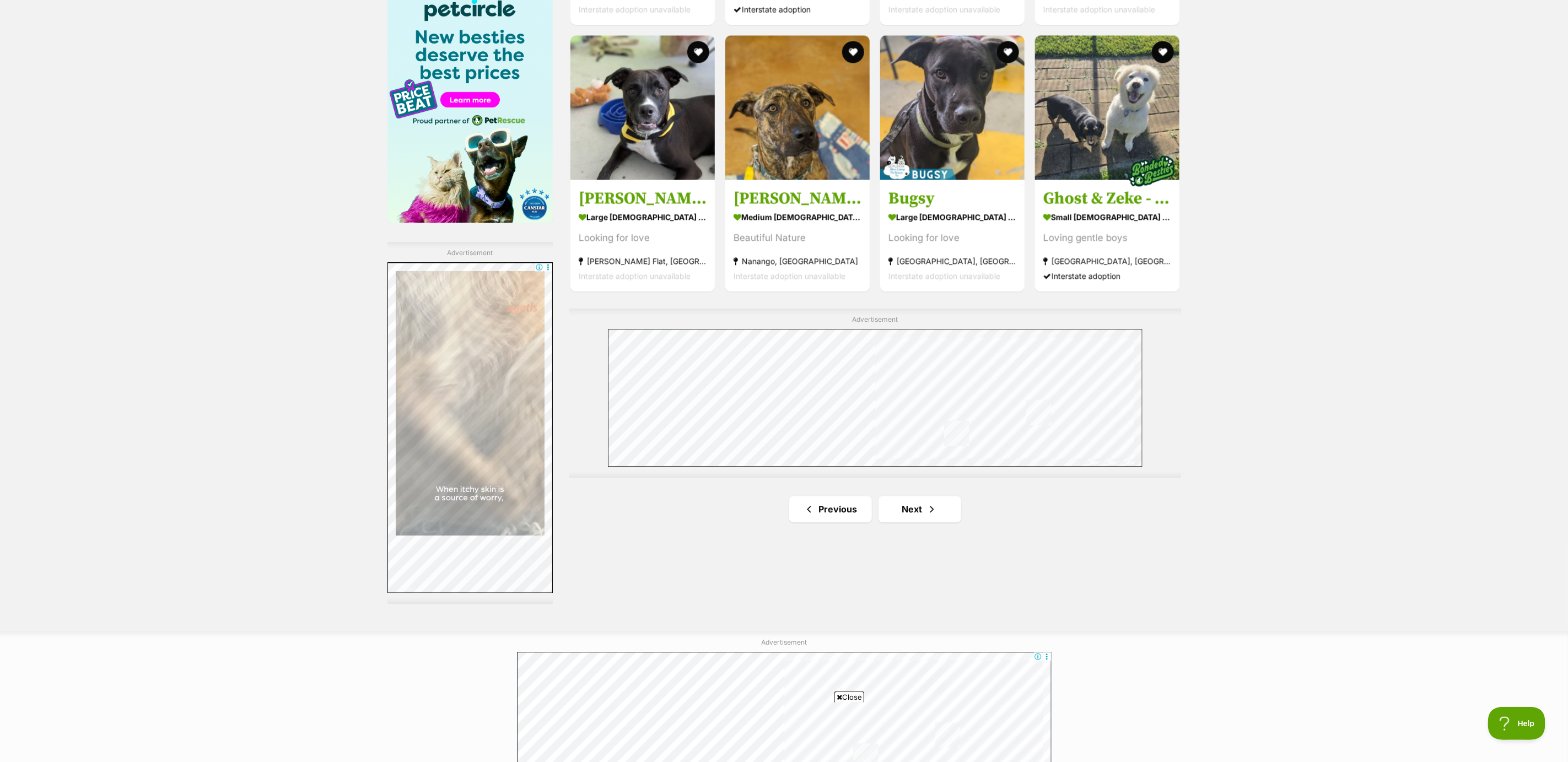
scroll to position [1737, 0]
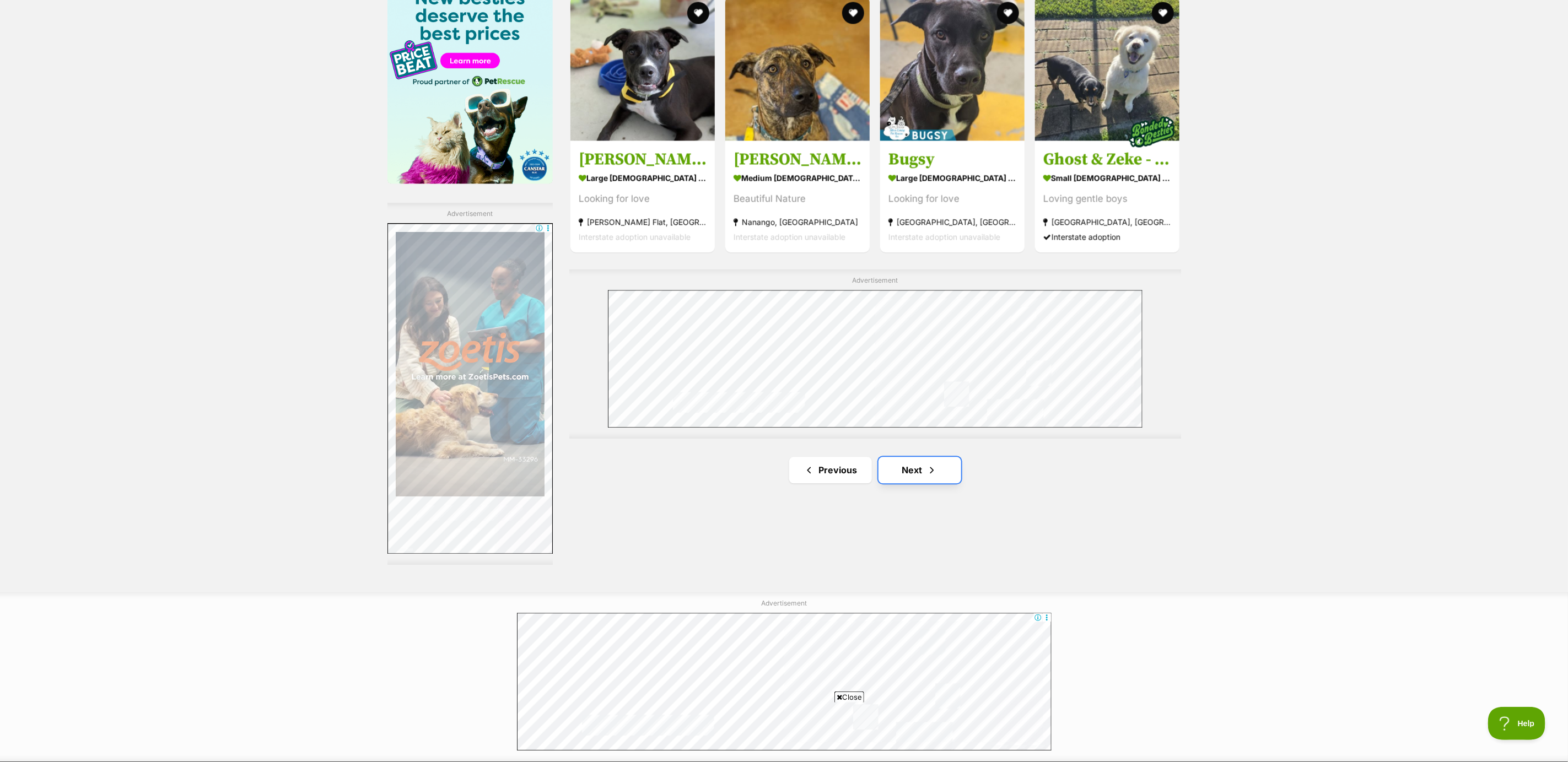
click at [925, 475] on link "Next" at bounding box center [920, 470] width 83 height 27
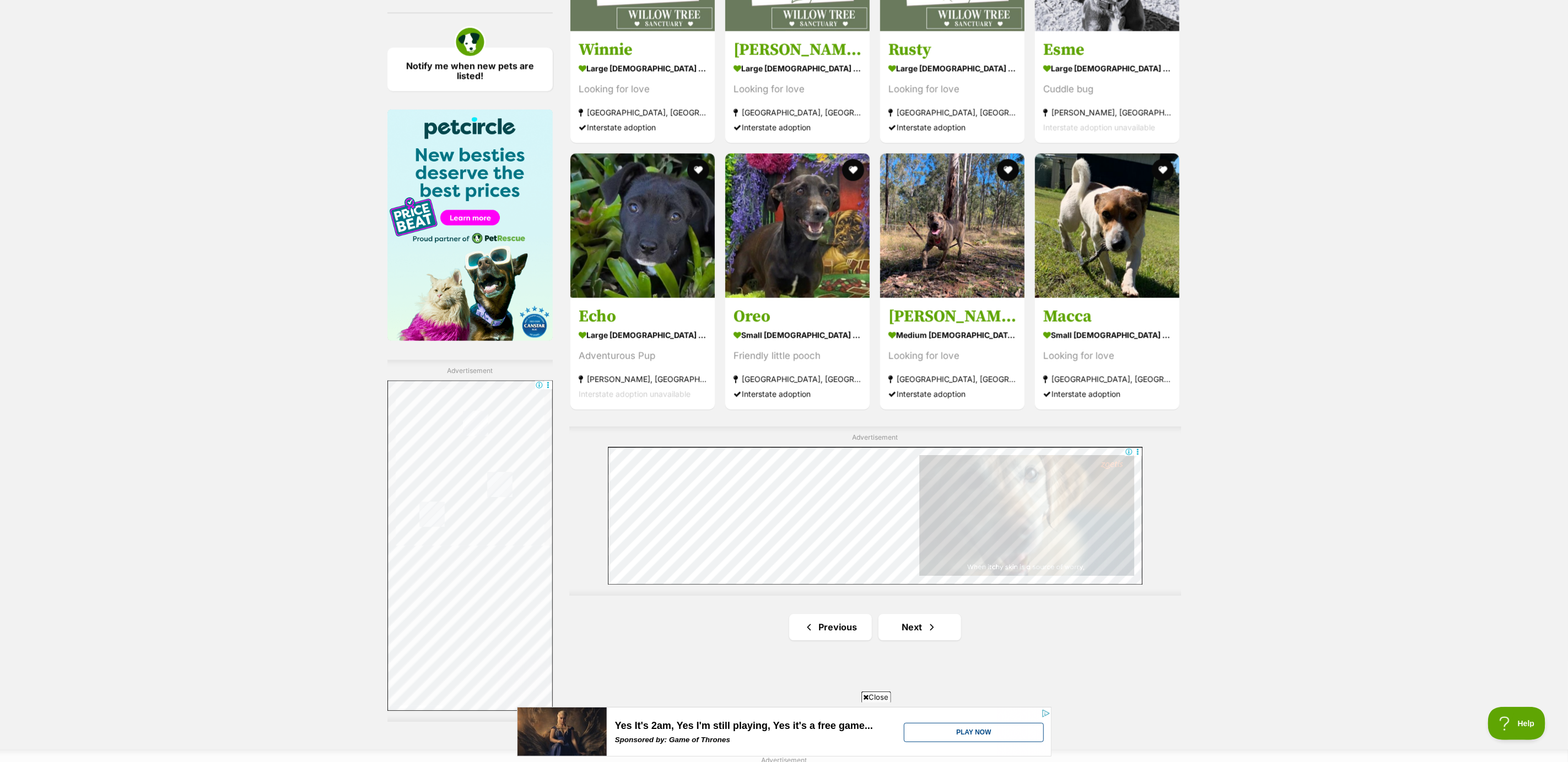
scroll to position [1737, 0]
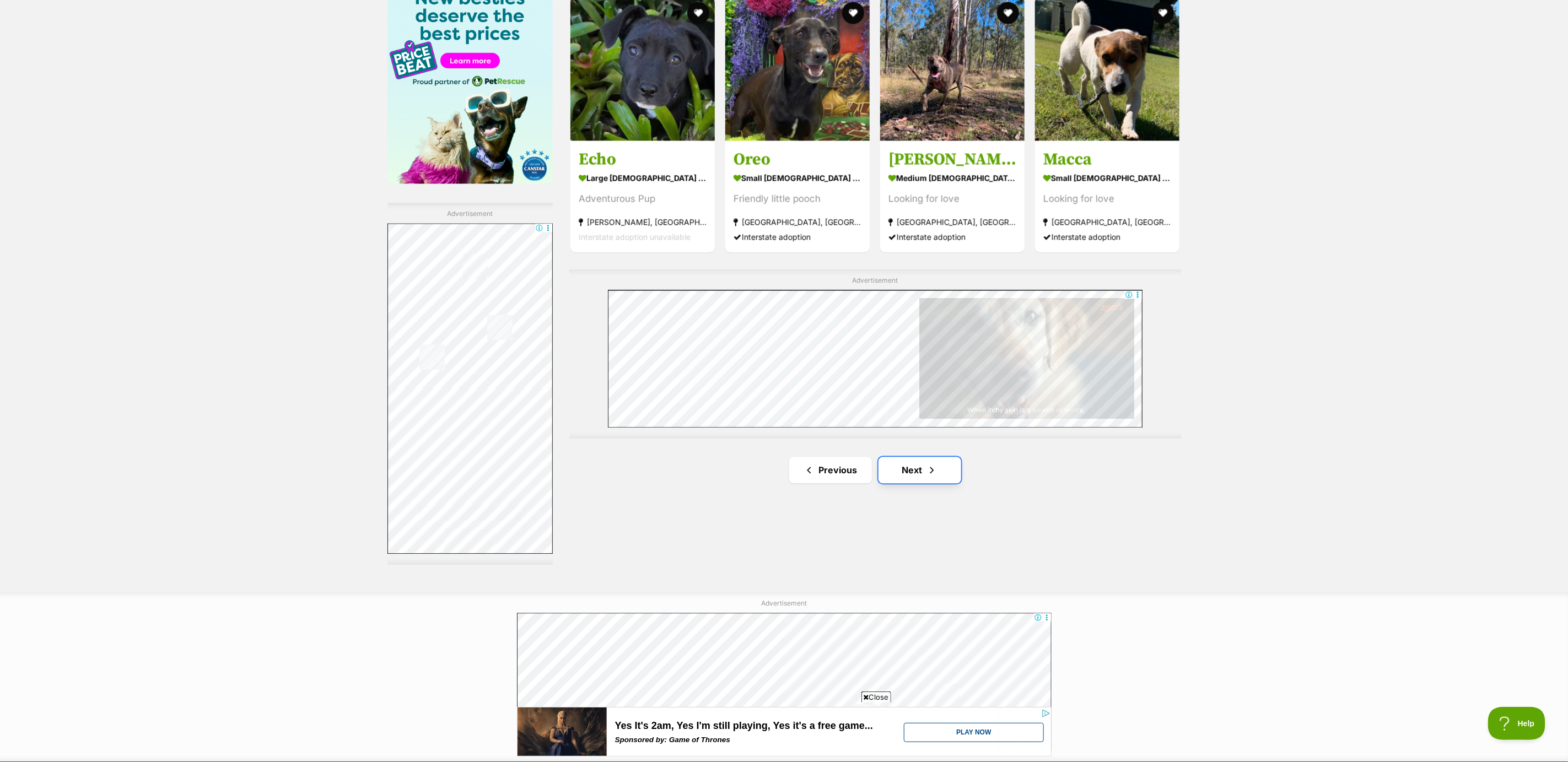
click at [922, 467] on link "Next" at bounding box center [920, 470] width 83 height 27
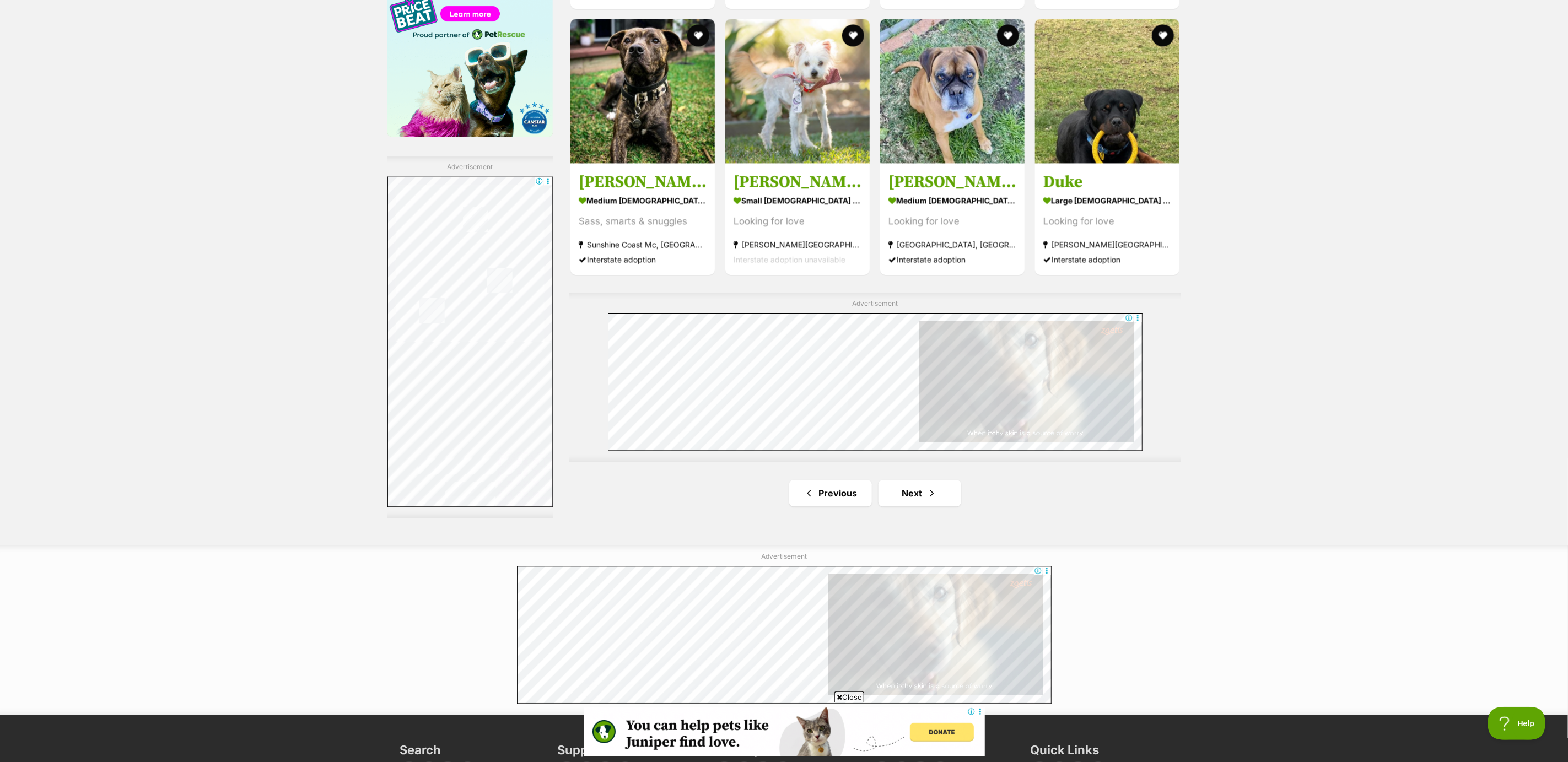
scroll to position [2067, 0]
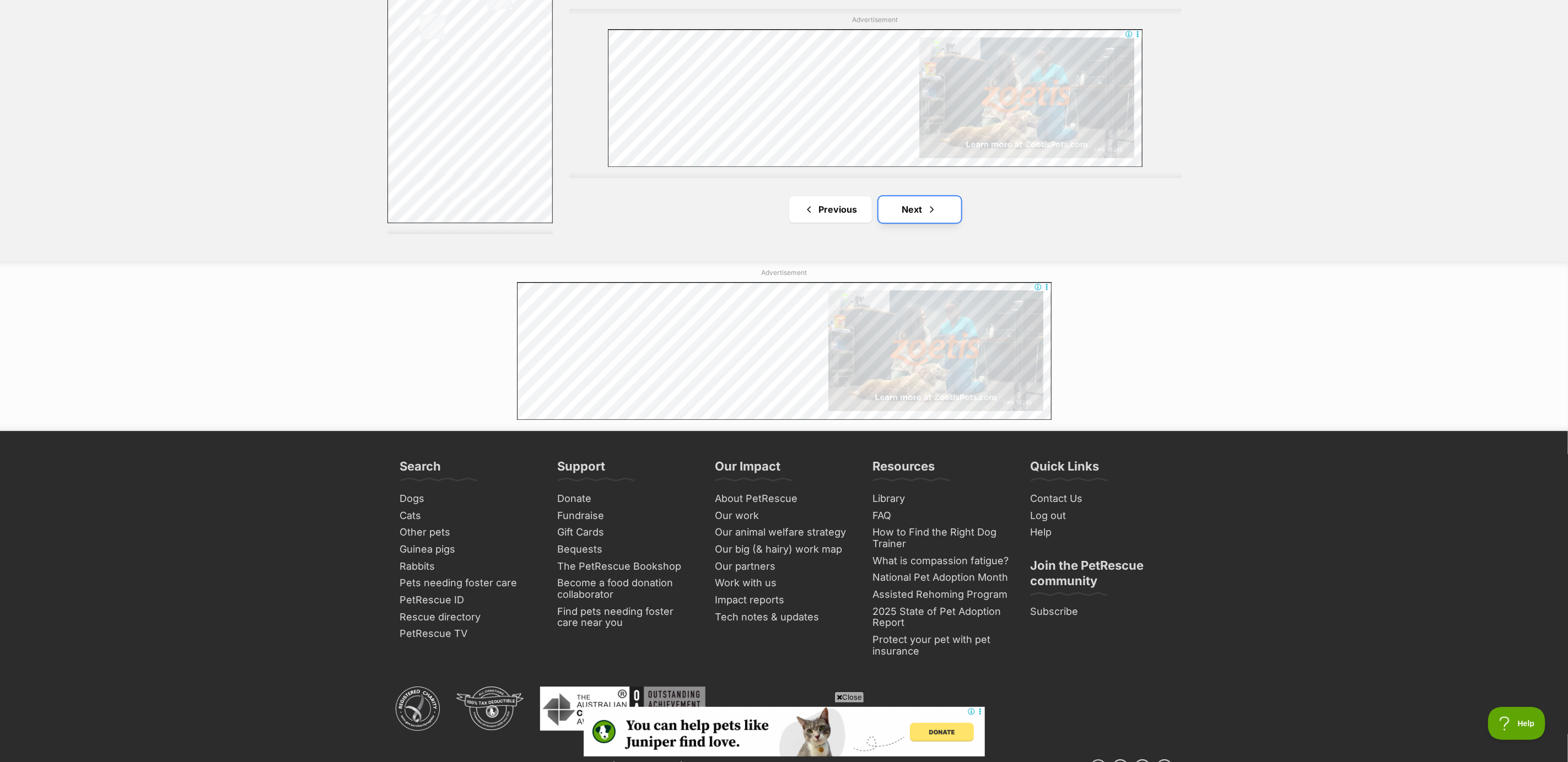
click at [917, 209] on link "Next" at bounding box center [920, 209] width 83 height 27
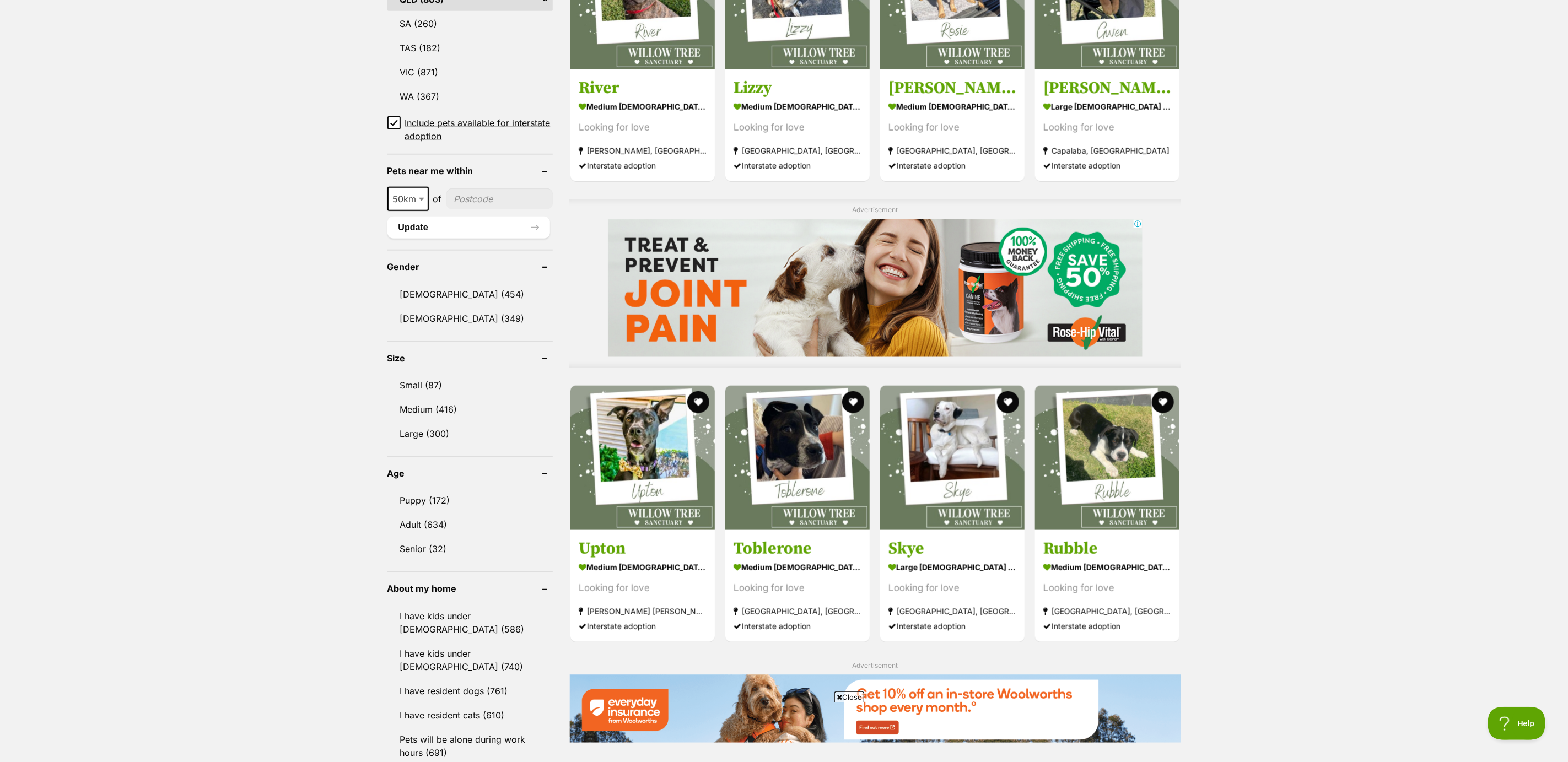
scroll to position [744, 0]
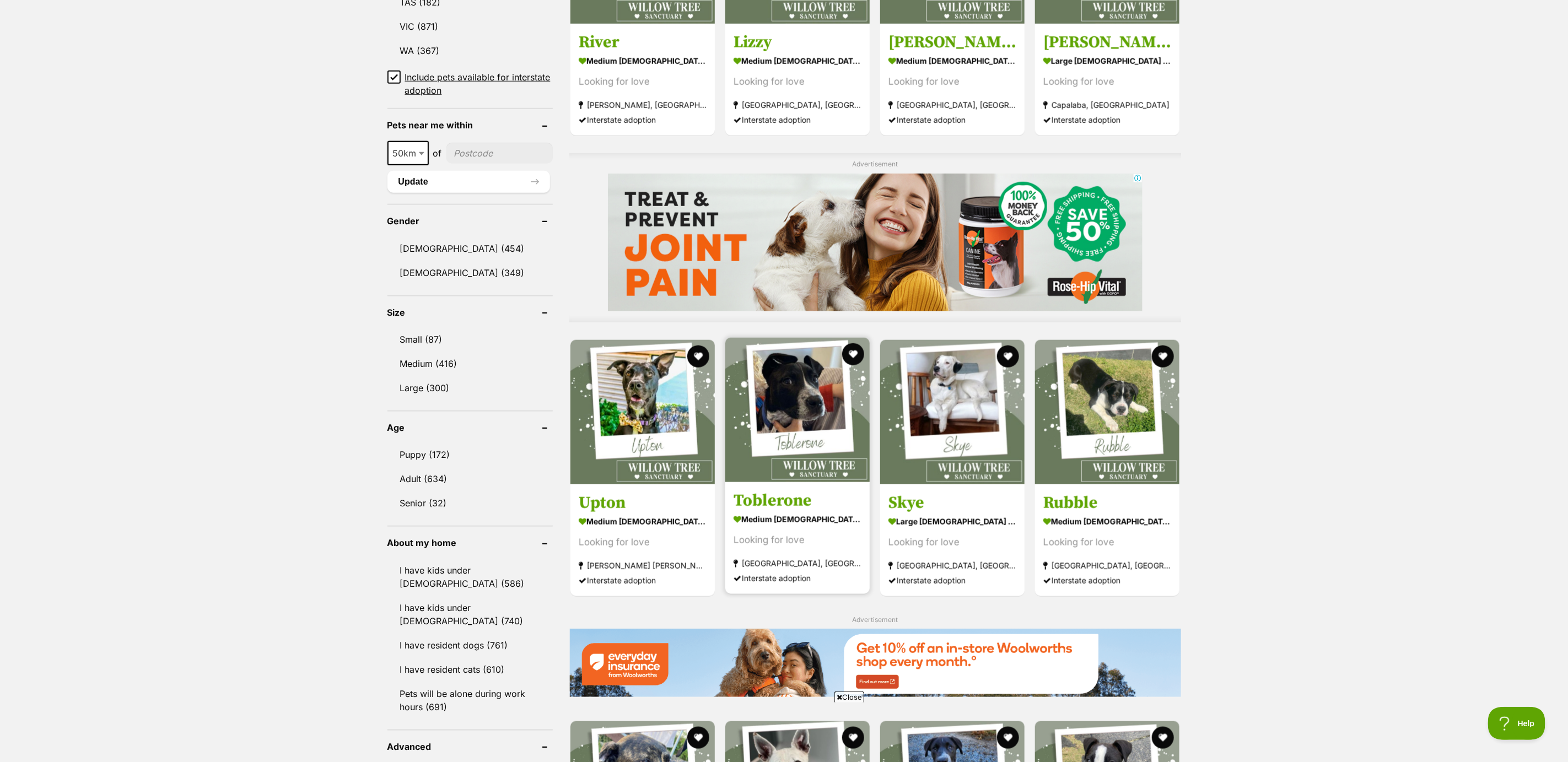
click at [790, 514] on strong "medium male Dog" at bounding box center [798, 519] width 128 height 16
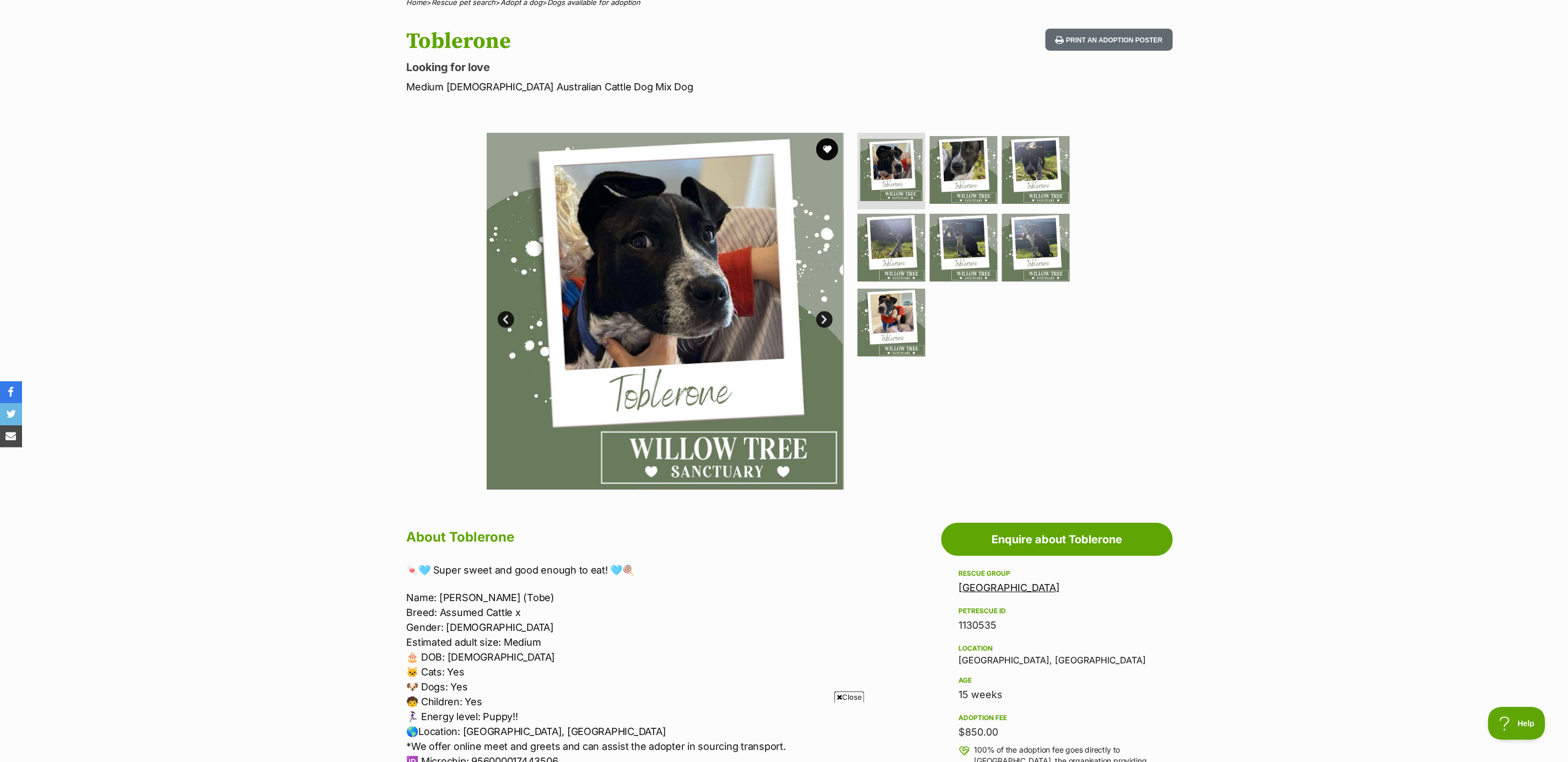
scroll to position [83, 0]
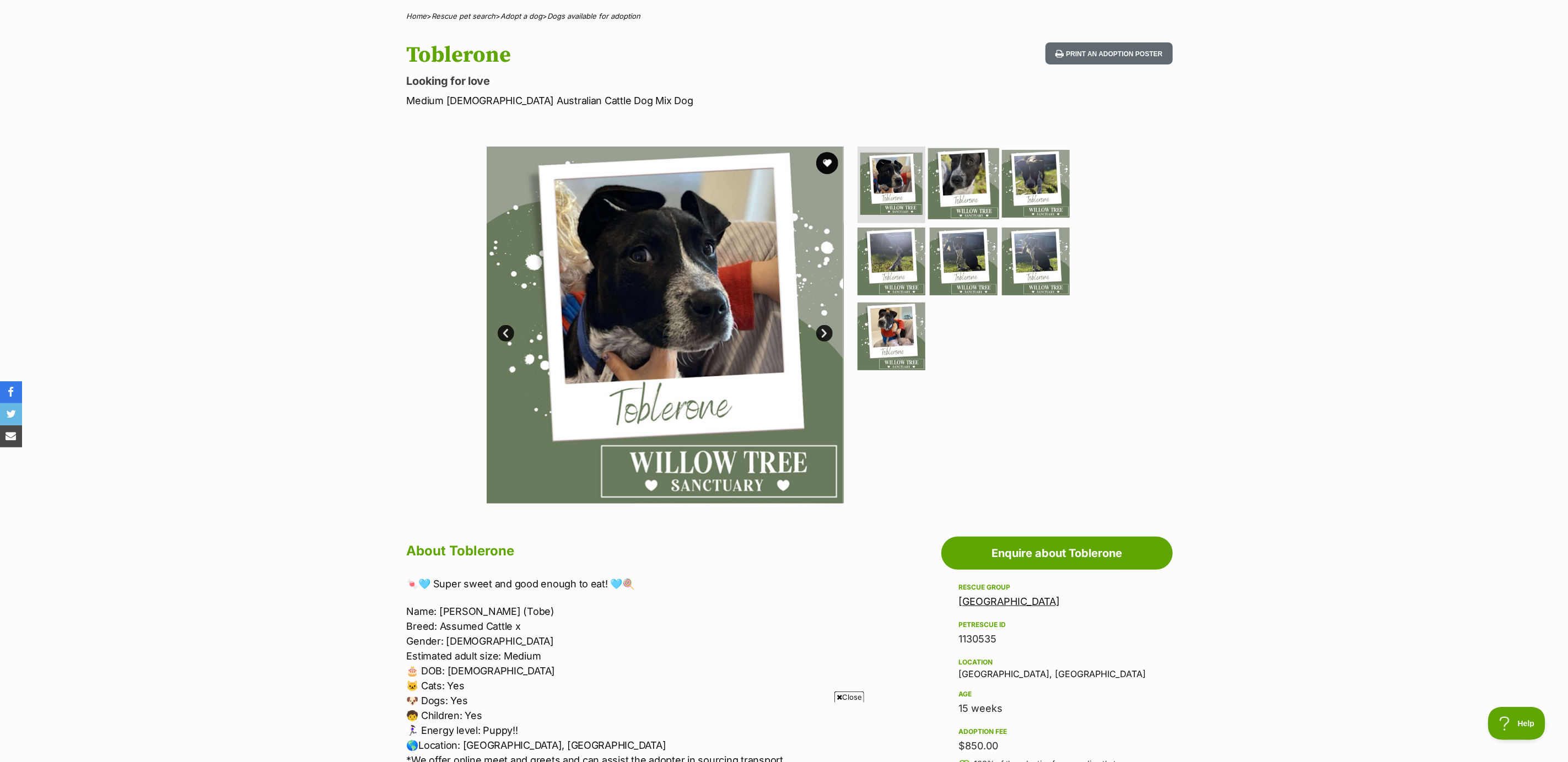
click at [971, 189] on img at bounding box center [964, 183] width 71 height 71
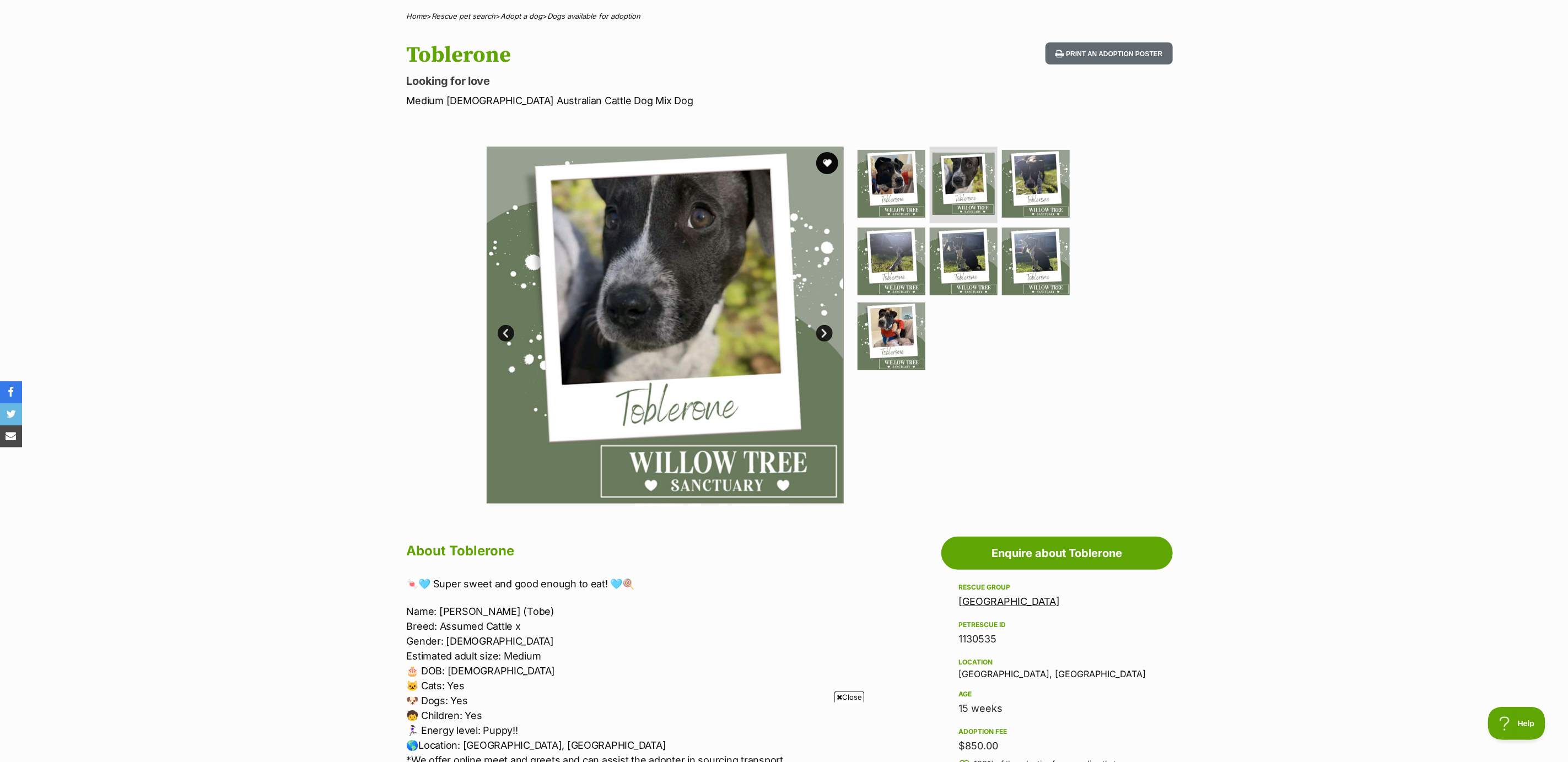
click at [822, 331] on link "Next" at bounding box center [825, 334] width 16 height 16
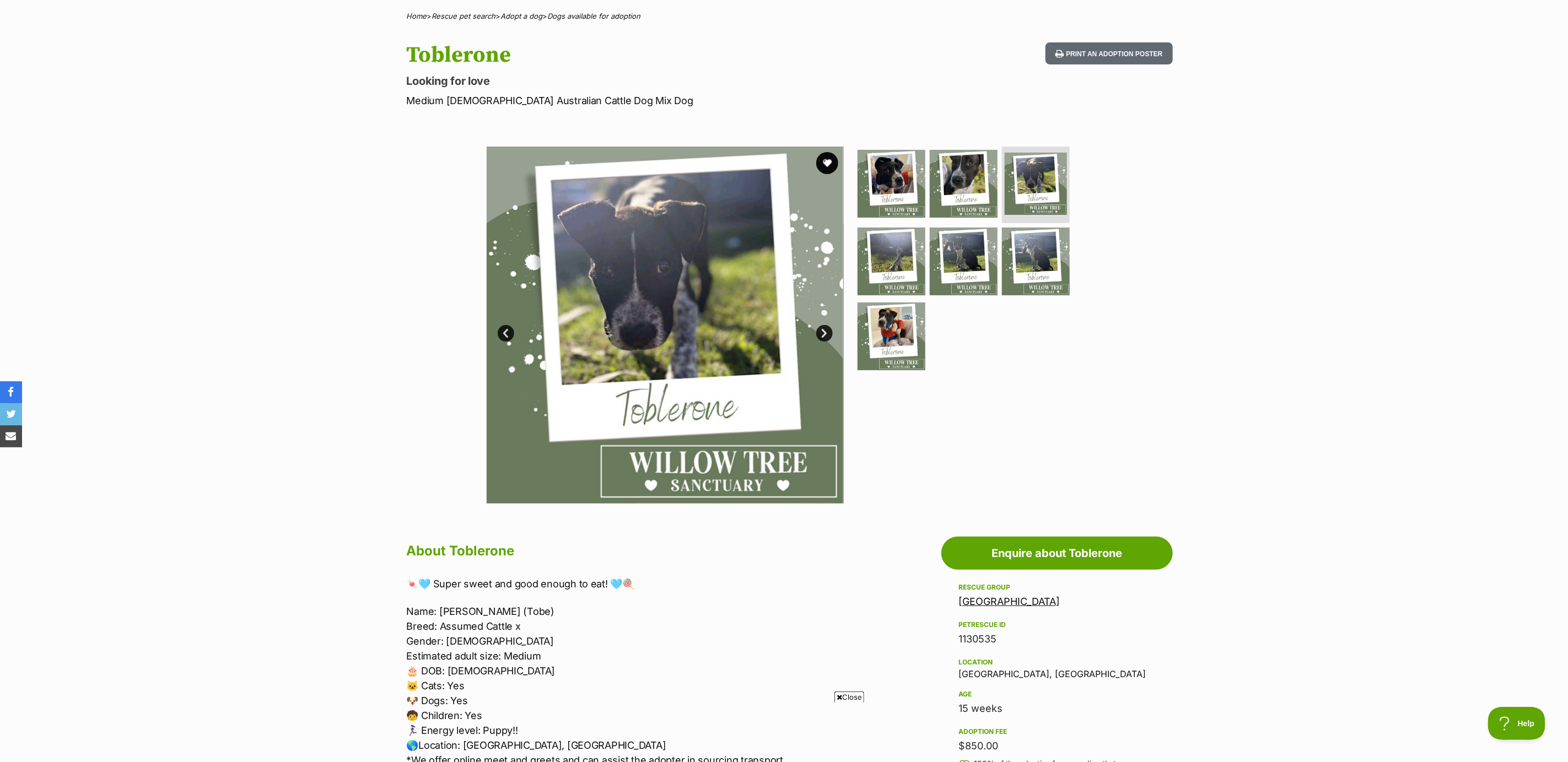
click at [829, 329] on link "Next" at bounding box center [825, 334] width 16 height 16
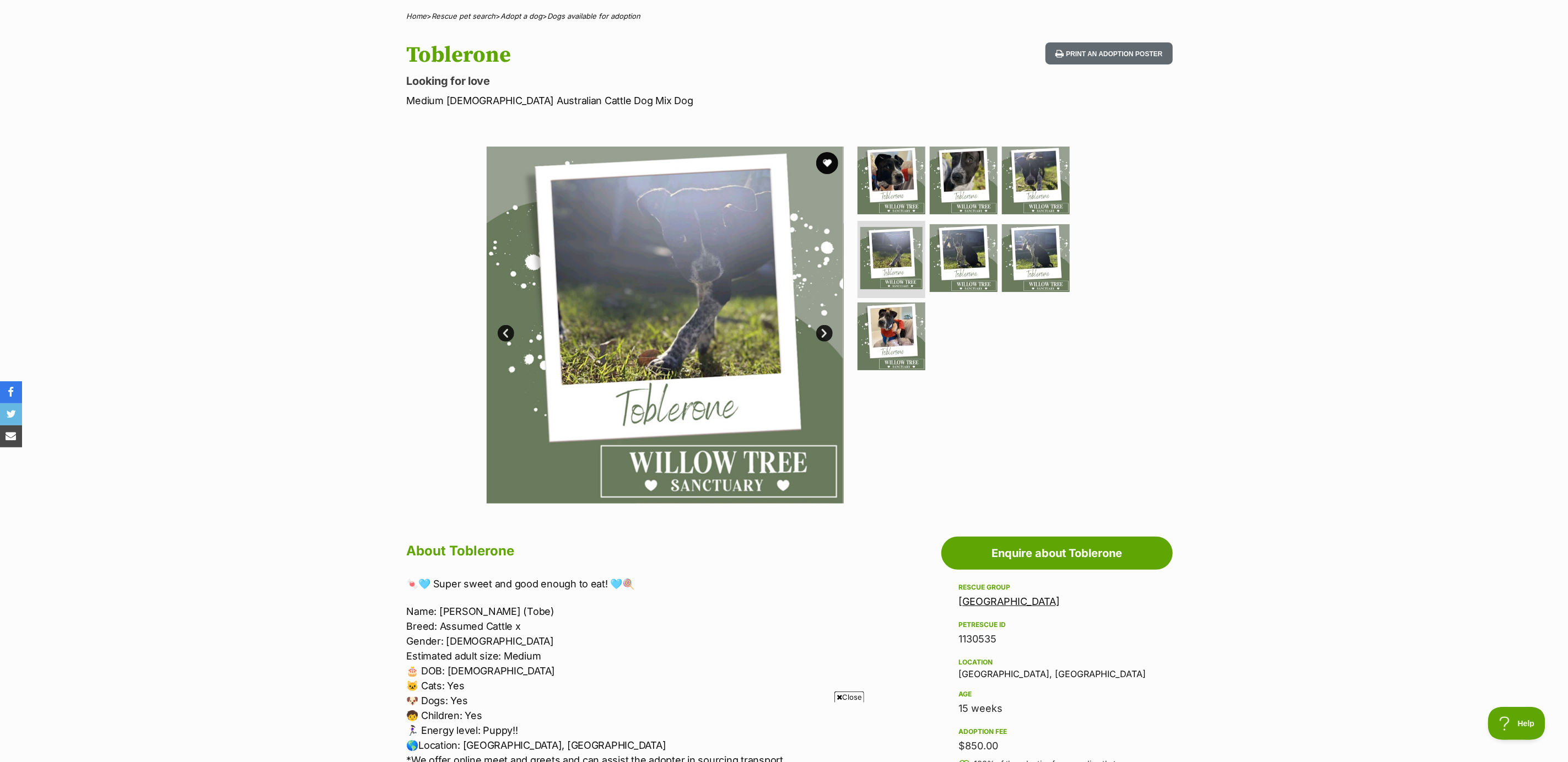
click at [829, 328] on link "Next" at bounding box center [825, 334] width 16 height 16
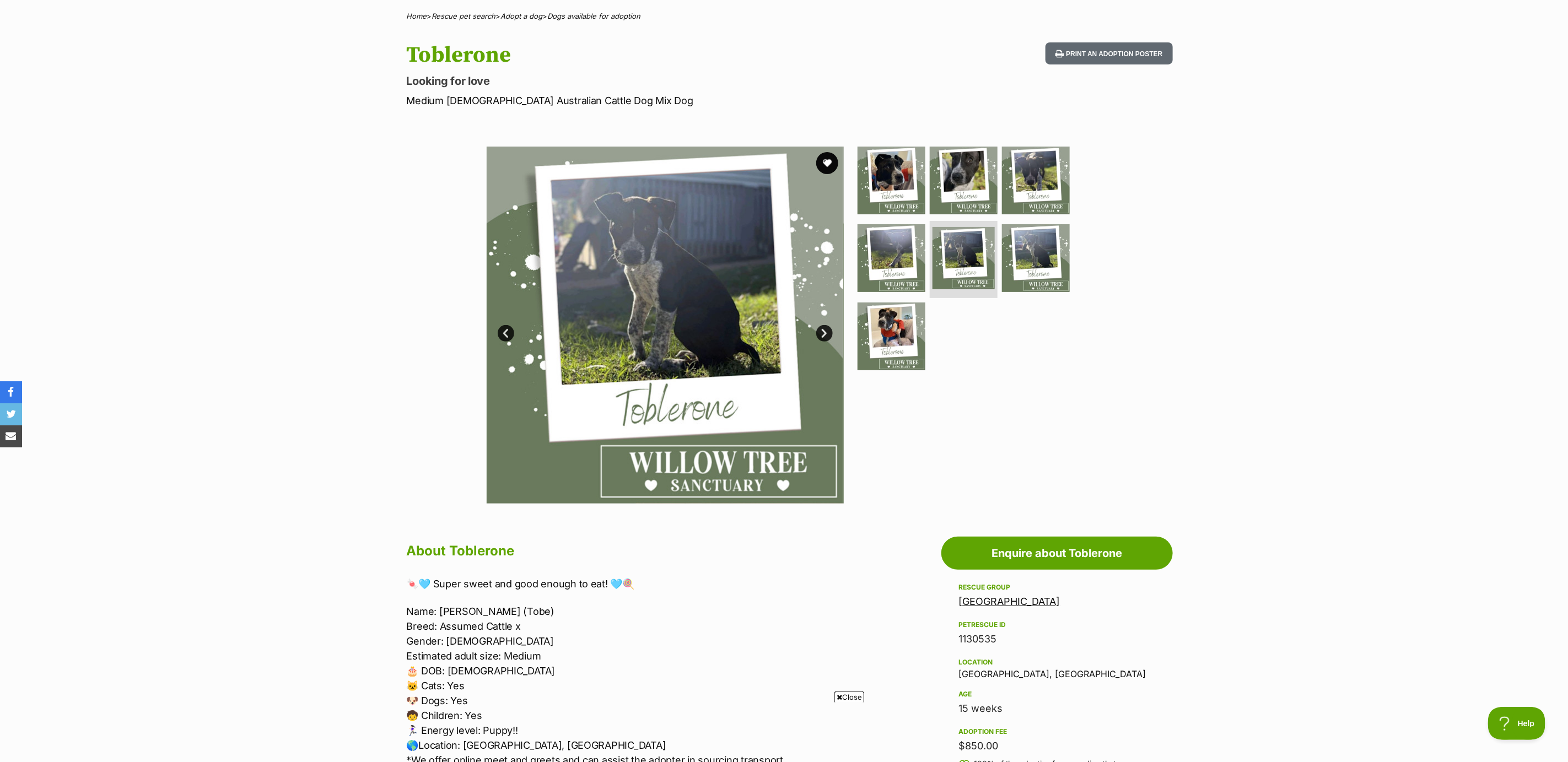
click at [829, 328] on link "Next" at bounding box center [825, 334] width 16 height 16
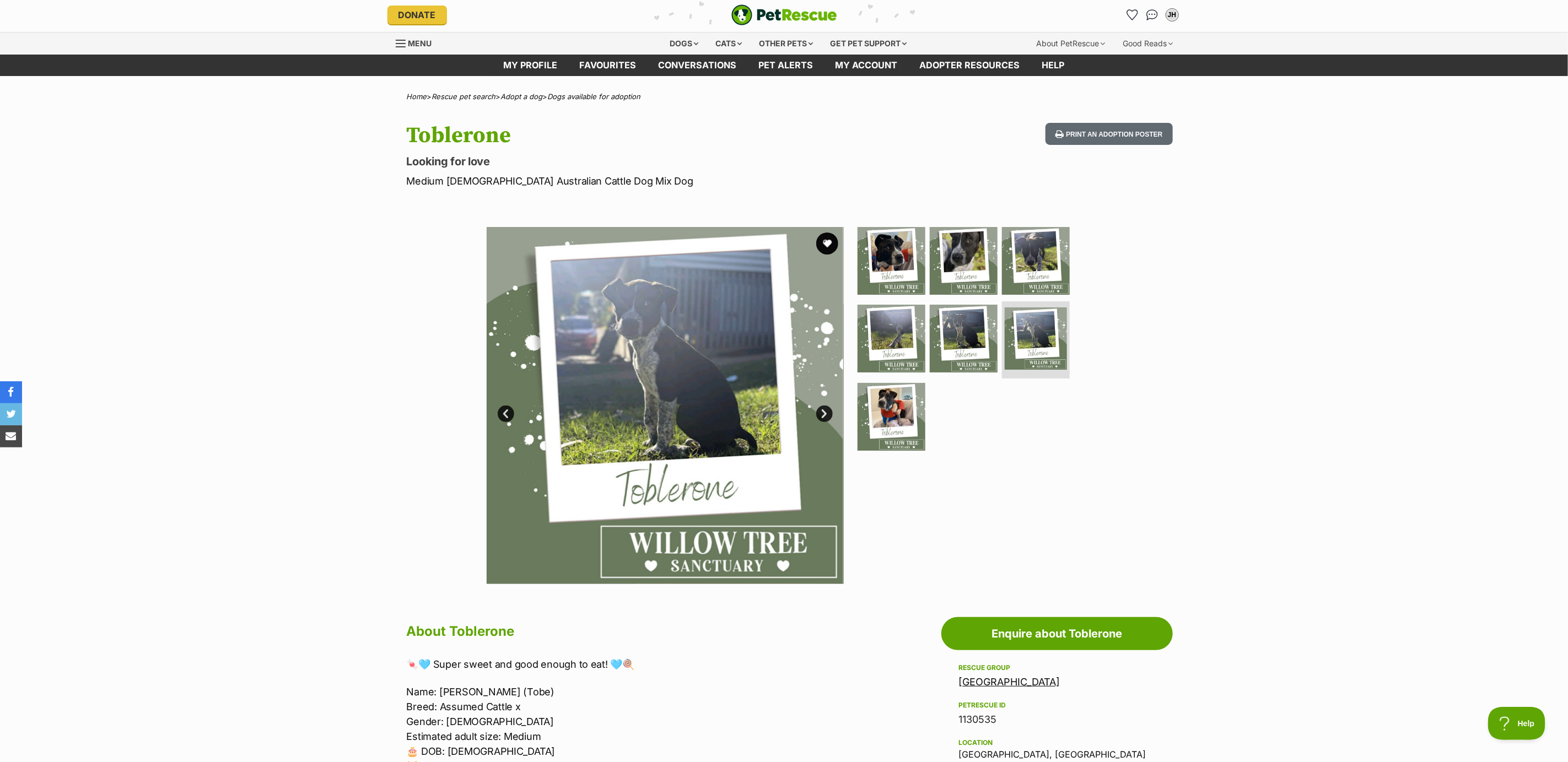
scroll to position [0, 0]
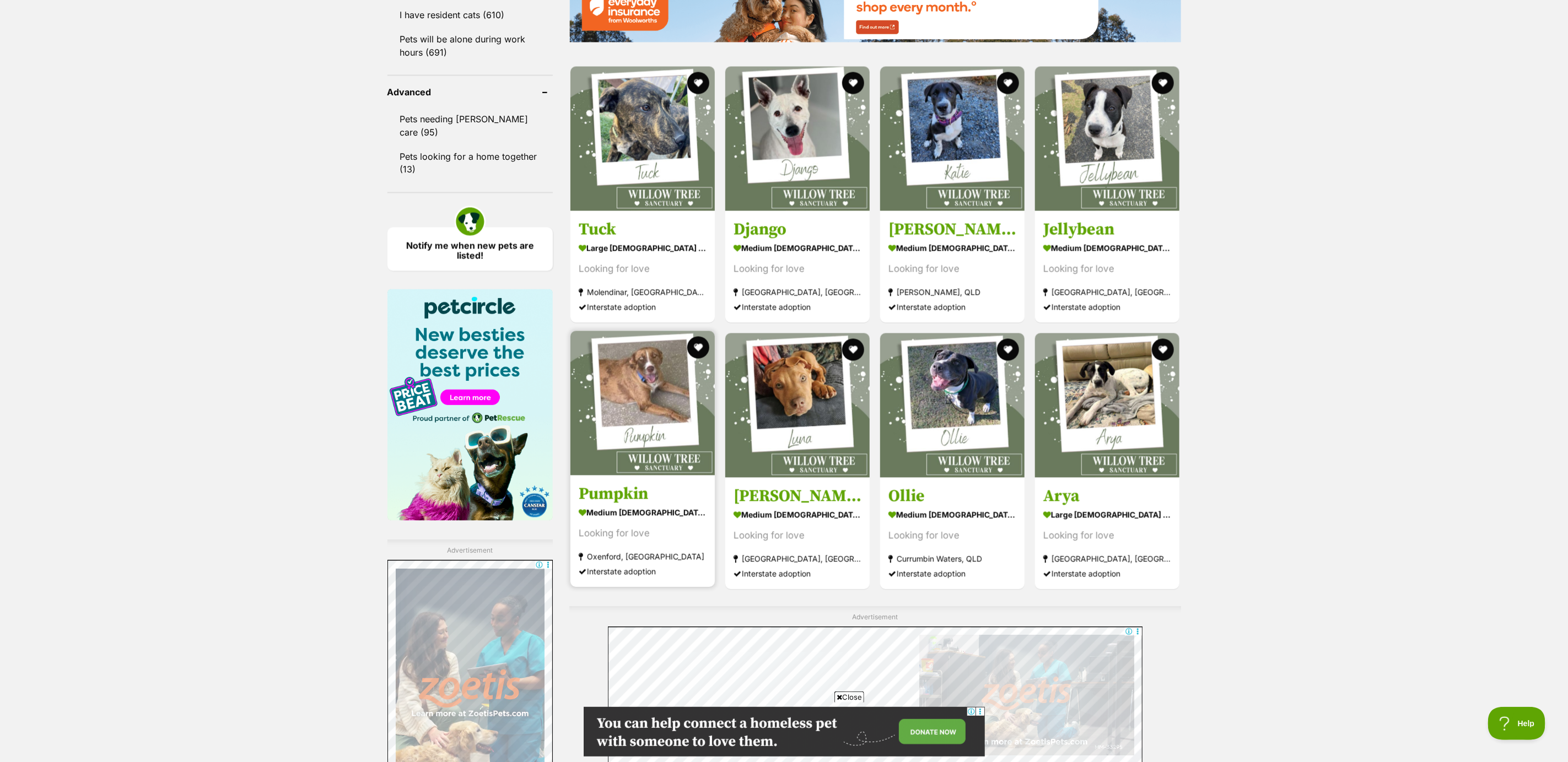
click at [635, 511] on strong "medium female Dog" at bounding box center [643, 512] width 128 height 16
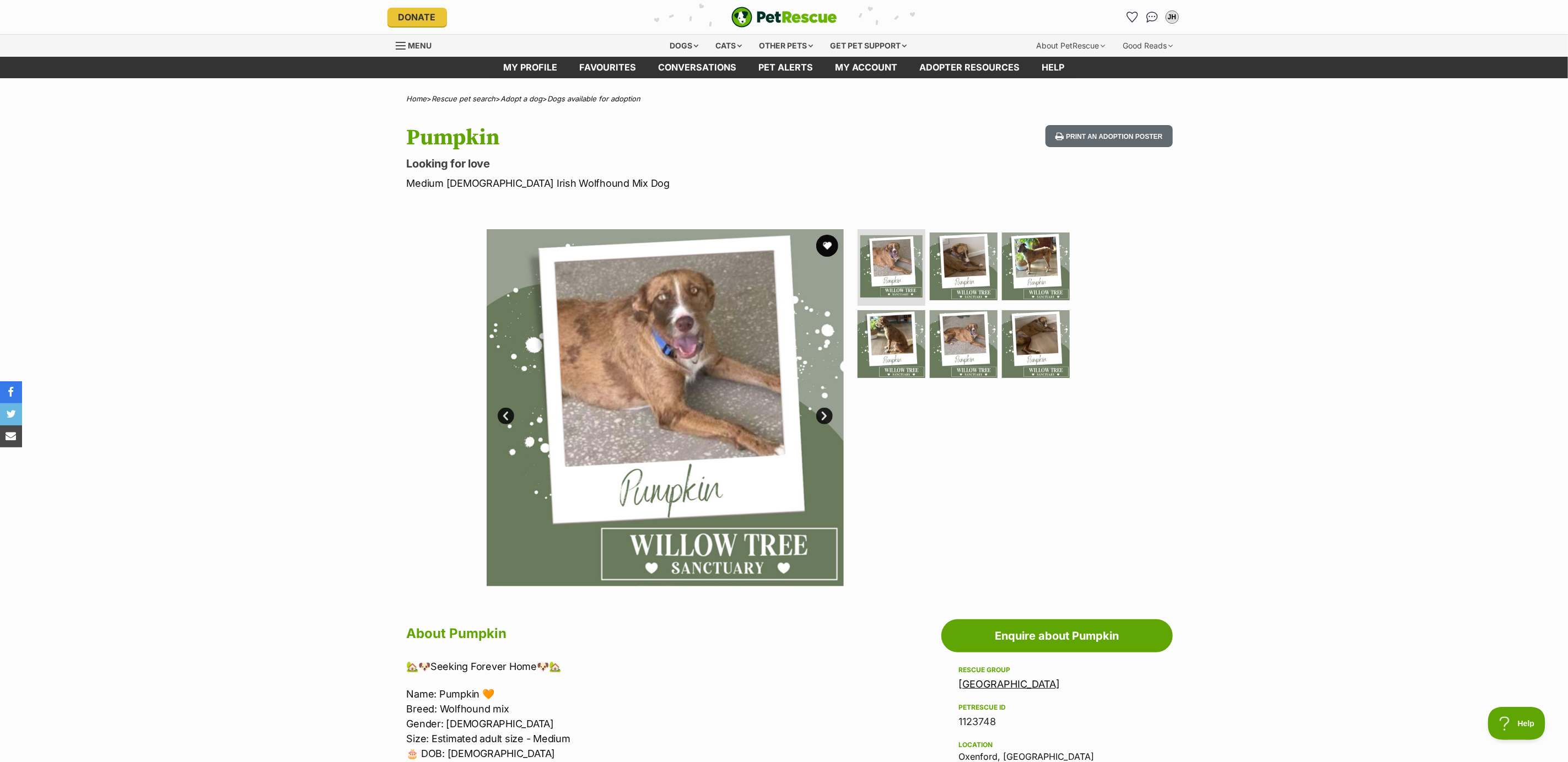
click at [825, 412] on link "Next" at bounding box center [825, 416] width 16 height 16
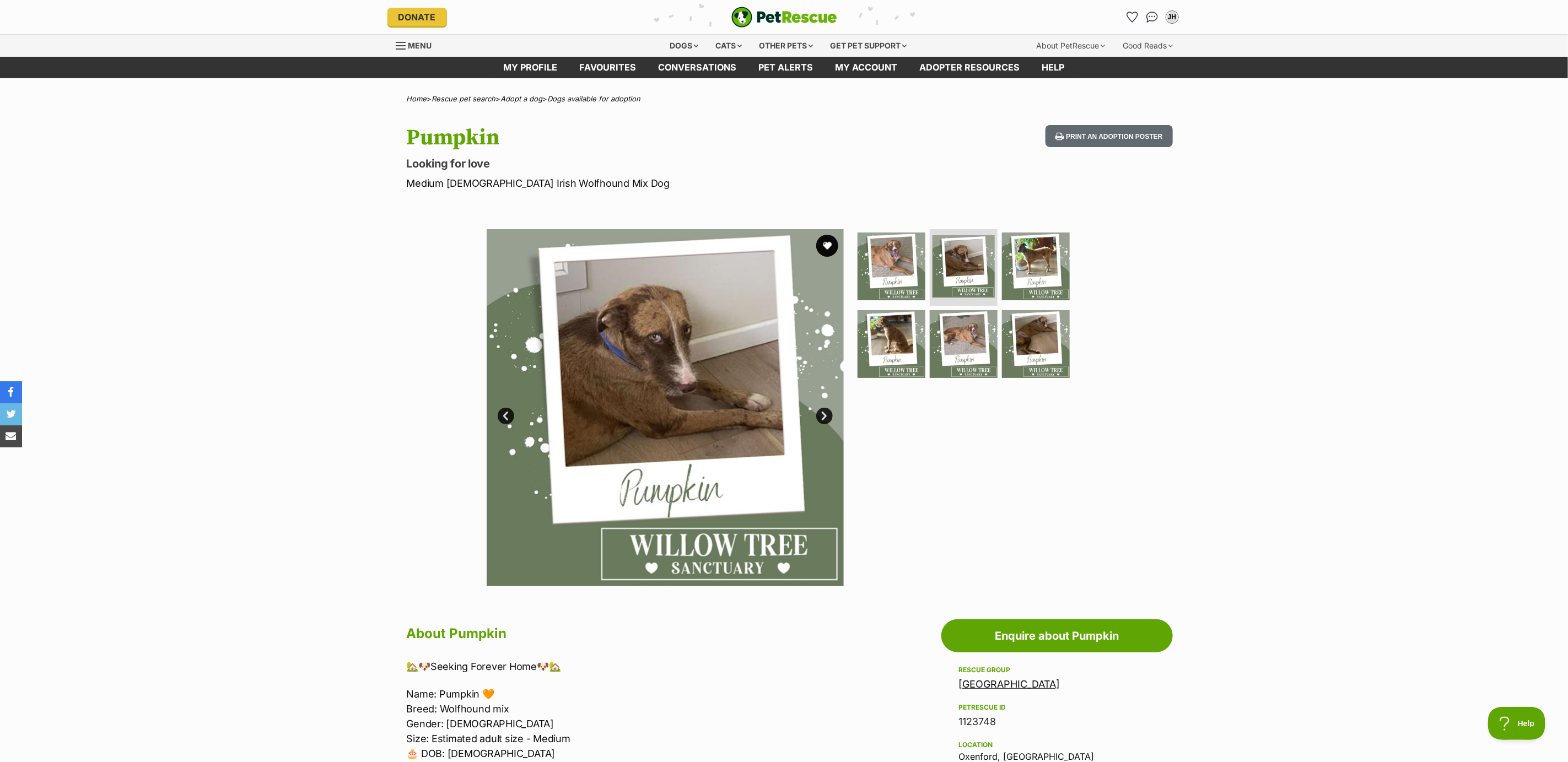
click at [825, 412] on link "Next" at bounding box center [825, 416] width 16 height 16
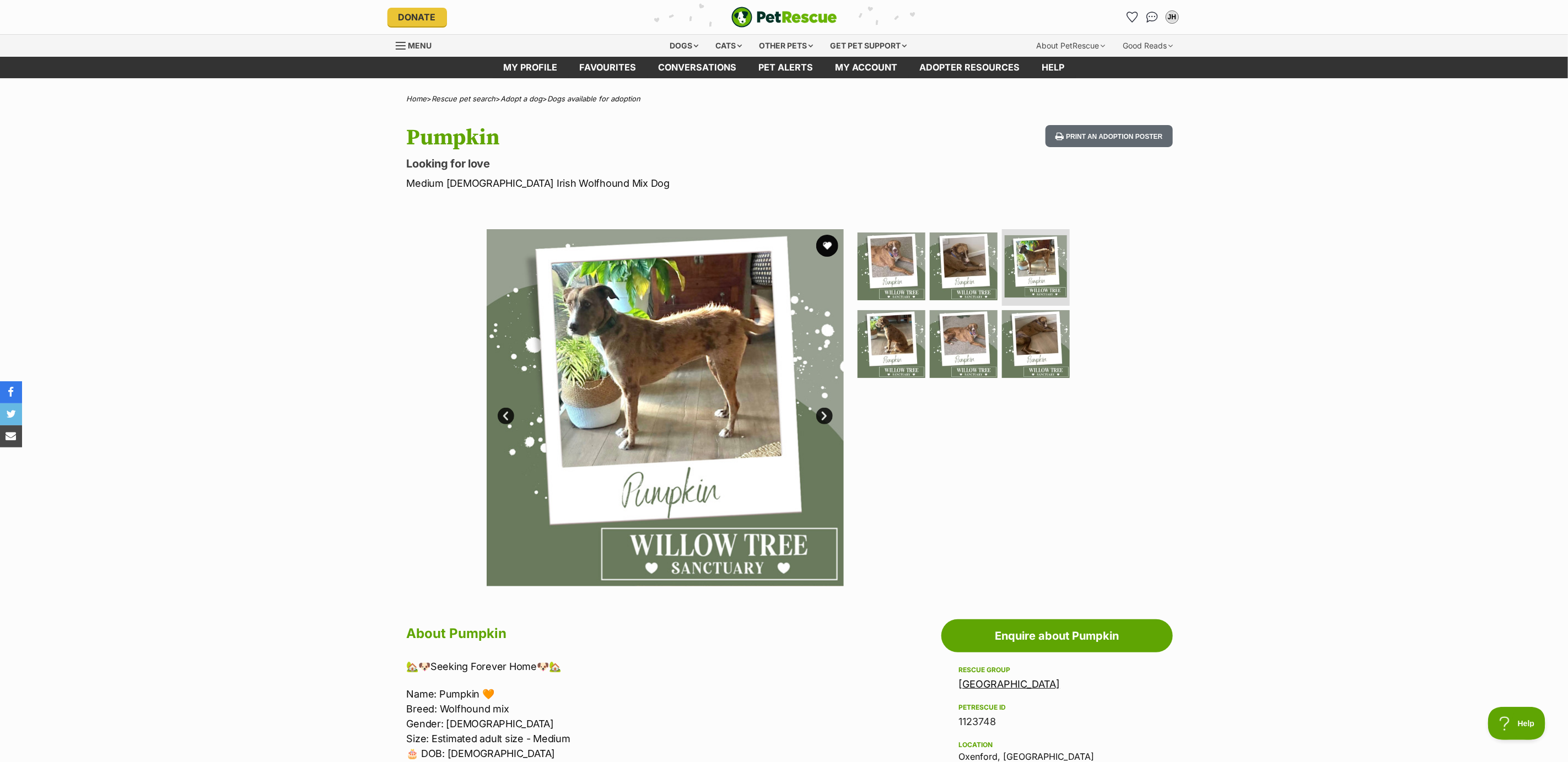
click at [825, 412] on link "Next" at bounding box center [825, 416] width 16 height 16
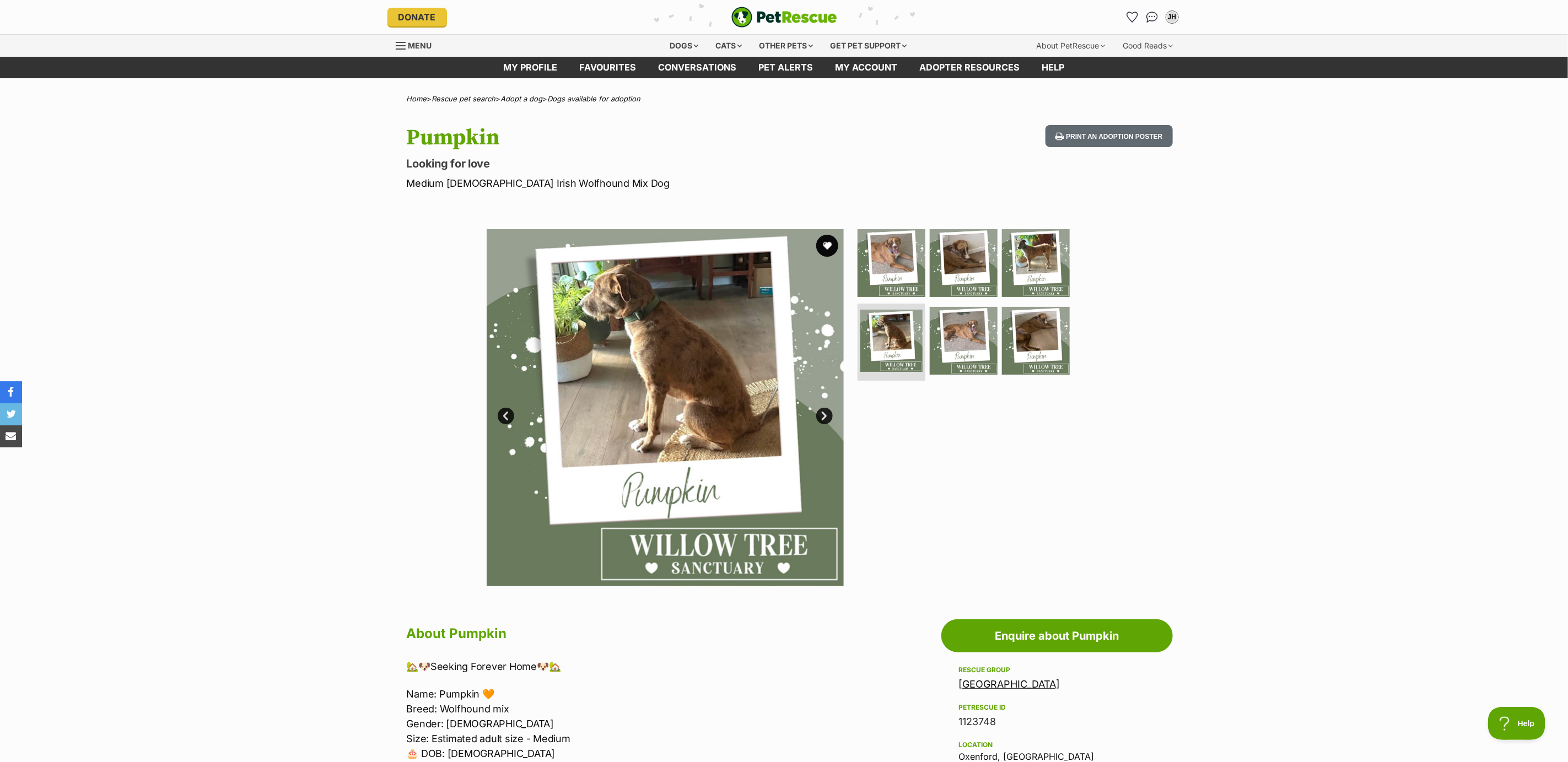
click at [825, 412] on link "Next" at bounding box center [825, 416] width 16 height 16
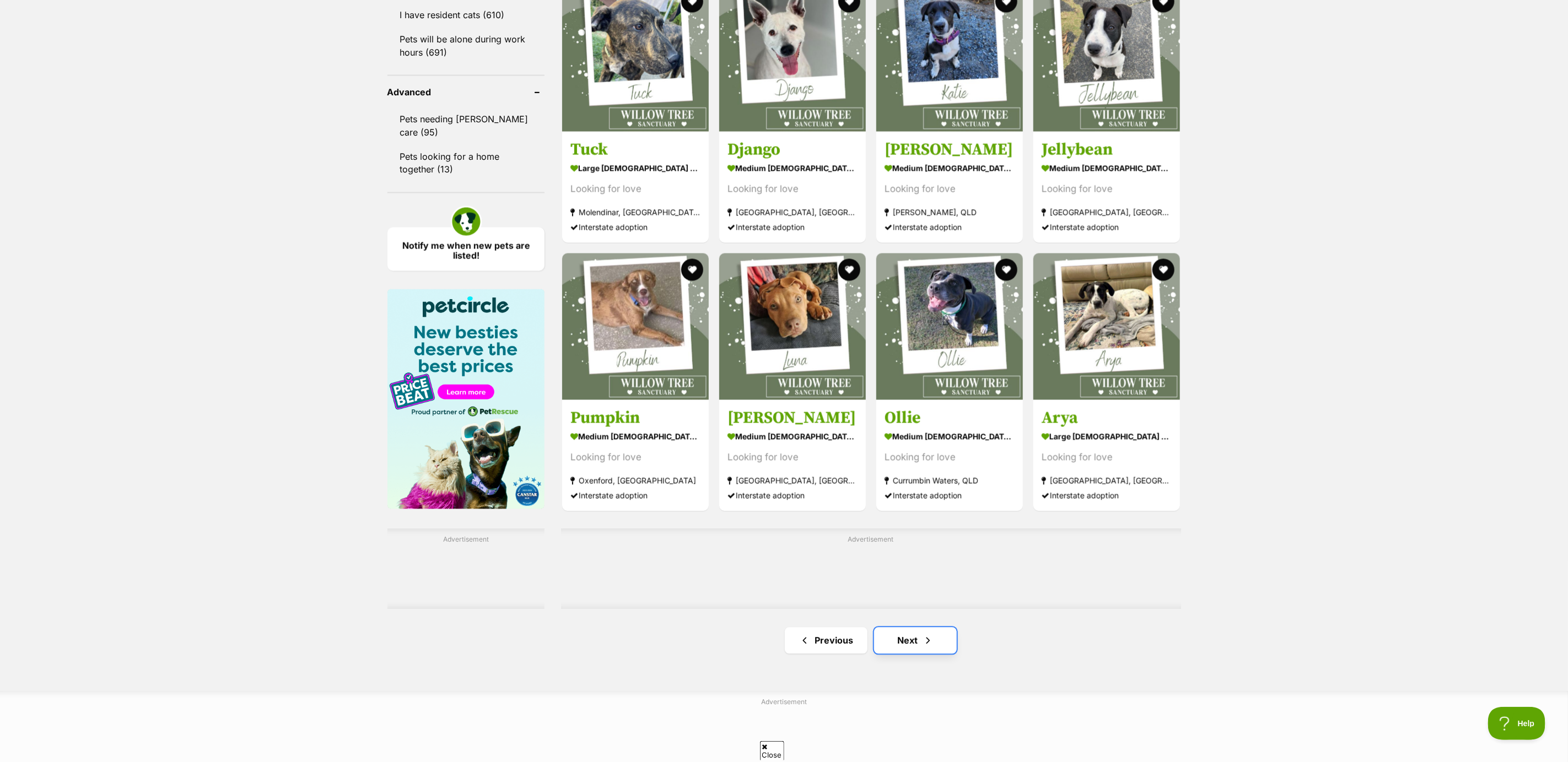
click at [907, 645] on link "Next" at bounding box center [915, 641] width 83 height 27
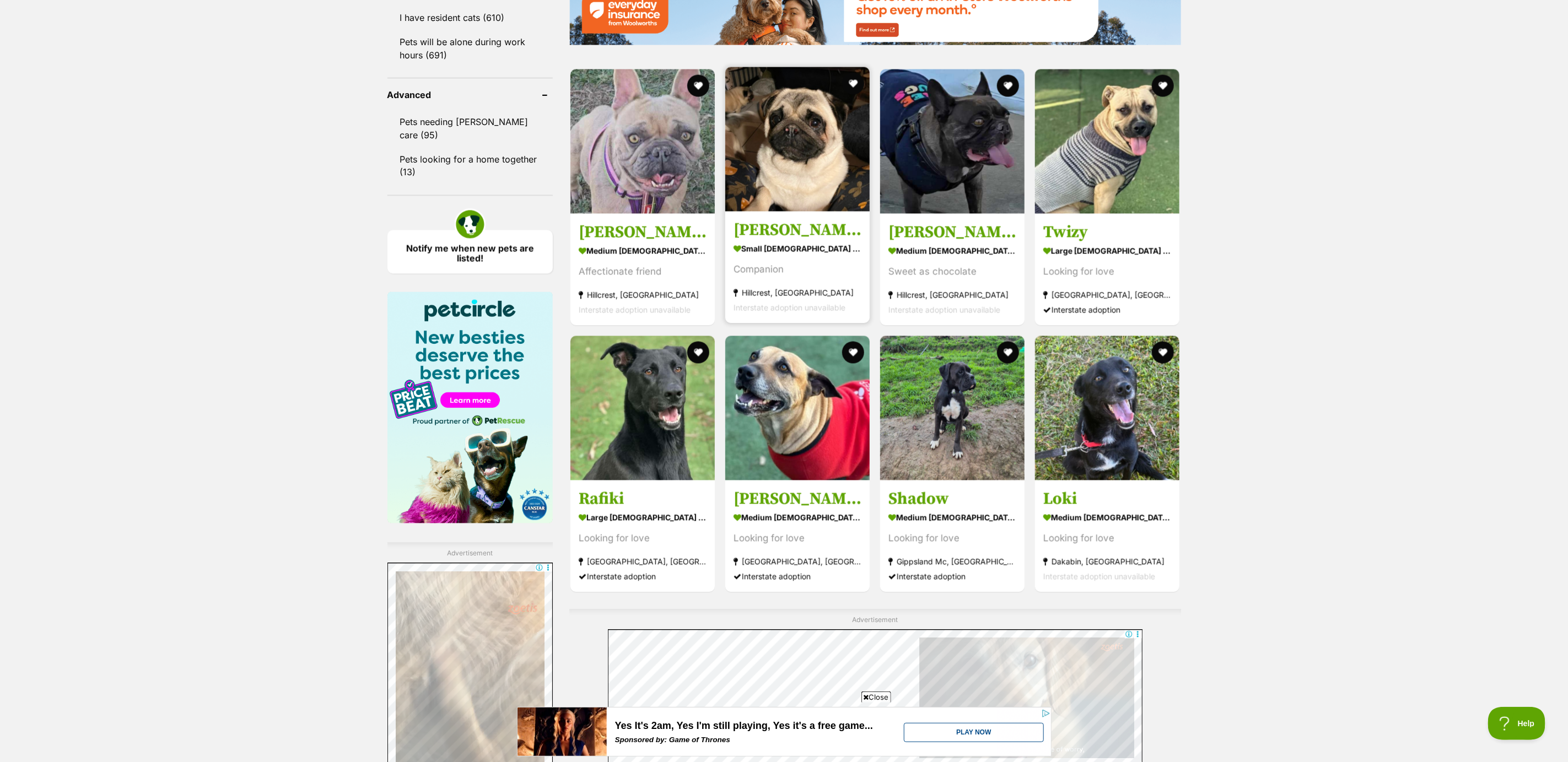
scroll to position [1488, 0]
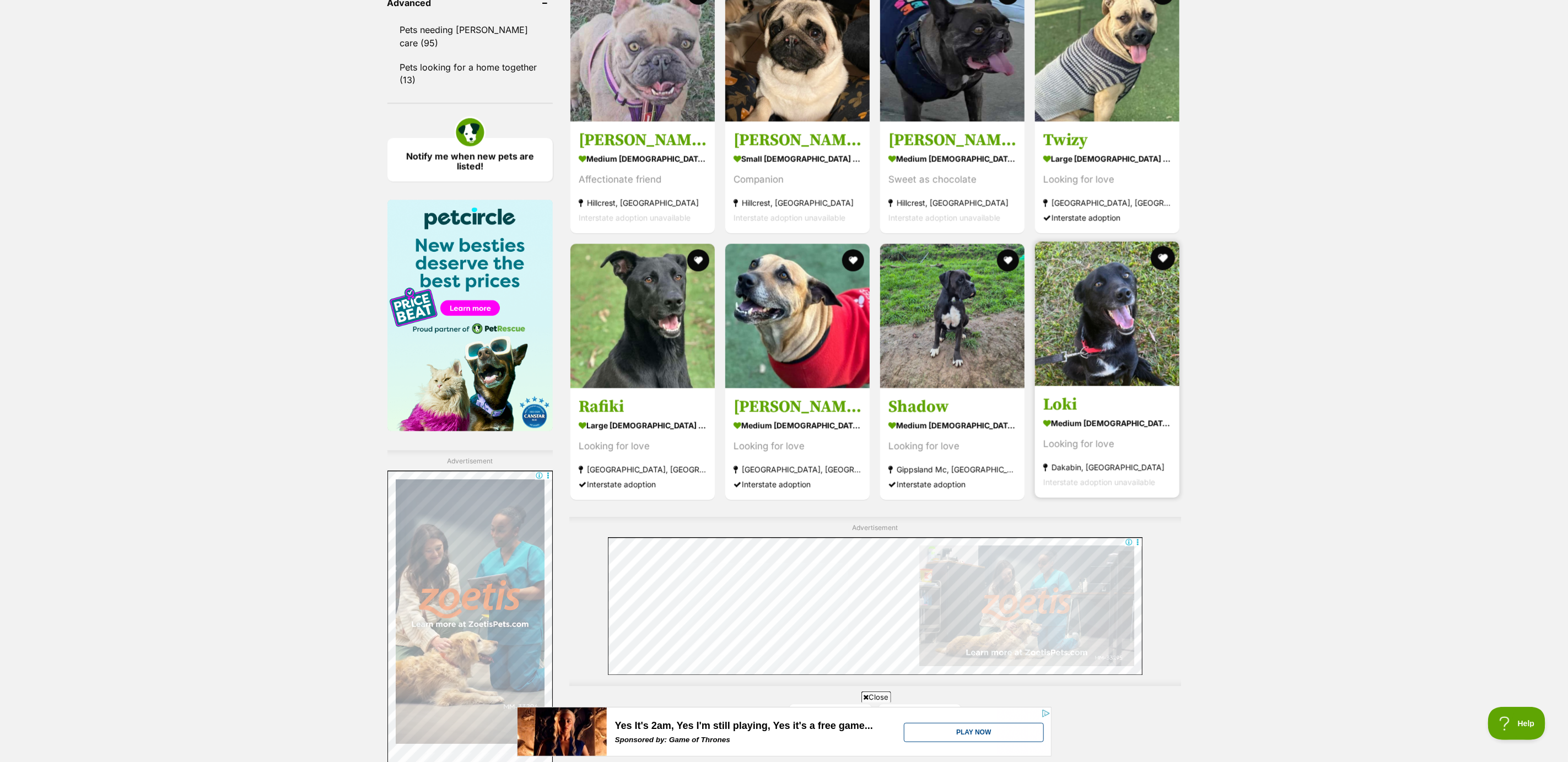
click at [1163, 260] on button "favourite" at bounding box center [1164, 259] width 24 height 24
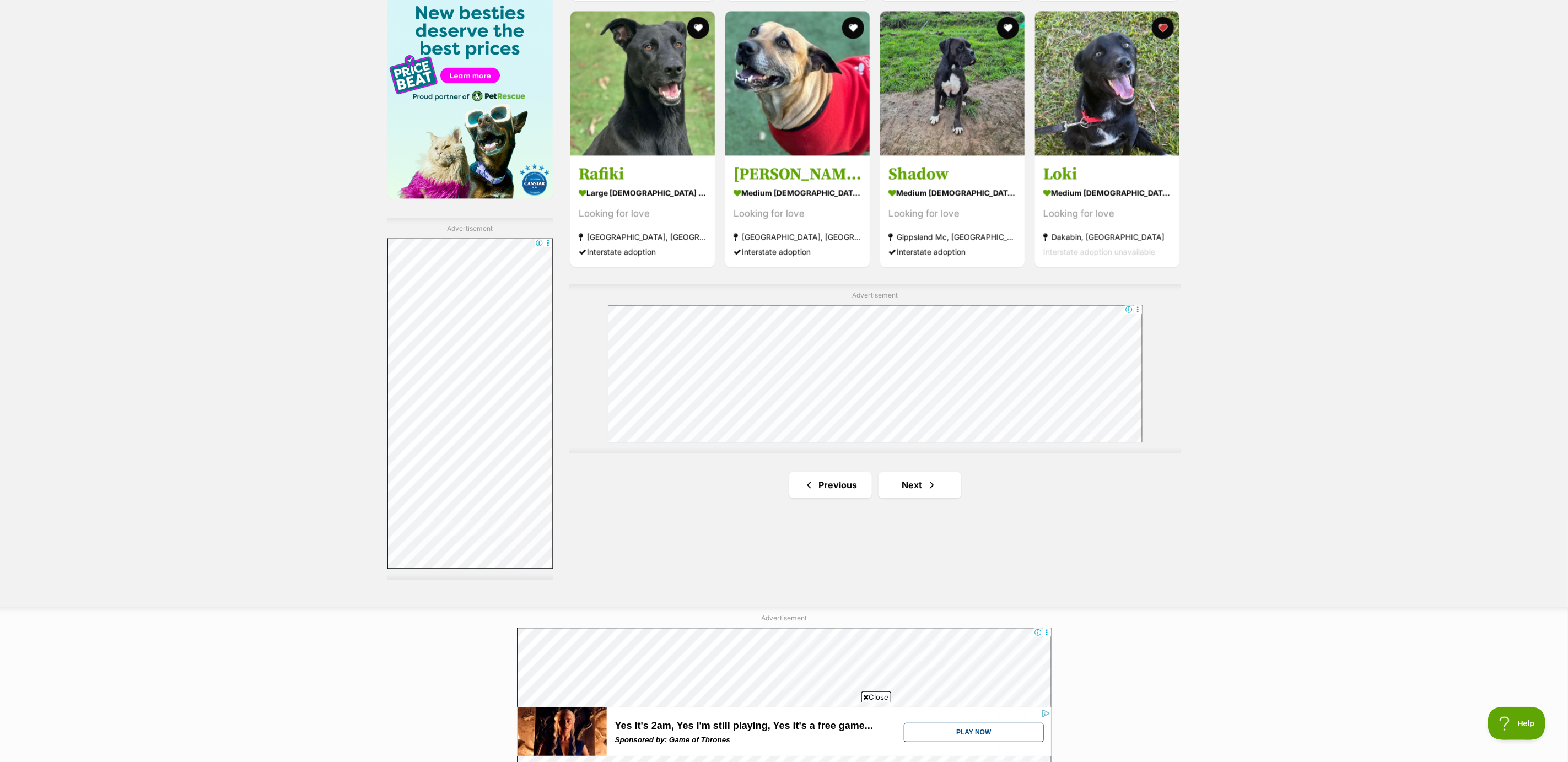
scroll to position [1737, 0]
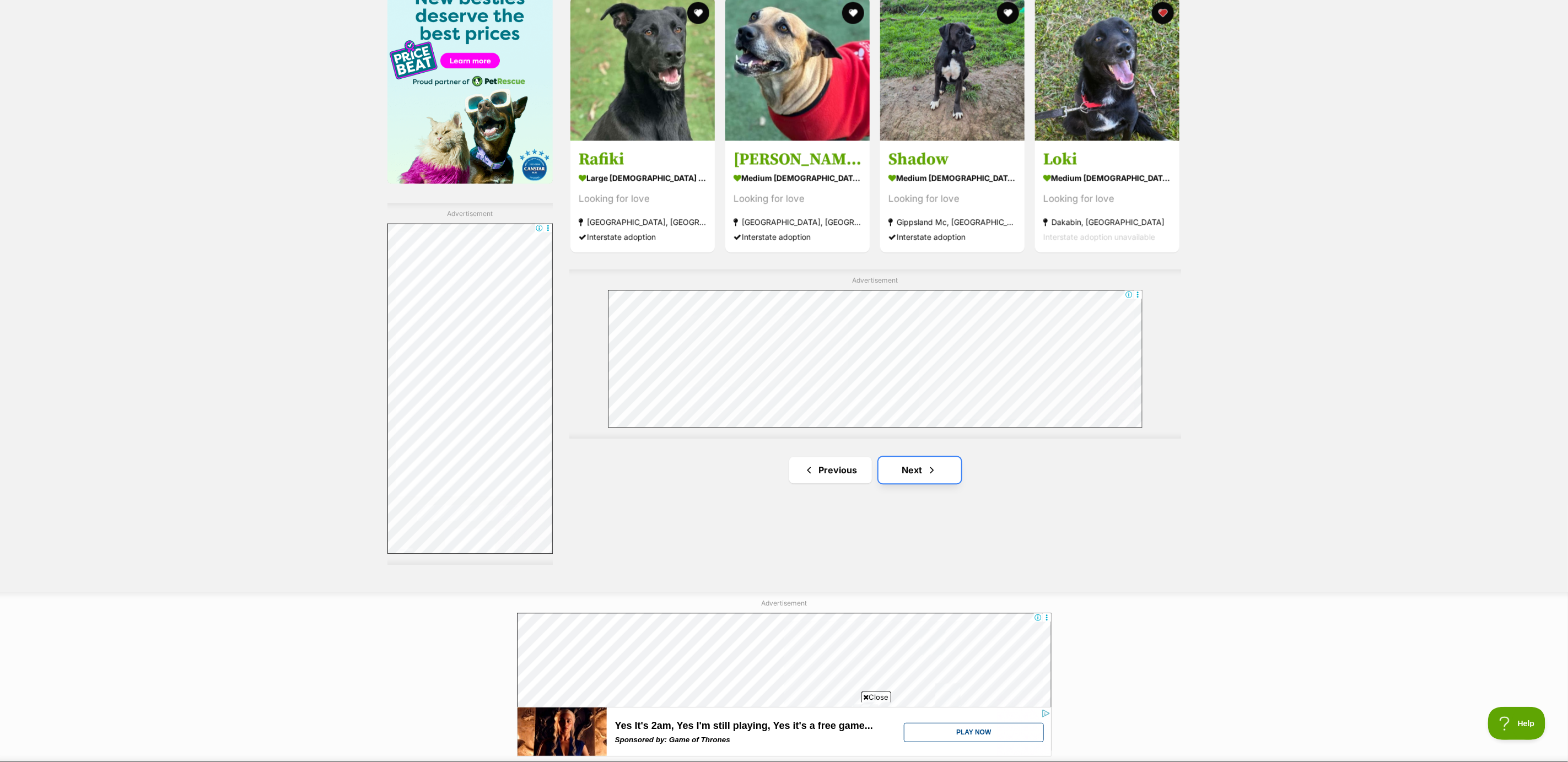
click at [918, 473] on link "Next" at bounding box center [920, 470] width 83 height 27
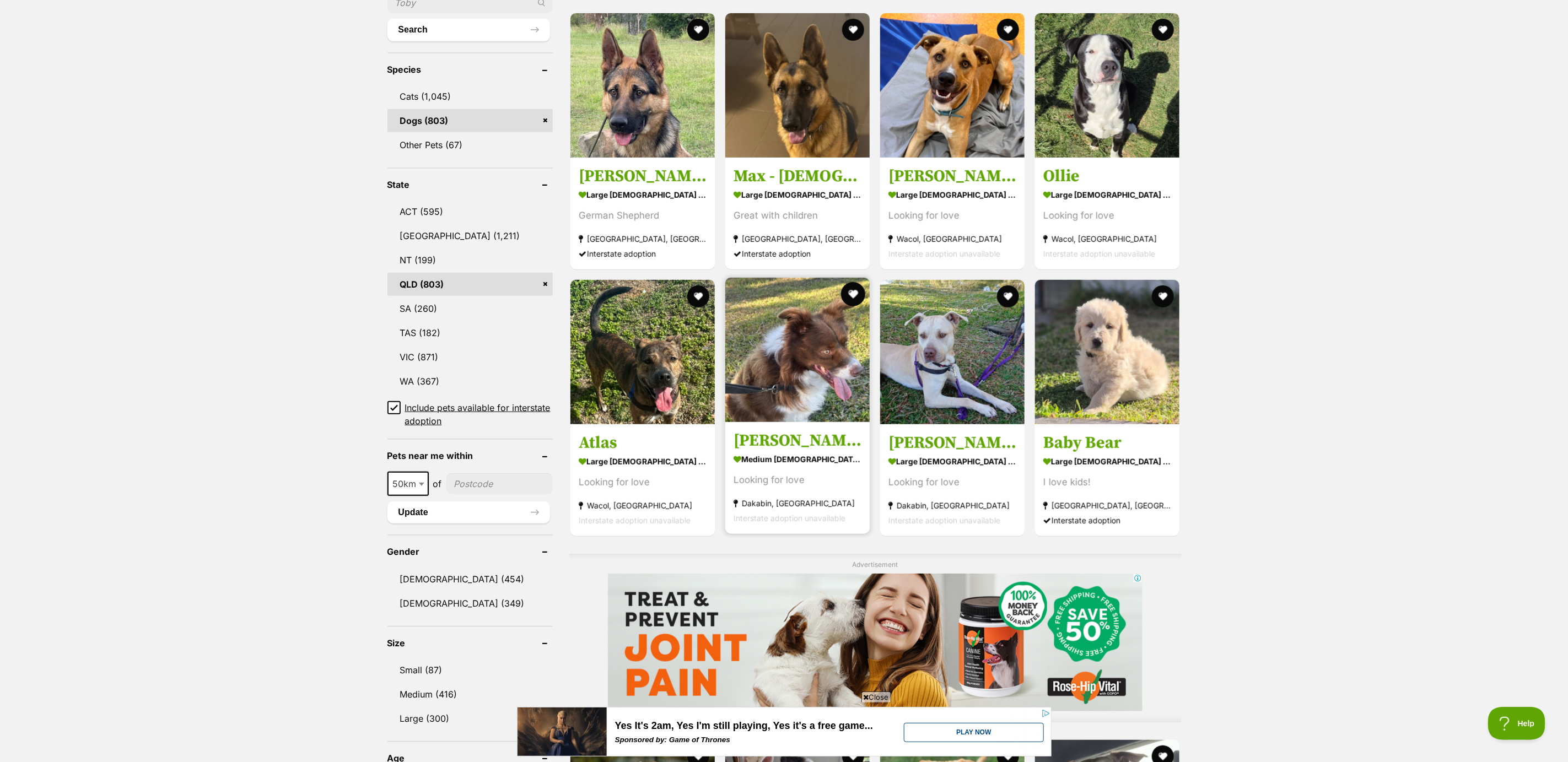
click at [852, 293] on button "favourite" at bounding box center [854, 295] width 24 height 24
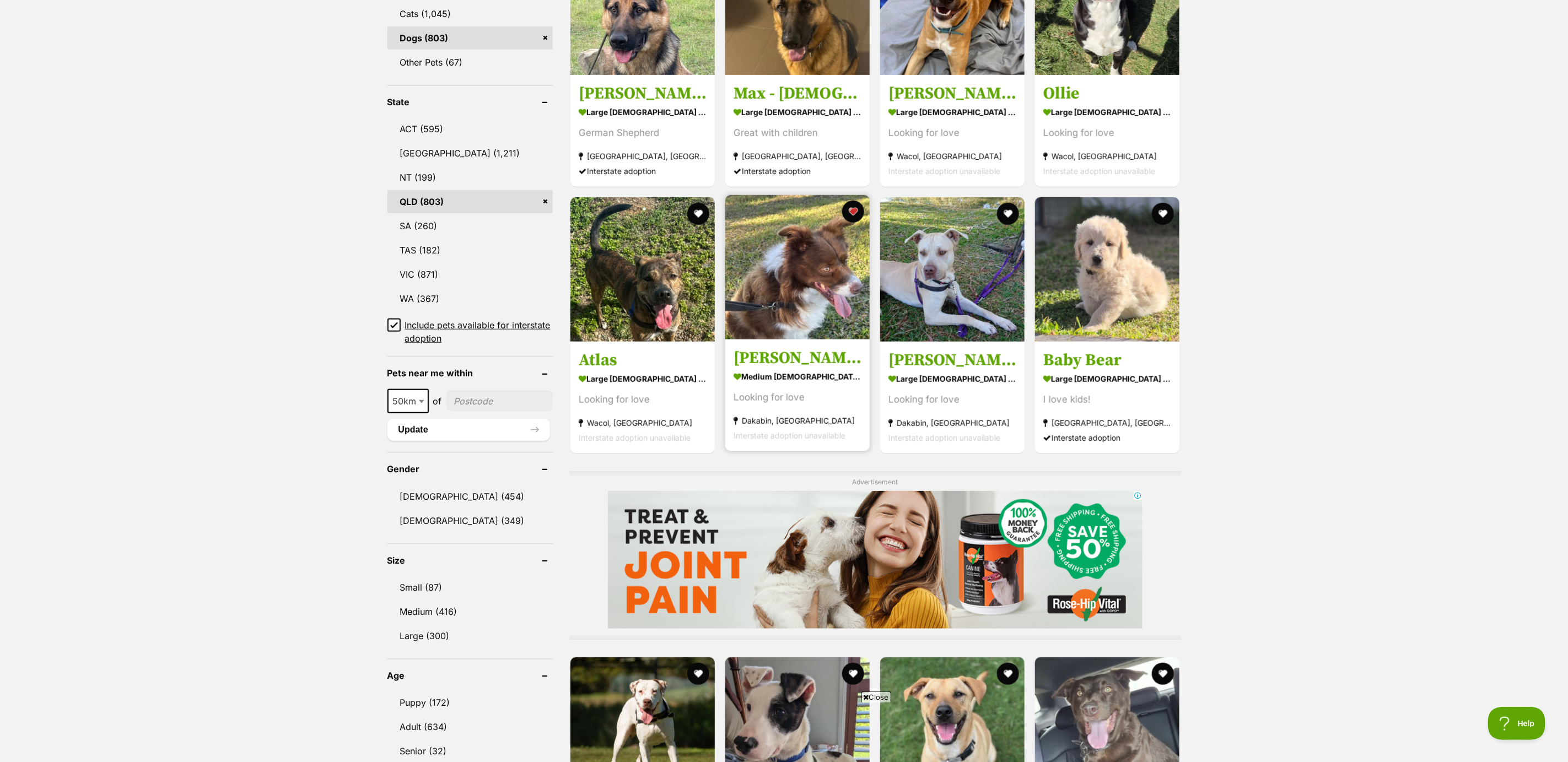
click at [794, 406] on section "medium male Dog Looking for love Dakabin, QLD Interstate adoption unavailable" at bounding box center [798, 406] width 128 height 75
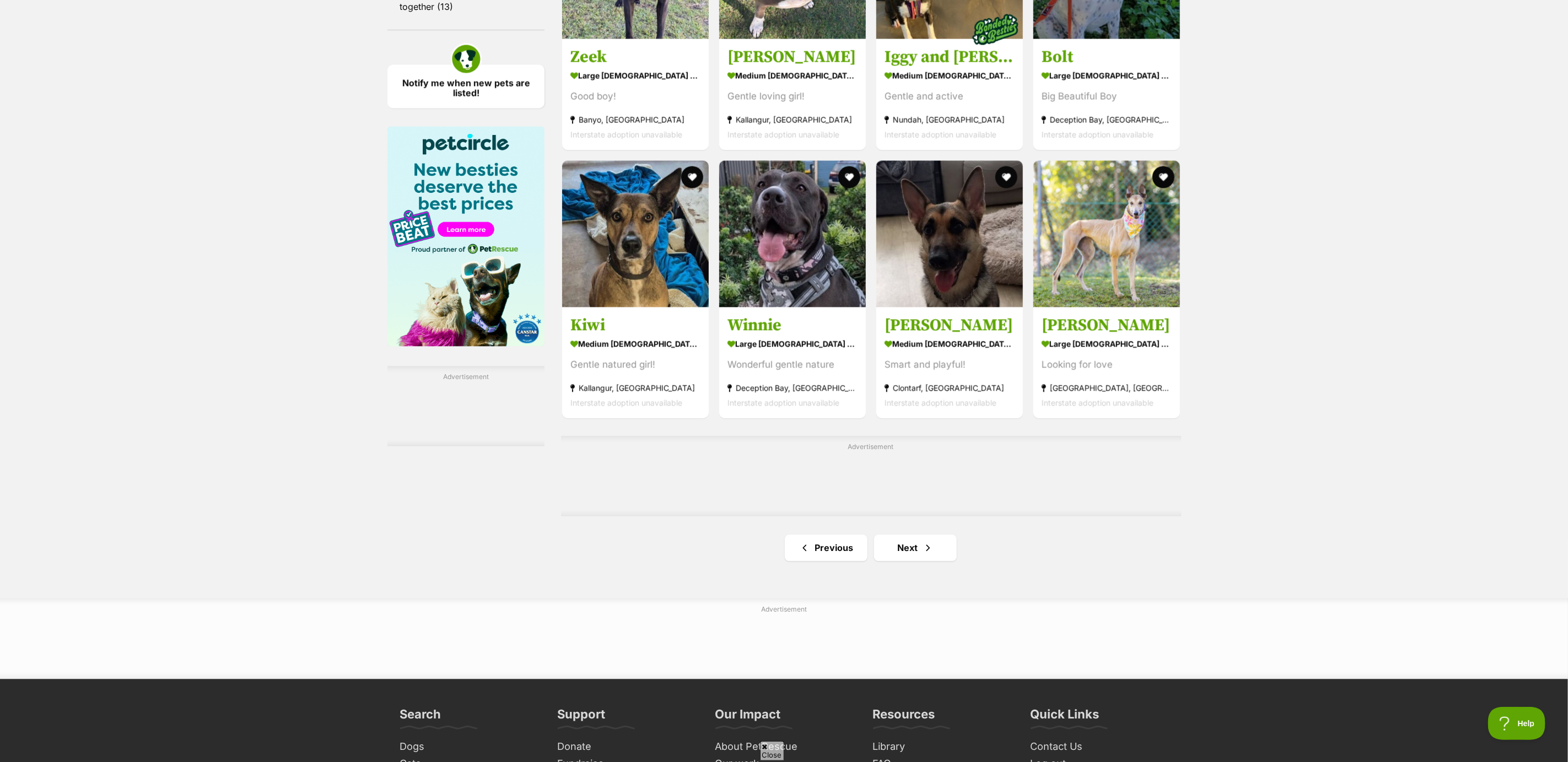
scroll to position [1571, 0]
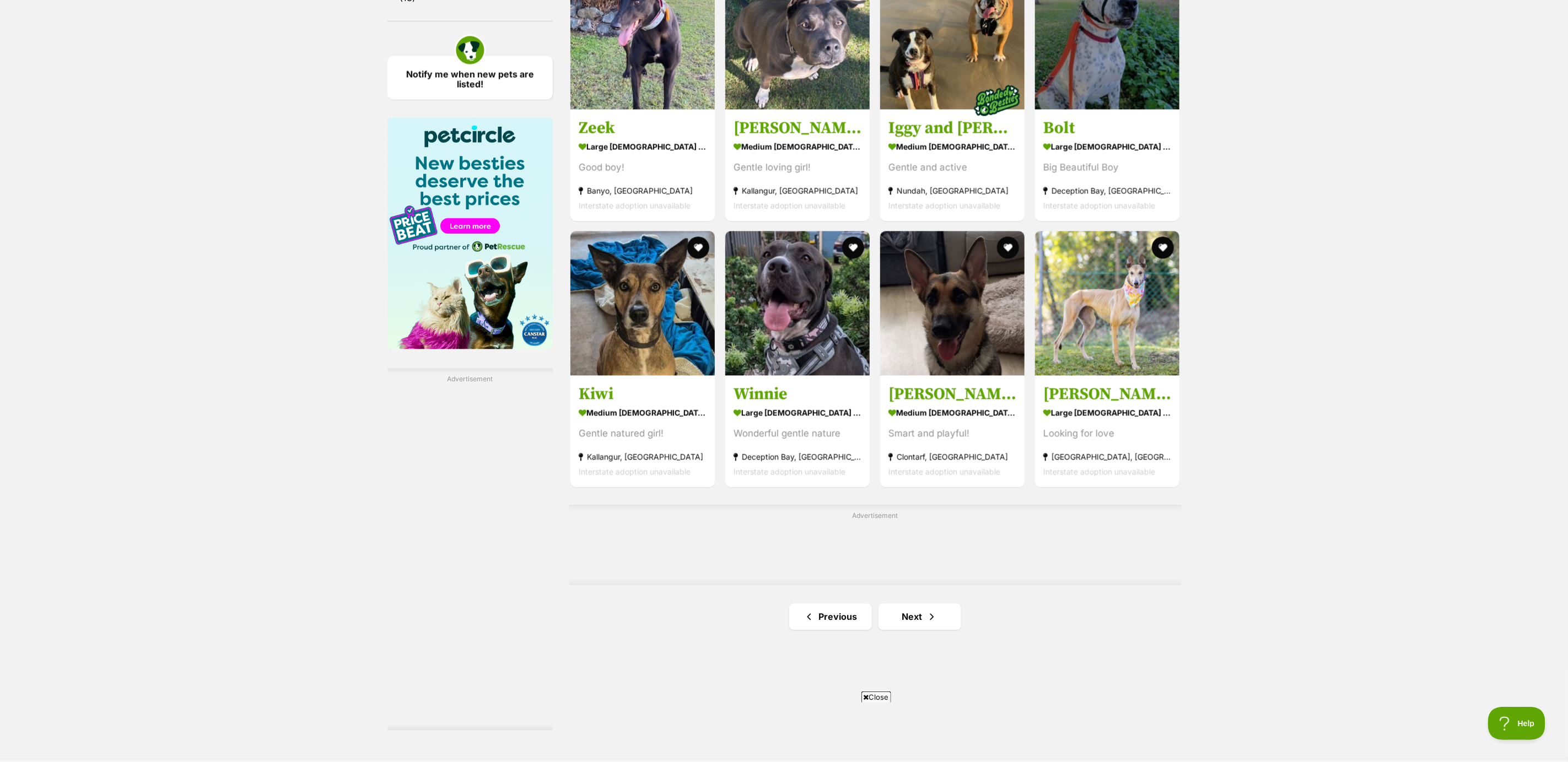
click at [915, 545] on div "Advertisement" at bounding box center [876, 545] width 612 height 80
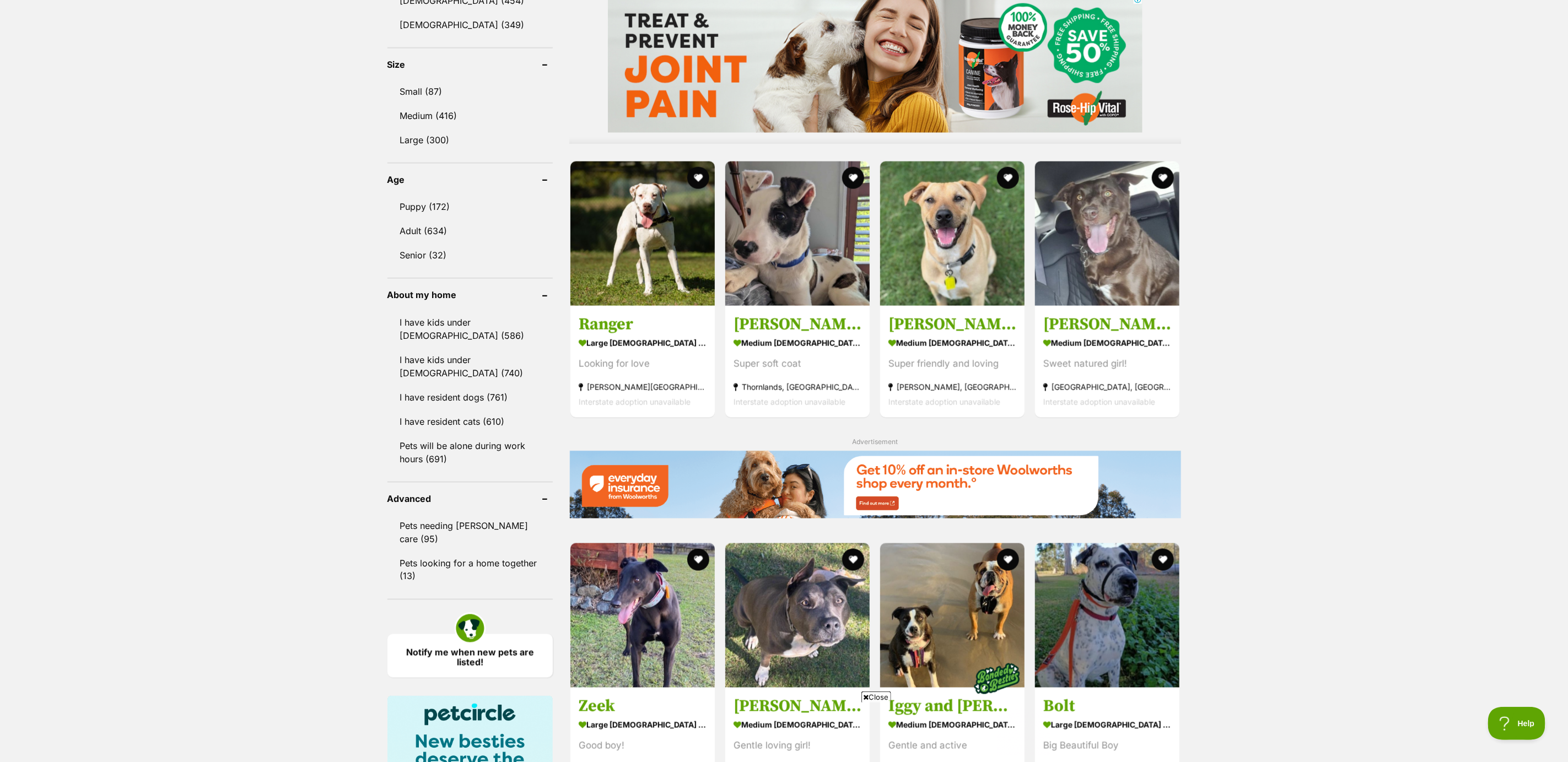
scroll to position [0, 0]
